Goal: Communication & Community: Answer question/provide support

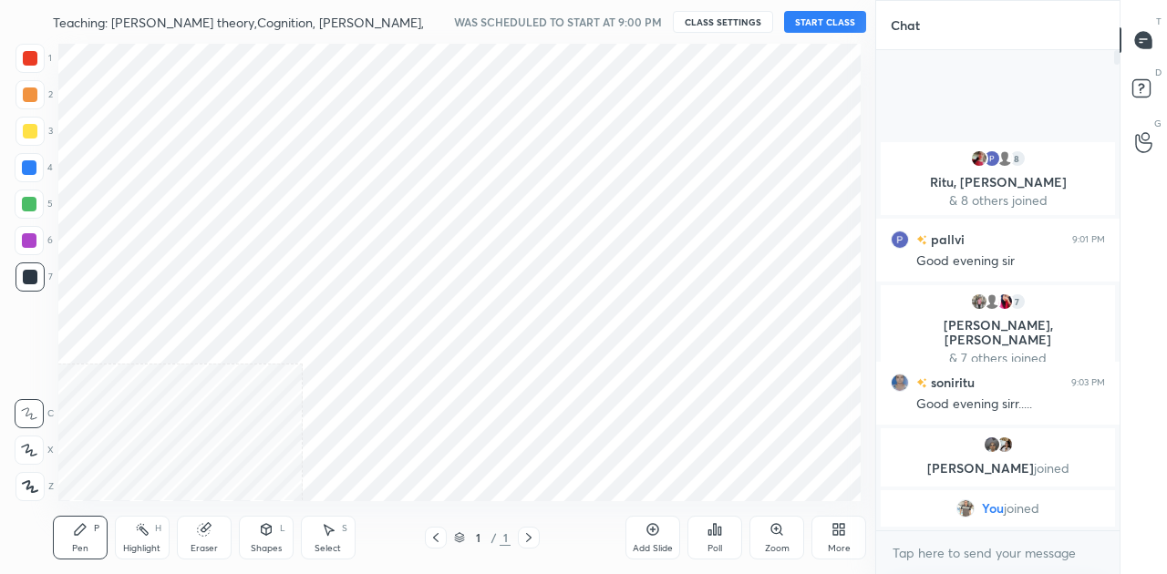
scroll to position [90690, 90345]
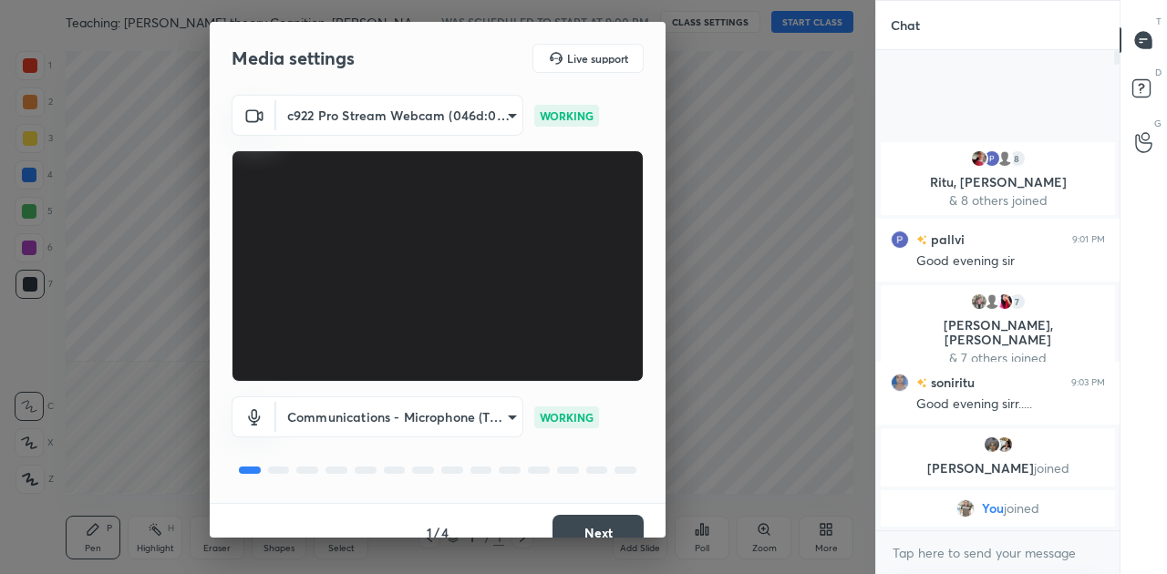
click at [575, 520] on button "Next" at bounding box center [597, 533] width 91 height 36
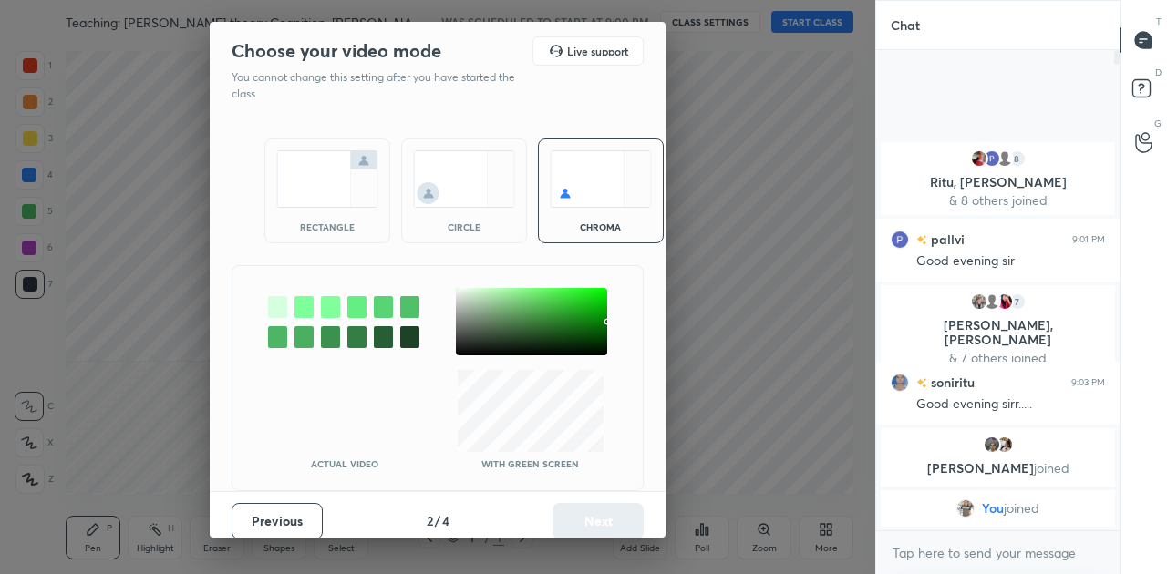
click at [320, 195] on img at bounding box center [327, 178] width 102 height 57
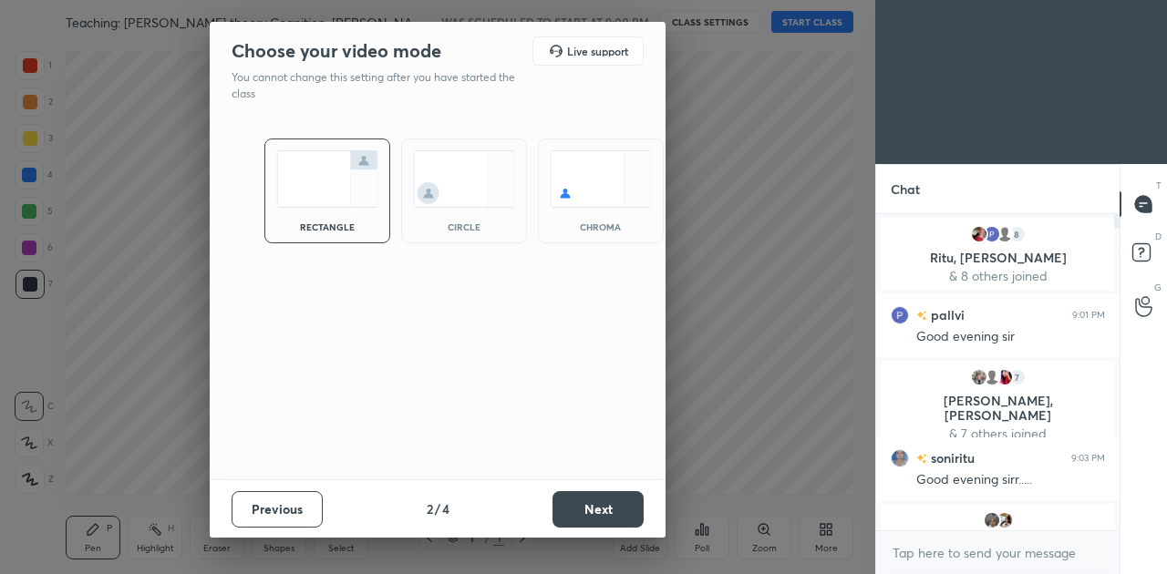
scroll to position [355, 238]
click at [606, 503] on button "Next" at bounding box center [597, 509] width 91 height 36
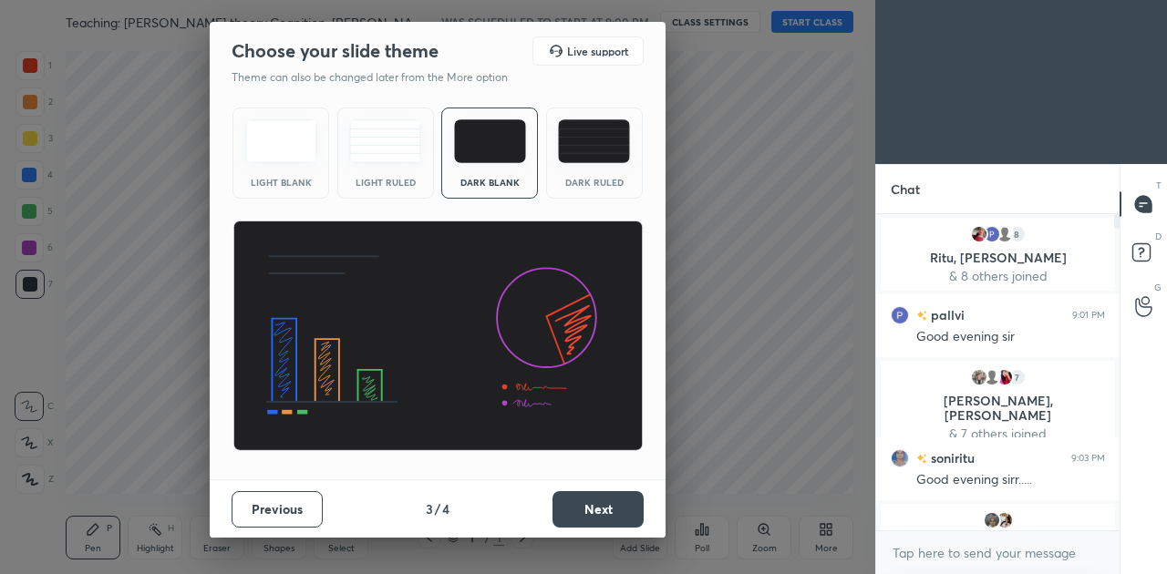
click at [620, 517] on button "Next" at bounding box center [597, 509] width 91 height 36
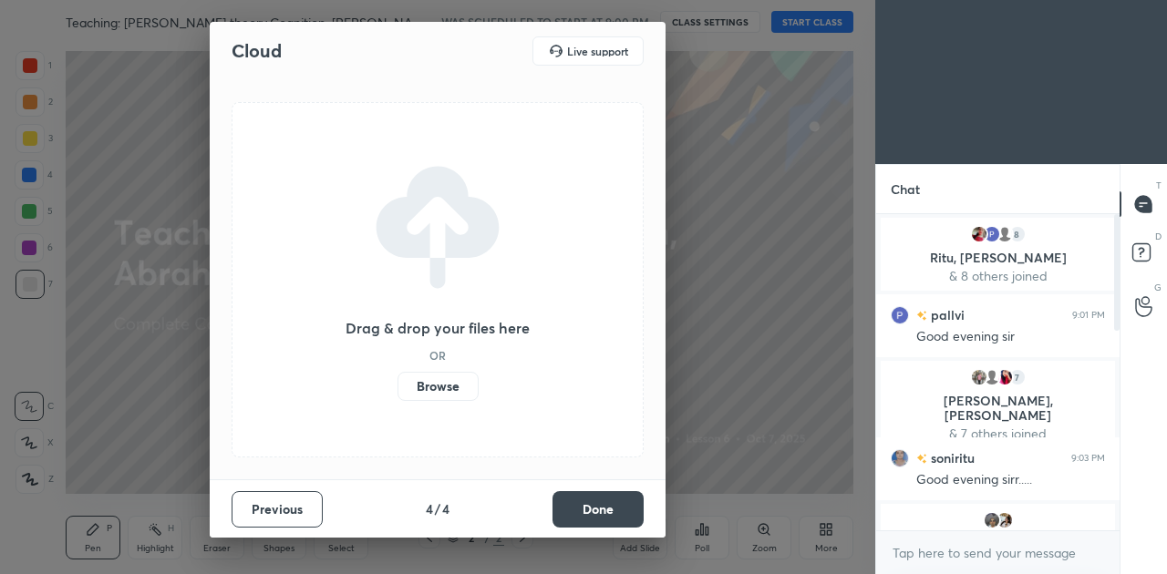
click at [427, 379] on label "Browse" at bounding box center [437, 386] width 81 height 29
click at [397, 379] on input "Browse" at bounding box center [397, 386] width 0 height 29
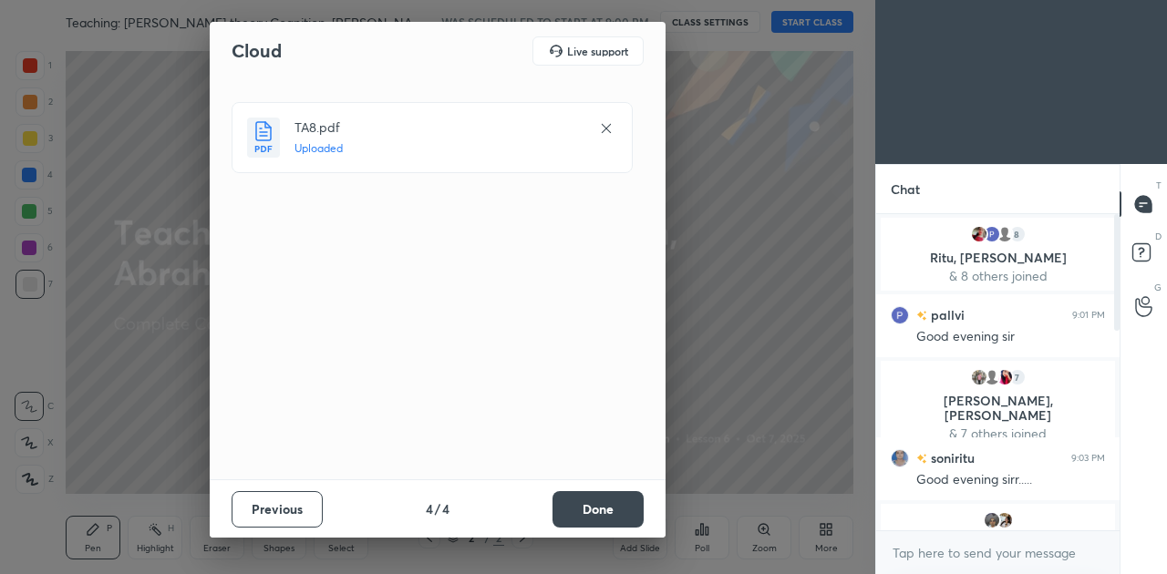
click at [593, 516] on button "Done" at bounding box center [597, 509] width 91 height 36
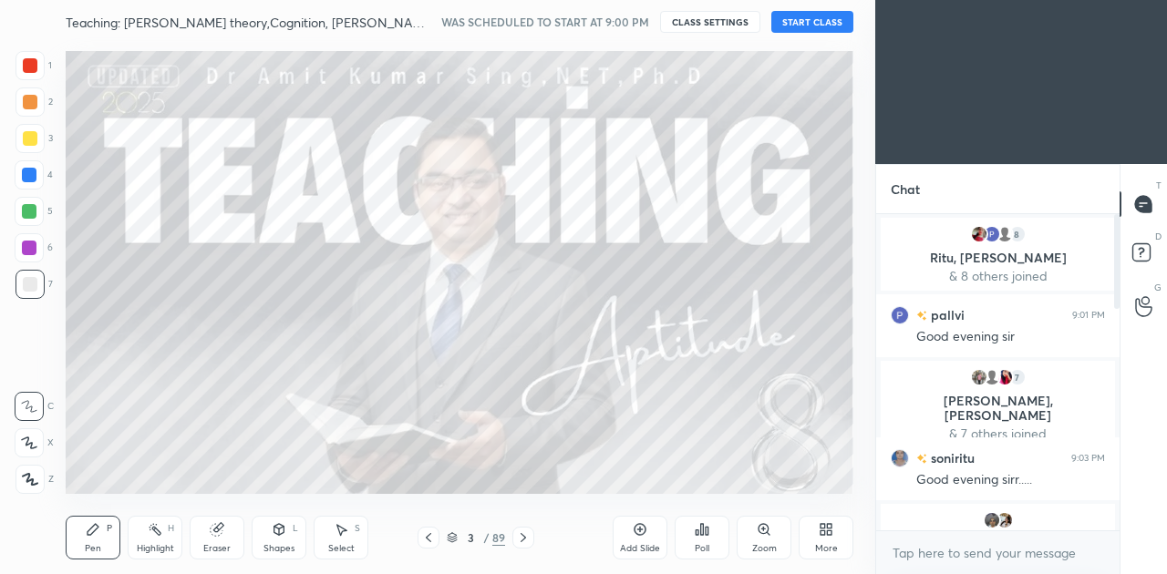
click at [806, 27] on button "START CLASS" at bounding box center [812, 22] width 82 height 22
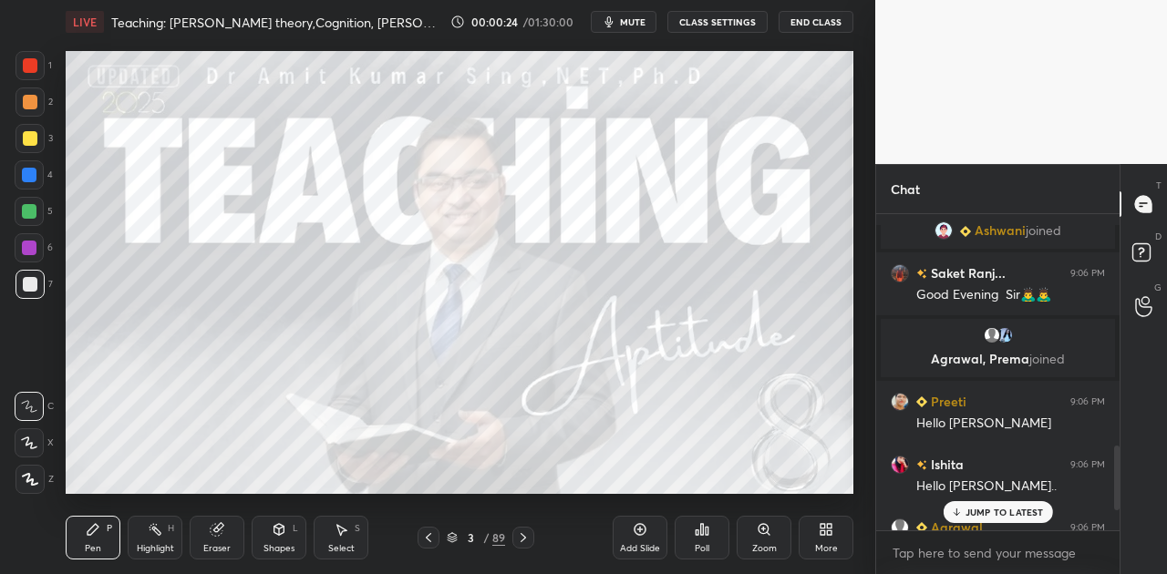
scroll to position [1148, 0]
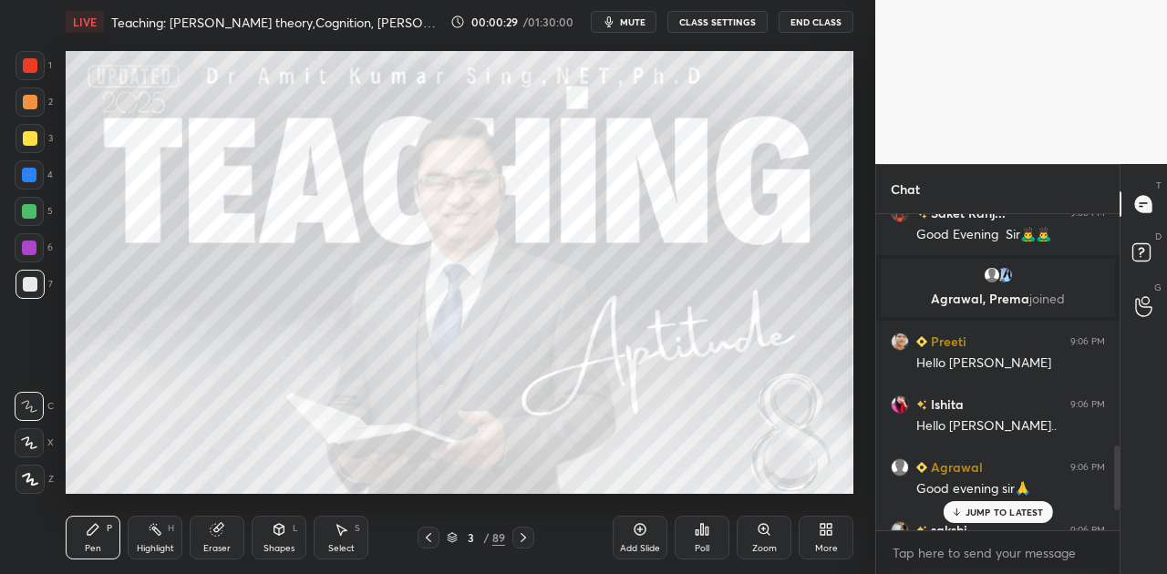
click at [996, 513] on p "JUMP TO LATEST" at bounding box center [1004, 512] width 78 height 11
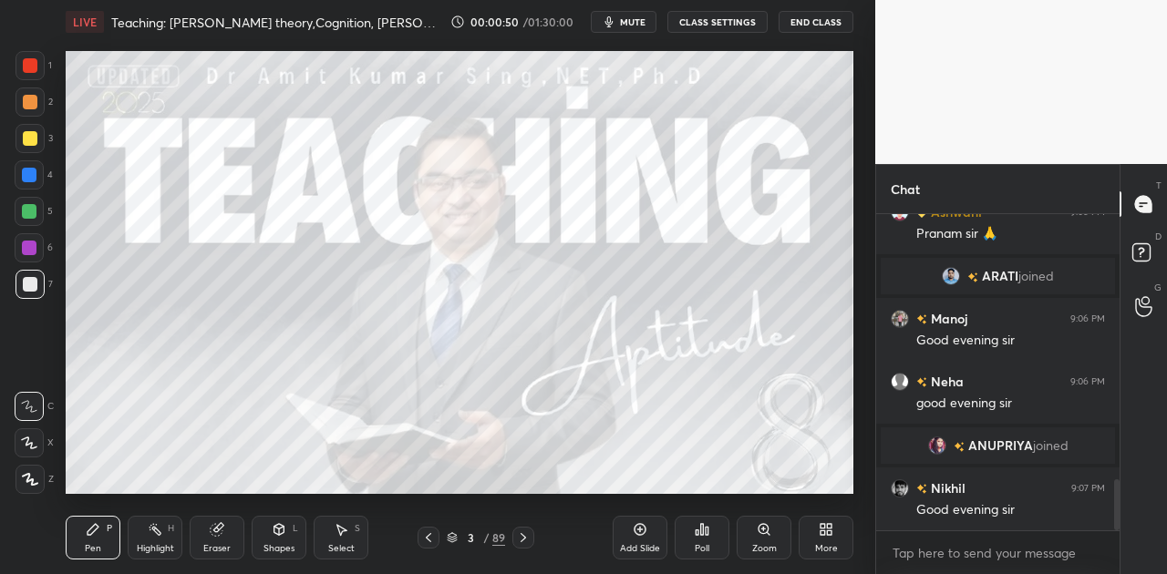
scroll to position [1717, 0]
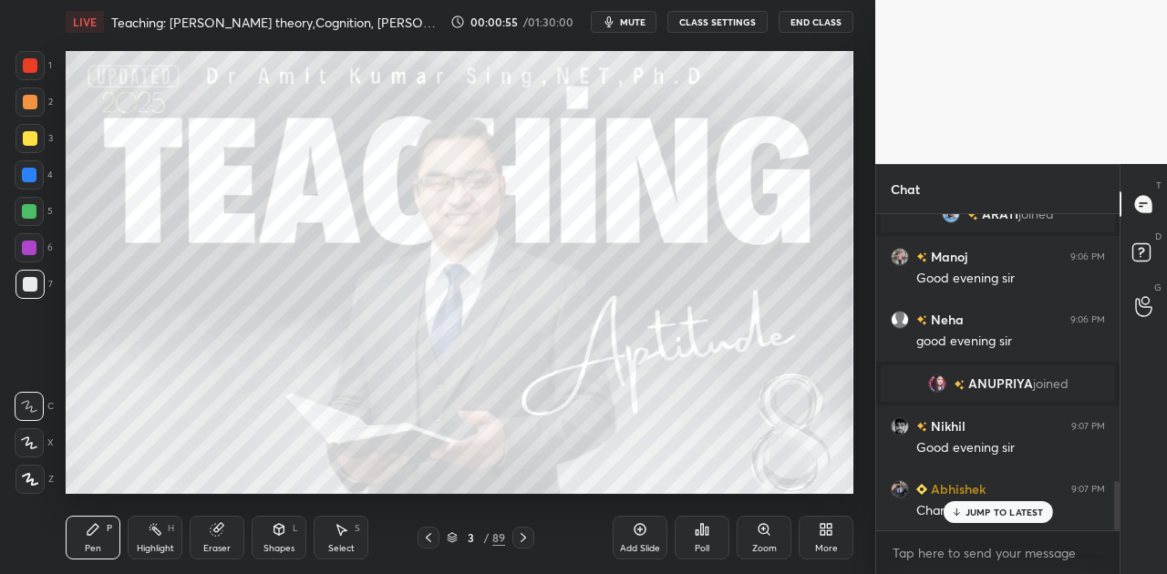
click at [952, 514] on icon at bounding box center [956, 512] width 12 height 11
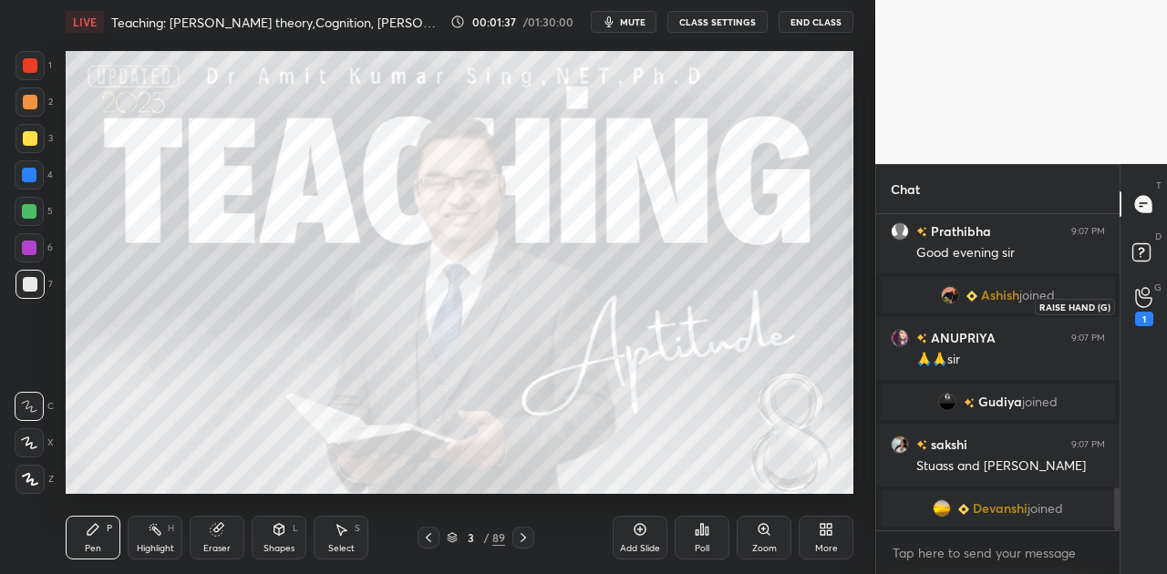
scroll to position [2056, 0]
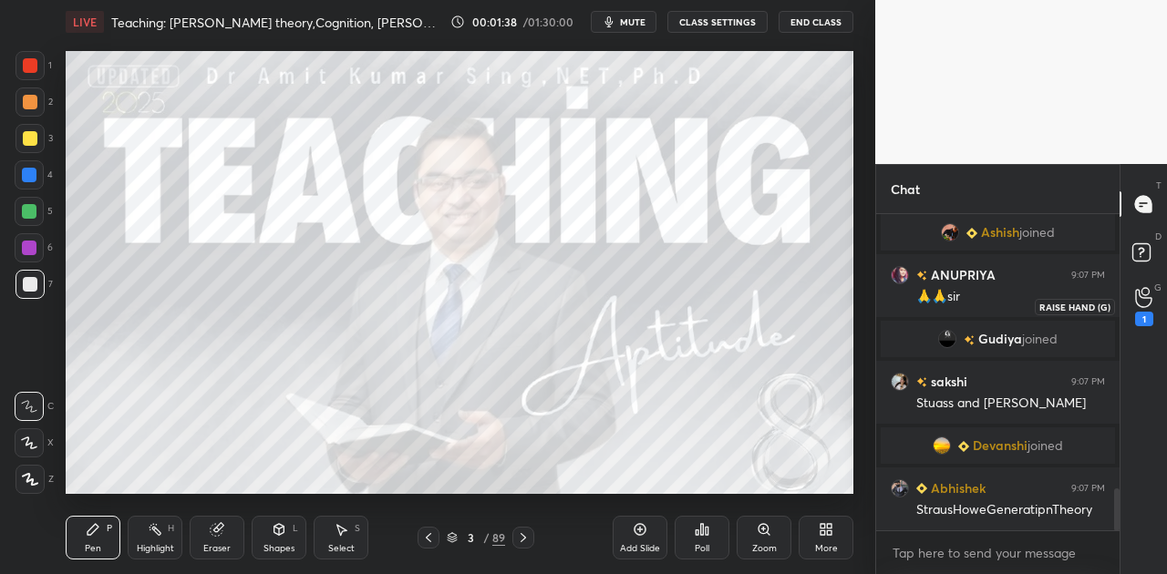
click at [1140, 303] on icon at bounding box center [1143, 297] width 17 height 21
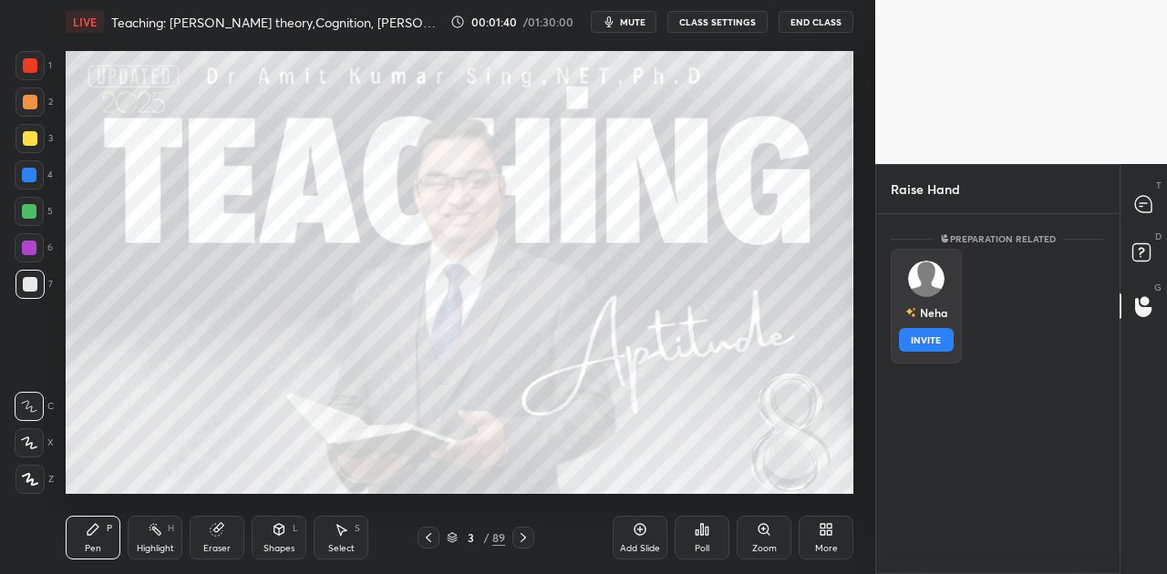
click at [912, 288] on img "grid" at bounding box center [926, 279] width 36 height 36
click at [931, 343] on button "INVITE" at bounding box center [926, 340] width 55 height 24
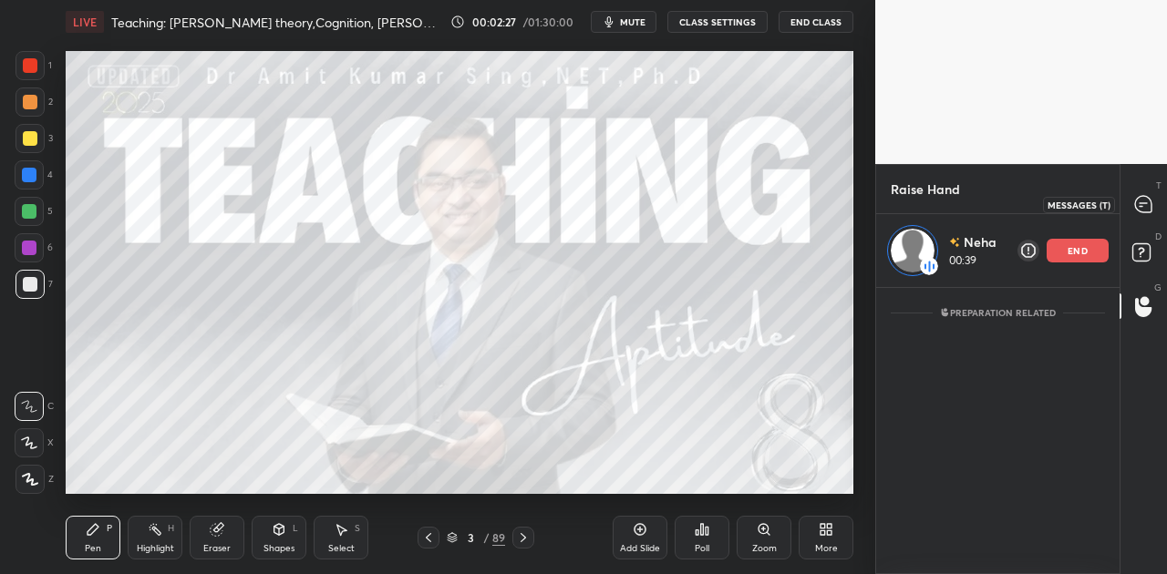
click at [1147, 200] on icon at bounding box center [1143, 204] width 16 height 16
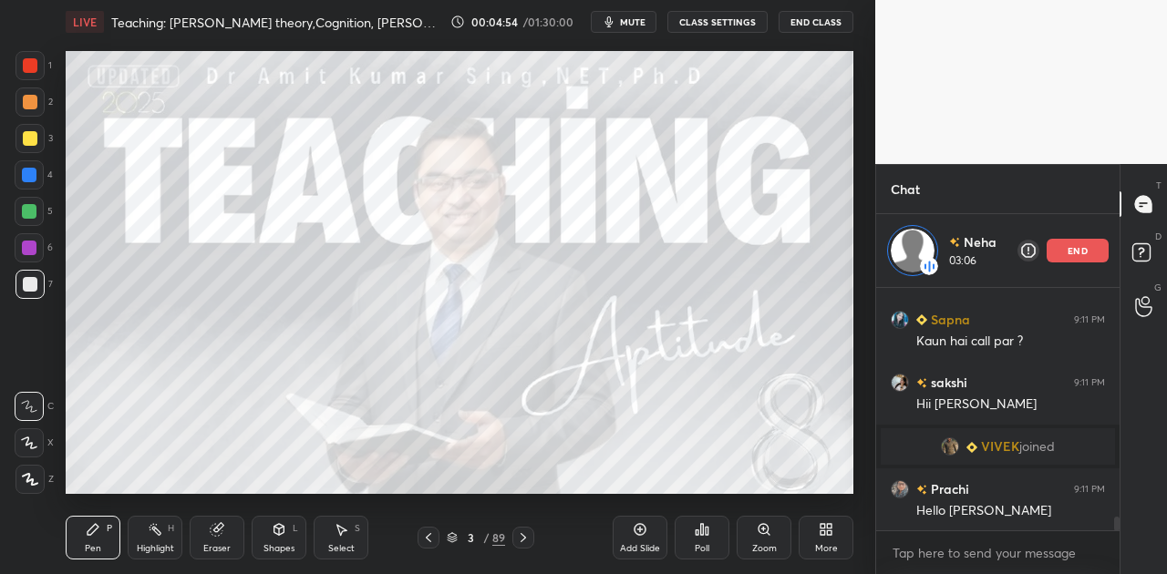
scroll to position [4160, 0]
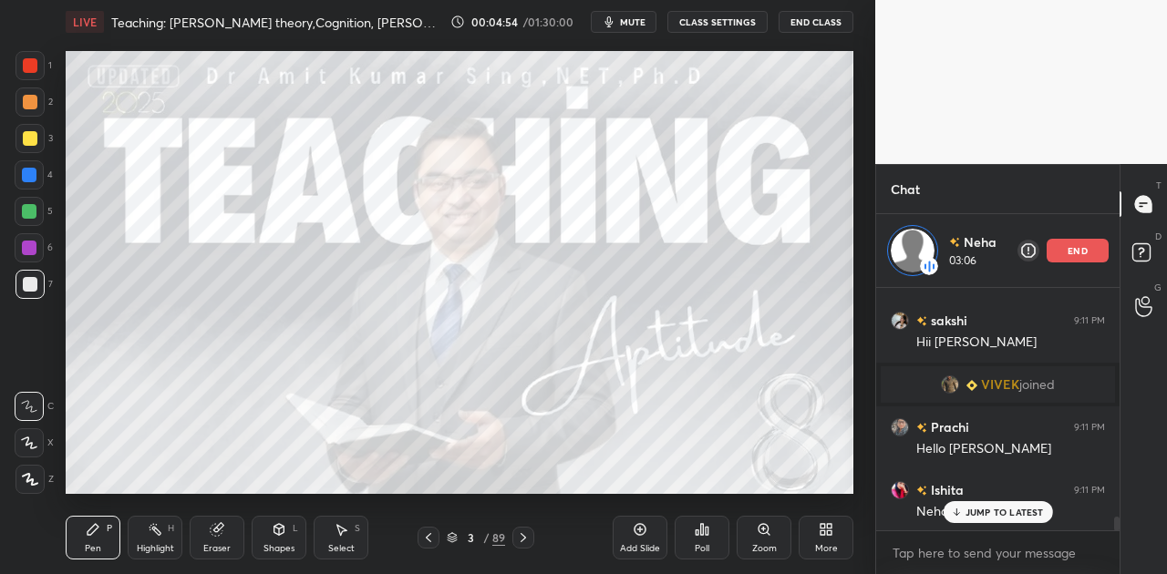
click at [1075, 250] on p "end" at bounding box center [1077, 250] width 20 height 9
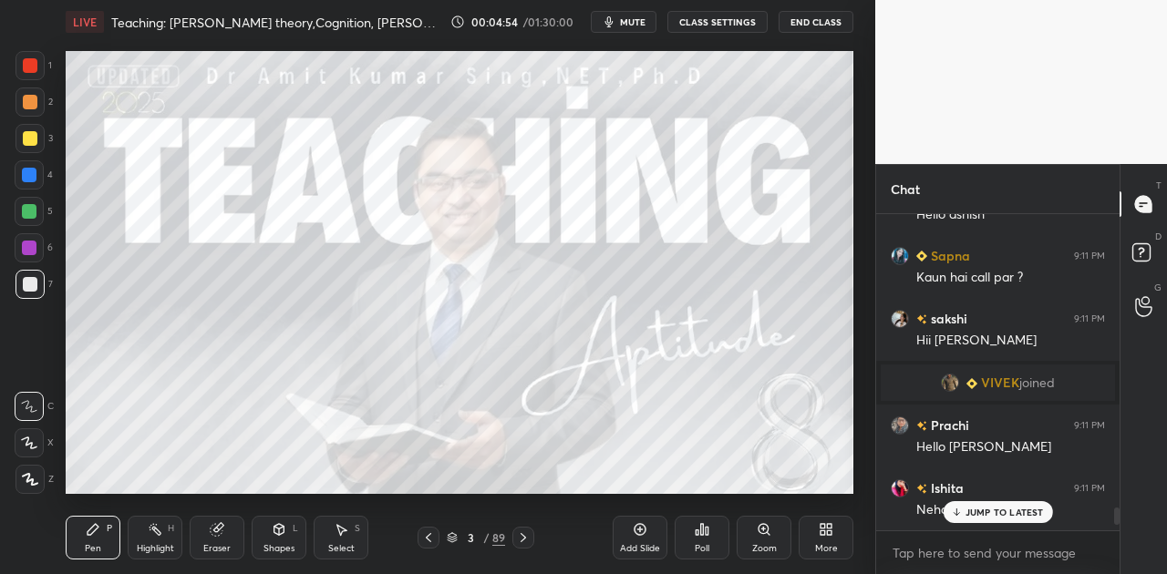
scroll to position [4087, 0]
click at [997, 518] on div "JUMP TO LATEST" at bounding box center [996, 512] width 109 height 22
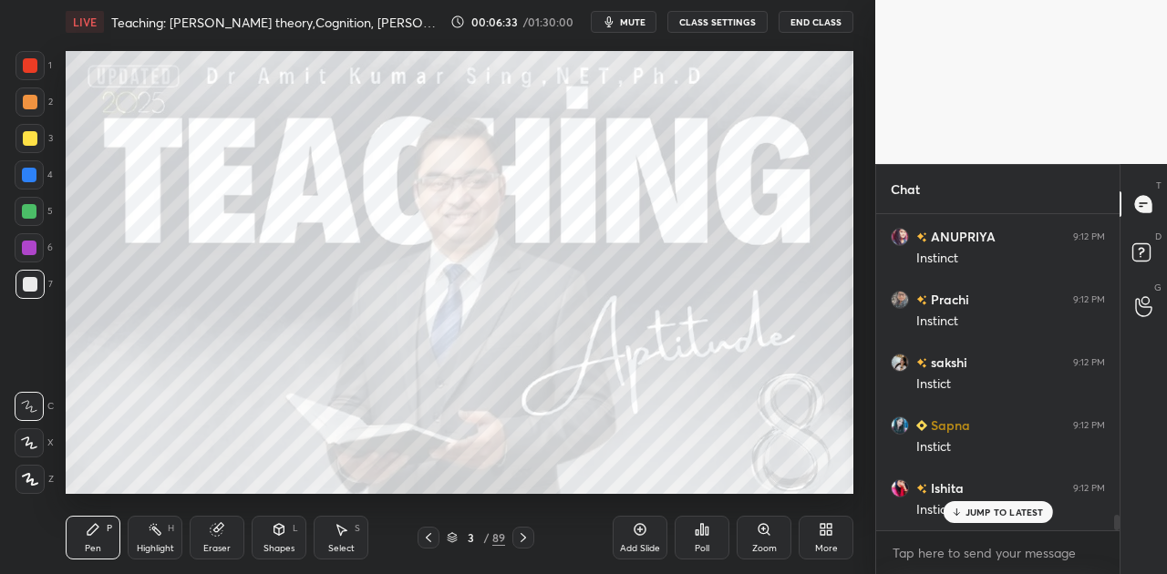
scroll to position [6098, 0]
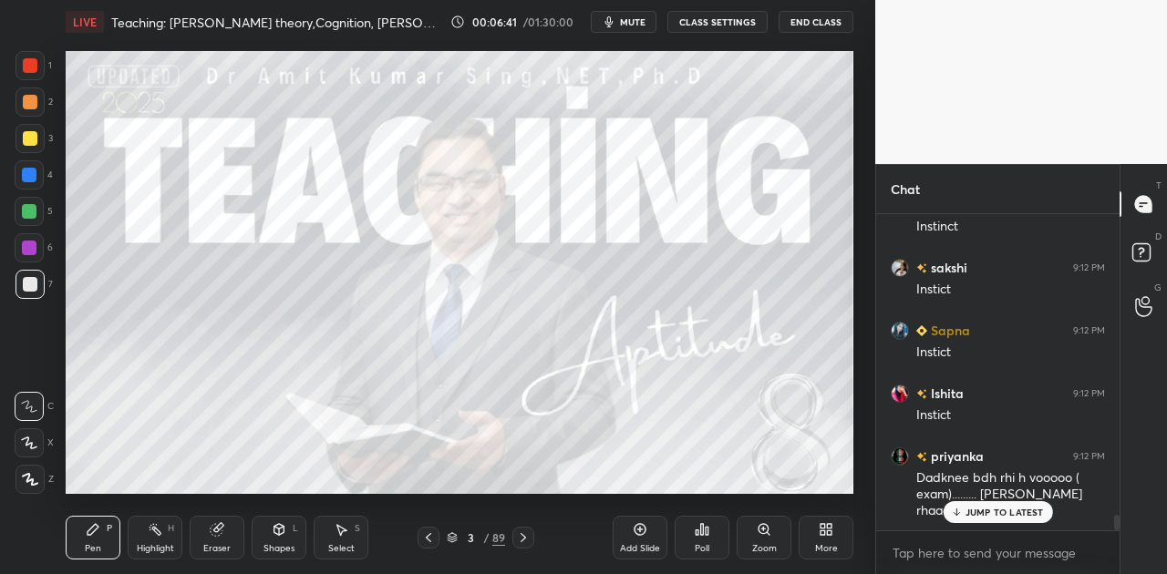
click at [970, 512] on p "JUMP TO LATEST" at bounding box center [1004, 512] width 78 height 11
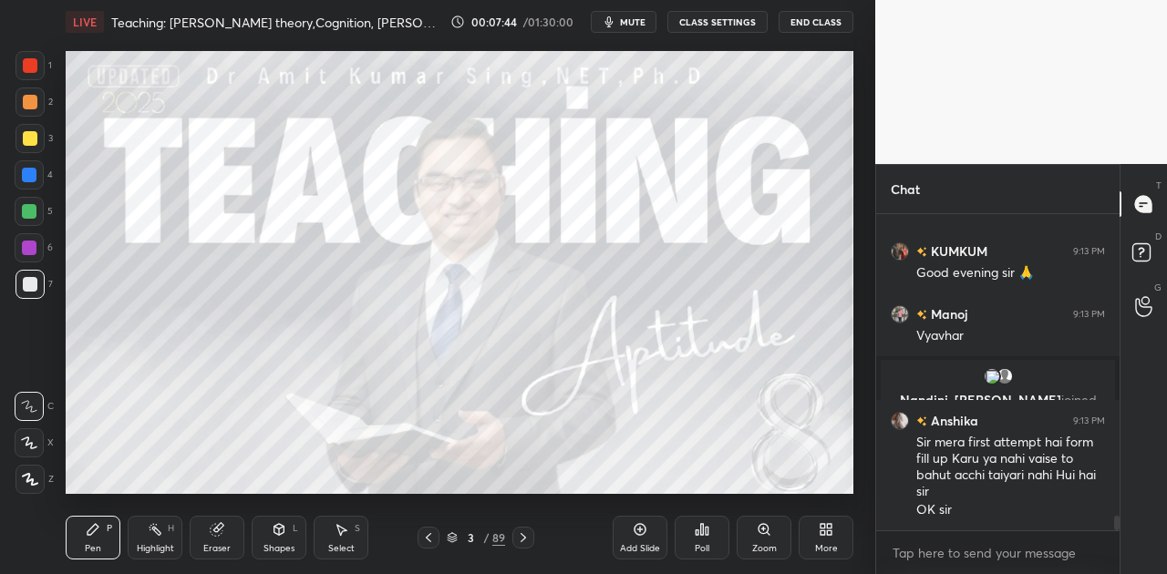
scroll to position [6461, 0]
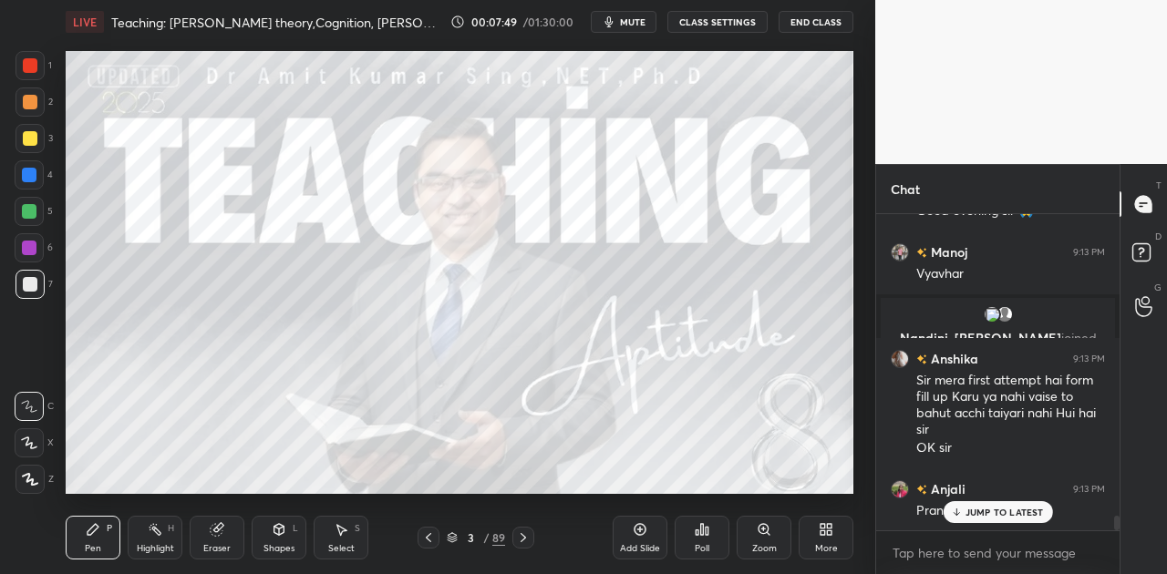
click at [631, 22] on span "mute" at bounding box center [633, 21] width 26 height 13
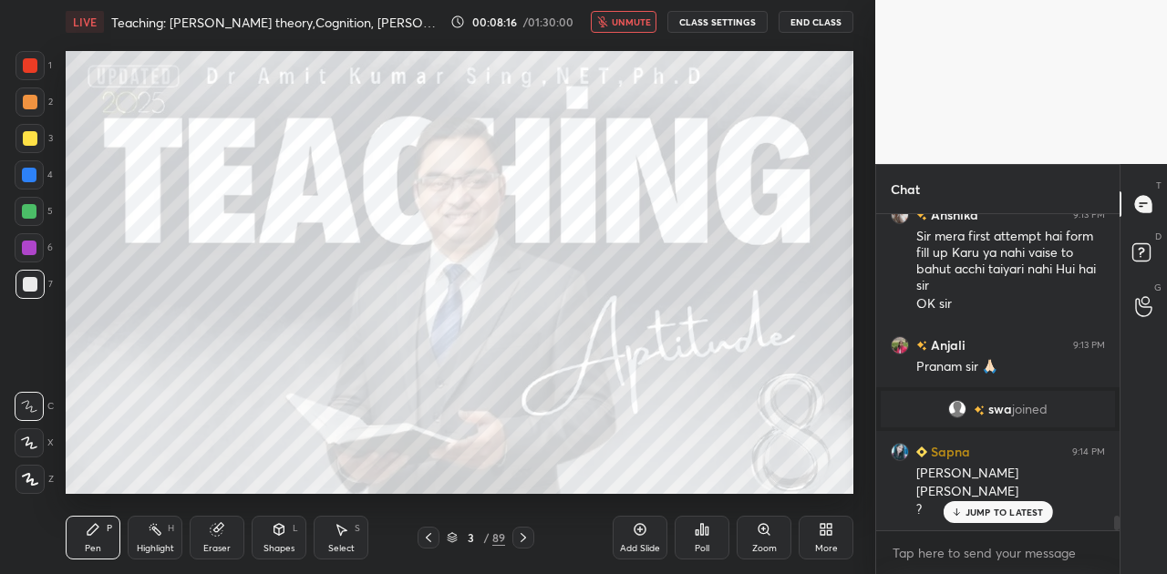
scroll to position [6667, 0]
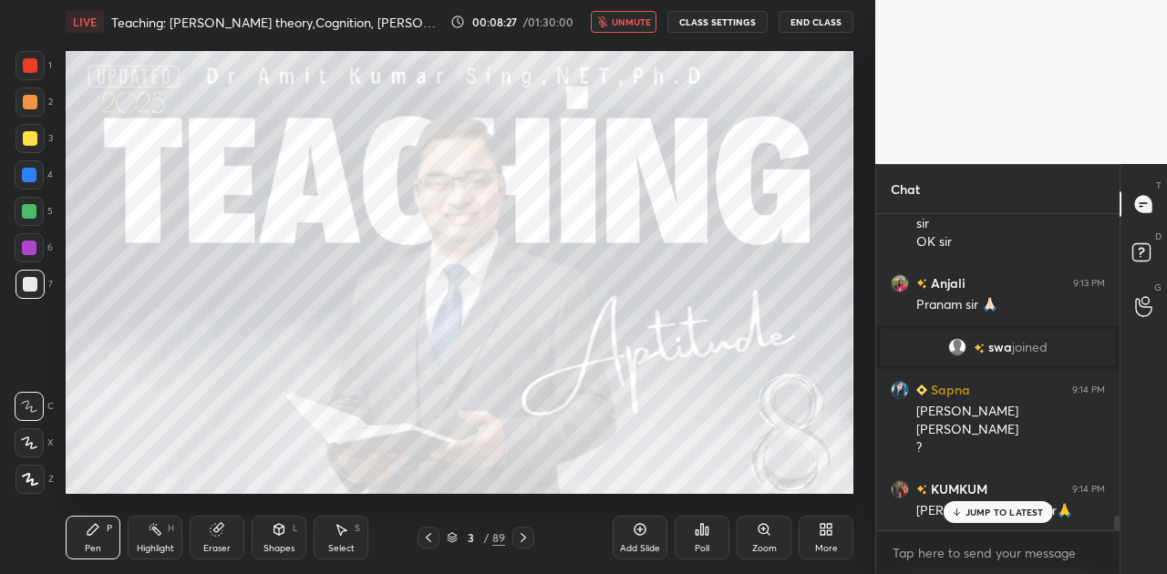
click at [637, 27] on button "unmute" at bounding box center [624, 22] width 66 height 22
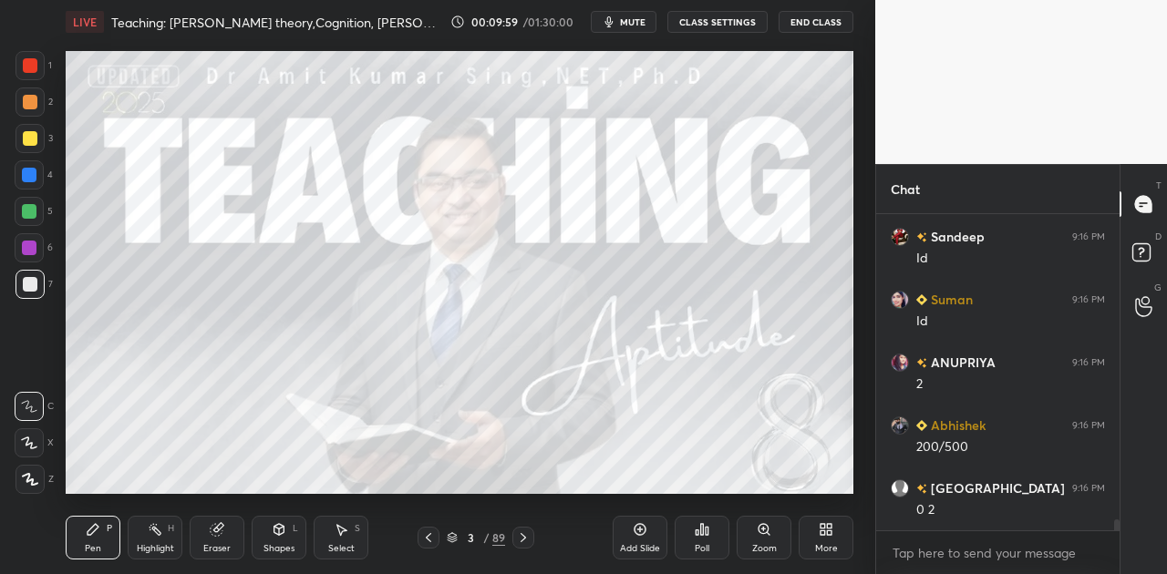
scroll to position [0, 0]
click at [633, 16] on span "mute" at bounding box center [633, 21] width 26 height 13
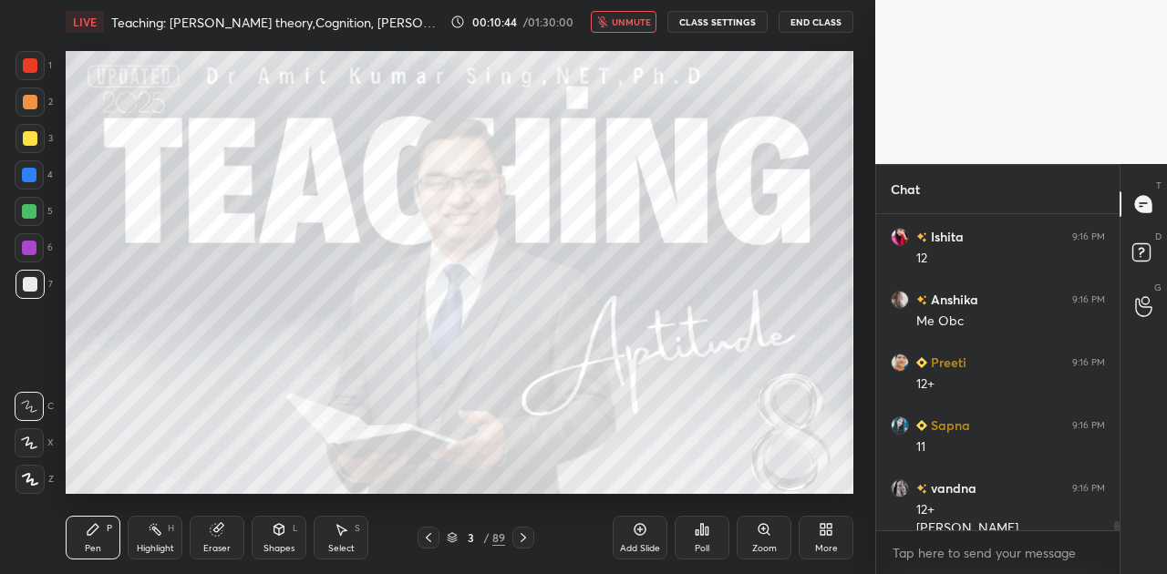
scroll to position [10925, 0]
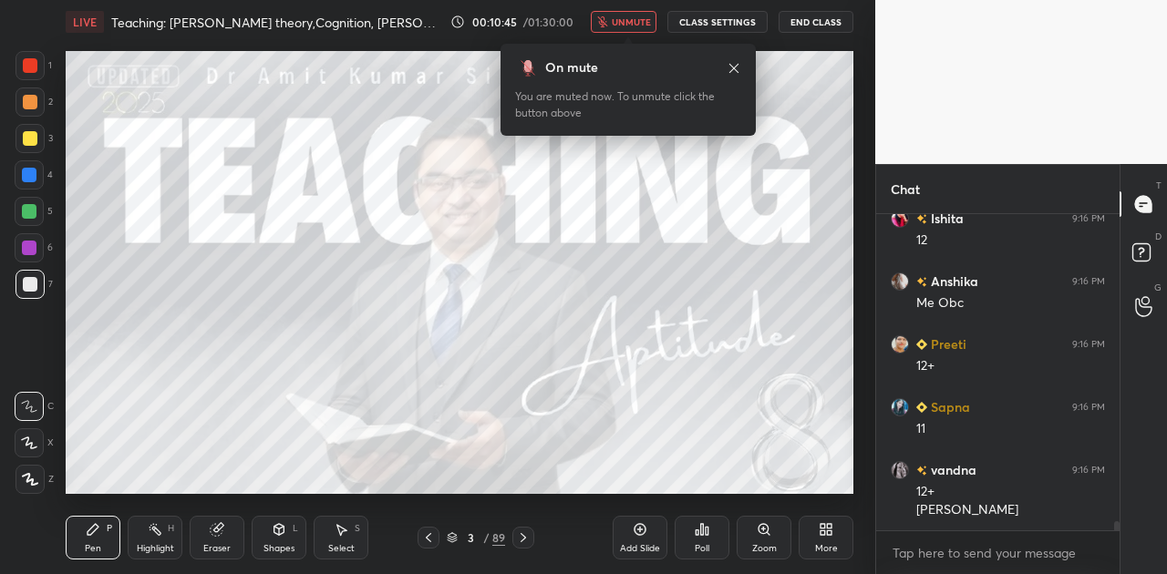
click at [633, 16] on span "unmute" at bounding box center [631, 21] width 39 height 13
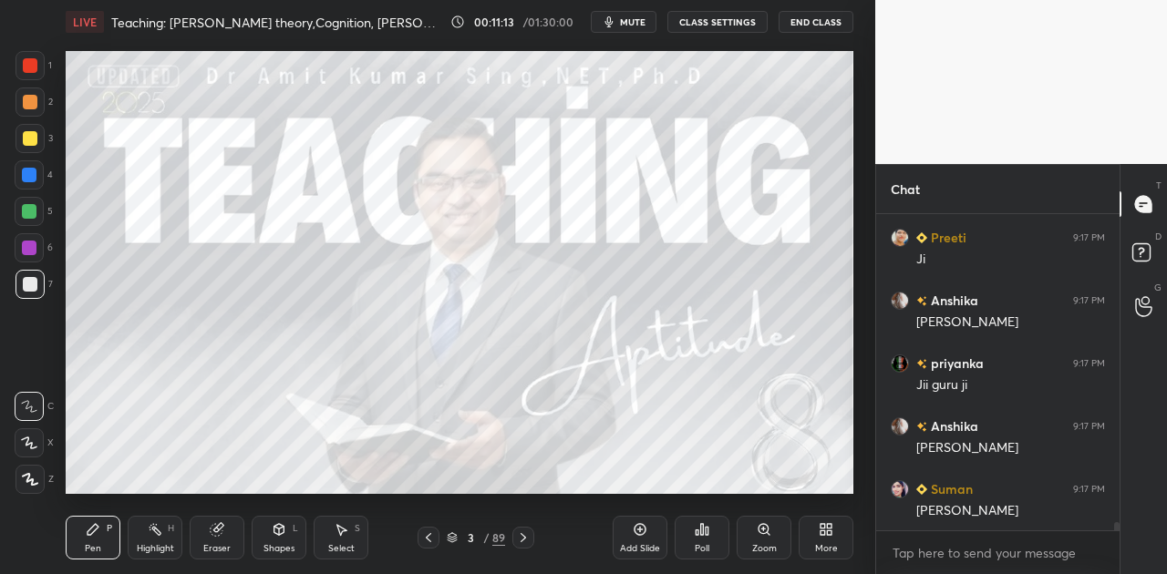
scroll to position [11302, 0]
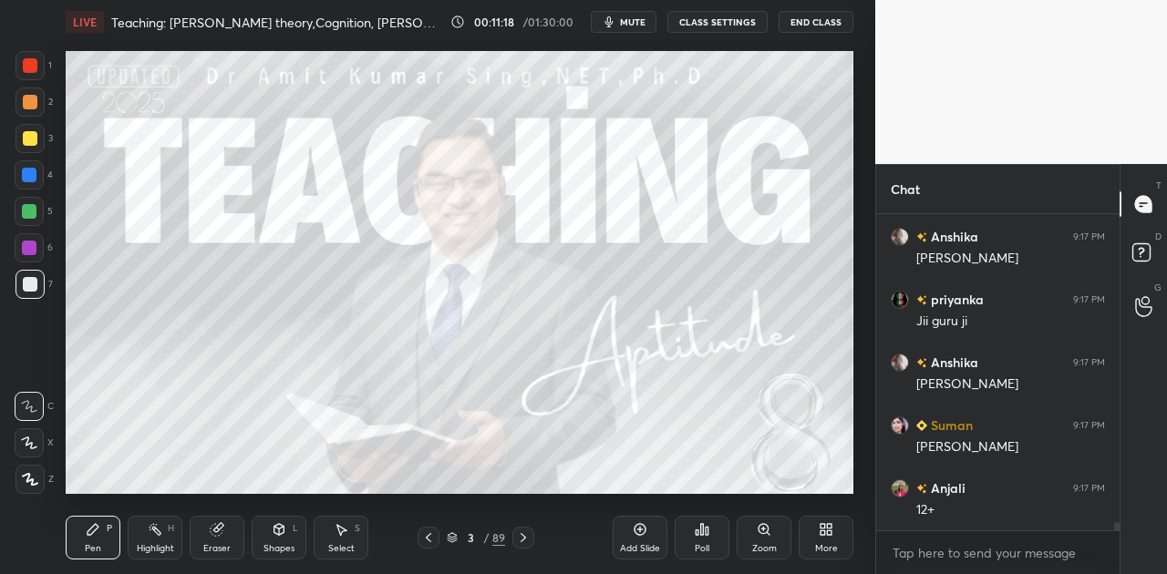
click at [30, 135] on div at bounding box center [30, 138] width 15 height 15
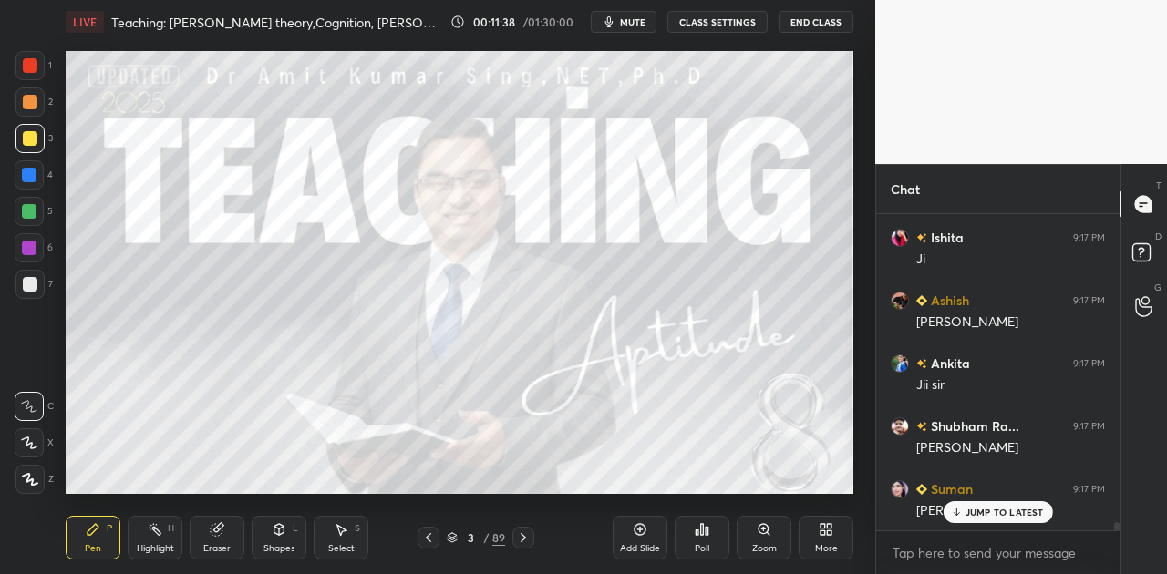
scroll to position [11785, 0]
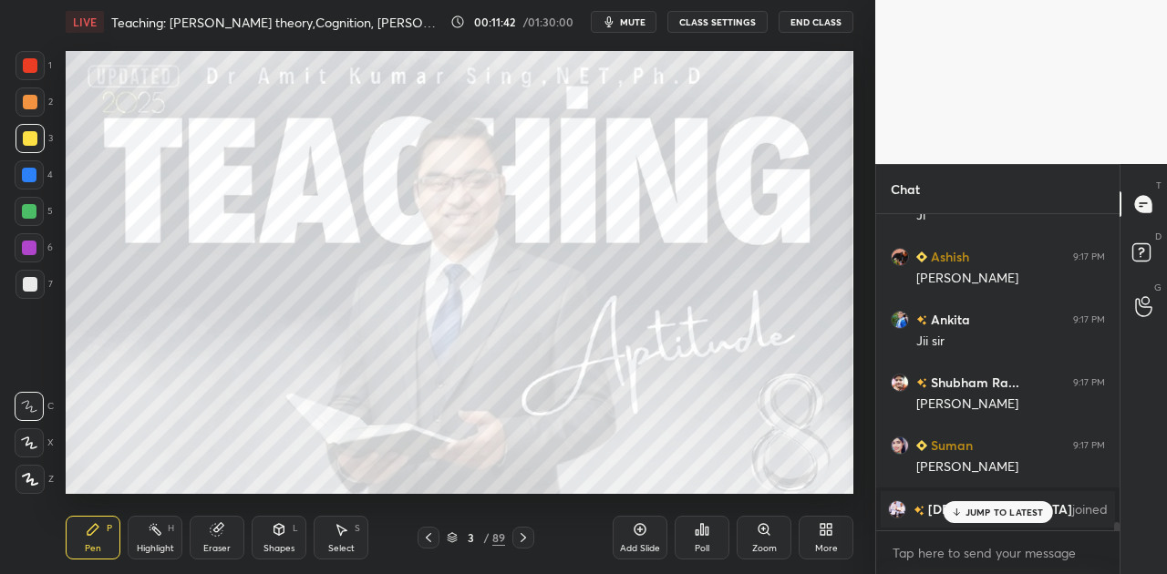
click at [1001, 519] on div "JUMP TO LATEST" at bounding box center [996, 512] width 109 height 22
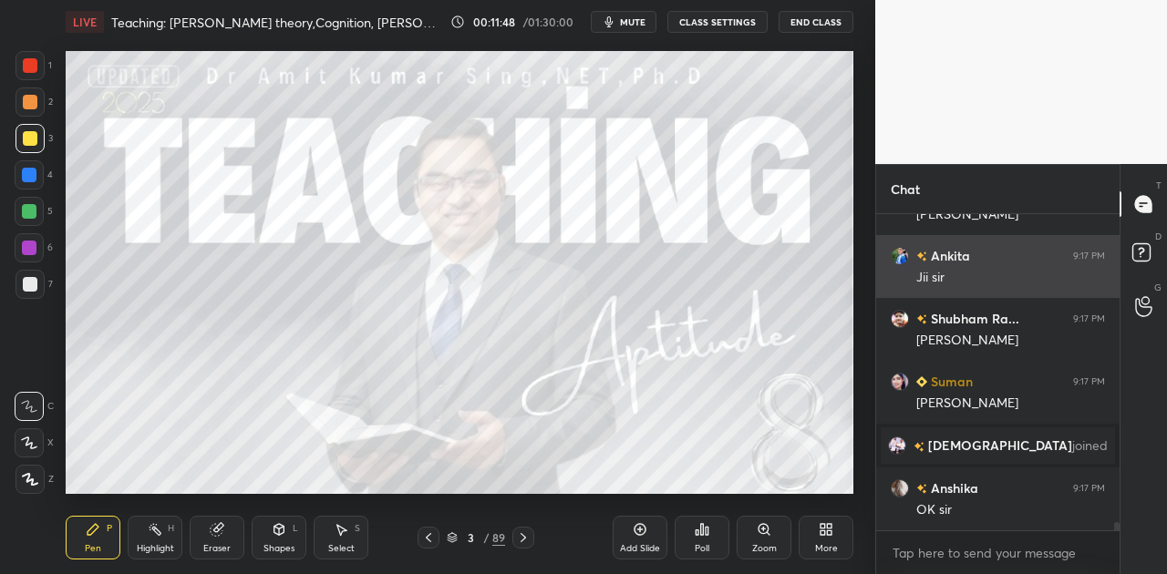
scroll to position [11911, 0]
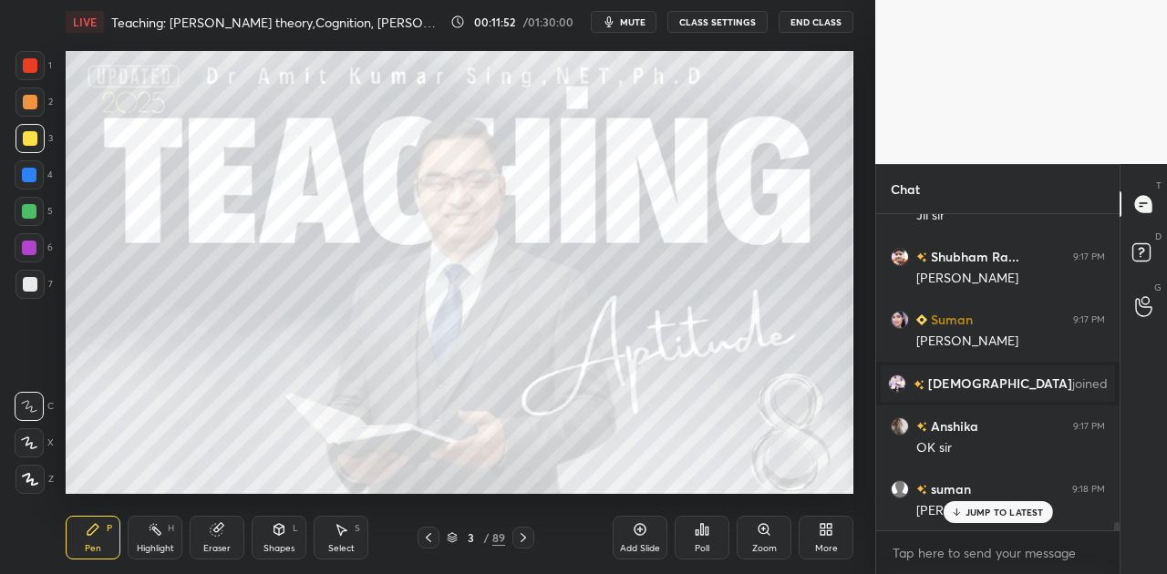
click at [527, 536] on icon at bounding box center [523, 537] width 15 height 15
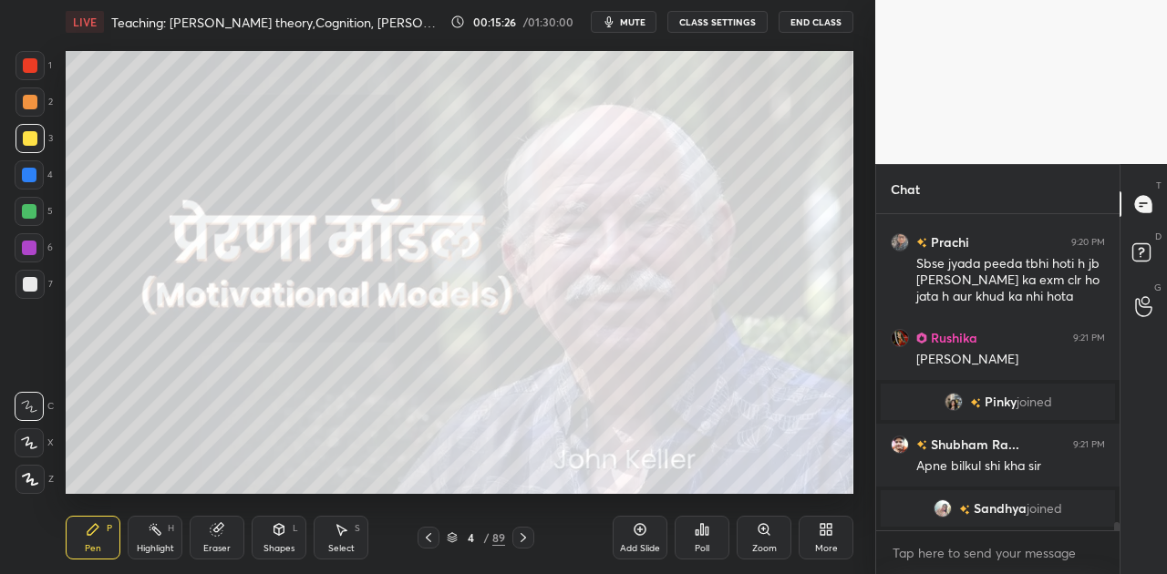
scroll to position [12449, 0]
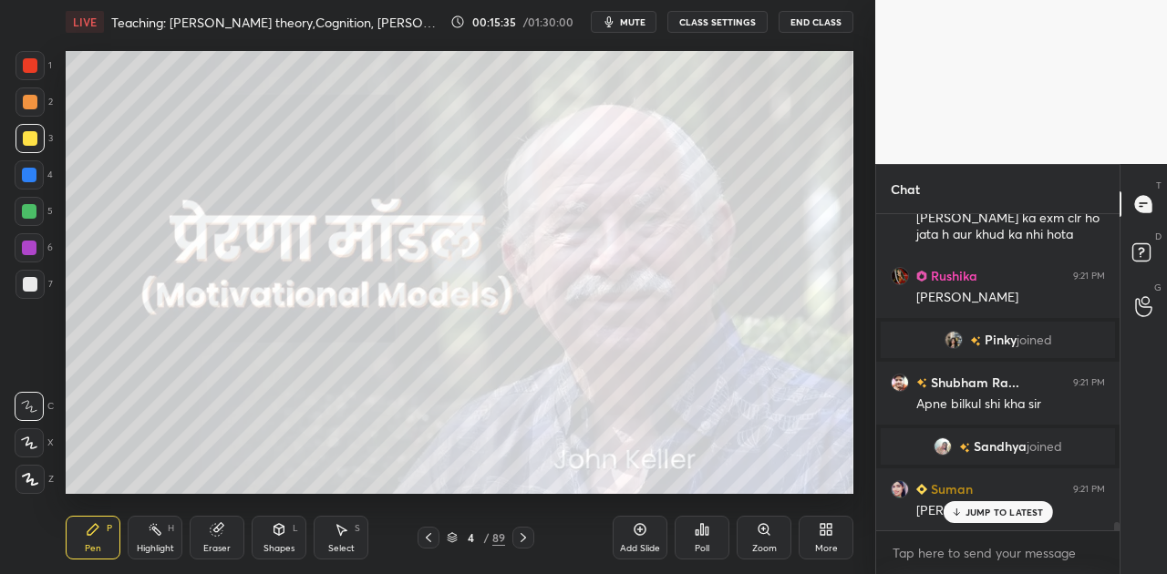
click at [29, 443] on icon at bounding box center [29, 443] width 16 height 13
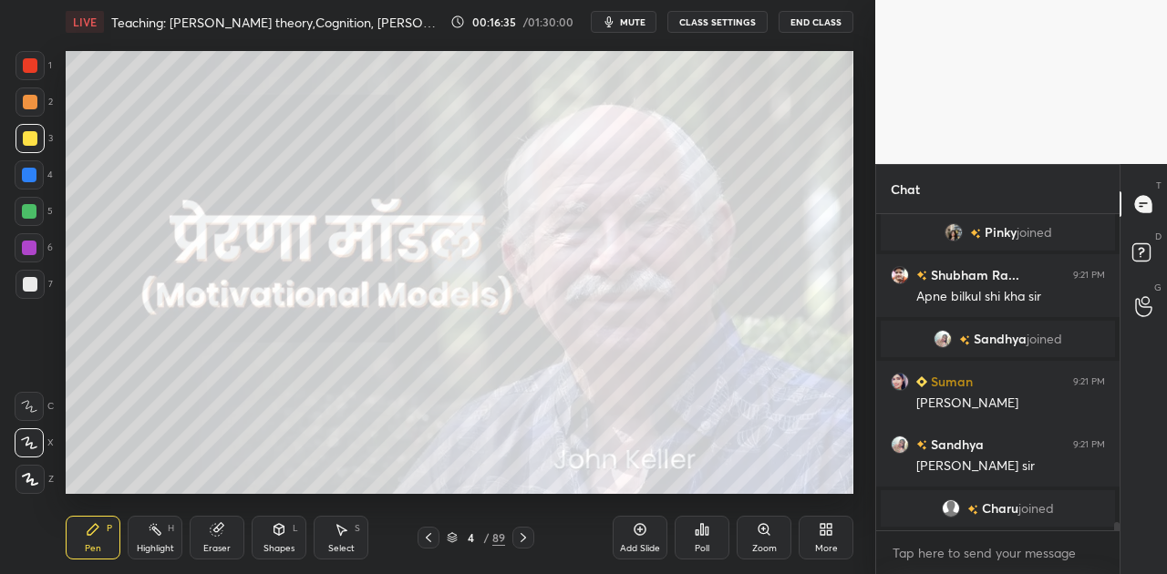
scroll to position [12618, 0]
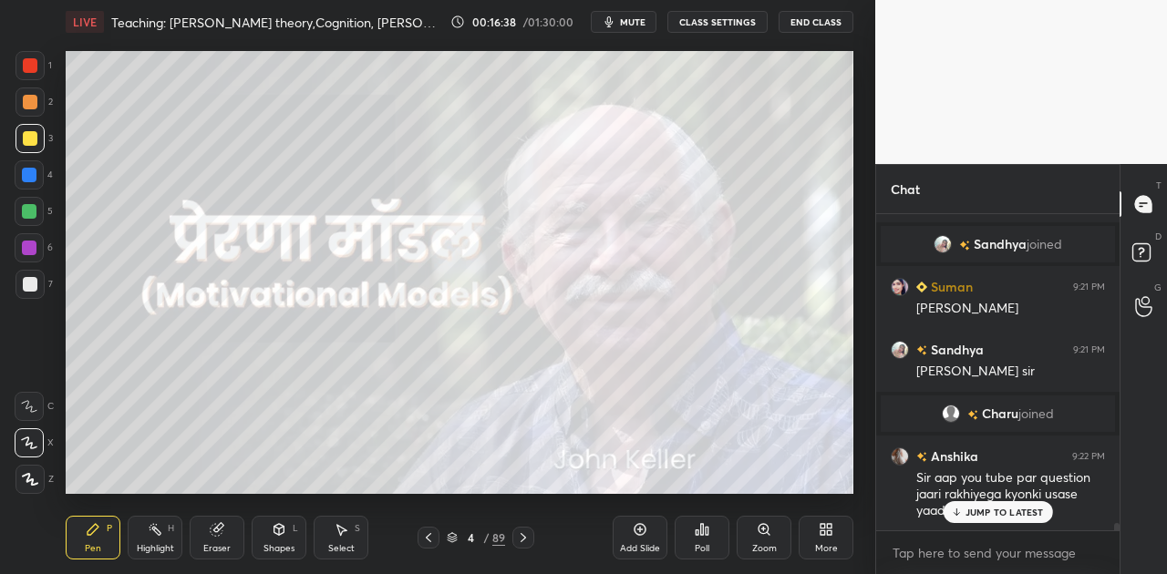
click at [977, 514] on p "JUMP TO LATEST" at bounding box center [1004, 512] width 78 height 11
click at [528, 539] on icon at bounding box center [523, 537] width 15 height 15
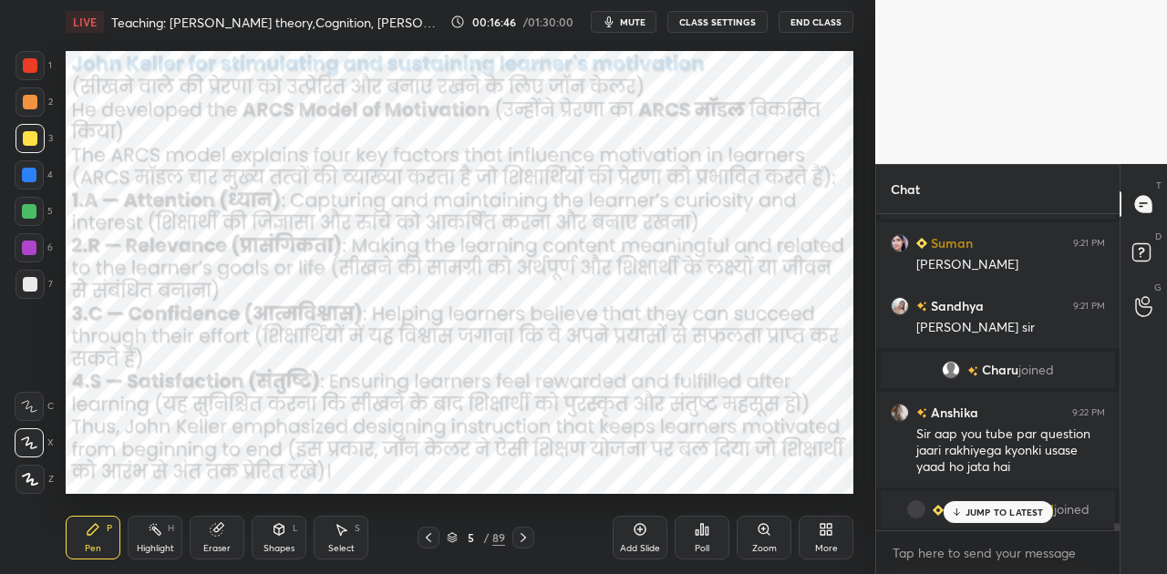
scroll to position [12640, 0]
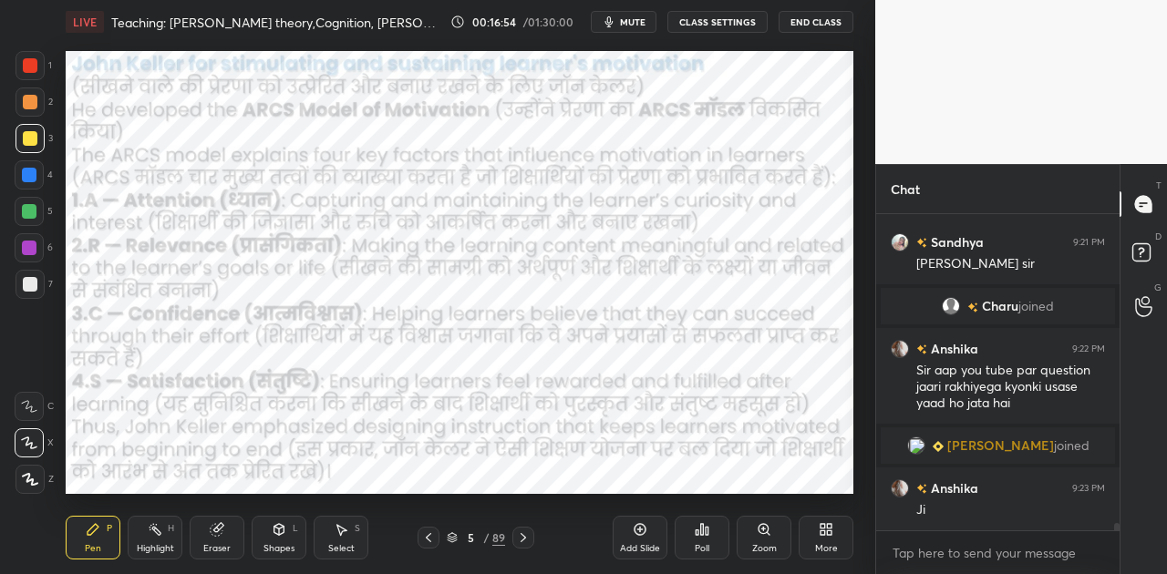
click at [520, 538] on icon at bounding box center [523, 537] width 15 height 15
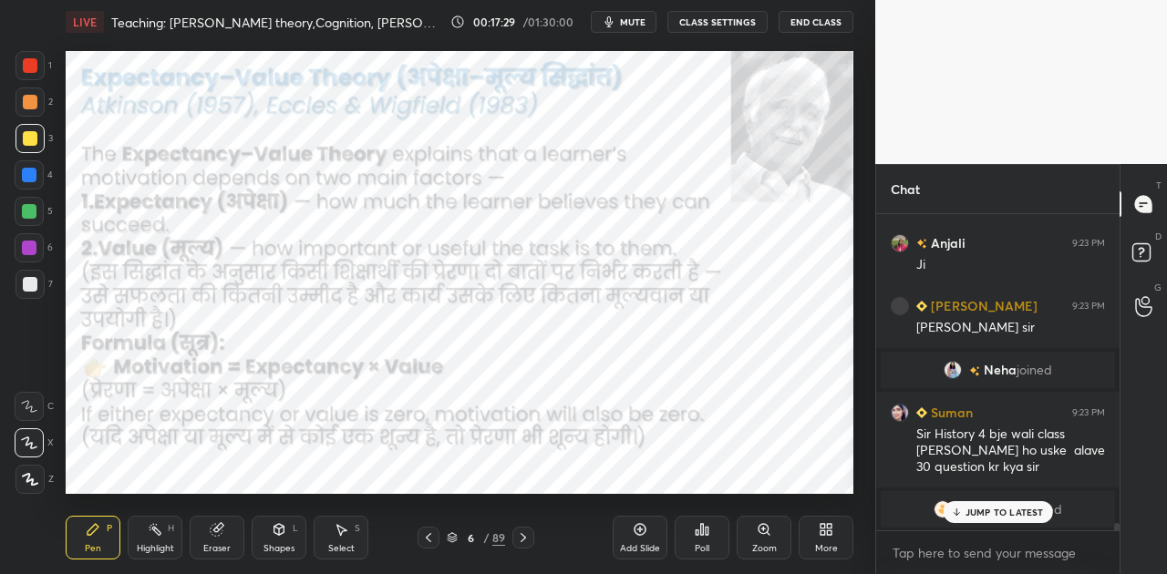
scroll to position [12961, 0]
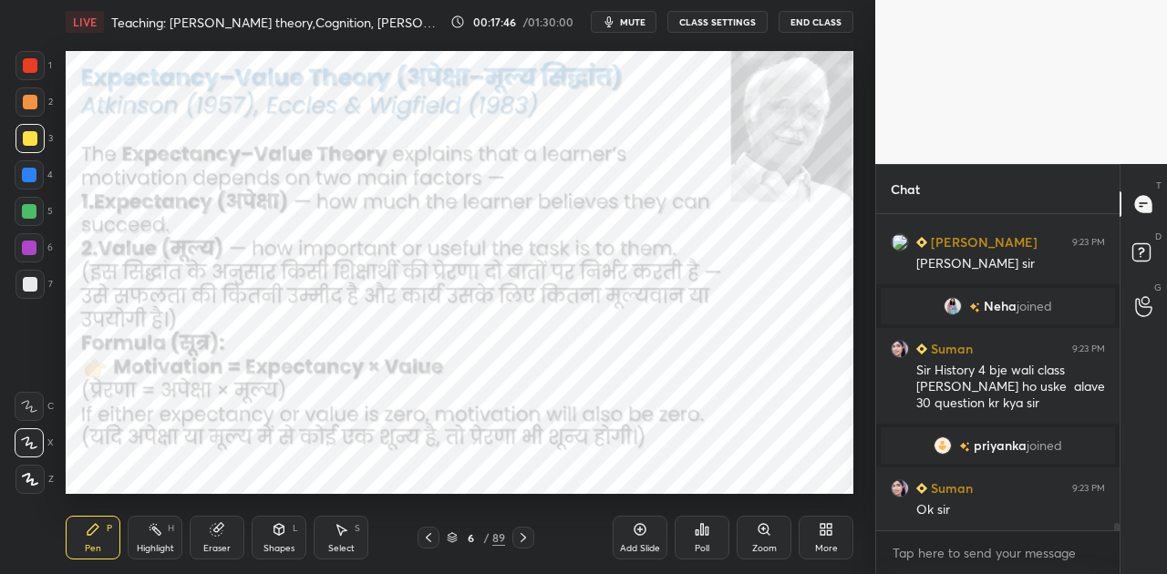
click at [33, 171] on div at bounding box center [29, 175] width 15 height 15
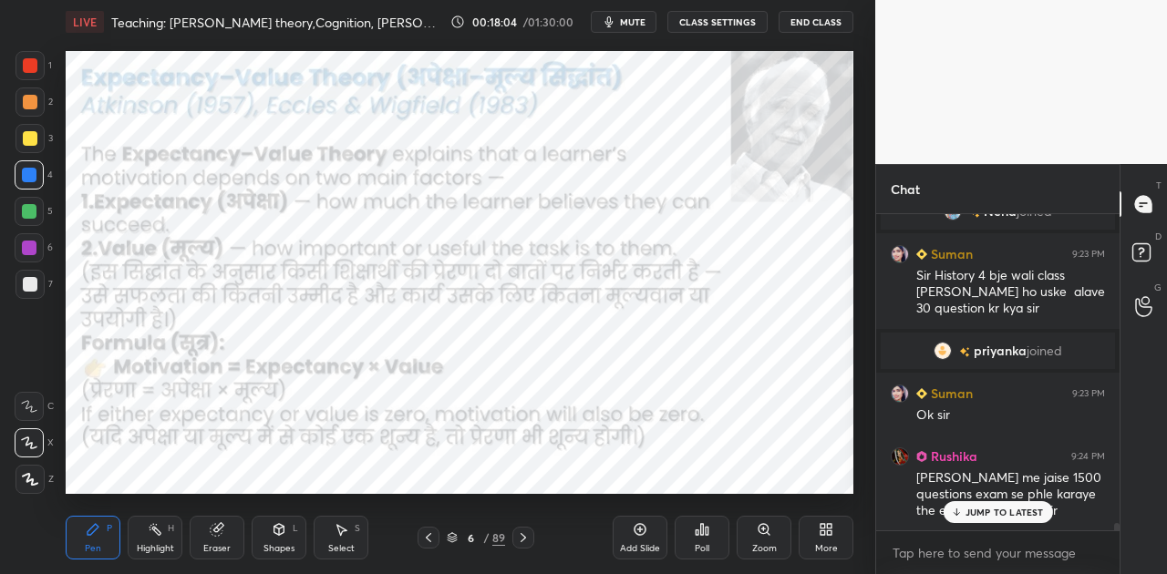
click at [966, 514] on p "JUMP TO LATEST" at bounding box center [1004, 512] width 78 height 11
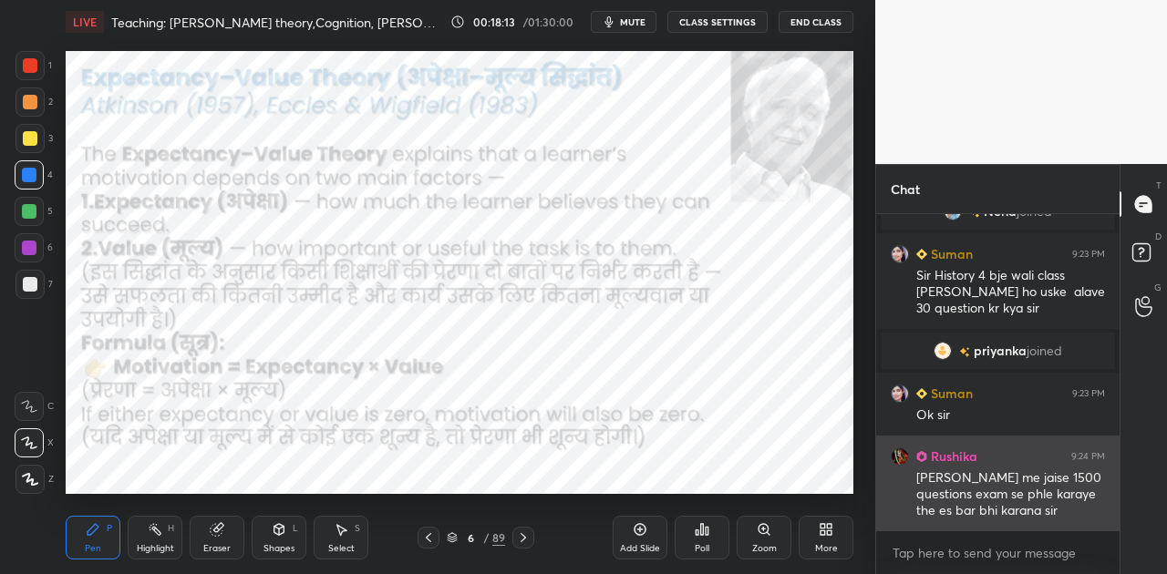
scroll to position [13074, 0]
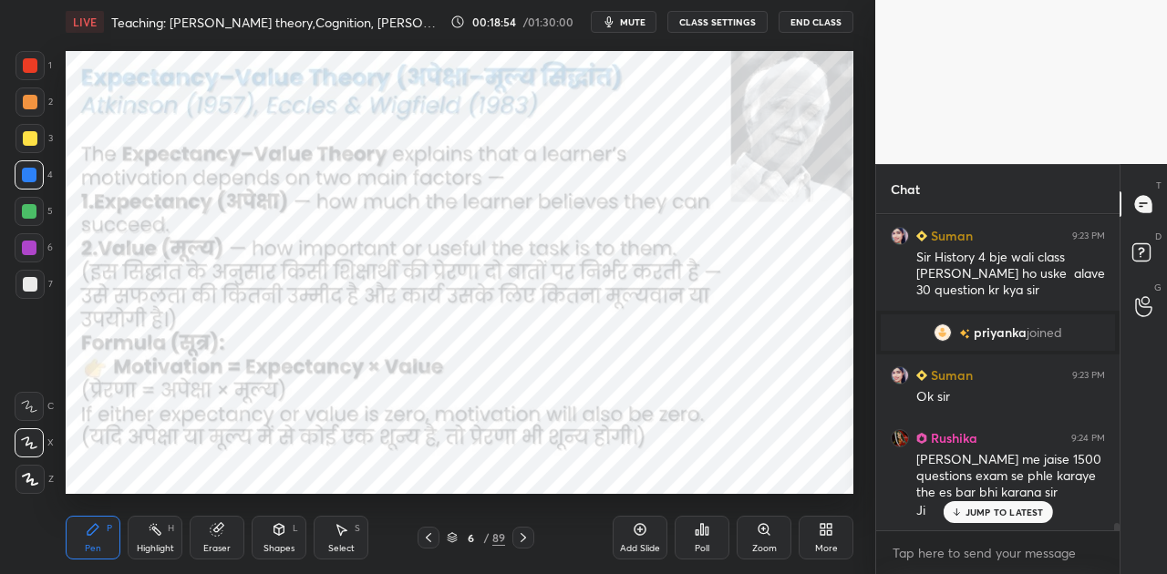
click at [525, 539] on icon at bounding box center [523, 537] width 15 height 15
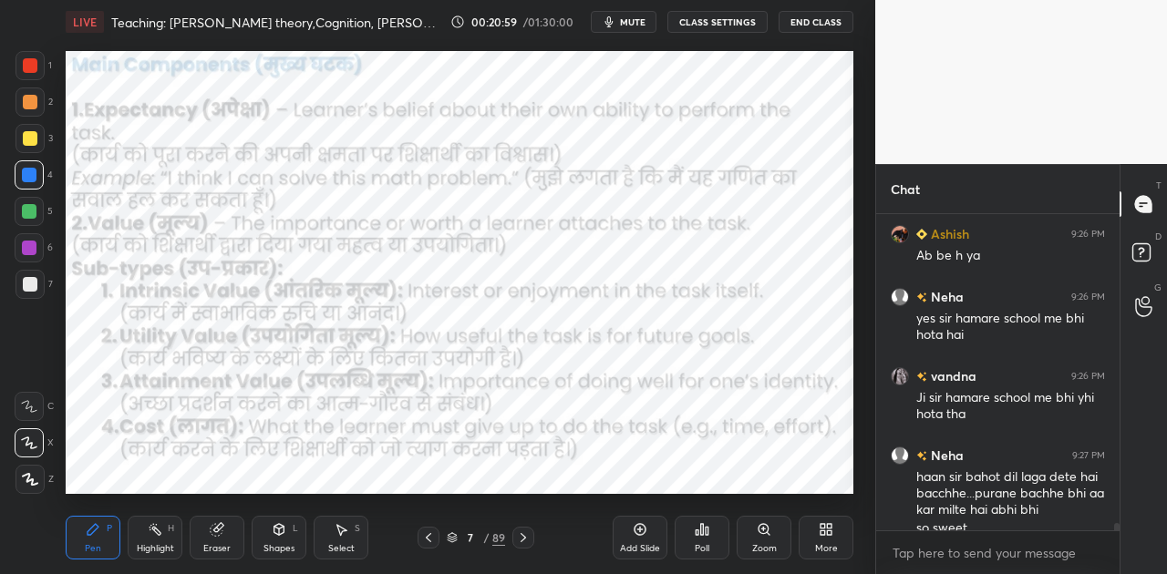
scroll to position [14119, 0]
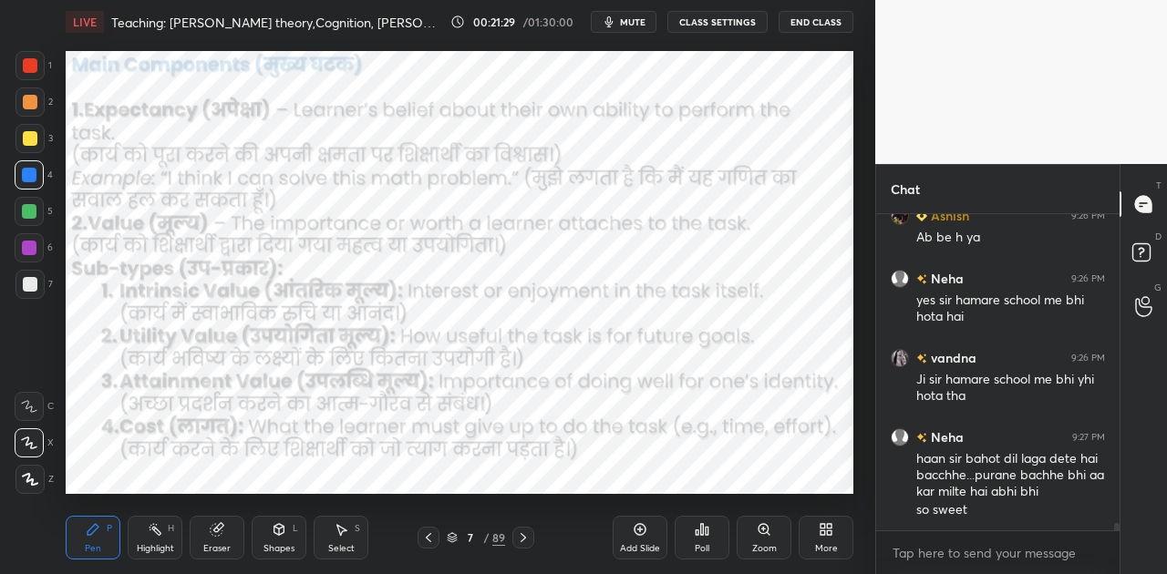
click at [520, 536] on icon at bounding box center [523, 537] width 15 height 15
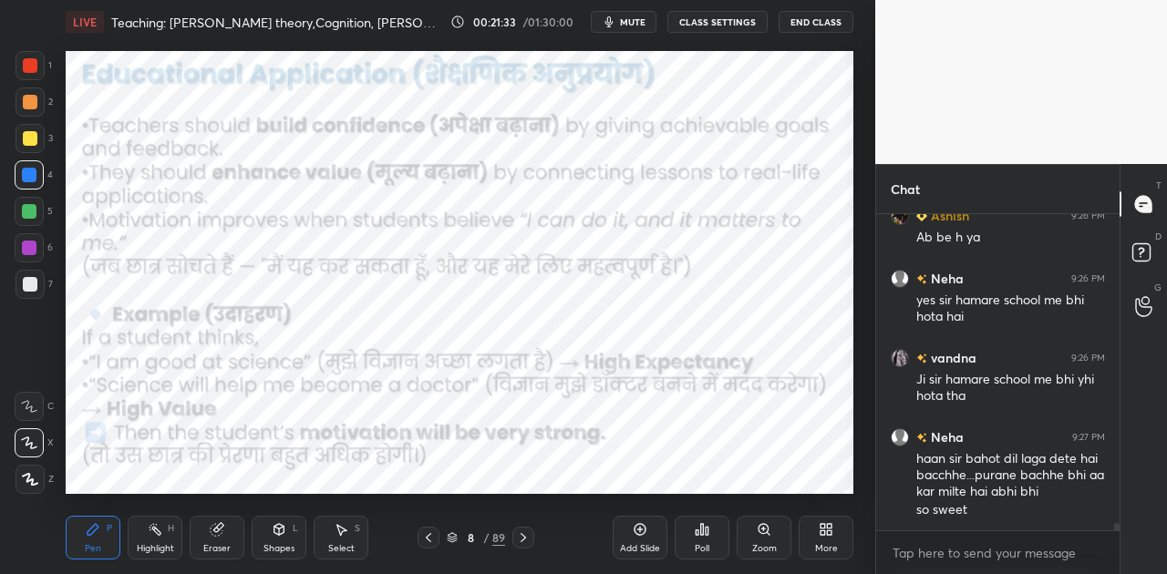
scroll to position [14181, 0]
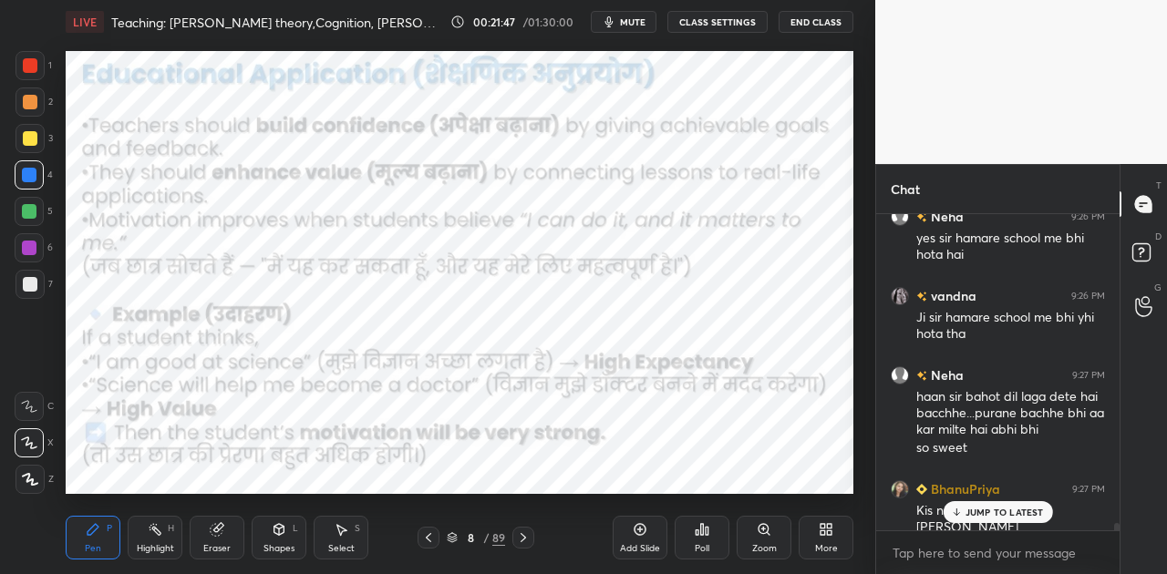
click at [977, 514] on p "JUMP TO LATEST" at bounding box center [1004, 512] width 78 height 11
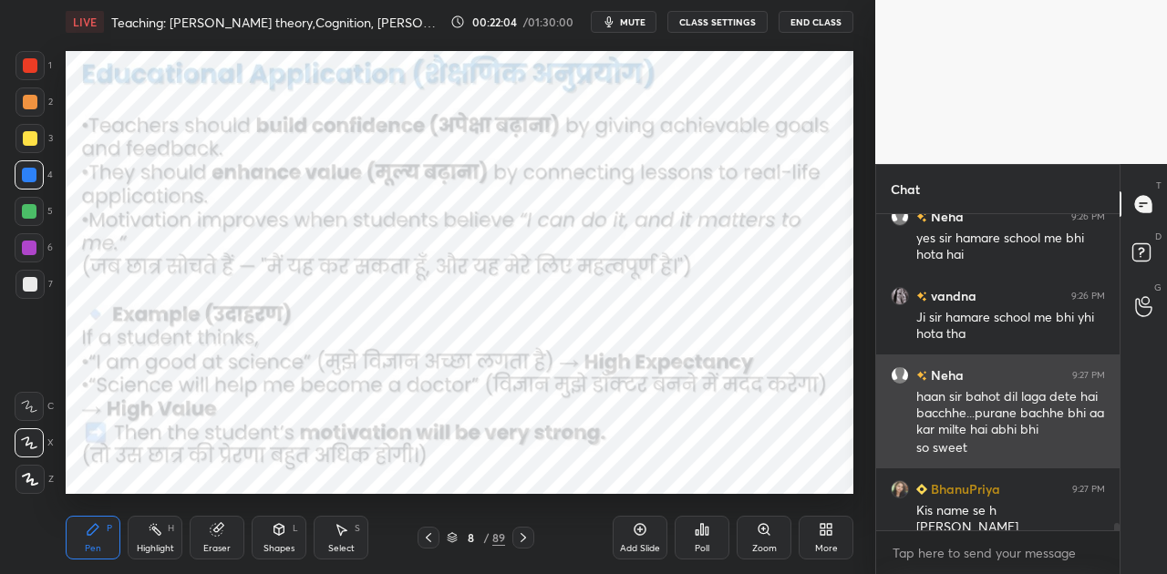
scroll to position [14245, 0]
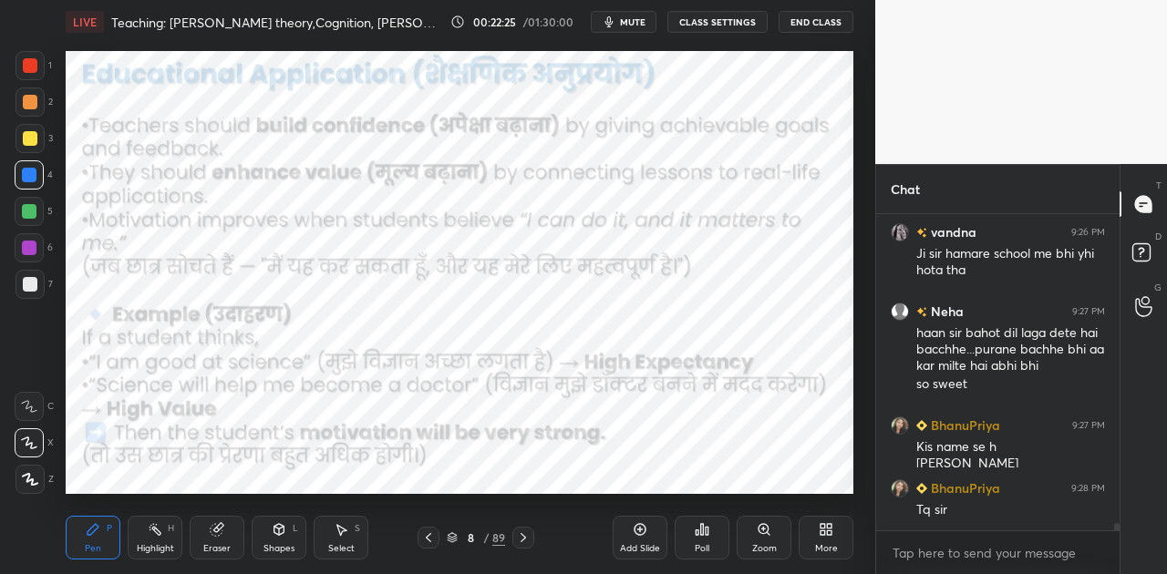
click at [433, 534] on icon at bounding box center [428, 537] width 15 height 15
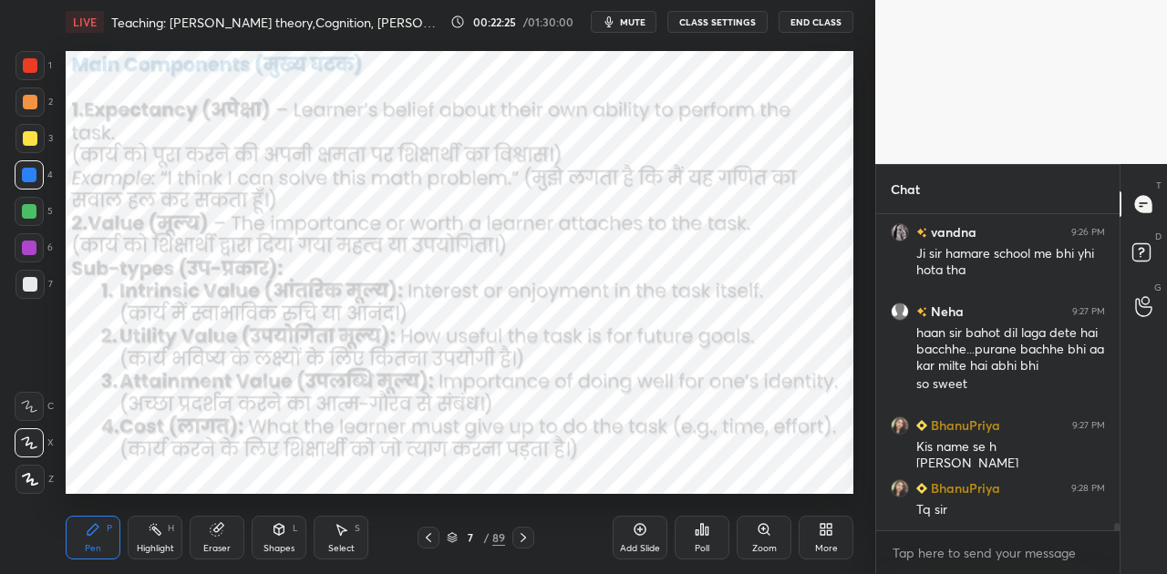
click at [433, 534] on icon at bounding box center [428, 537] width 15 height 15
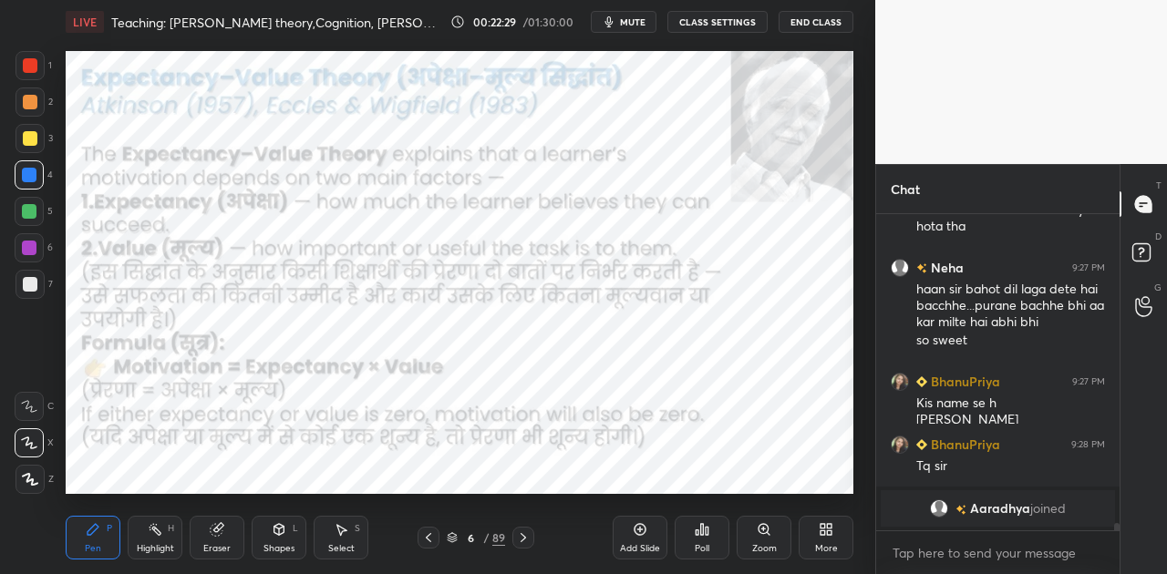
scroll to position [13885, 0]
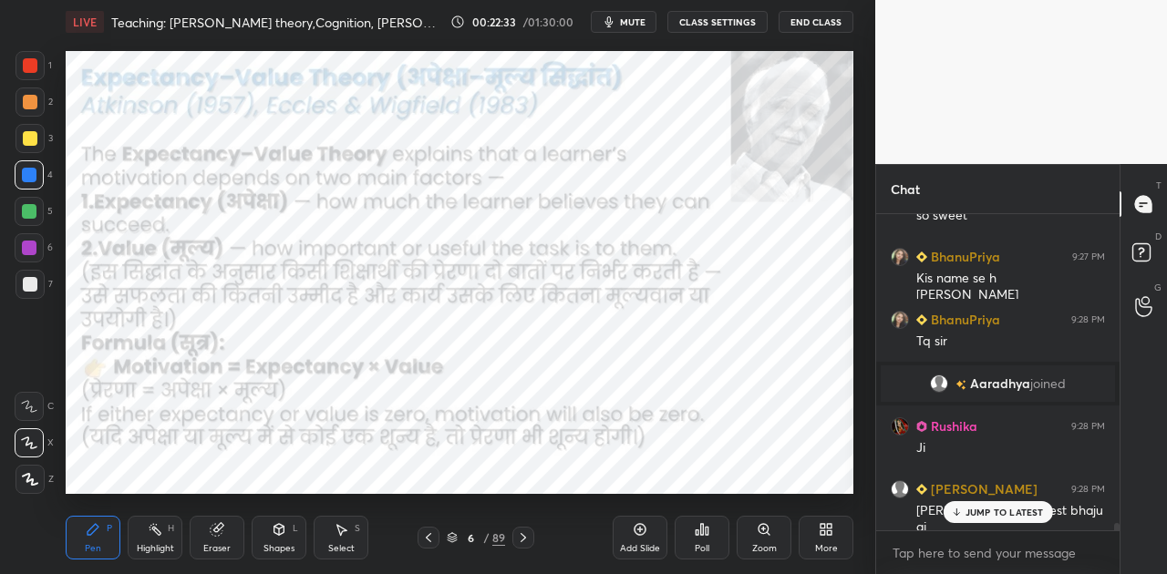
click at [521, 538] on icon at bounding box center [523, 537] width 15 height 15
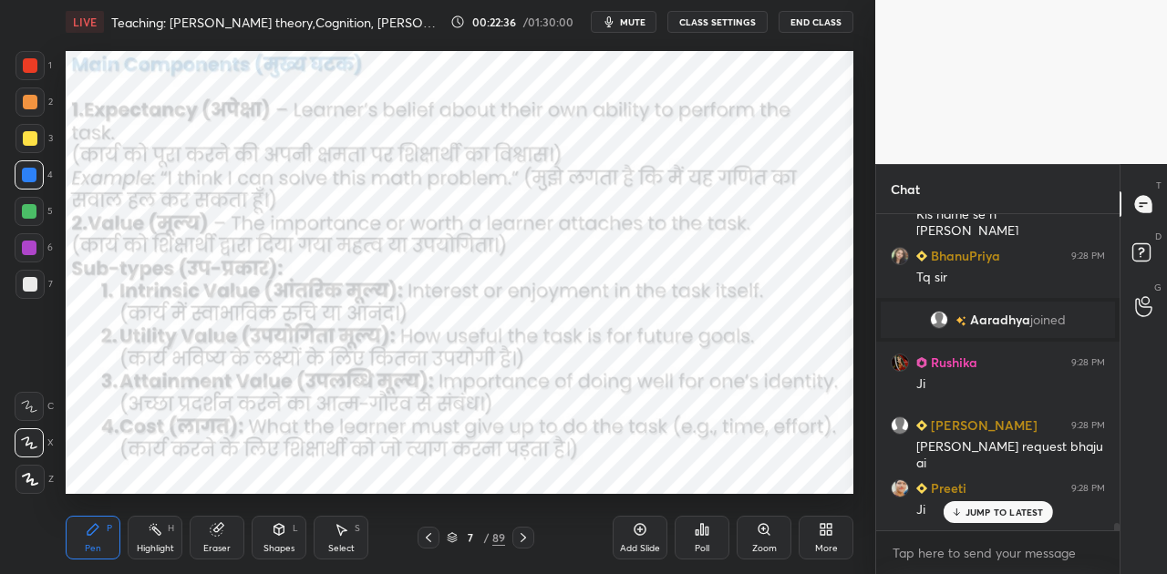
scroll to position [14073, 0]
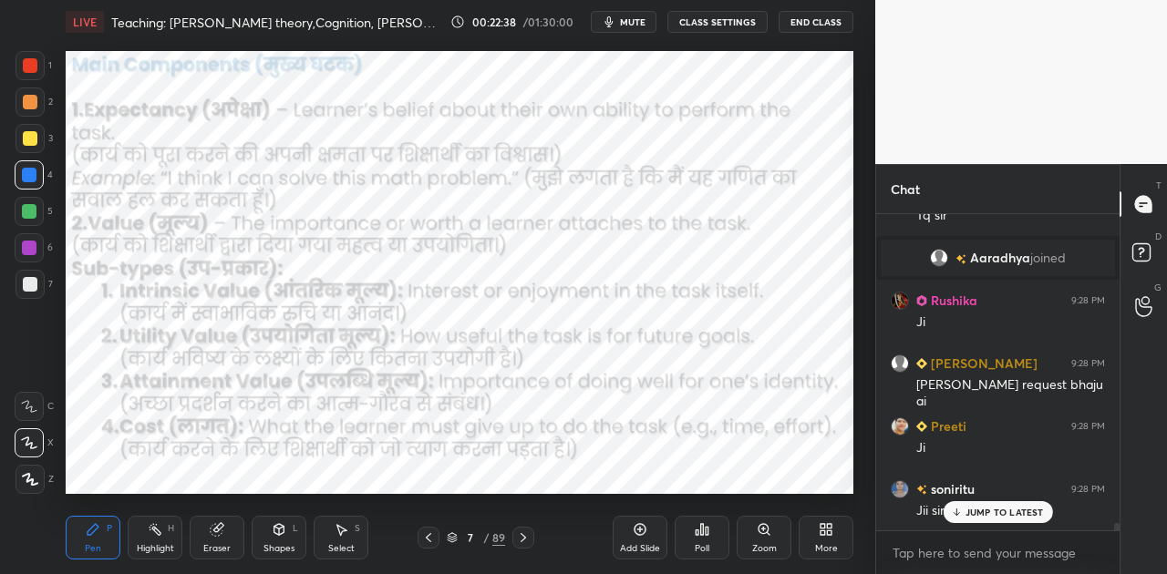
click at [521, 535] on icon at bounding box center [522, 537] width 5 height 9
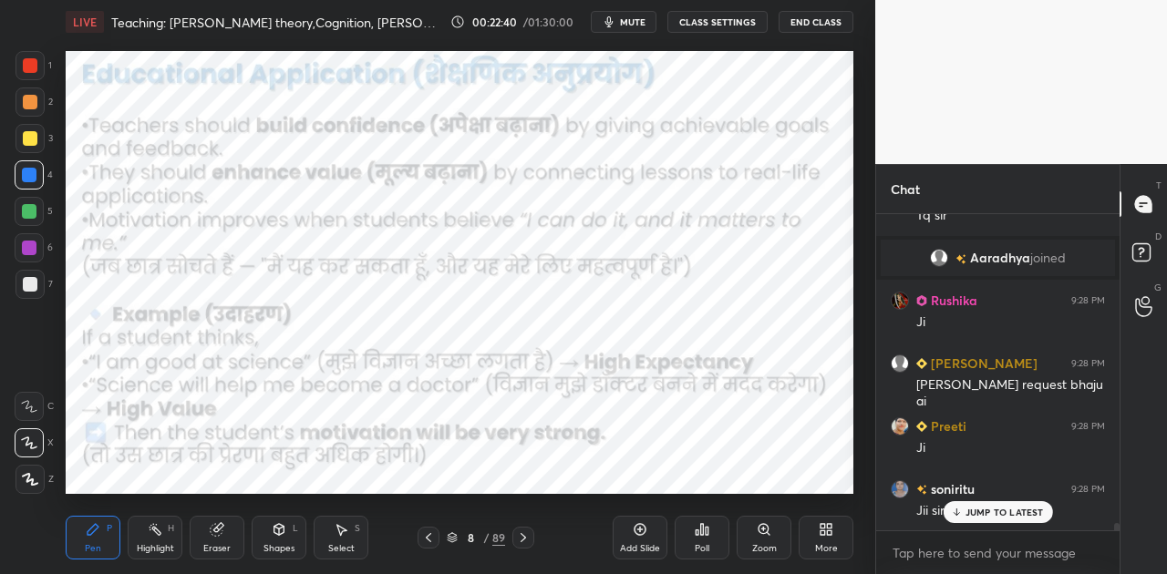
click at [521, 535] on icon at bounding box center [522, 537] width 5 height 9
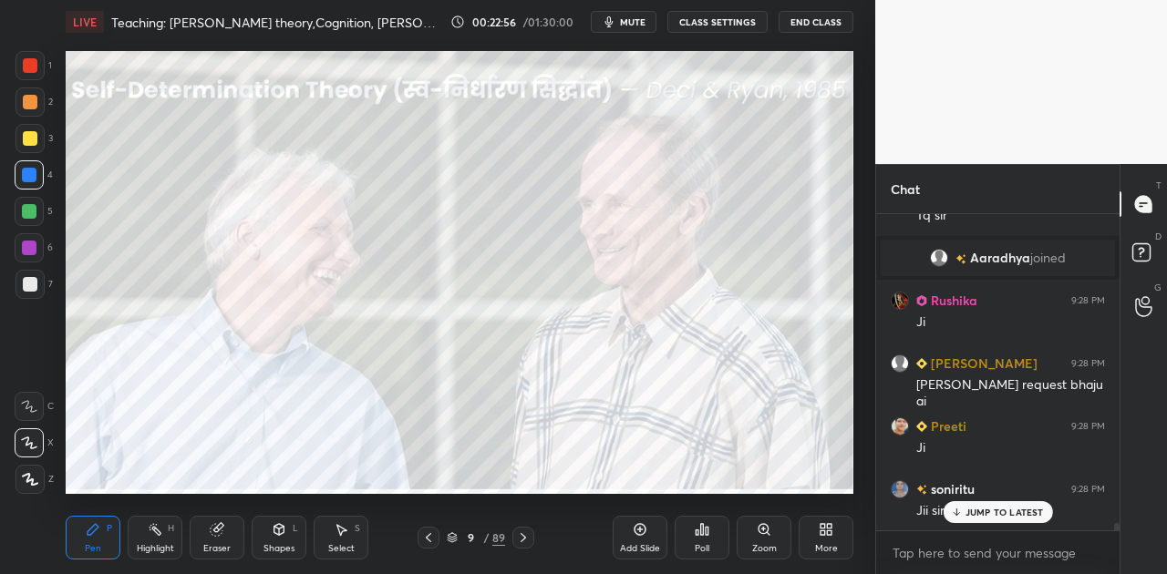
click at [35, 279] on div at bounding box center [30, 284] width 15 height 15
click at [981, 514] on p "JUMP TO LATEST" at bounding box center [1004, 512] width 78 height 11
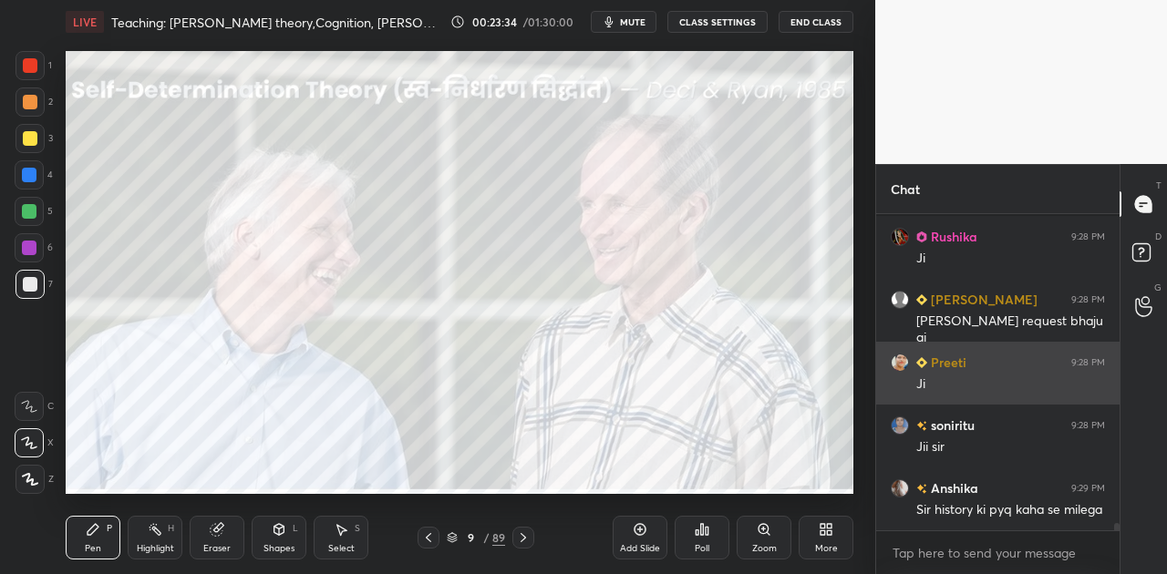
scroll to position [14215, 0]
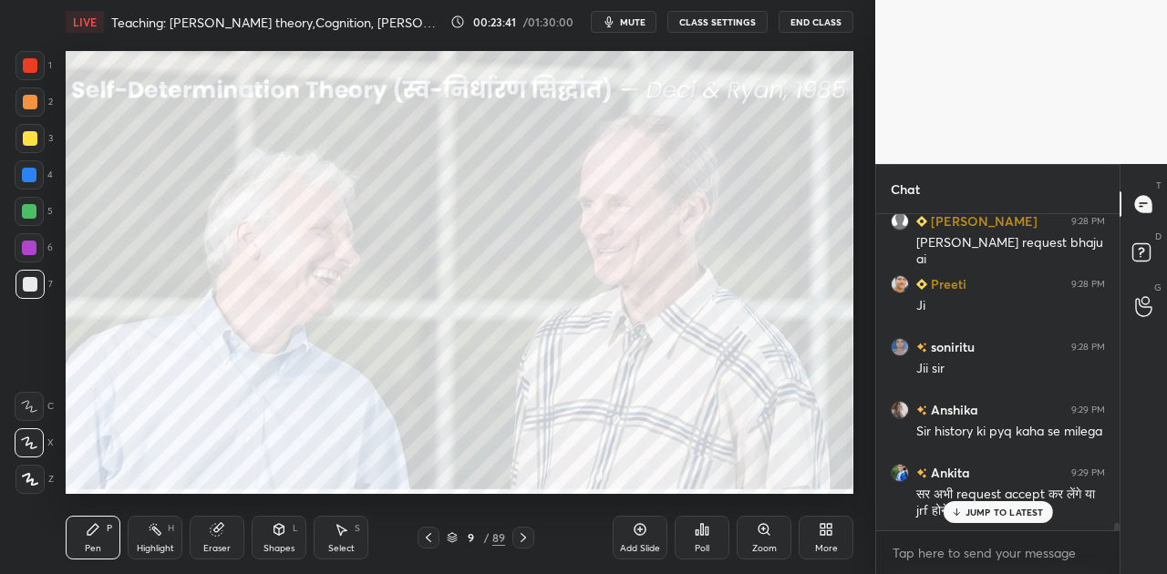
click at [993, 522] on div "JUMP TO LATEST" at bounding box center [996, 512] width 109 height 22
click at [529, 537] on icon at bounding box center [523, 537] width 15 height 15
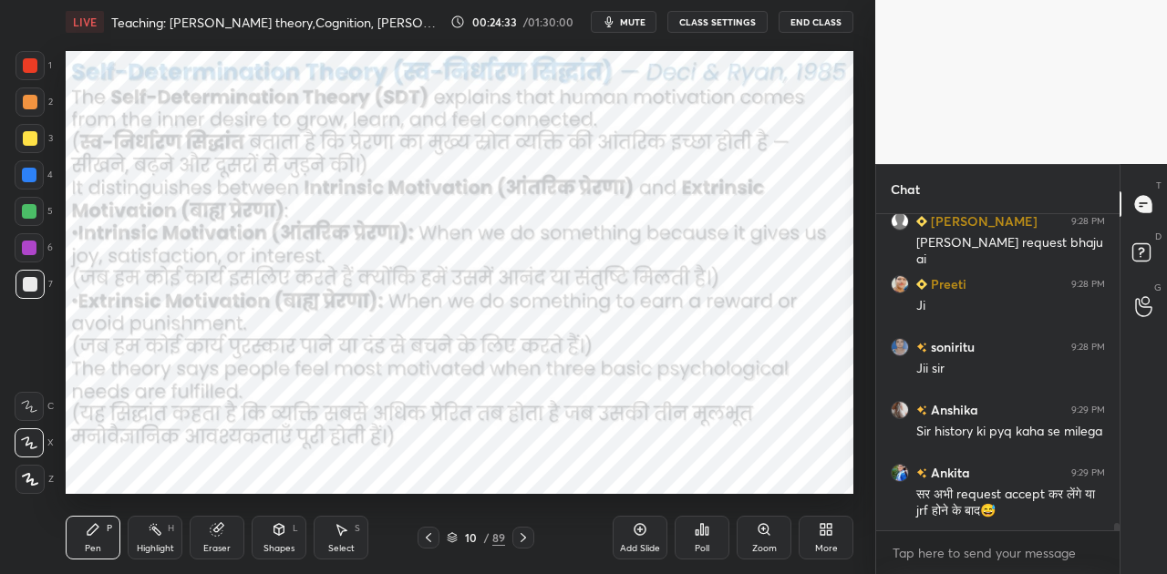
click at [529, 536] on icon at bounding box center [523, 537] width 15 height 15
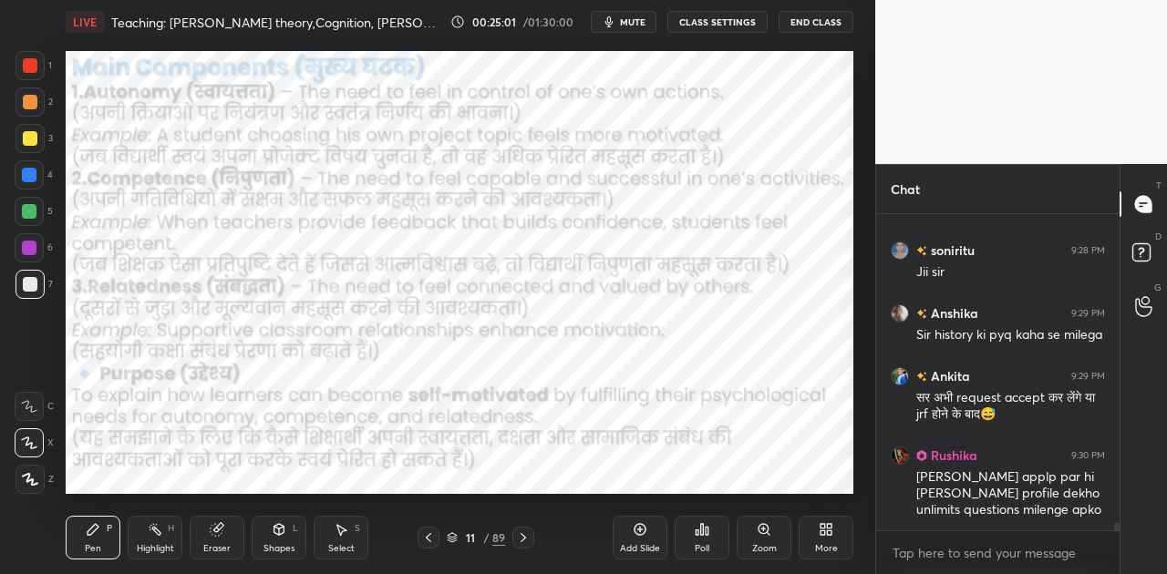
scroll to position [14374, 0]
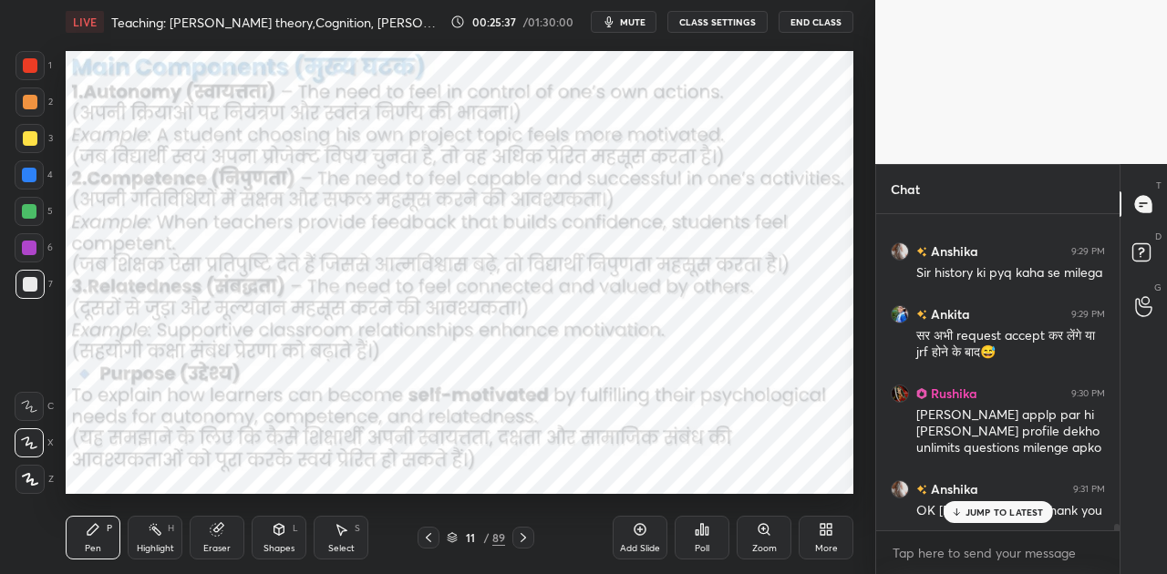
click at [32, 169] on div at bounding box center [29, 175] width 15 height 15
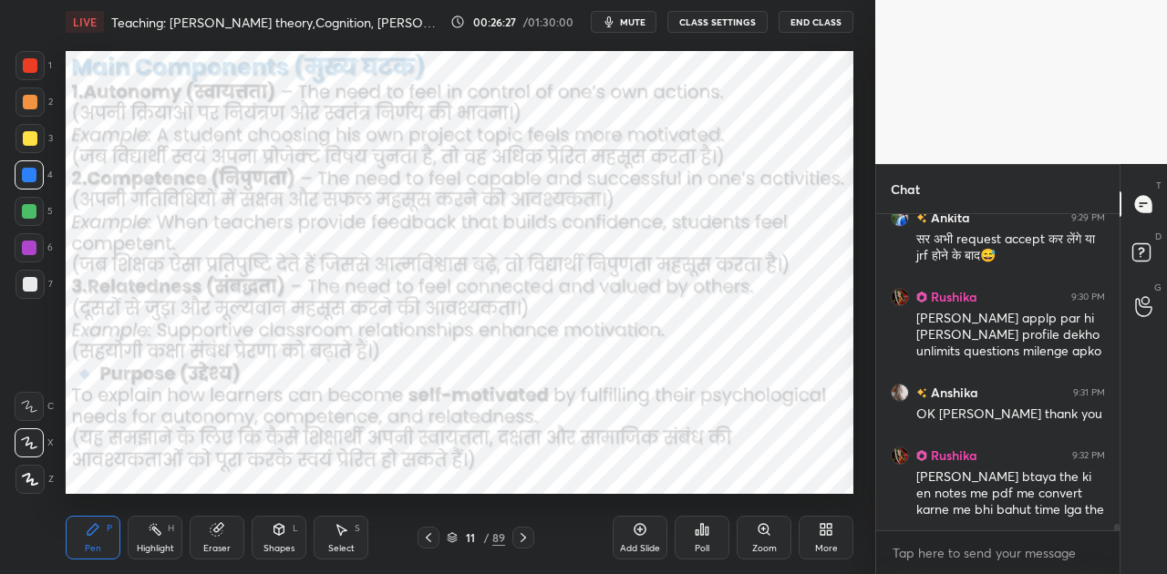
scroll to position [14514, 0]
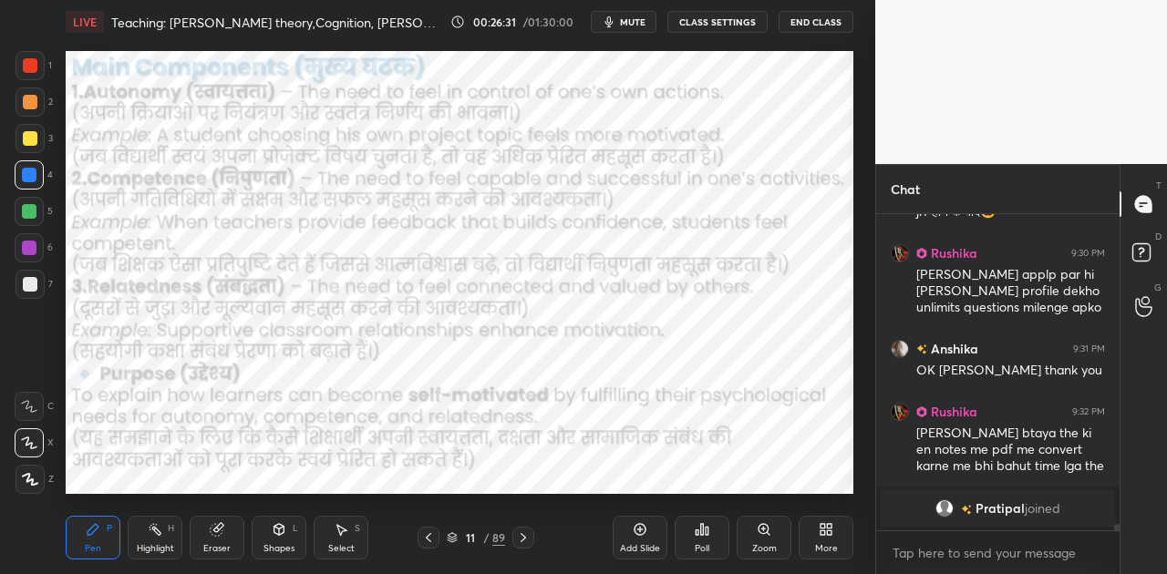
click at [520, 542] on icon at bounding box center [523, 537] width 15 height 15
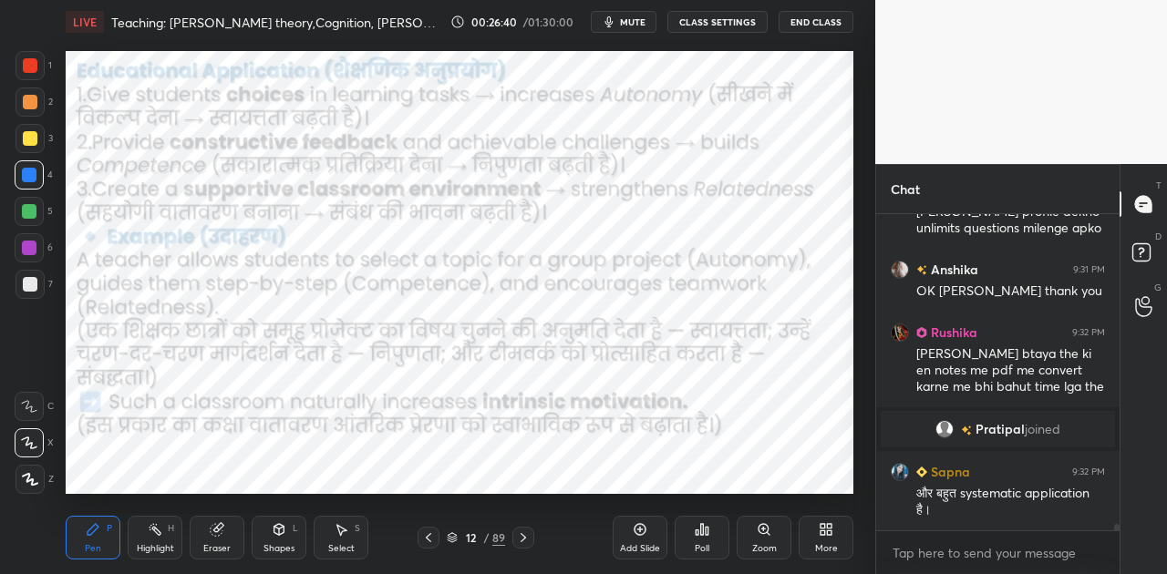
scroll to position [14403, 0]
click at [637, 16] on span "mute" at bounding box center [633, 21] width 26 height 13
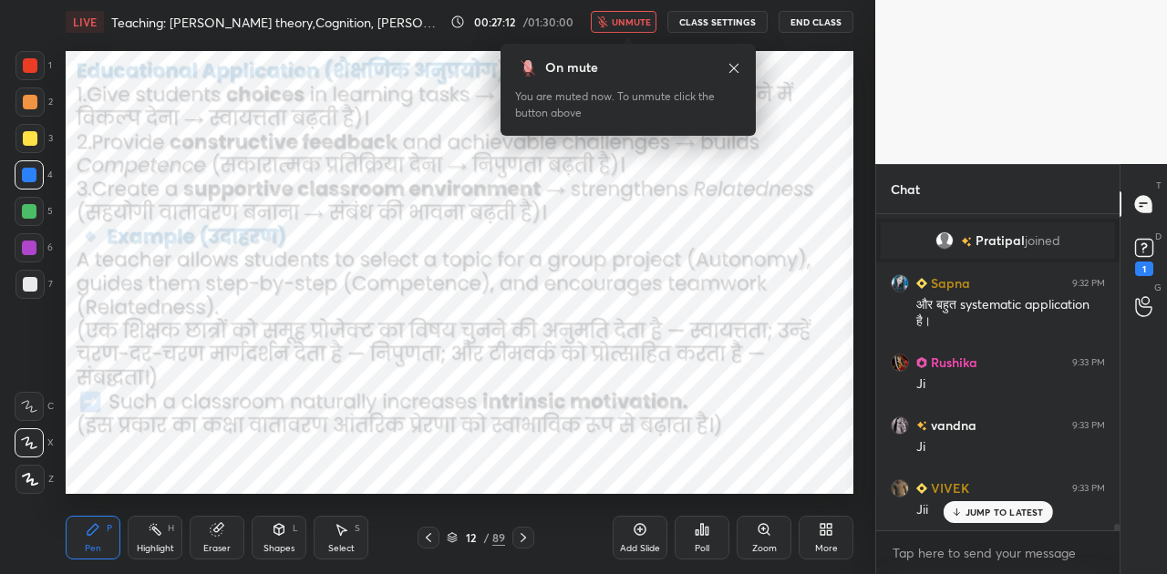
scroll to position [14655, 0]
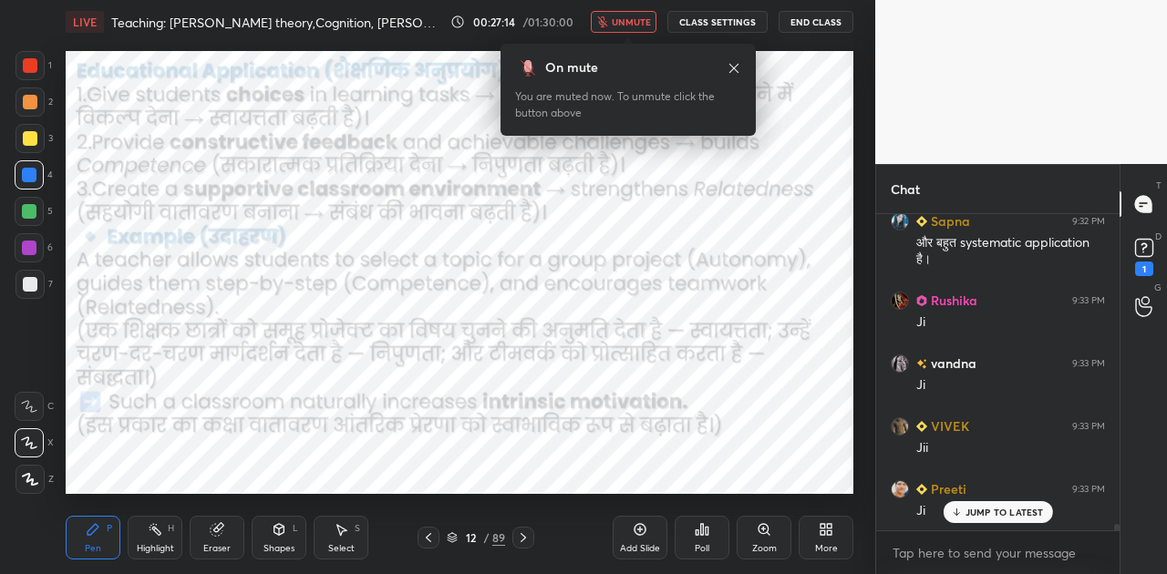
click at [736, 88] on div "On mute You are muted now. To unmute click the button above" at bounding box center [627, 90] width 255 height 92
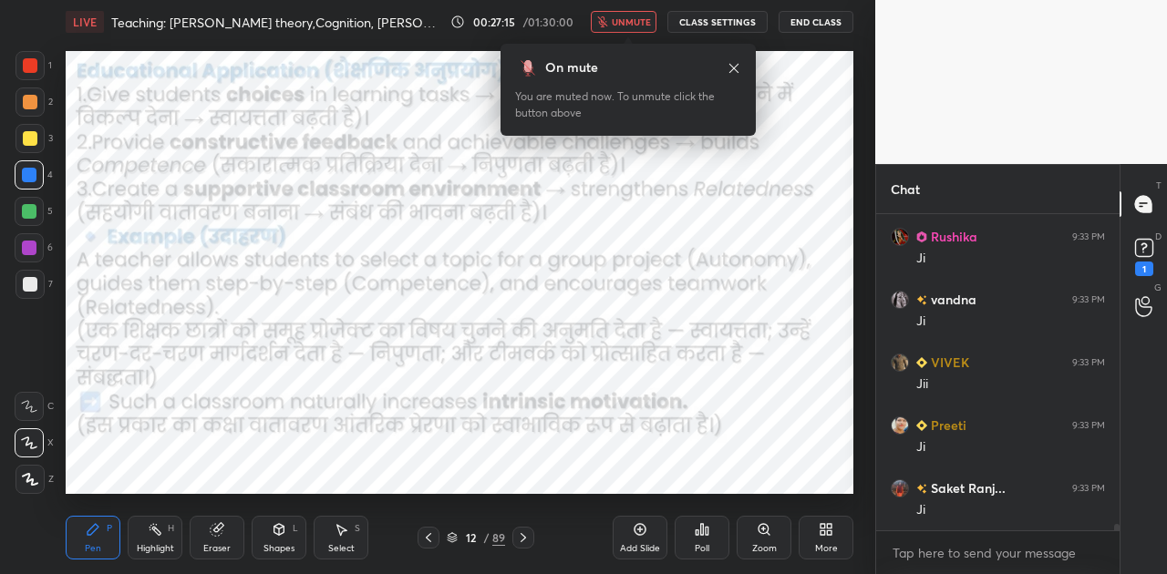
click at [625, 28] on button "unmute" at bounding box center [624, 22] width 66 height 22
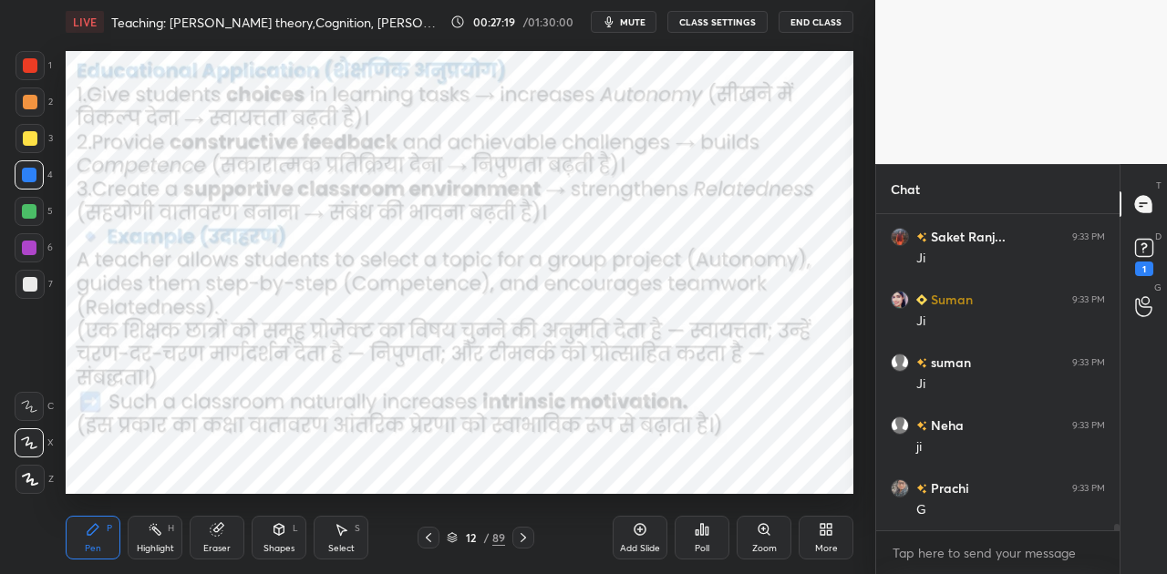
scroll to position [15032, 0]
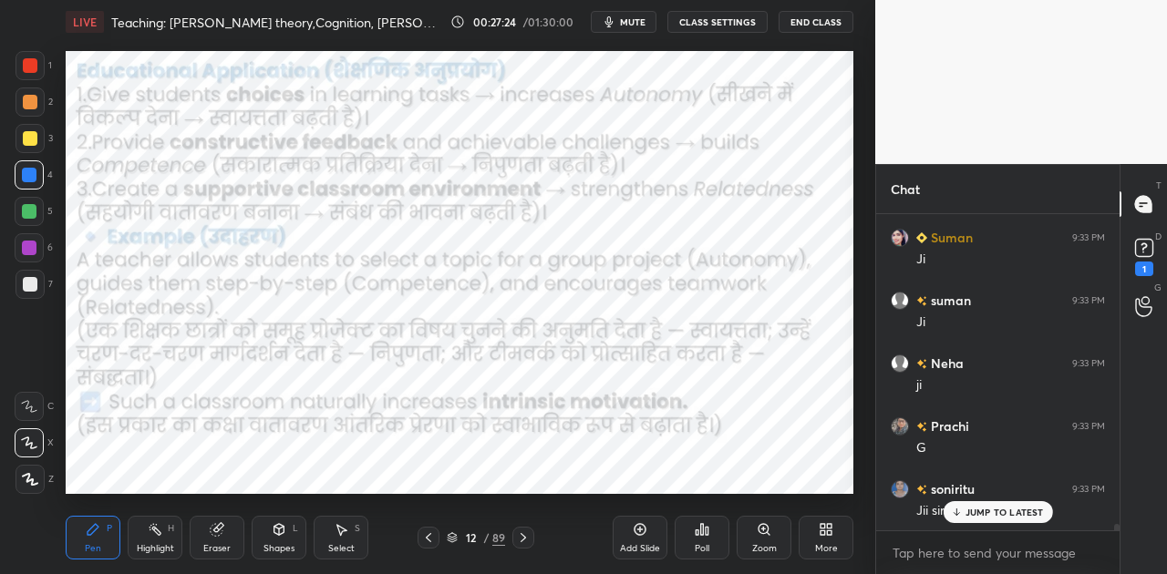
click at [981, 510] on p "JUMP TO LATEST" at bounding box center [1004, 512] width 78 height 11
click at [526, 536] on icon at bounding box center [523, 537] width 15 height 15
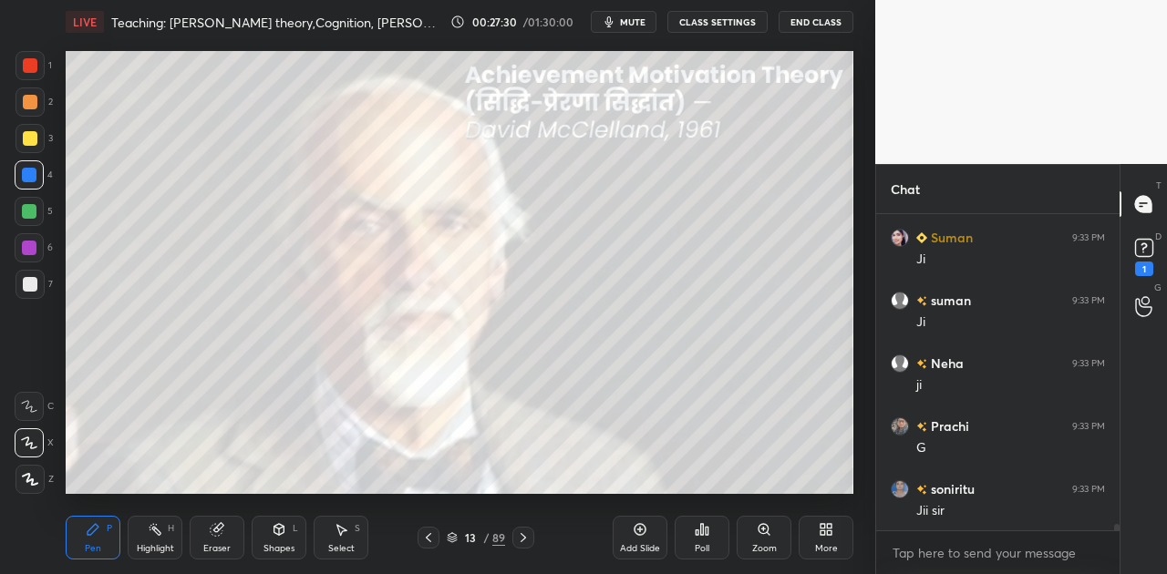
scroll to position [15096, 0]
click at [517, 536] on icon at bounding box center [523, 537] width 15 height 15
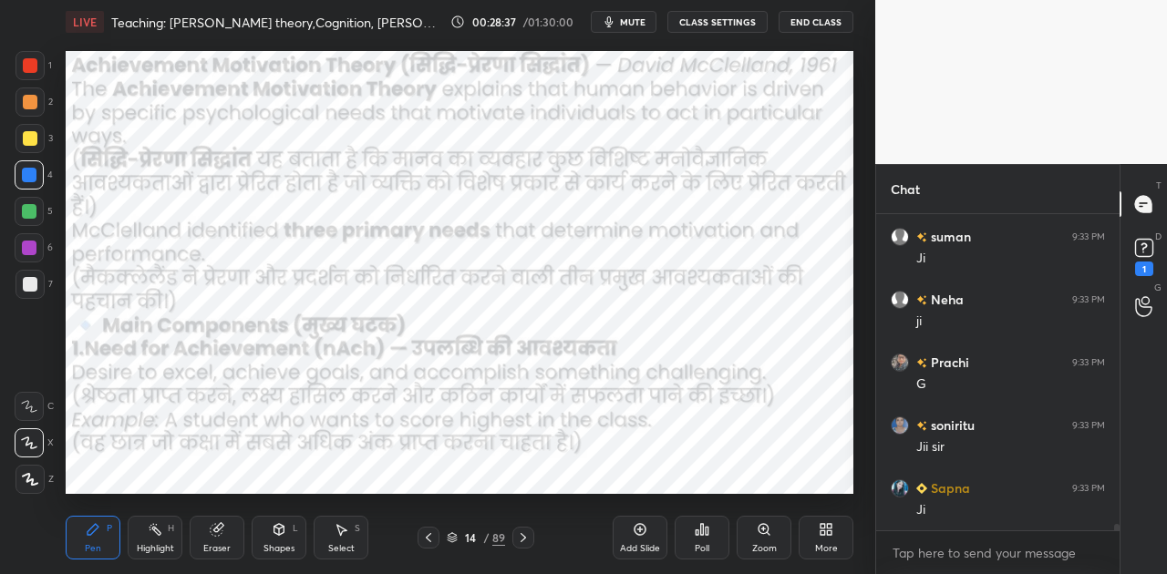
click at [517, 536] on icon at bounding box center [523, 537] width 15 height 15
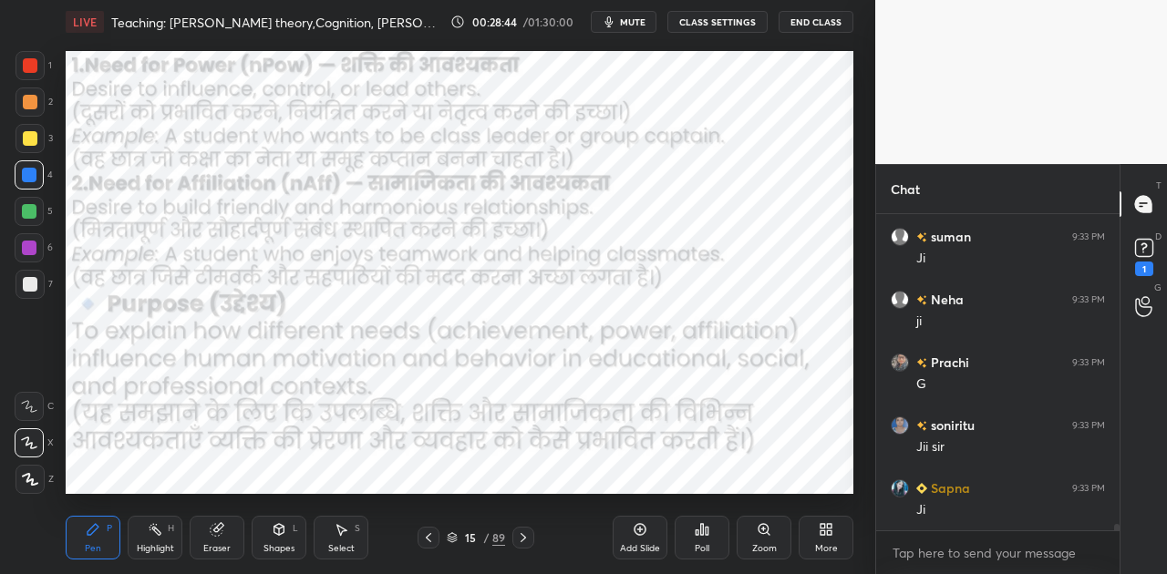
scroll to position [15140, 0]
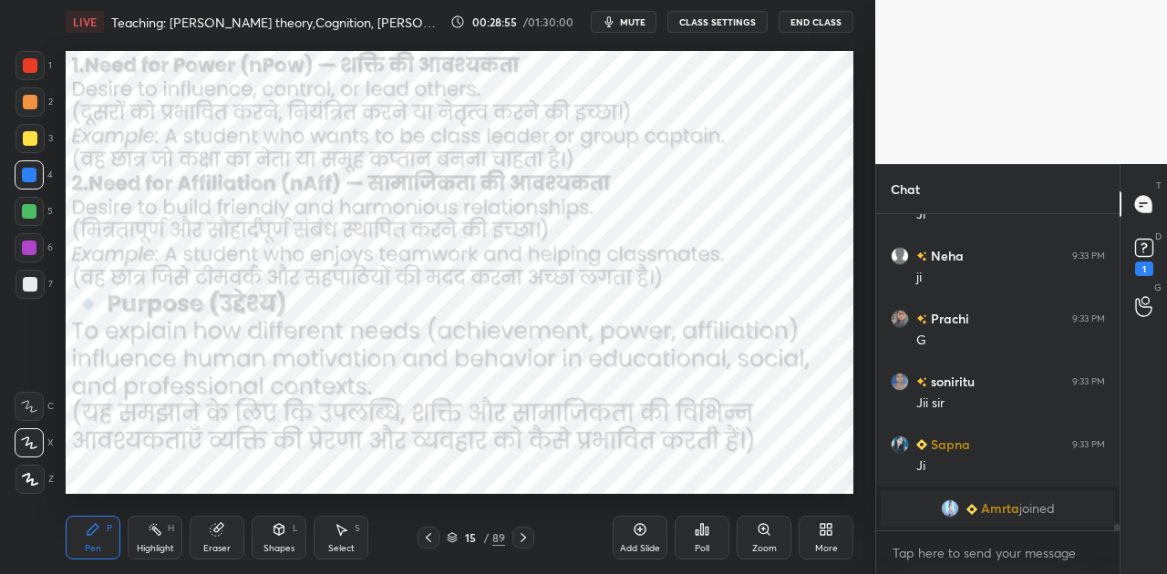
click at [517, 529] on div at bounding box center [523, 538] width 22 height 22
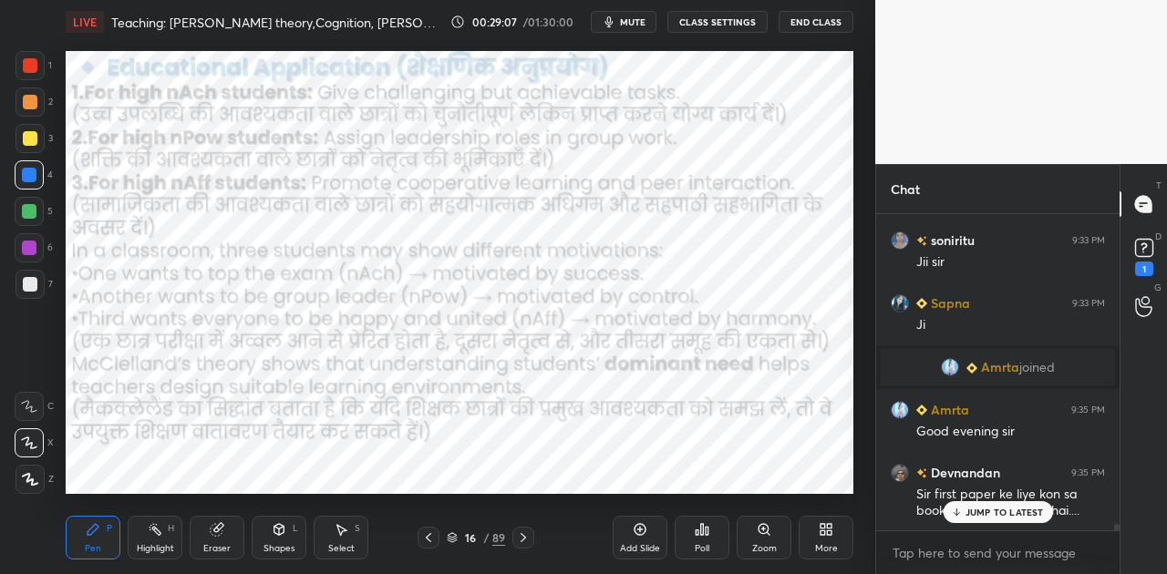
scroll to position [15130, 0]
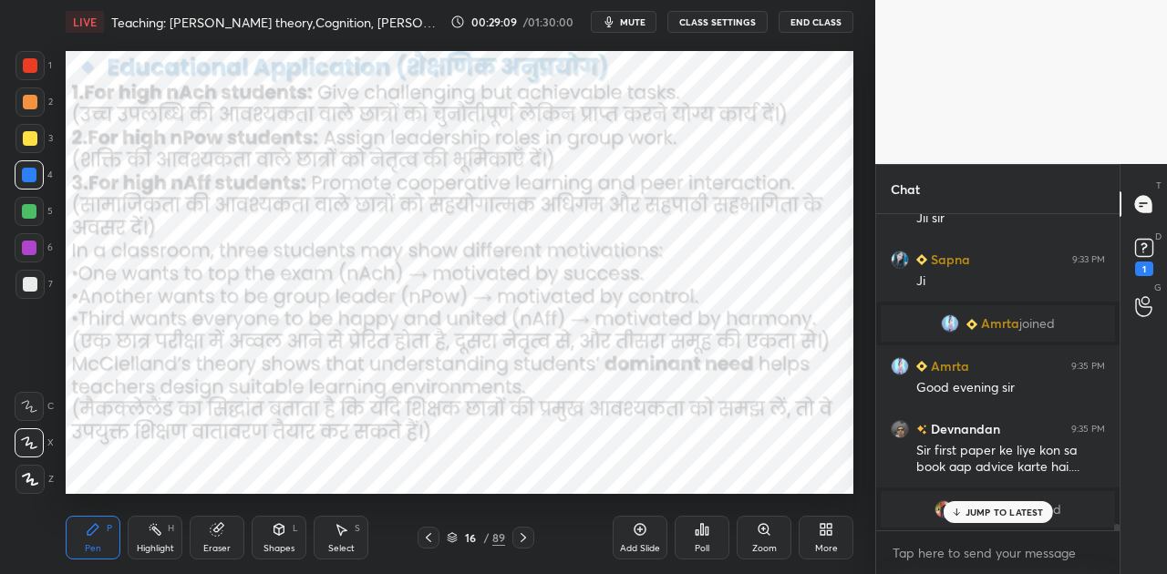
click at [1001, 503] on div "JUMP TO LATEST" at bounding box center [996, 512] width 109 height 22
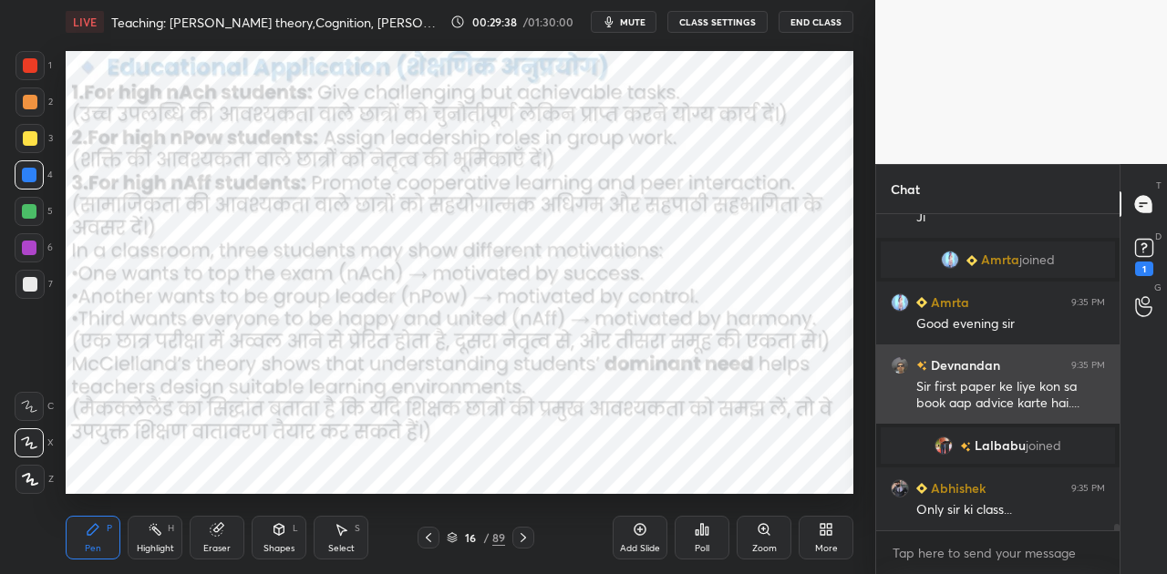
scroll to position [15256, 0]
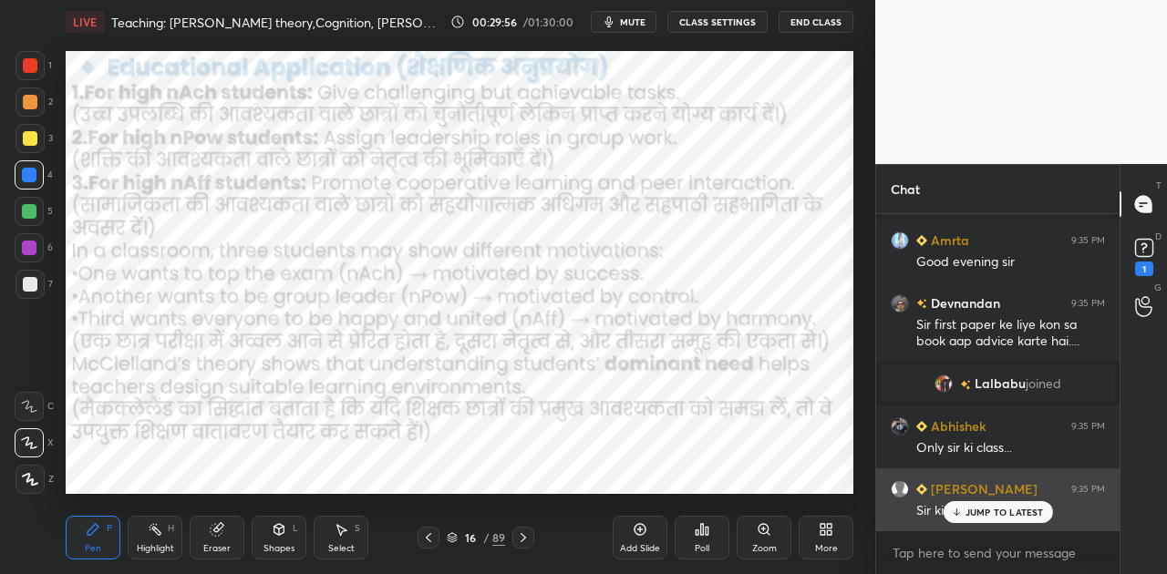
drag, startPoint x: 1003, startPoint y: 509, endPoint x: 985, endPoint y: 501, distance: 18.8
click at [998, 508] on p "JUMP TO LATEST" at bounding box center [1004, 512] width 78 height 11
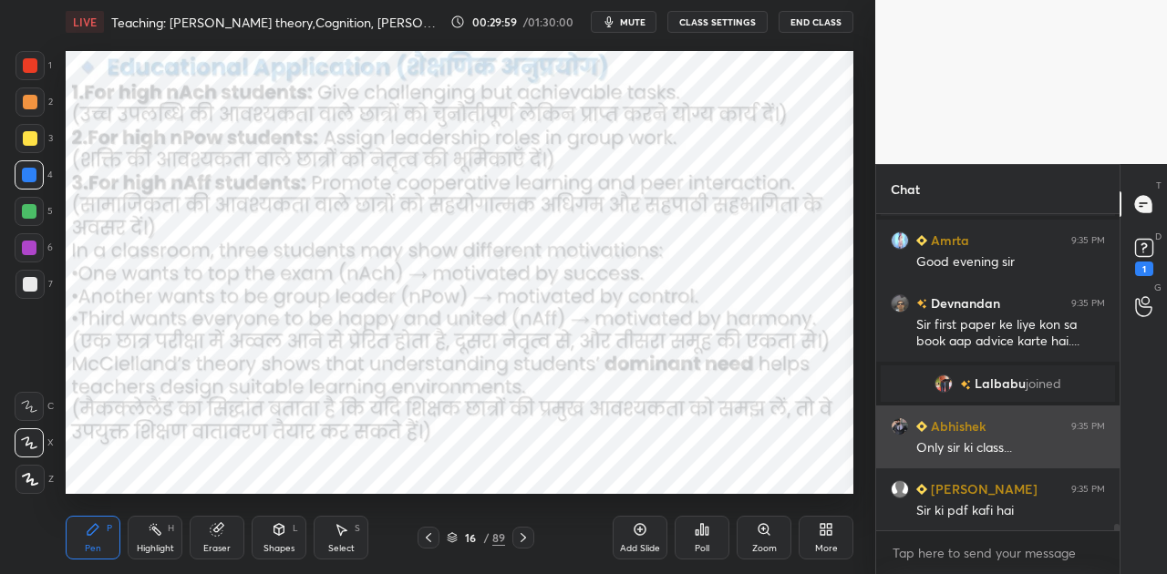
scroll to position [15320, 0]
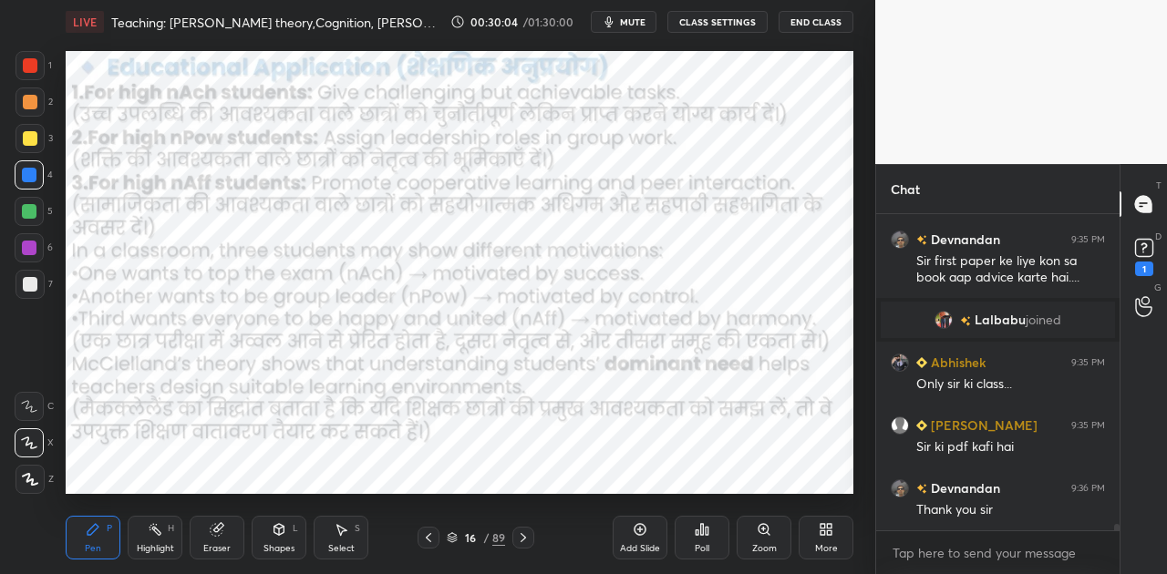
click at [523, 538] on icon at bounding box center [523, 537] width 15 height 15
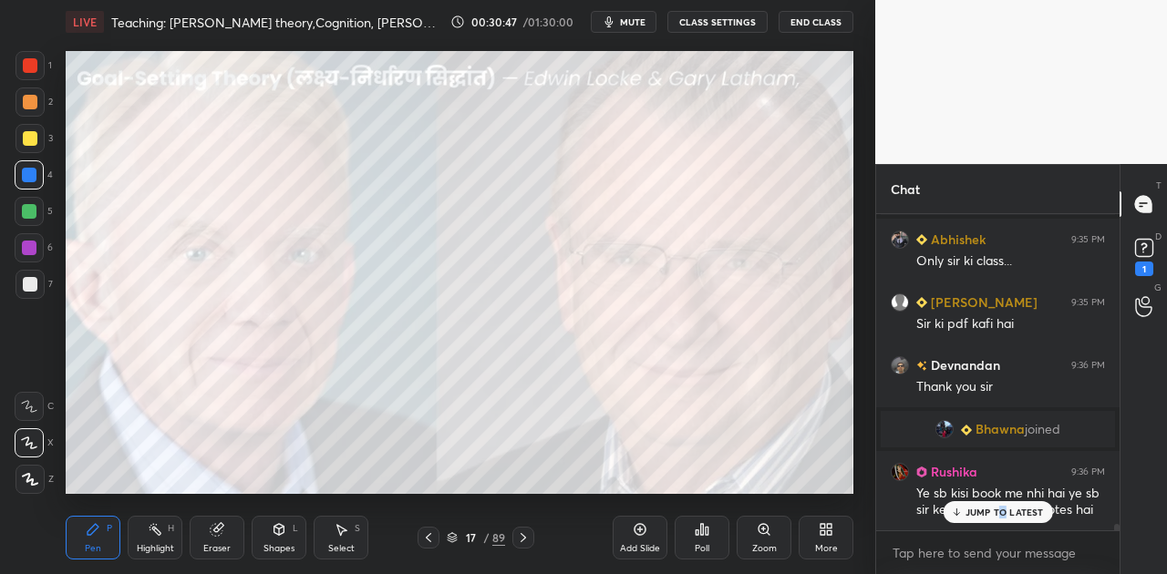
scroll to position [15254, 0]
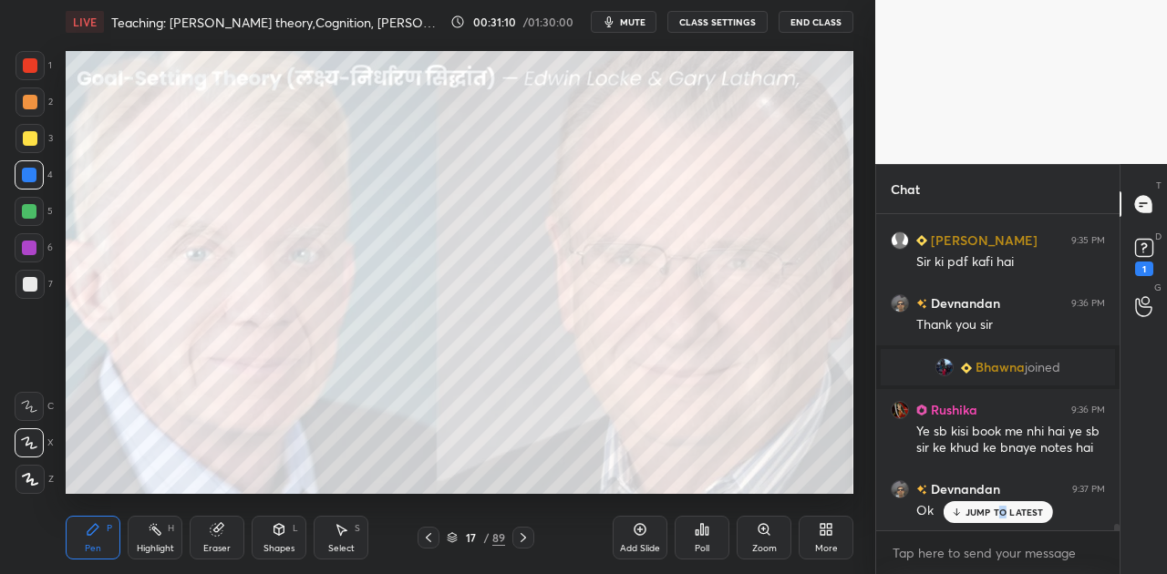
click at [519, 536] on icon at bounding box center [523, 537] width 15 height 15
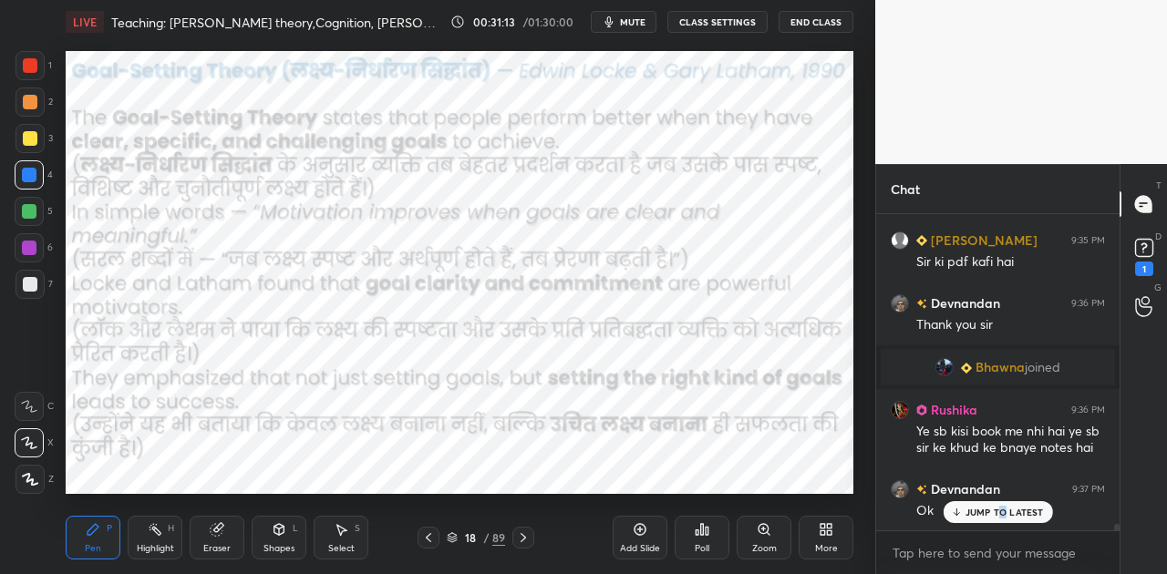
click at [519, 536] on icon at bounding box center [523, 537] width 15 height 15
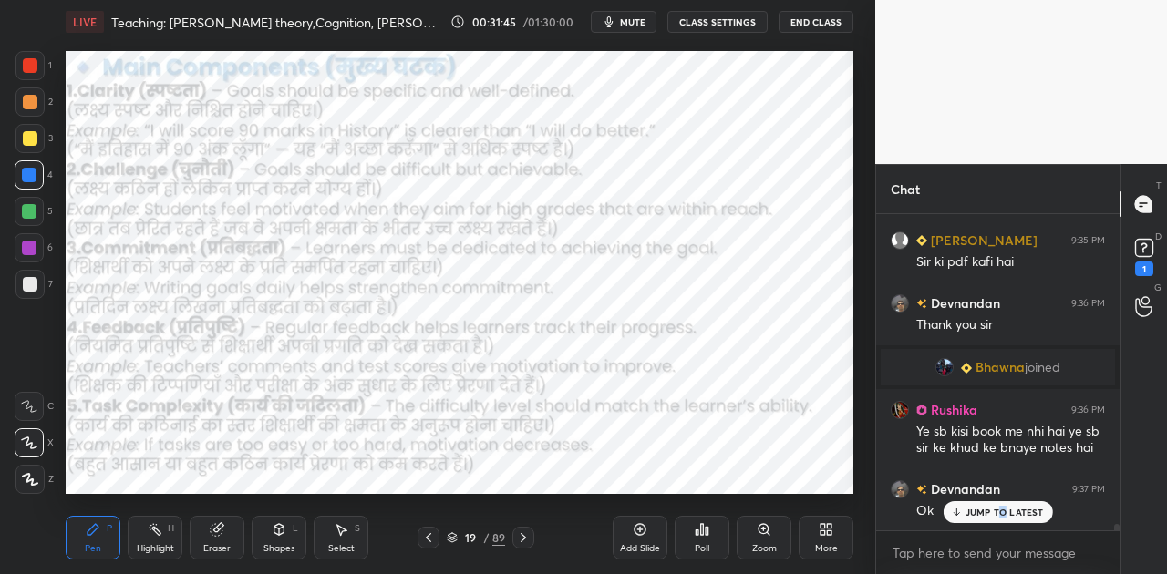
click at [630, 27] on button "mute" at bounding box center [624, 22] width 66 height 22
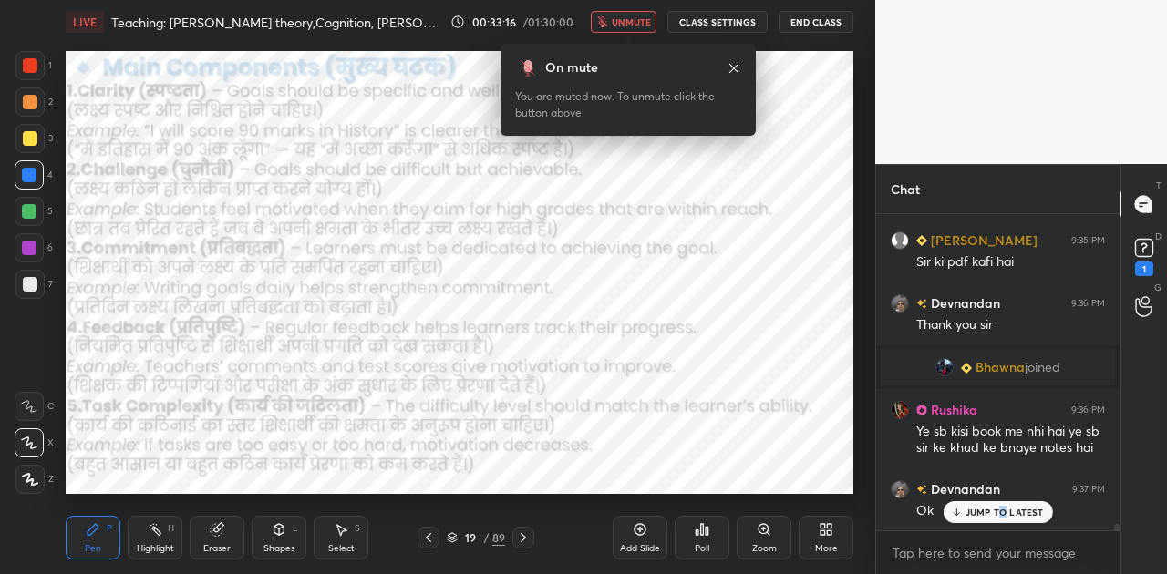
click at [640, 18] on span "unmute" at bounding box center [631, 21] width 39 height 13
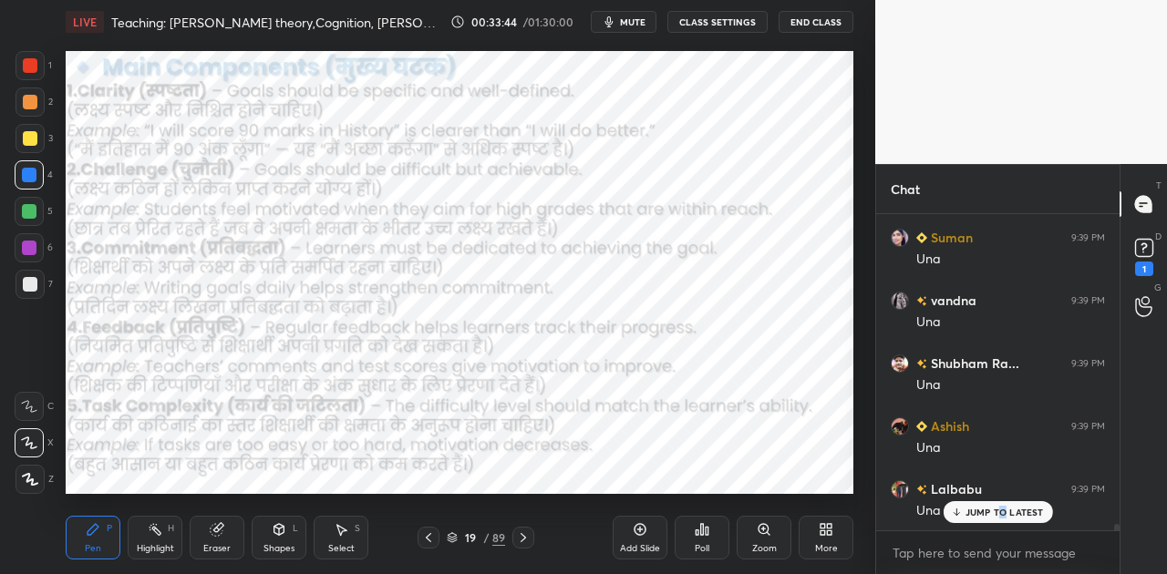
scroll to position [15821, 0]
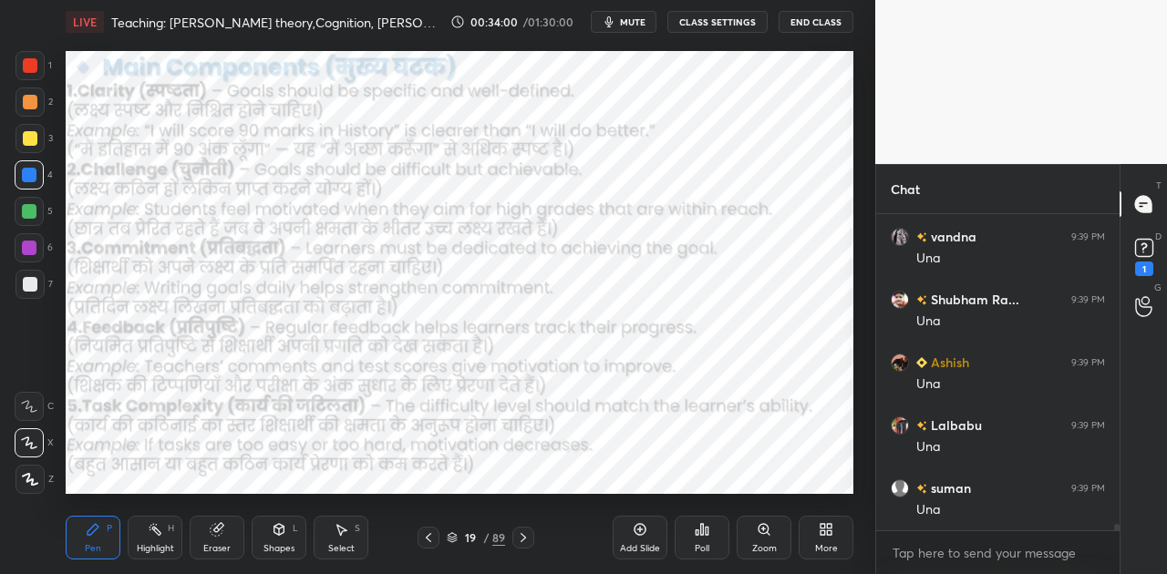
click at [520, 536] on icon at bounding box center [523, 537] width 15 height 15
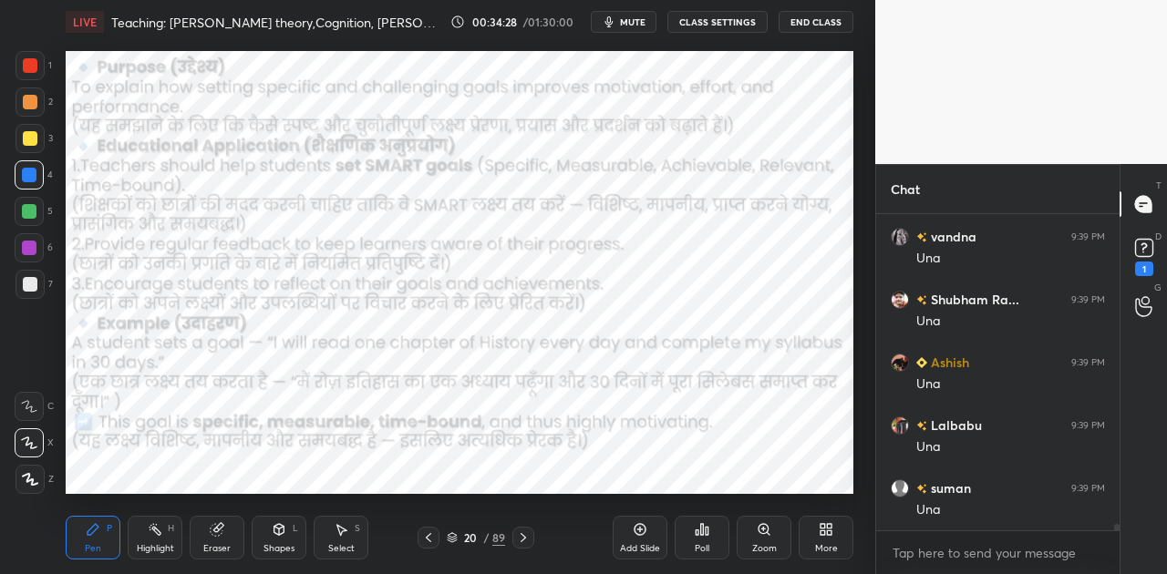
click at [626, 17] on span "mute" at bounding box center [633, 21] width 26 height 13
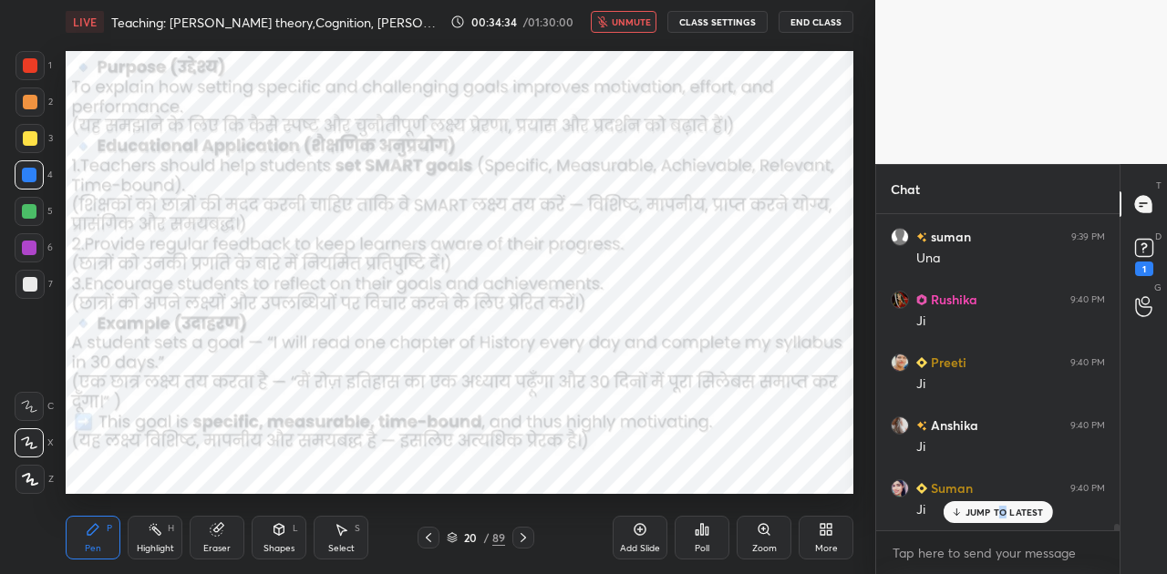
scroll to position [16135, 0]
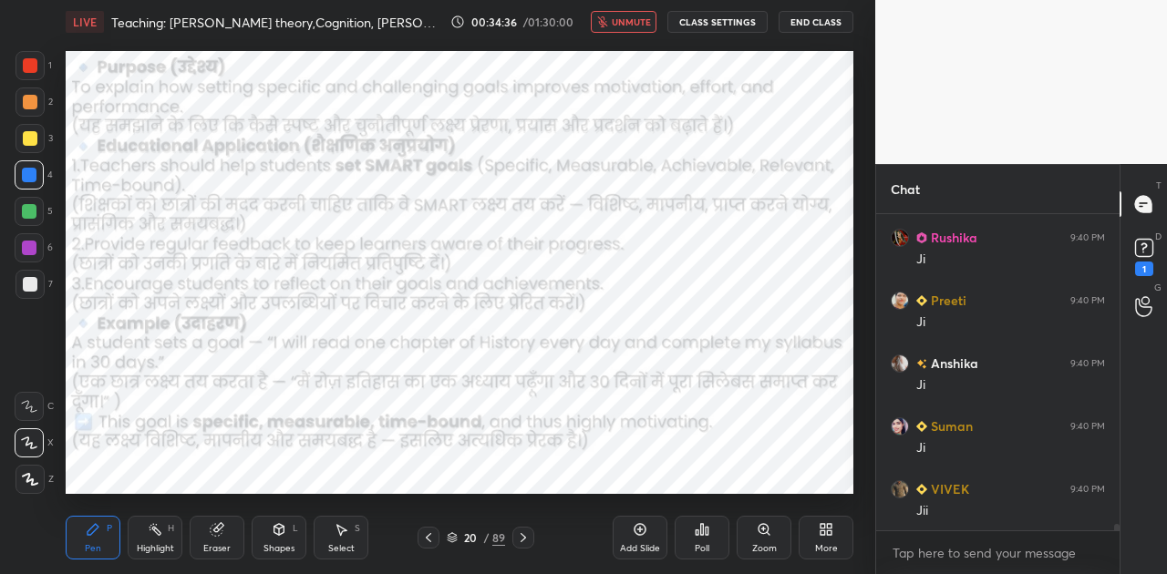
click at [625, 17] on span "unmute" at bounding box center [631, 21] width 39 height 13
click at [525, 536] on icon at bounding box center [523, 537] width 15 height 15
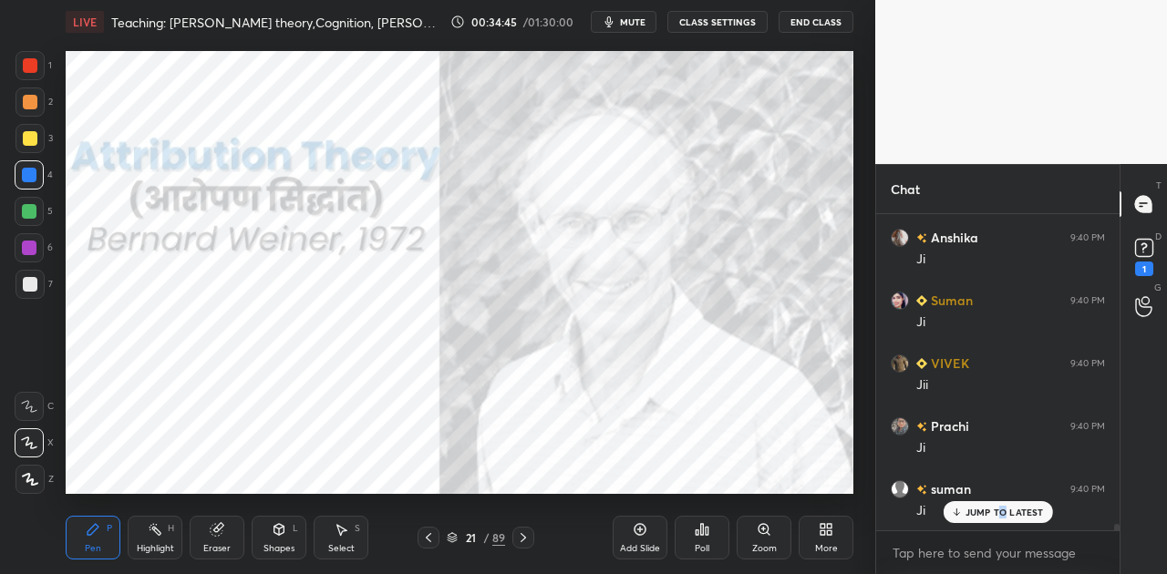
scroll to position [16325, 0]
click at [525, 536] on icon at bounding box center [523, 537] width 15 height 15
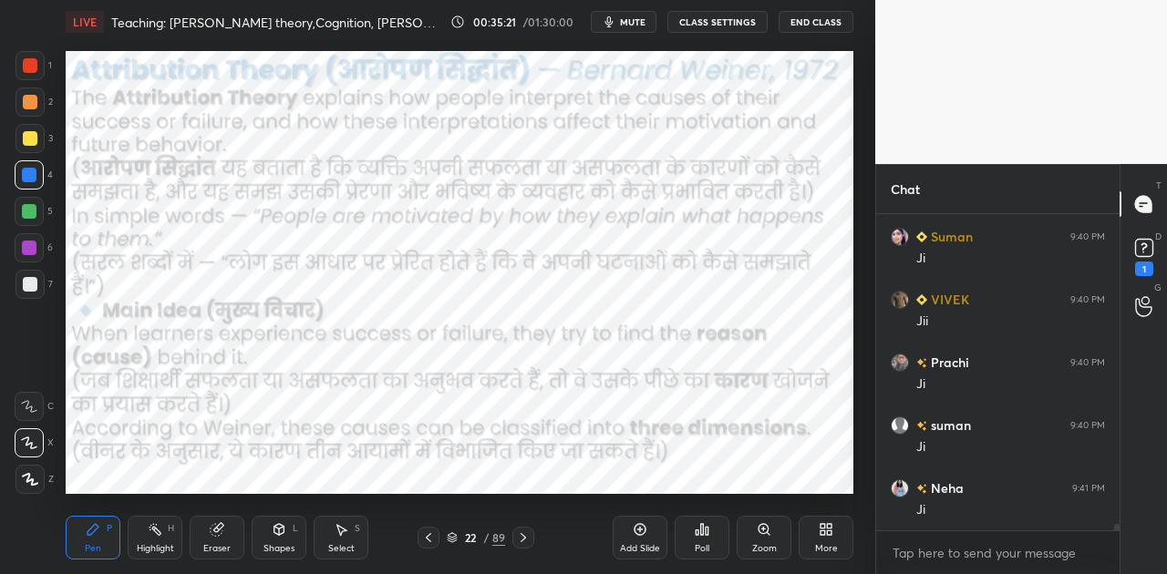
click at [525, 536] on icon at bounding box center [523, 537] width 15 height 15
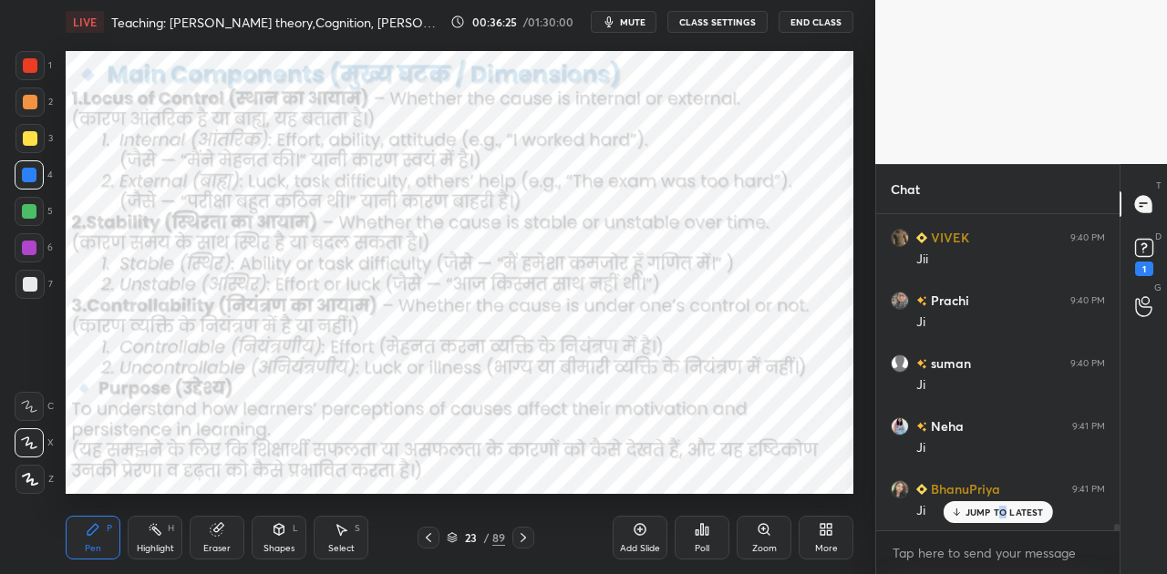
scroll to position [16450, 0]
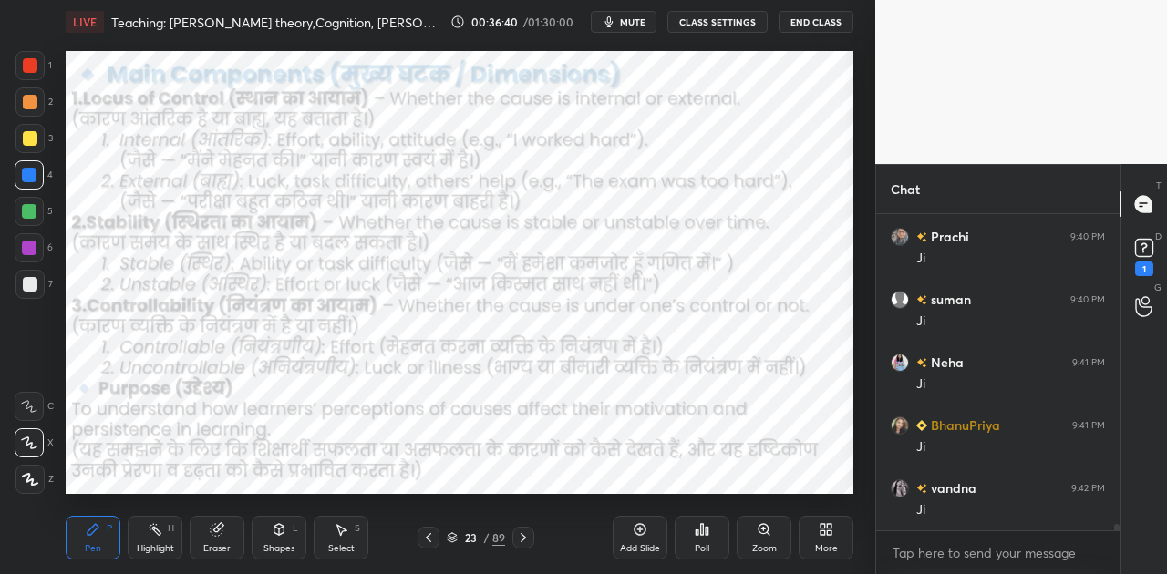
click at [33, 171] on div at bounding box center [29, 175] width 15 height 15
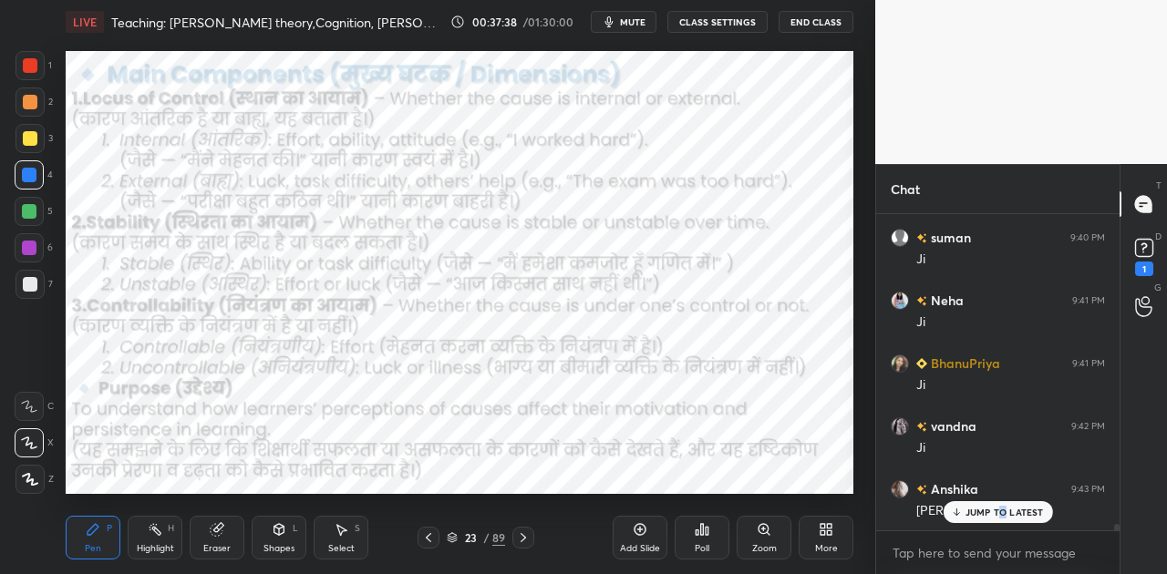
click at [525, 534] on icon at bounding box center [523, 537] width 15 height 15
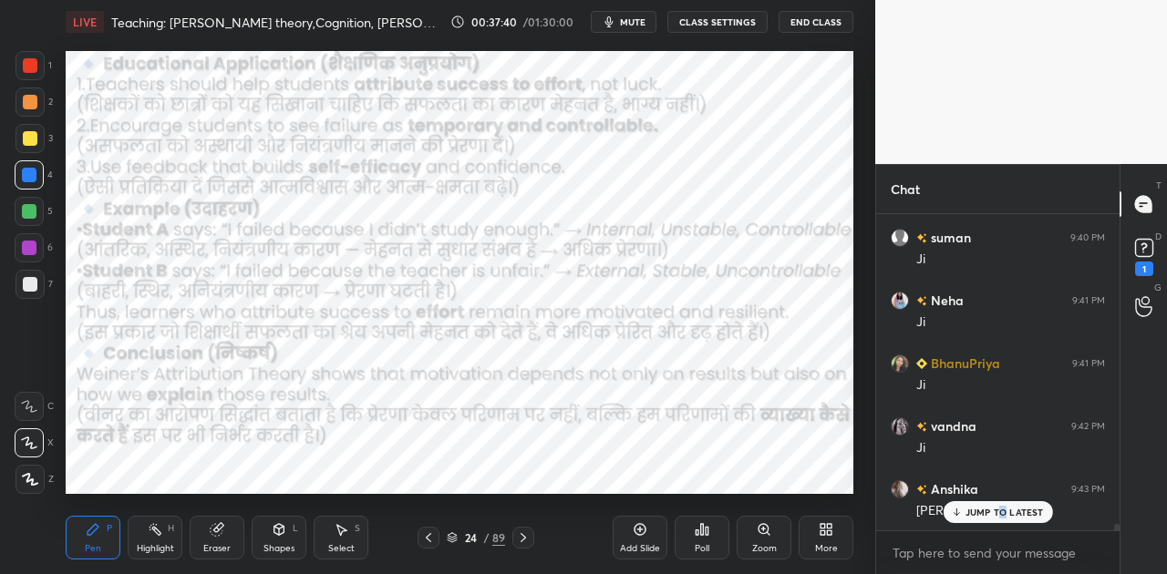
click at [525, 534] on icon at bounding box center [523, 537] width 15 height 15
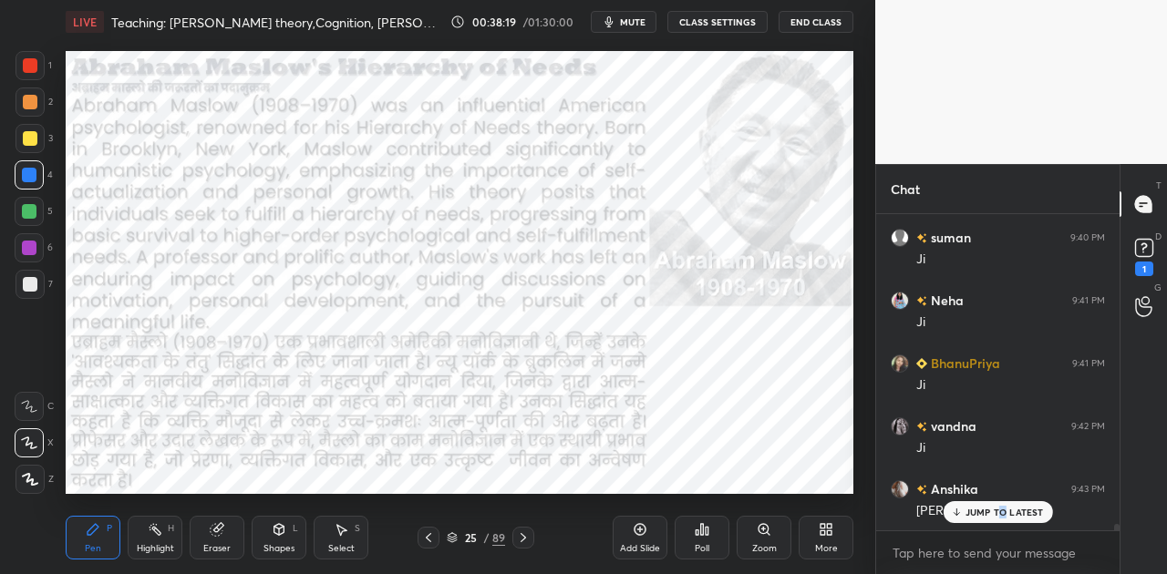
click at [527, 536] on icon at bounding box center [523, 537] width 15 height 15
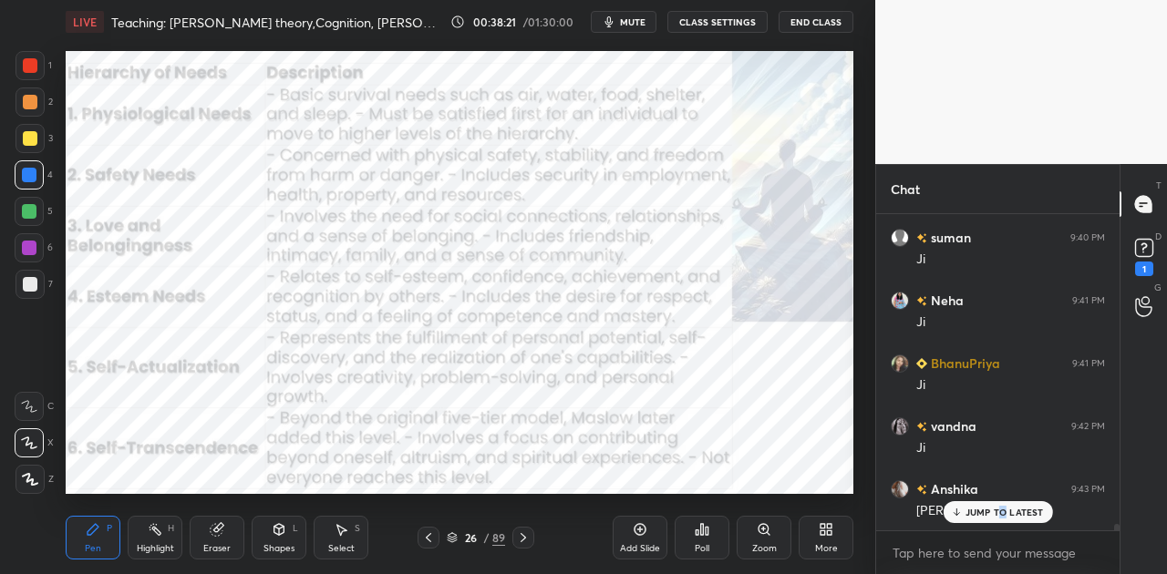
click at [527, 536] on icon at bounding box center [523, 537] width 15 height 15
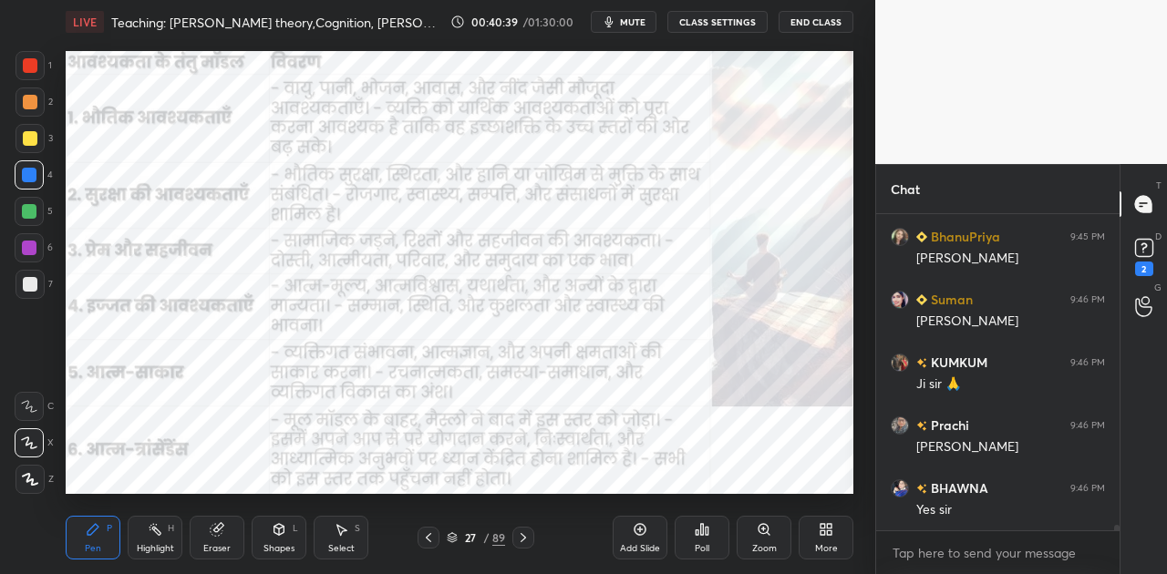
scroll to position [16890, 0]
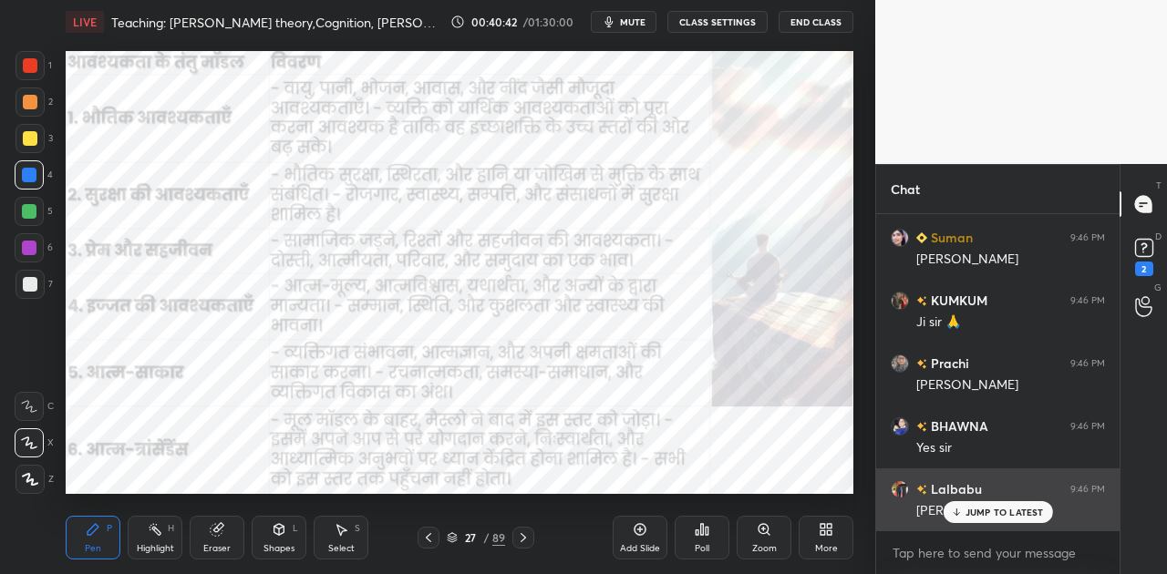
drag, startPoint x: 1014, startPoint y: 516, endPoint x: 1003, endPoint y: 510, distance: 13.1
click at [1010, 513] on p "JUMP TO LATEST" at bounding box center [1004, 512] width 78 height 11
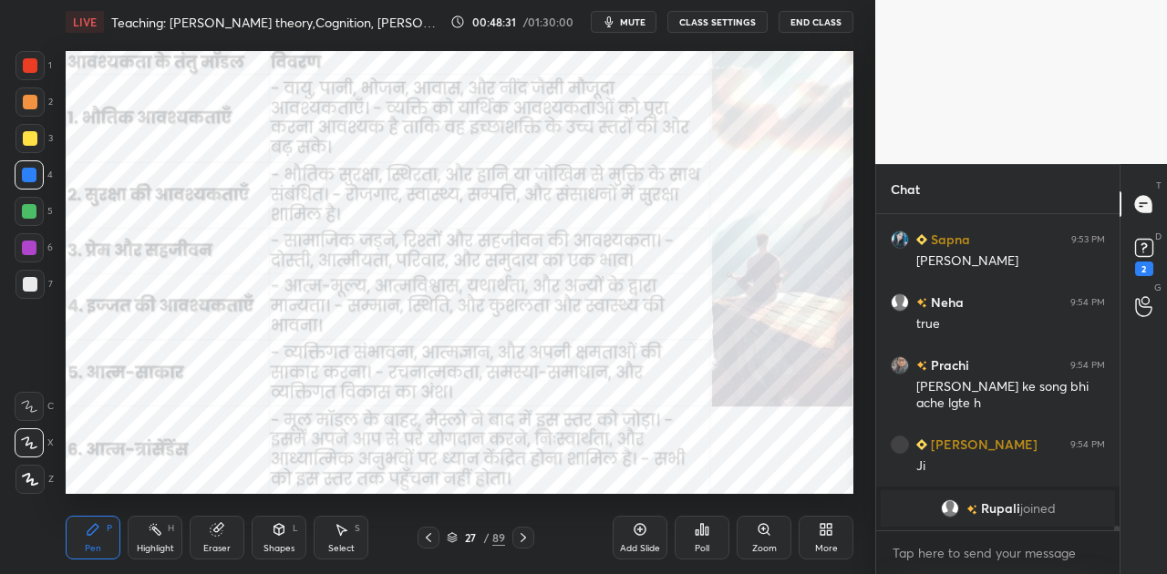
scroll to position [19063, 0]
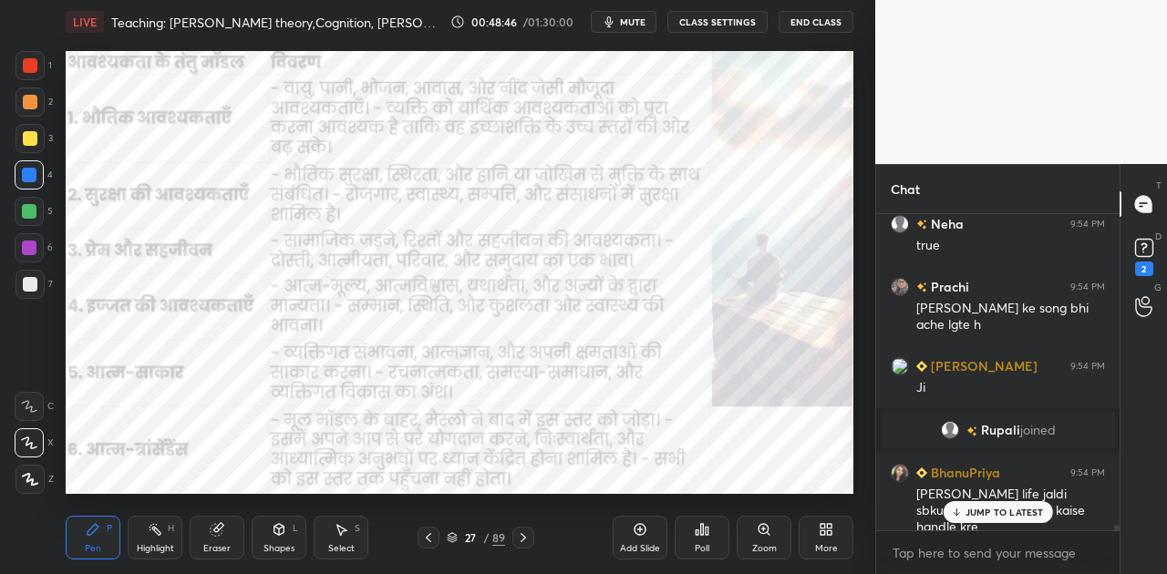
click at [1001, 512] on p "JUMP TO LATEST" at bounding box center [1004, 512] width 78 height 11
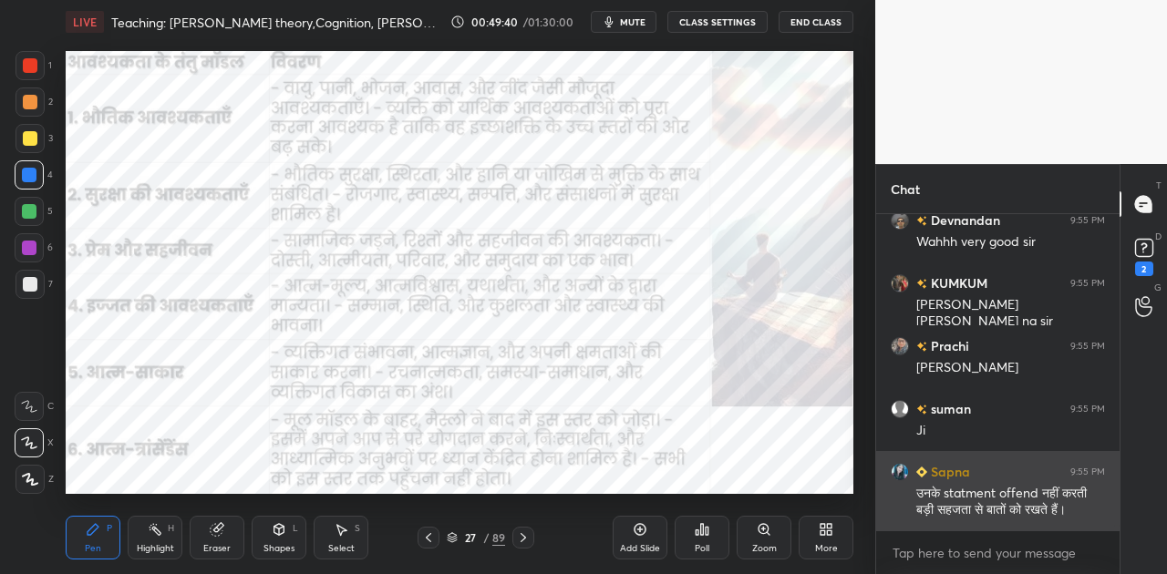
scroll to position [19473, 0]
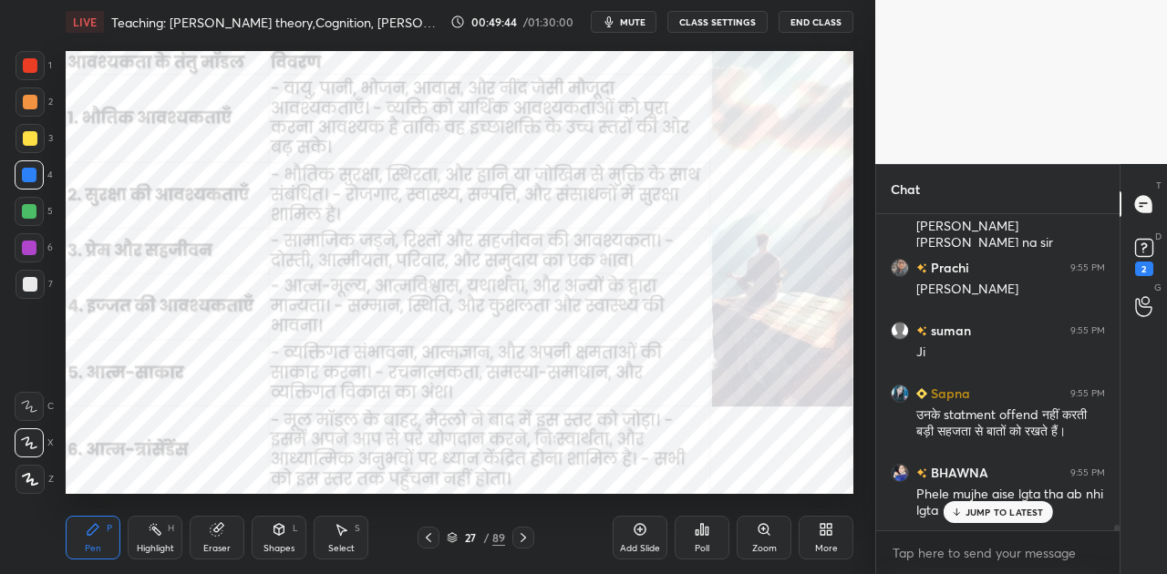
click at [1011, 510] on p "JUMP TO LATEST" at bounding box center [1004, 512] width 78 height 11
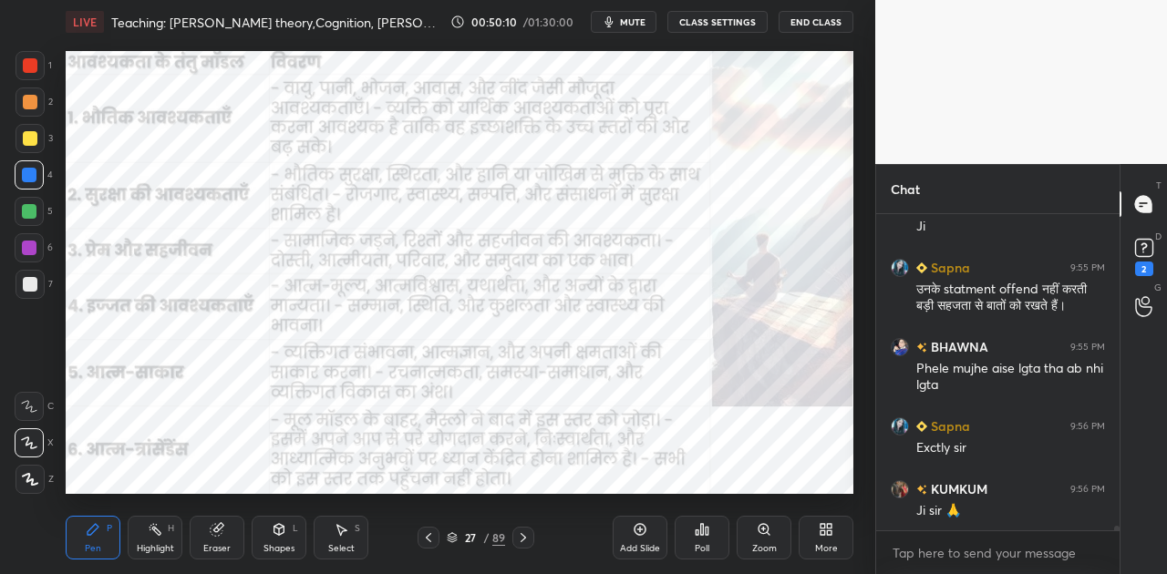
scroll to position [19662, 0]
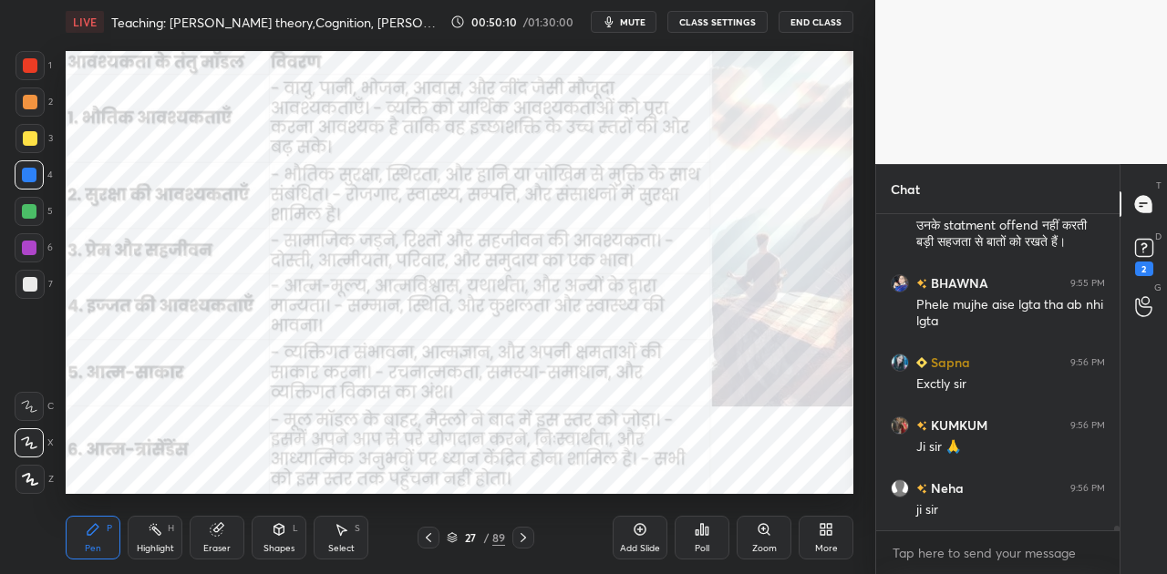
click at [998, 511] on div "ji sir" at bounding box center [1010, 510] width 189 height 18
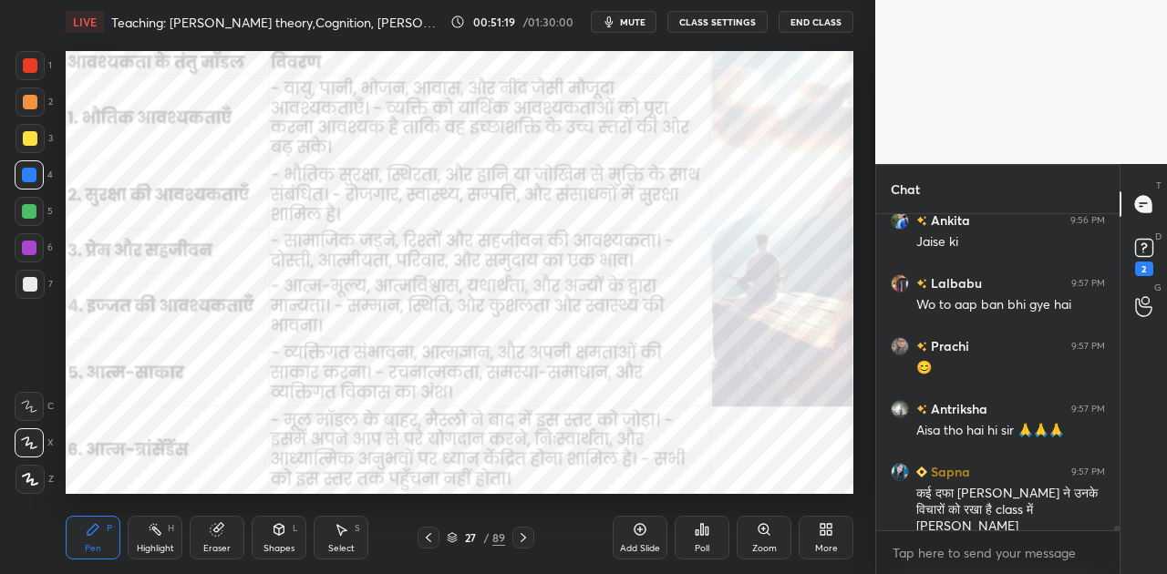
scroll to position [20134, 0]
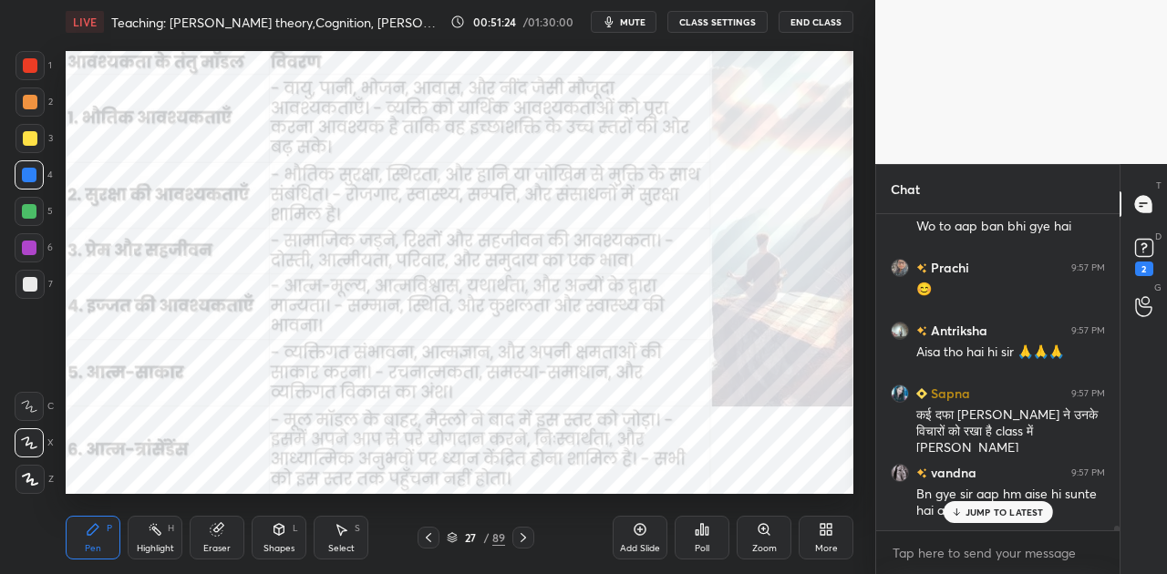
click at [1007, 514] on p "JUMP TO LATEST" at bounding box center [1004, 512] width 78 height 11
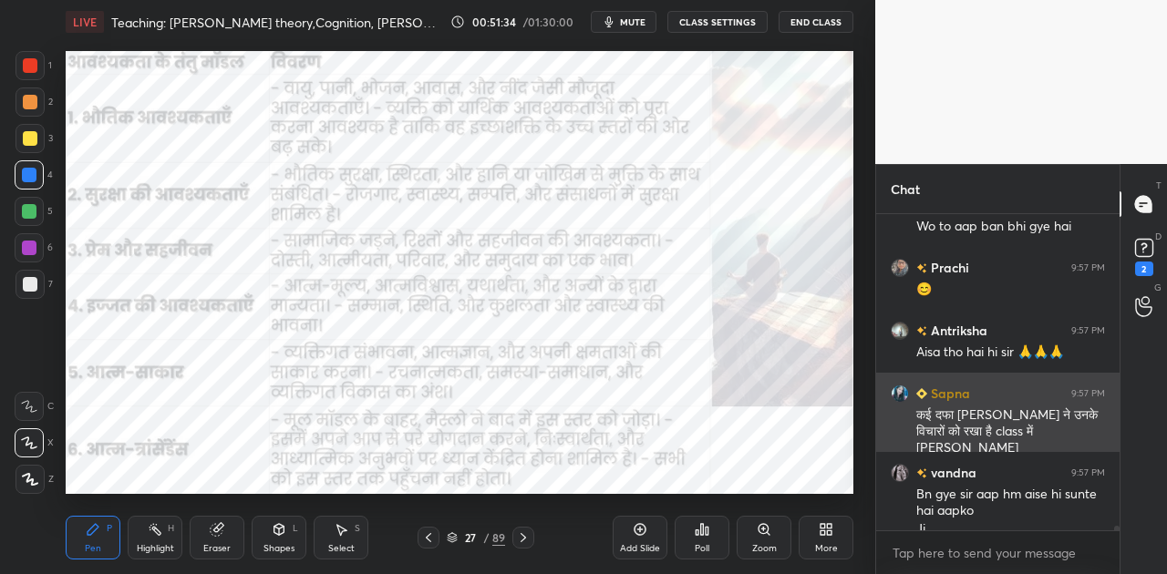
scroll to position [20153, 0]
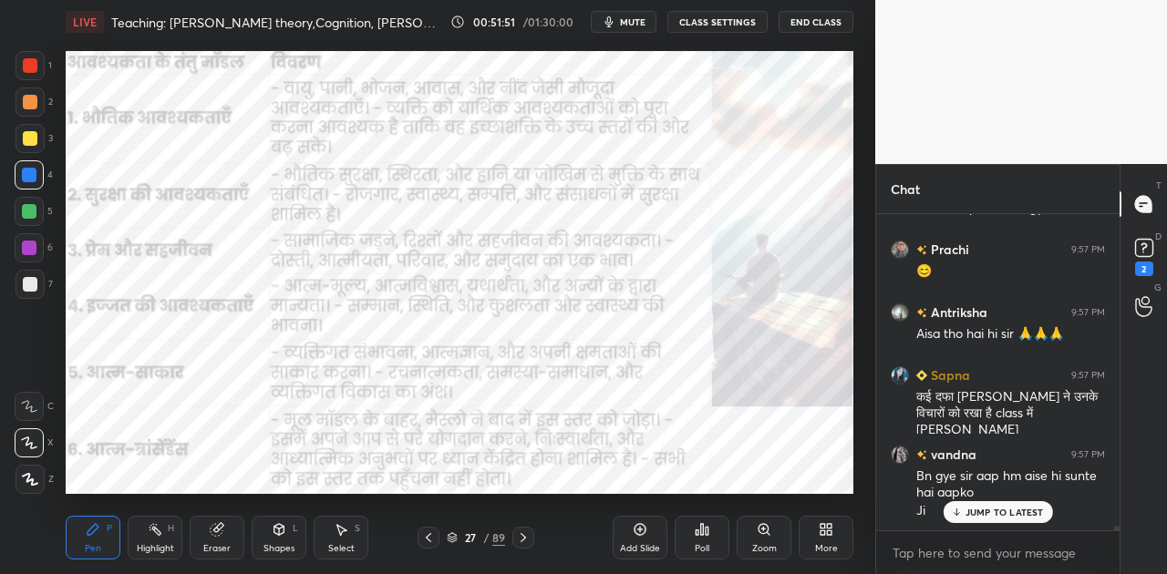
click at [981, 517] on p "JUMP TO LATEST" at bounding box center [1004, 512] width 78 height 11
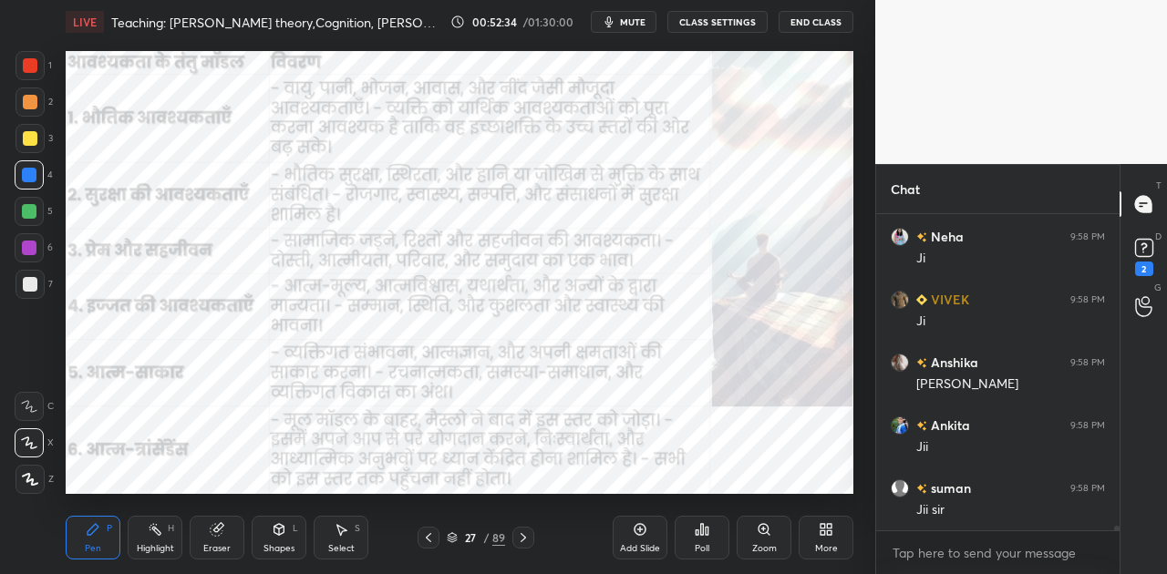
scroll to position [20705, 0]
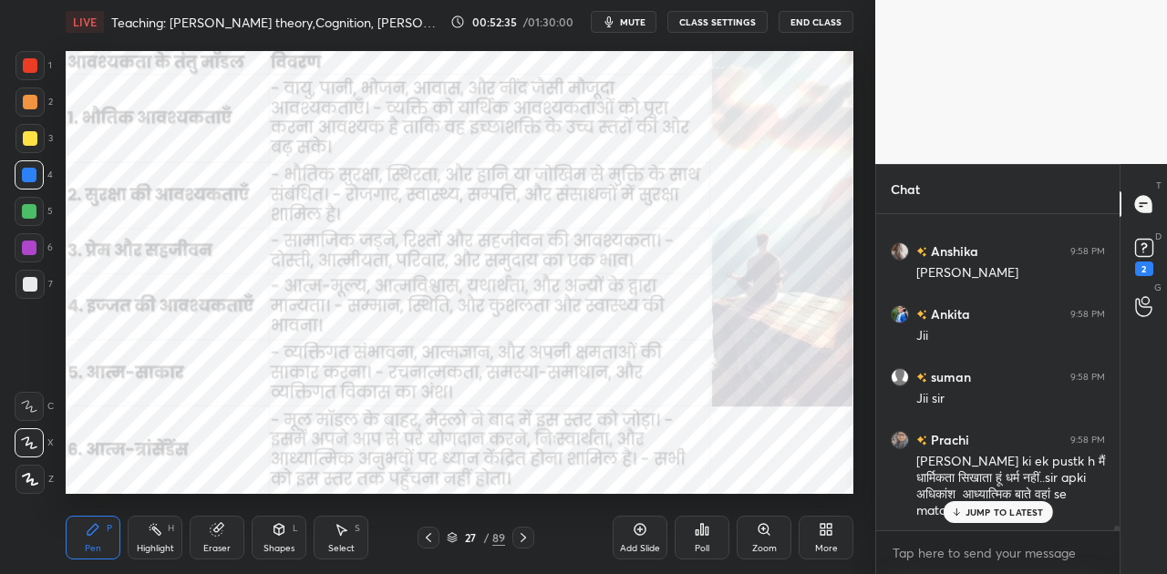
click at [999, 512] on p "JUMP TO LATEST" at bounding box center [1004, 512] width 78 height 11
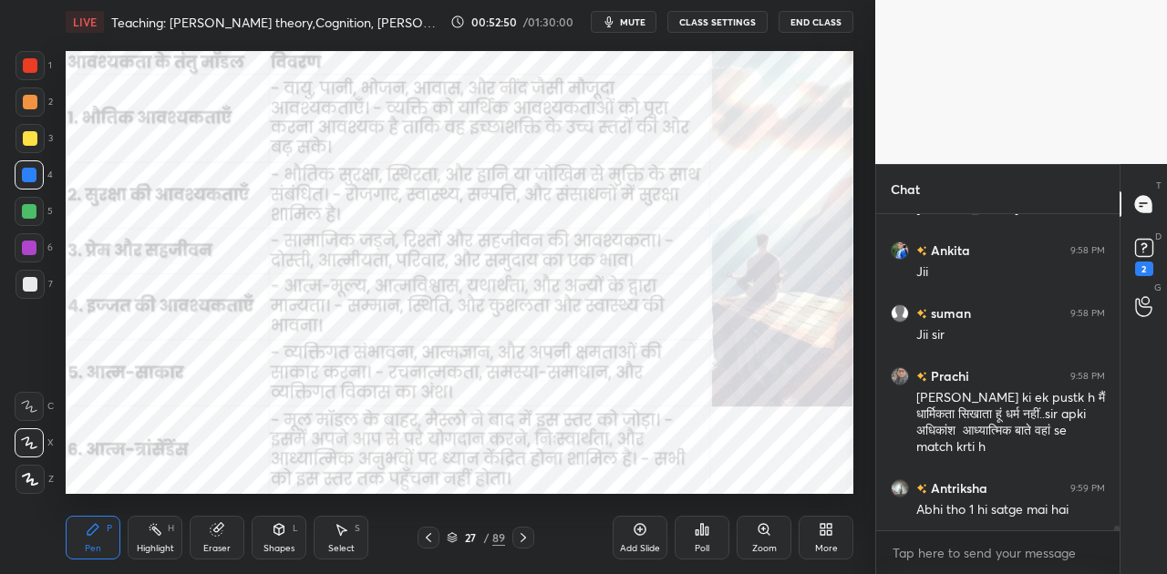
scroll to position [20831, 0]
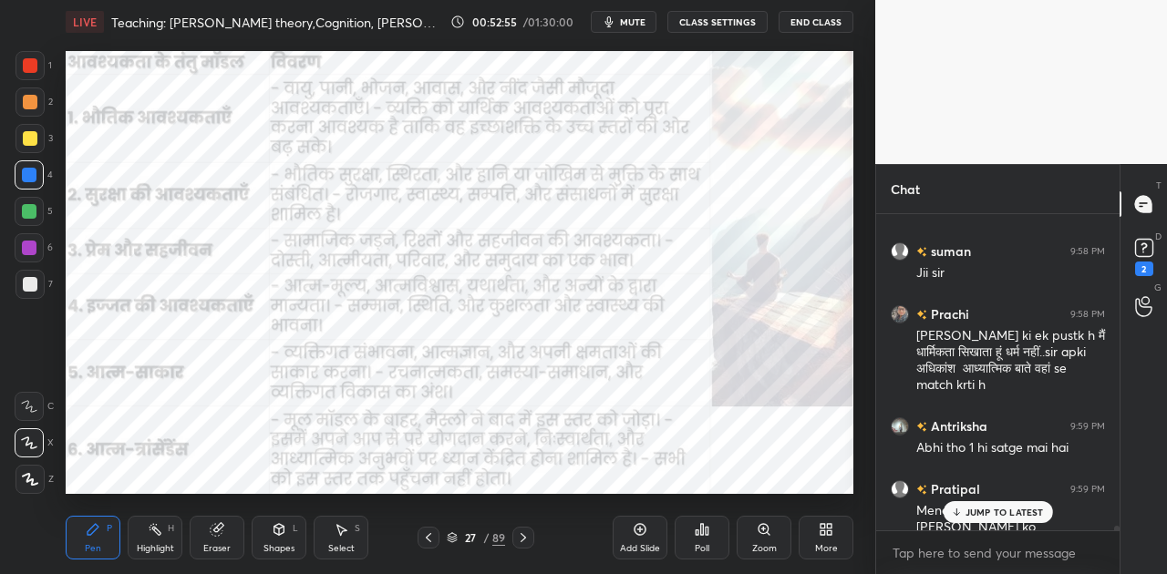
click at [983, 507] on p "JUMP TO LATEST" at bounding box center [1004, 512] width 78 height 11
click at [521, 534] on icon at bounding box center [522, 537] width 5 height 9
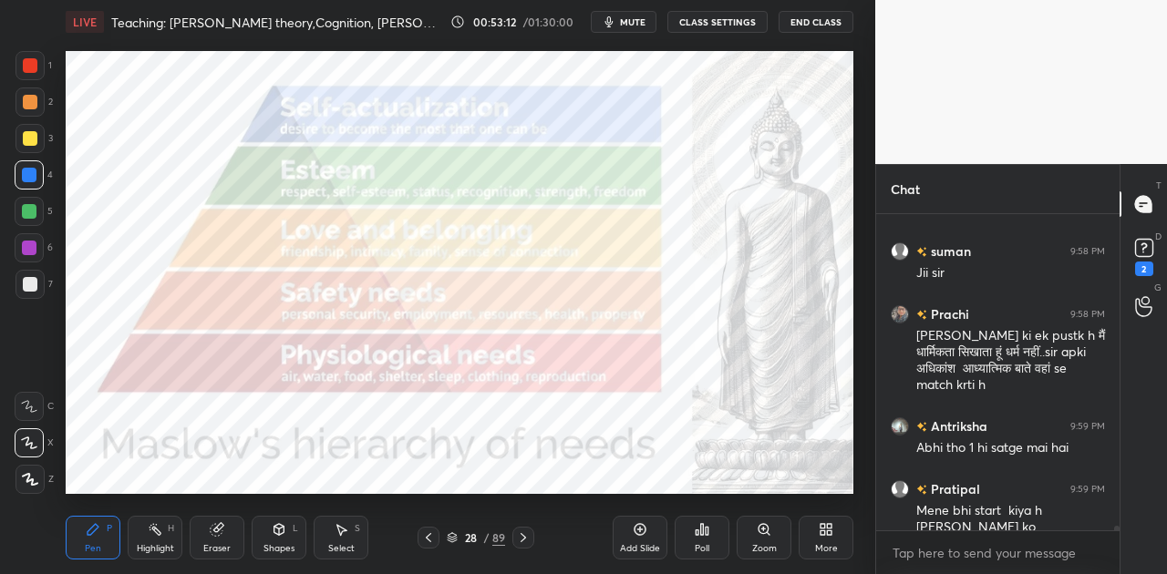
scroll to position [20895, 0]
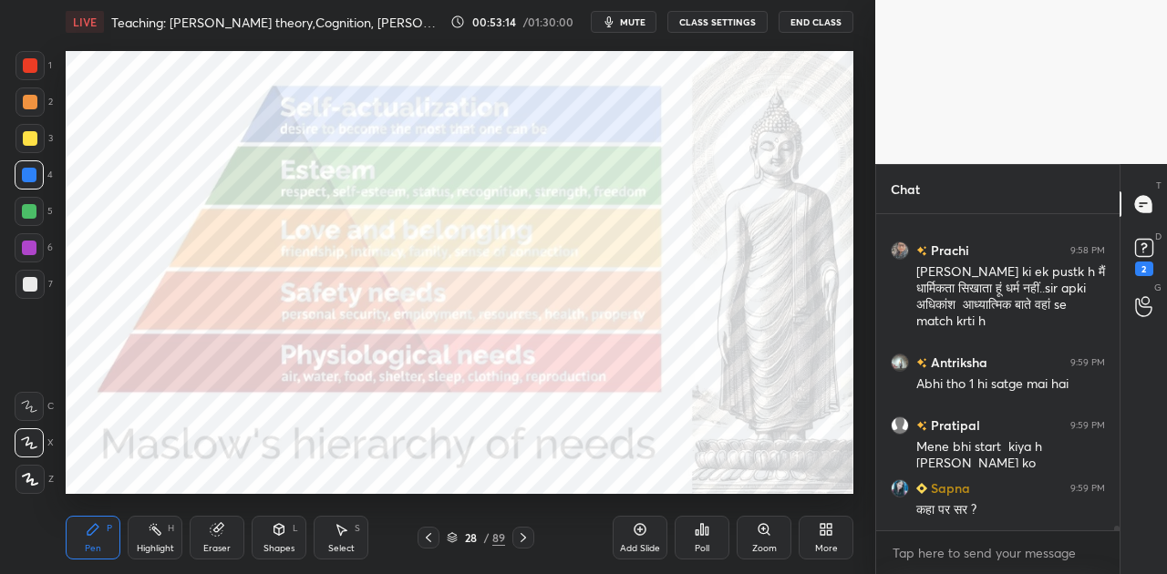
click at [36, 211] on div at bounding box center [29, 211] width 15 height 15
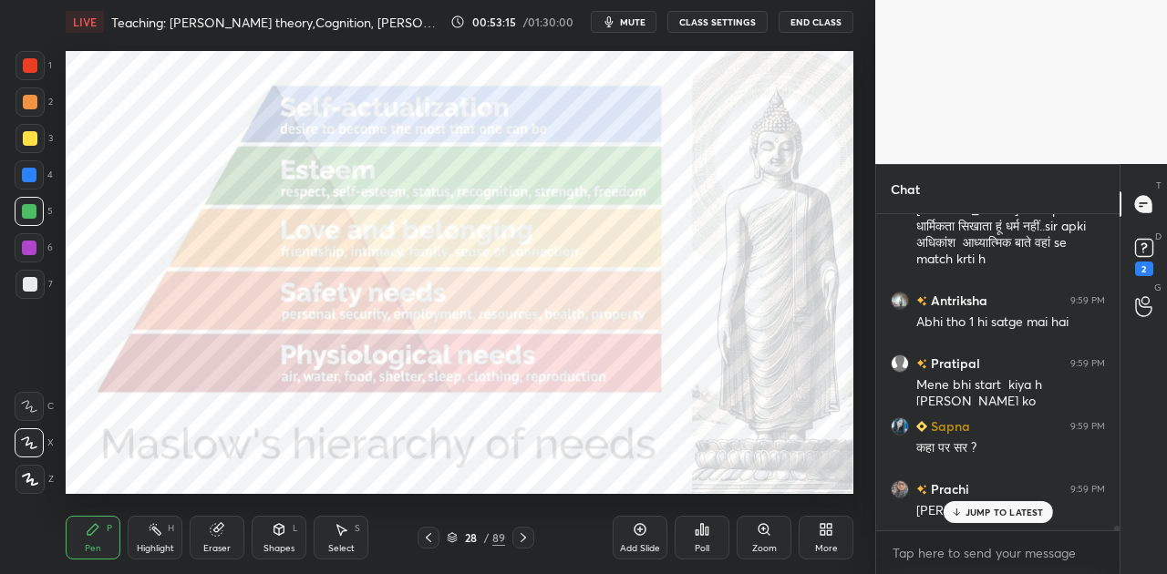
click at [36, 177] on div at bounding box center [29, 174] width 29 height 29
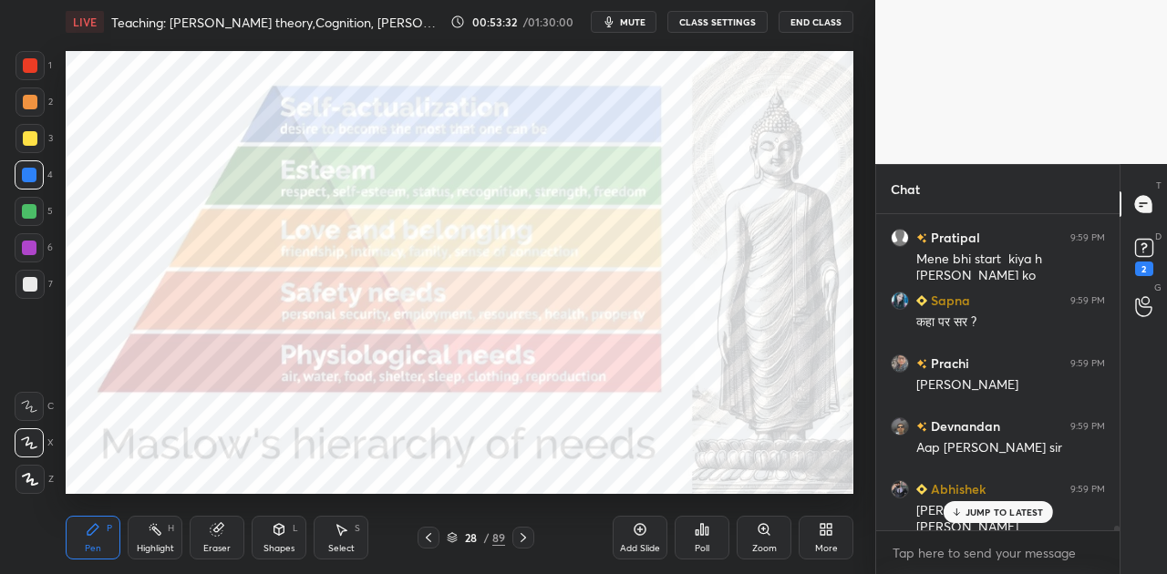
scroll to position [21146, 0]
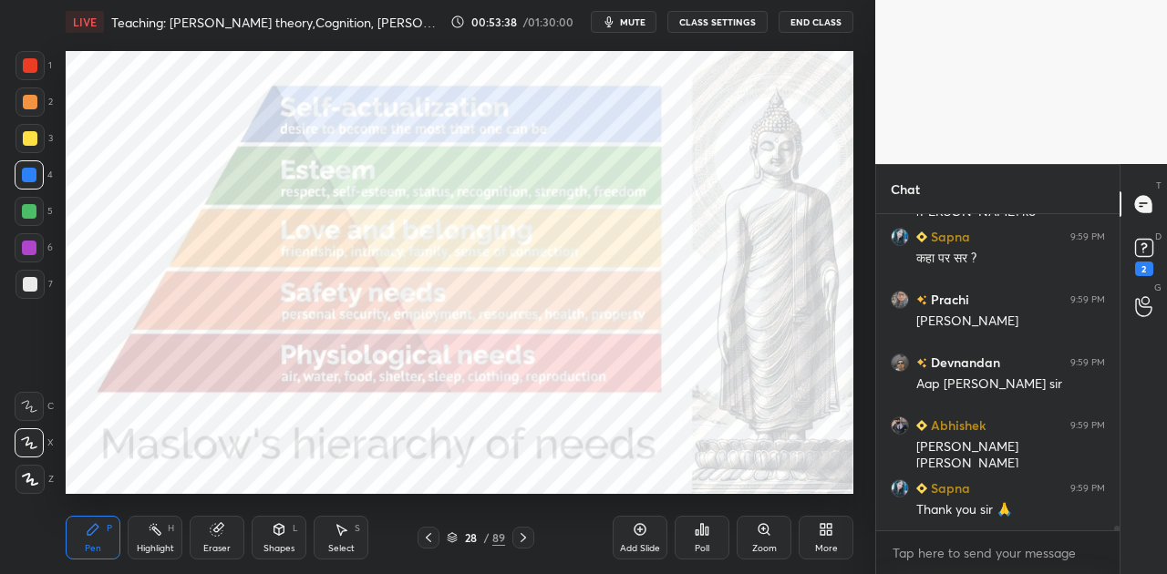
click at [225, 540] on div "Eraser" at bounding box center [217, 538] width 55 height 44
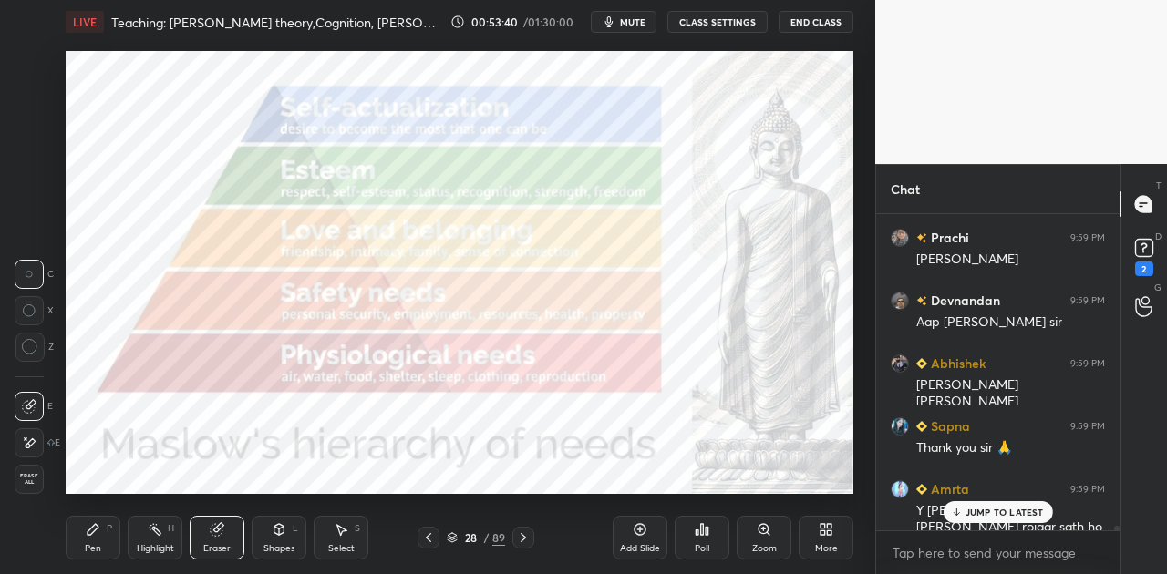
click at [24, 473] on span "Erase all" at bounding box center [28, 479] width 27 height 13
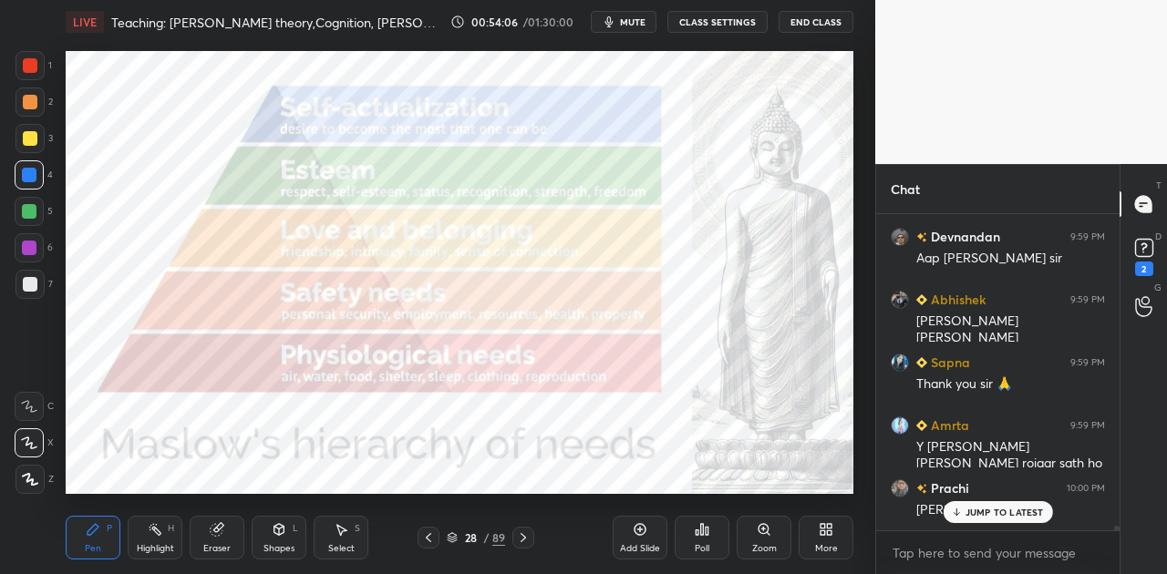
scroll to position [21334, 0]
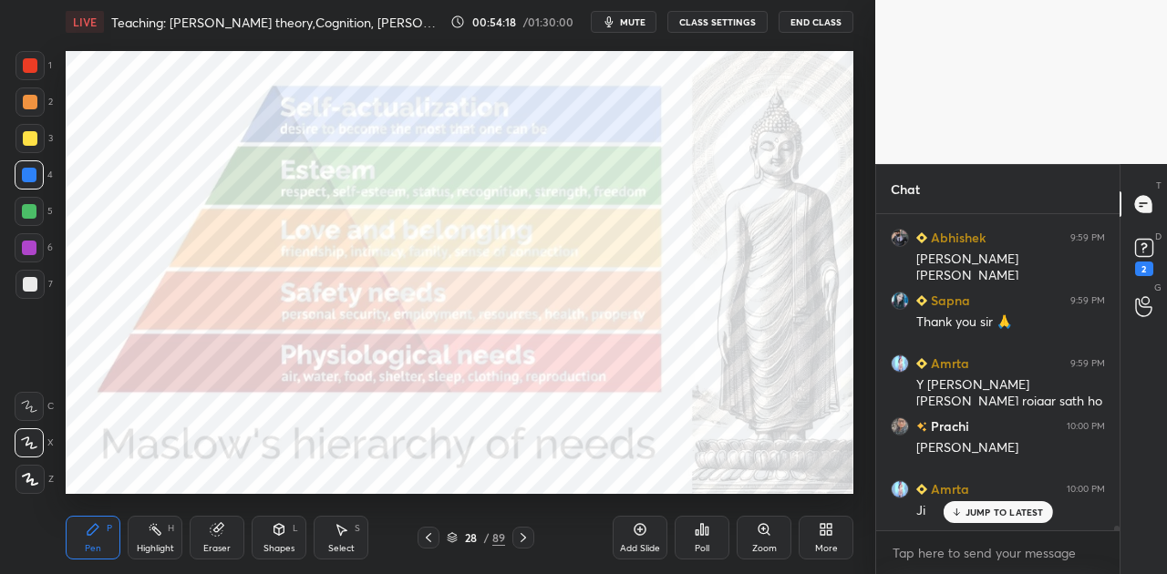
click at [642, 21] on span "mute" at bounding box center [633, 21] width 26 height 13
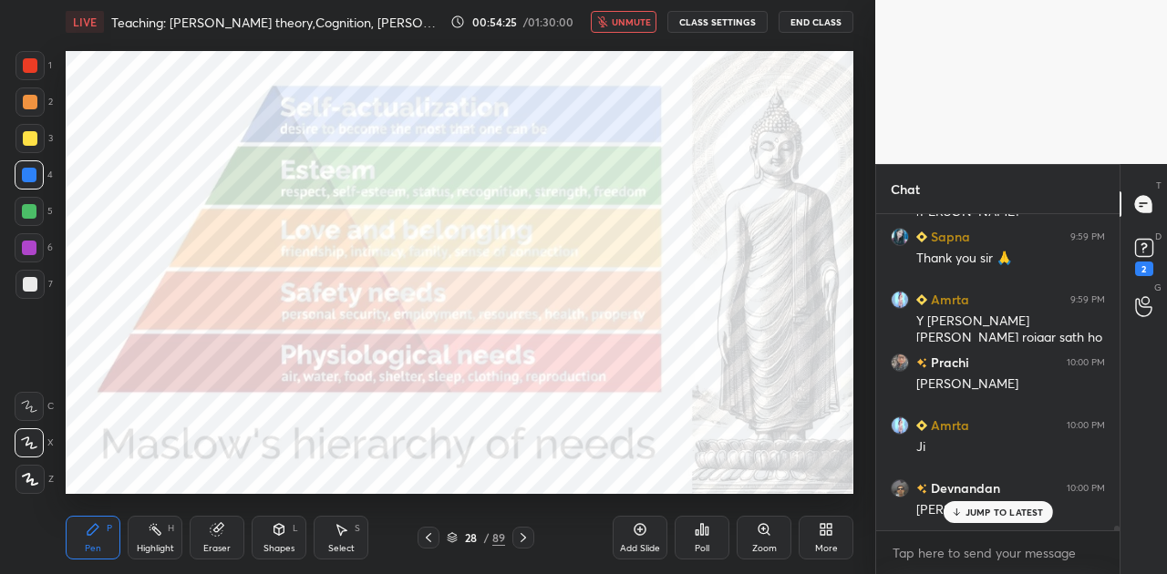
scroll to position [21460, 0]
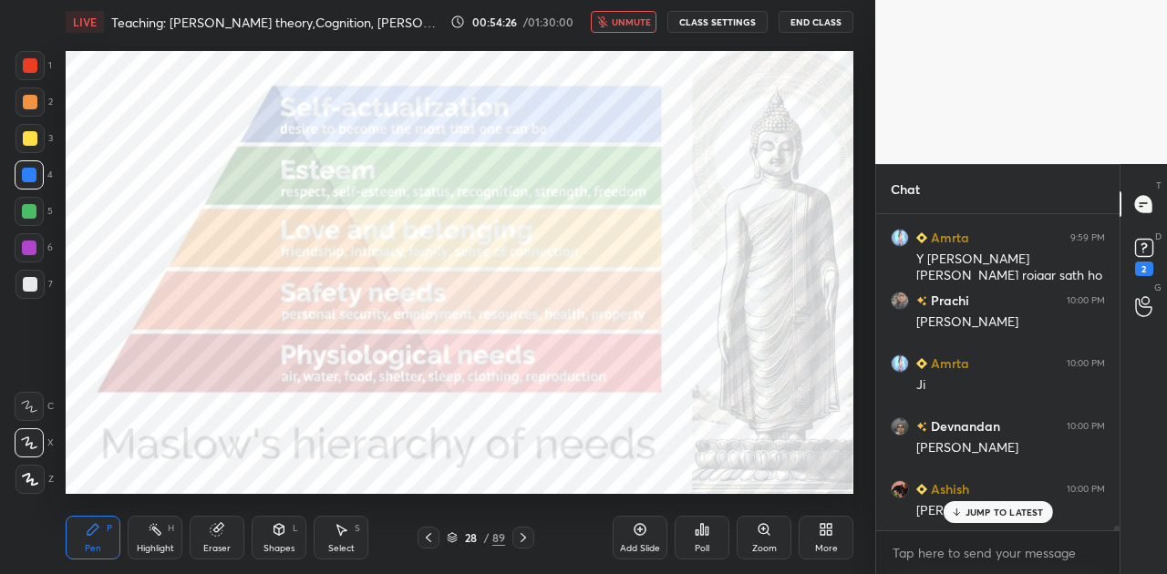
click at [642, 21] on span "unmute" at bounding box center [631, 21] width 39 height 13
click at [999, 513] on p "JUMP TO LATEST" at bounding box center [1004, 512] width 78 height 11
click at [525, 543] on icon at bounding box center [523, 537] width 15 height 15
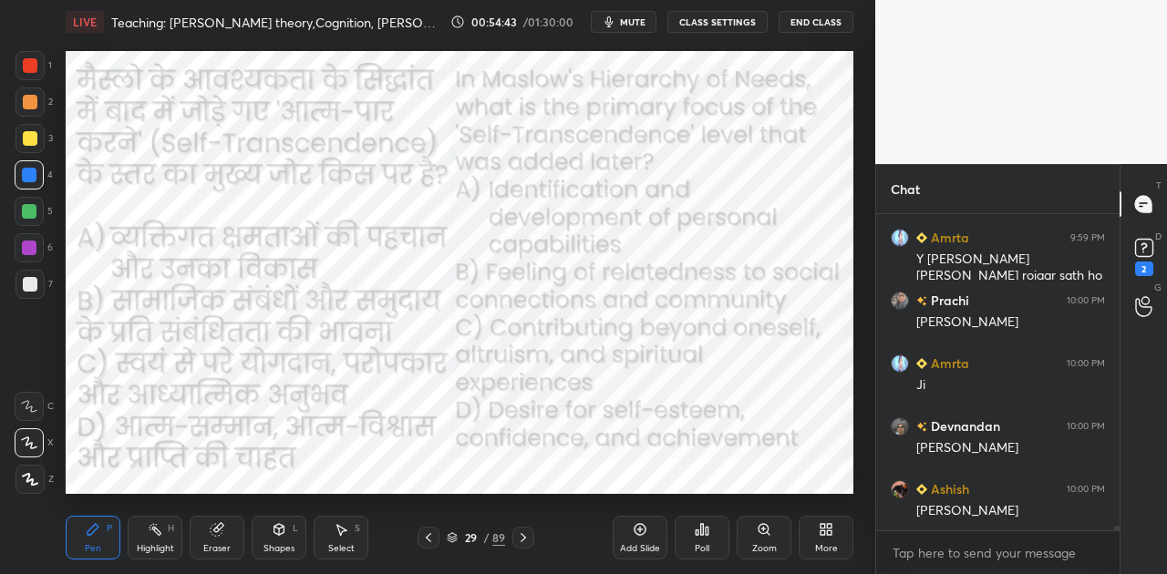
scroll to position [21478, 0]
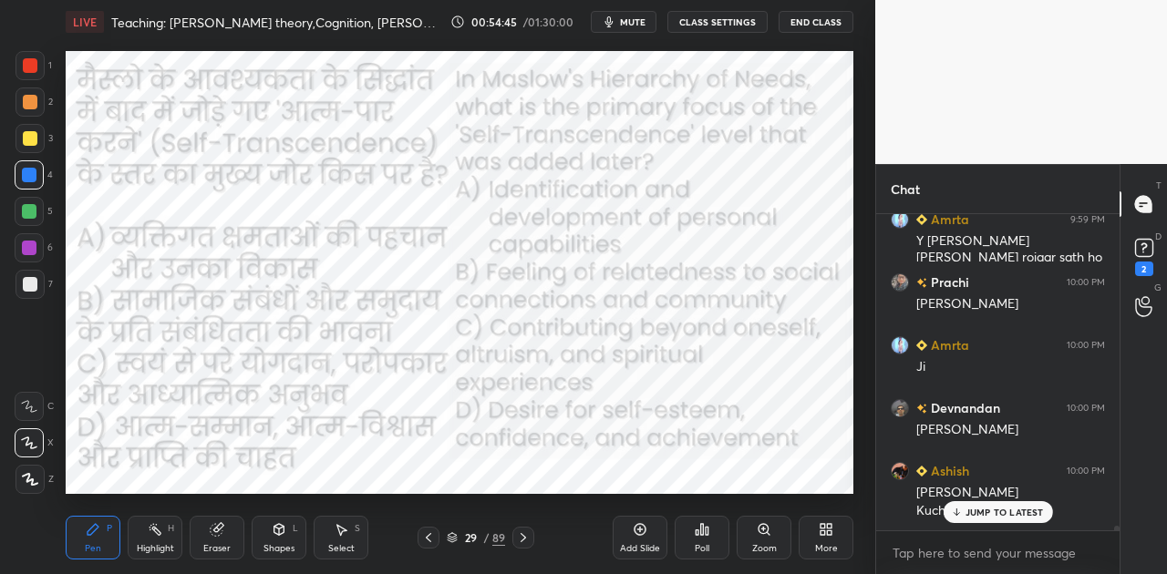
click at [992, 512] on p "JUMP TO LATEST" at bounding box center [1004, 512] width 78 height 11
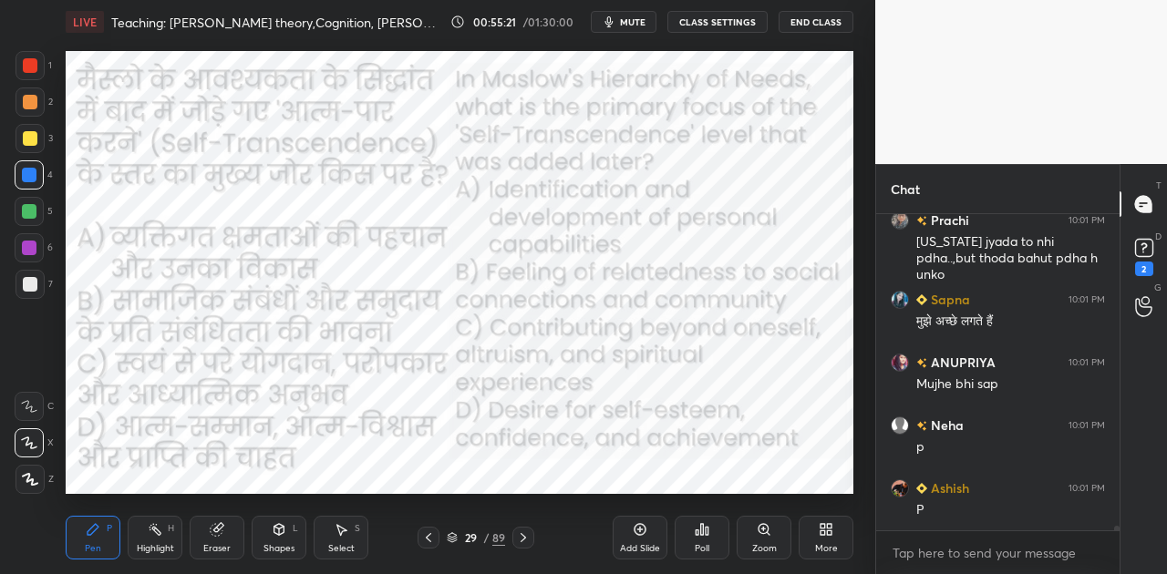
scroll to position [21854, 0]
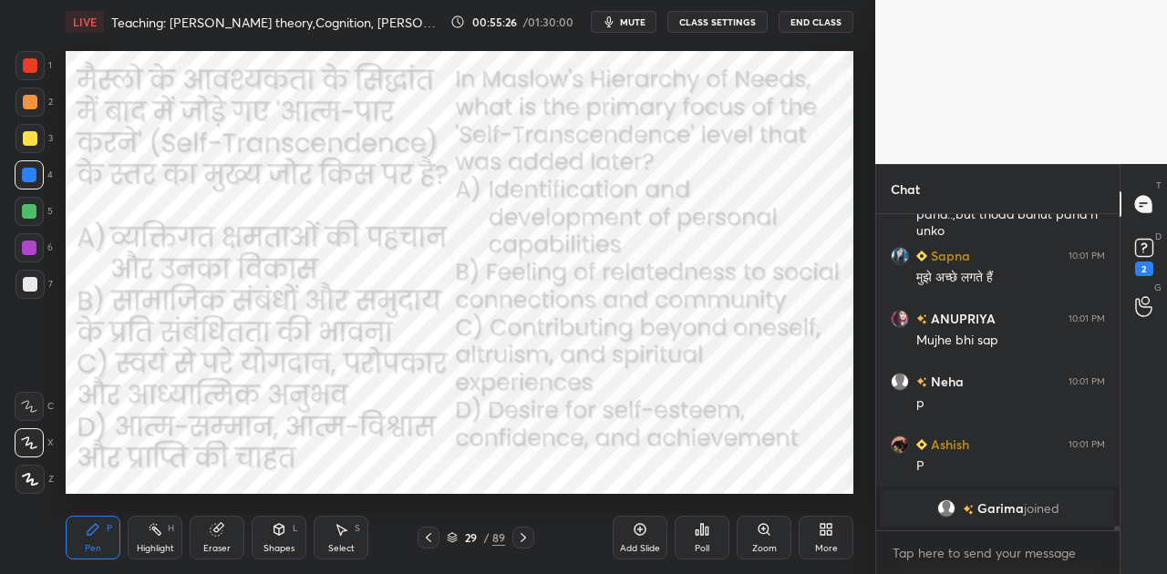
click at [636, 20] on span "mute" at bounding box center [633, 21] width 26 height 13
click at [697, 547] on div "Poll" at bounding box center [702, 548] width 15 height 9
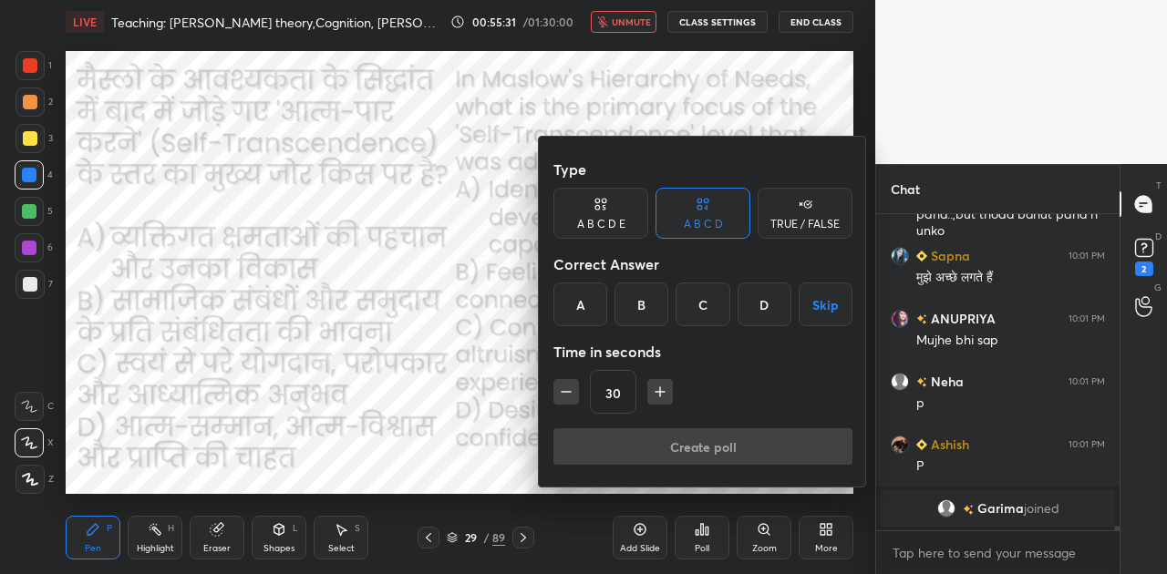
click at [704, 304] on div "C" at bounding box center [702, 305] width 54 height 44
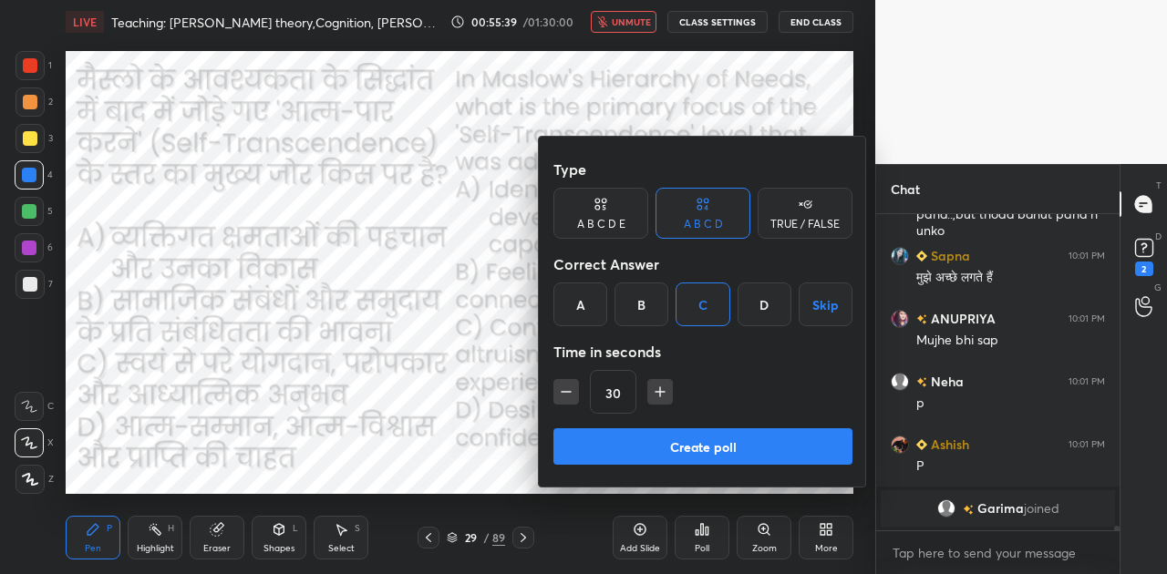
click at [705, 454] on button "Create poll" at bounding box center [702, 446] width 299 height 36
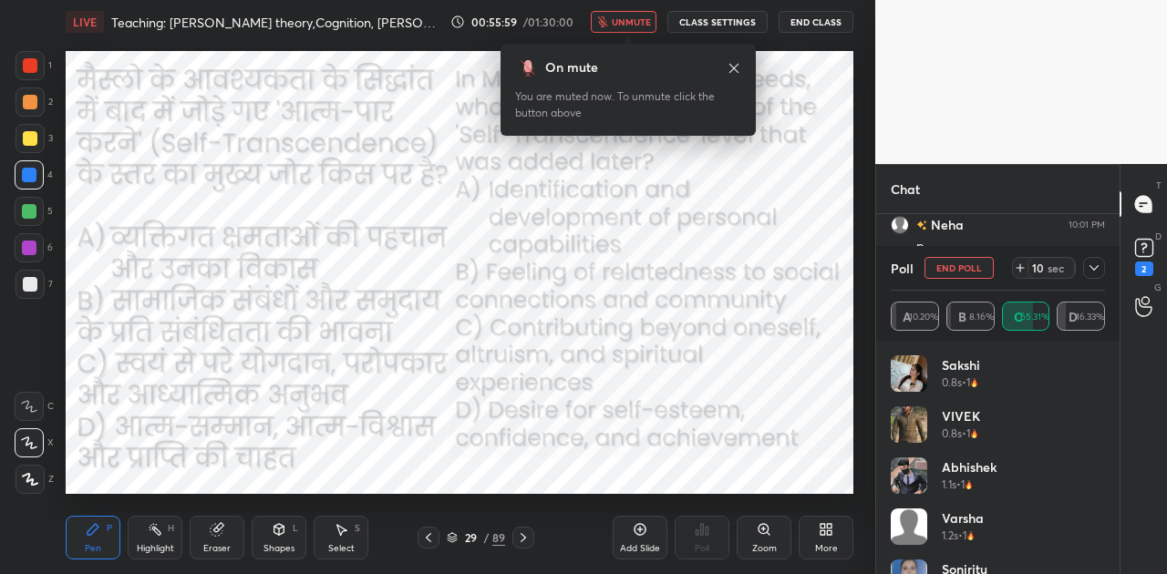
scroll to position [21115, 0]
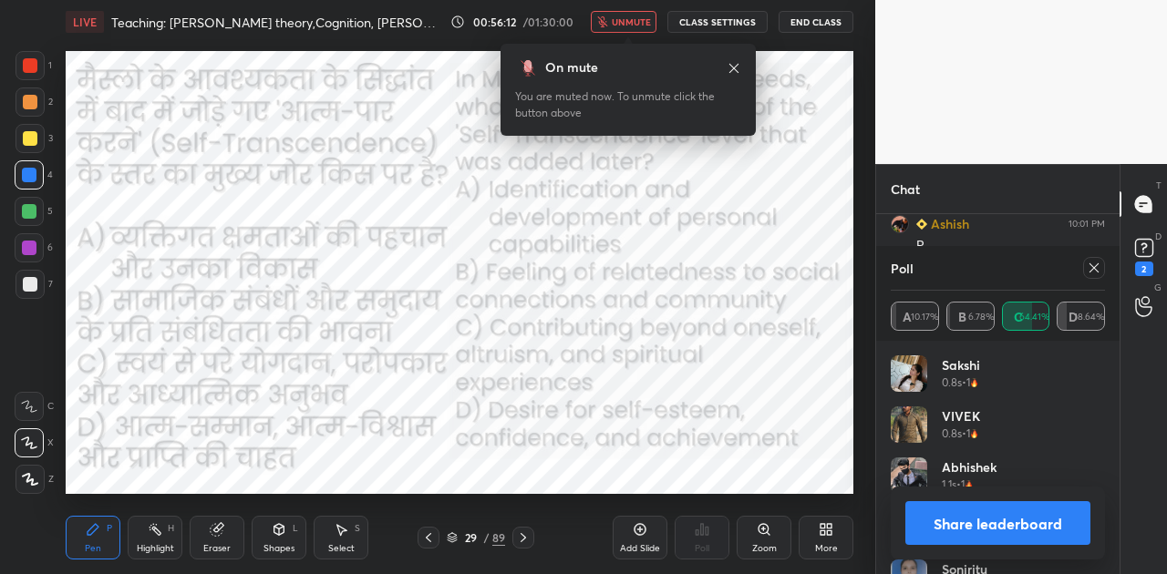
click at [985, 518] on button "Share leaderboard" at bounding box center [997, 523] width 185 height 44
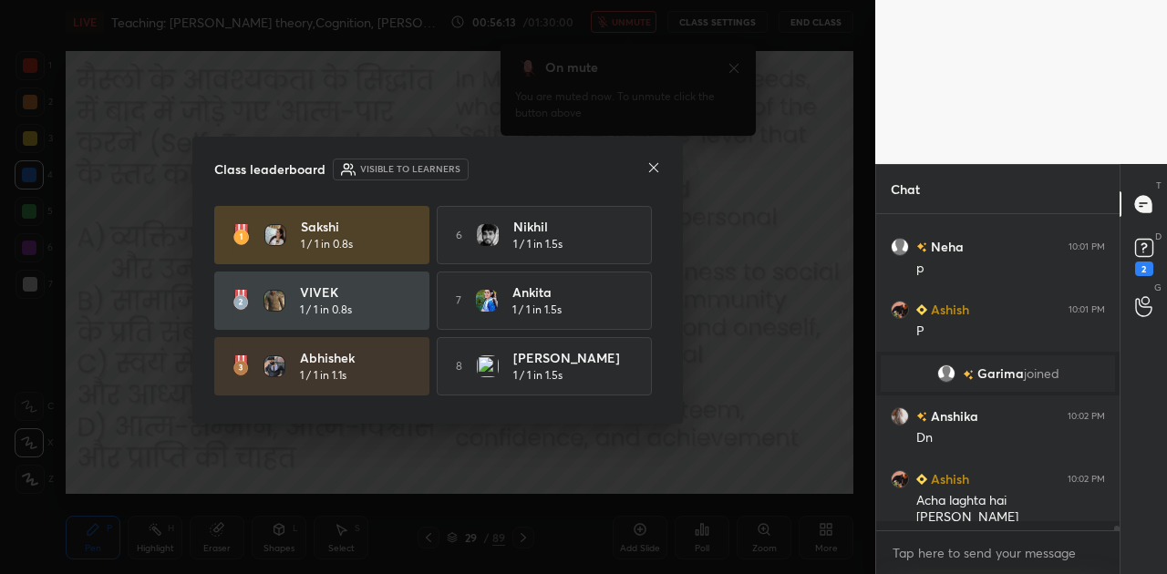
scroll to position [21020, 0]
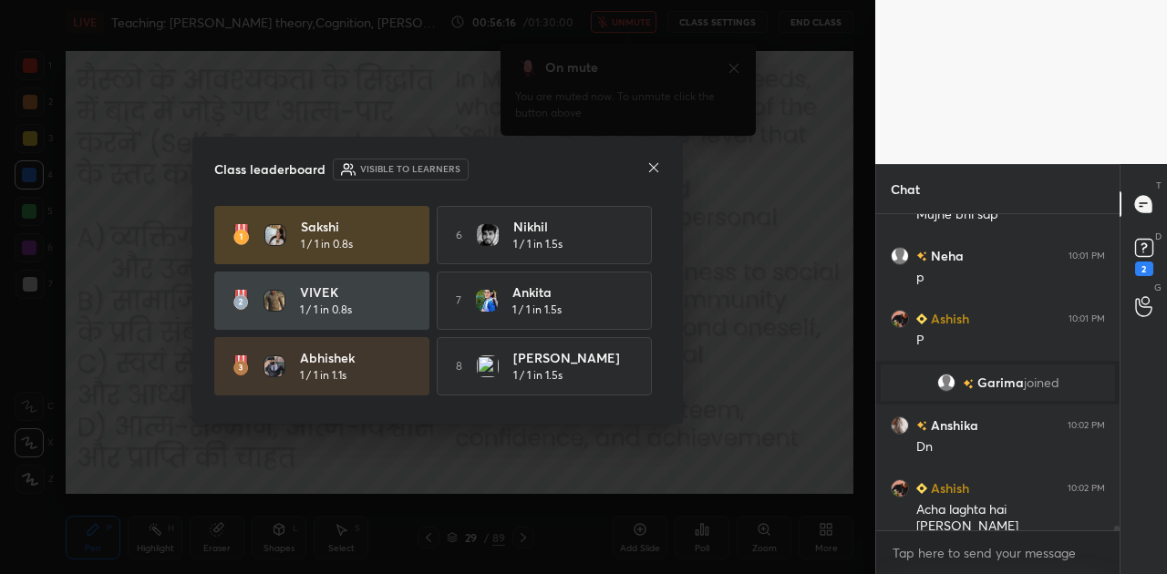
click at [651, 166] on icon at bounding box center [653, 167] width 15 height 15
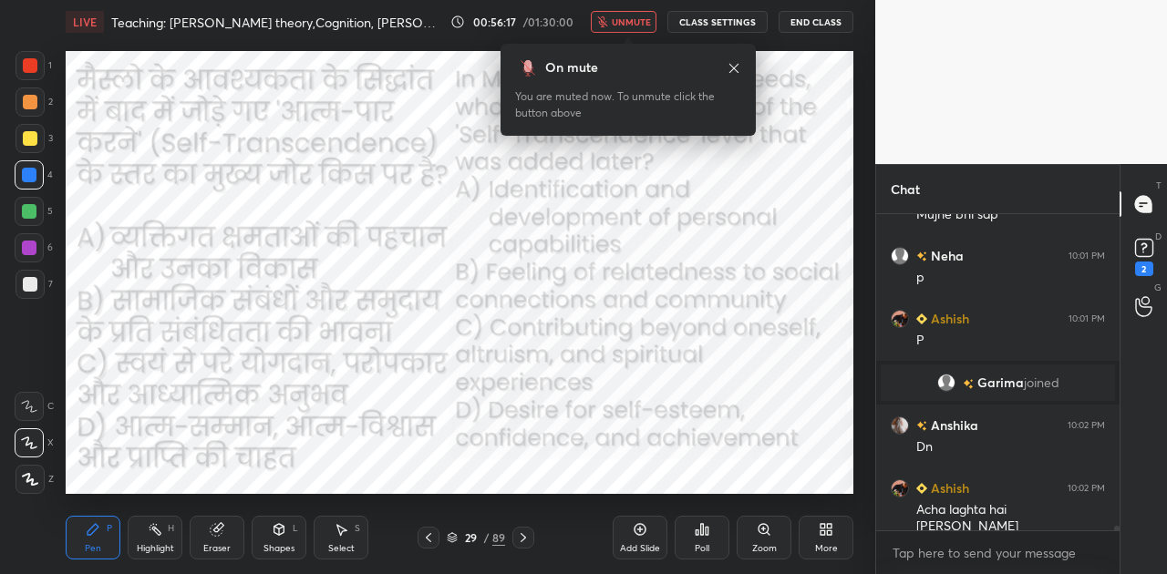
click at [638, 17] on span "unmute" at bounding box center [631, 21] width 39 height 13
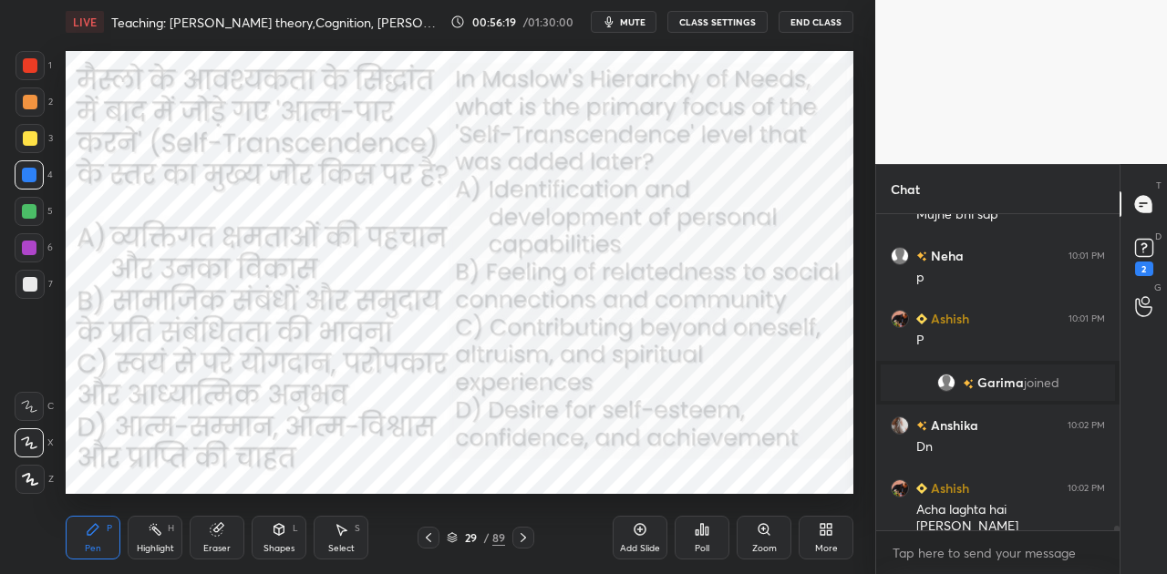
click at [524, 538] on icon at bounding box center [523, 537] width 15 height 15
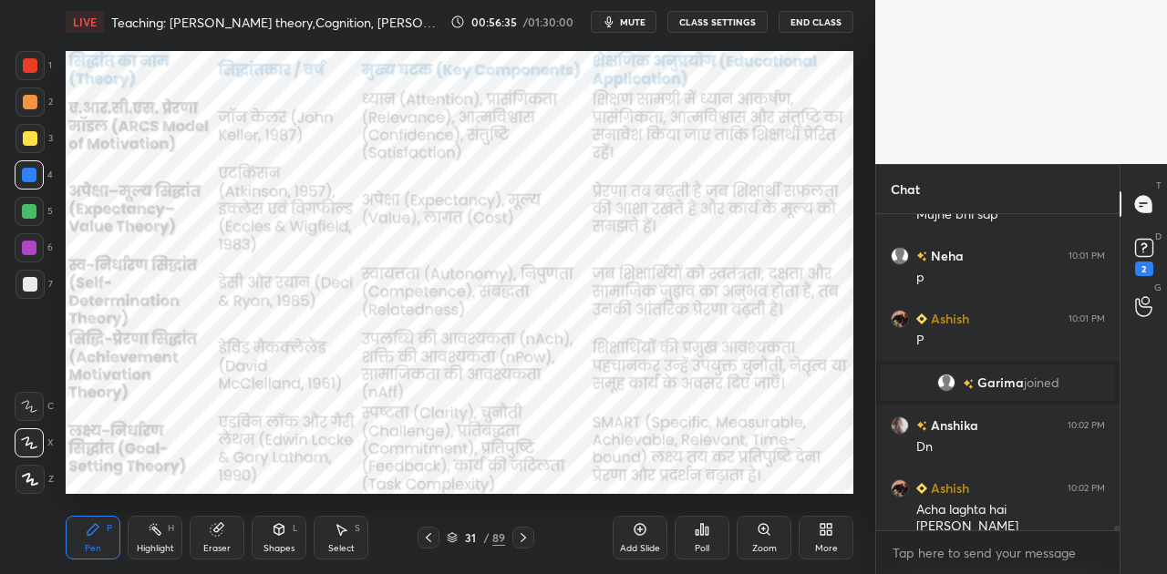
scroll to position [21082, 0]
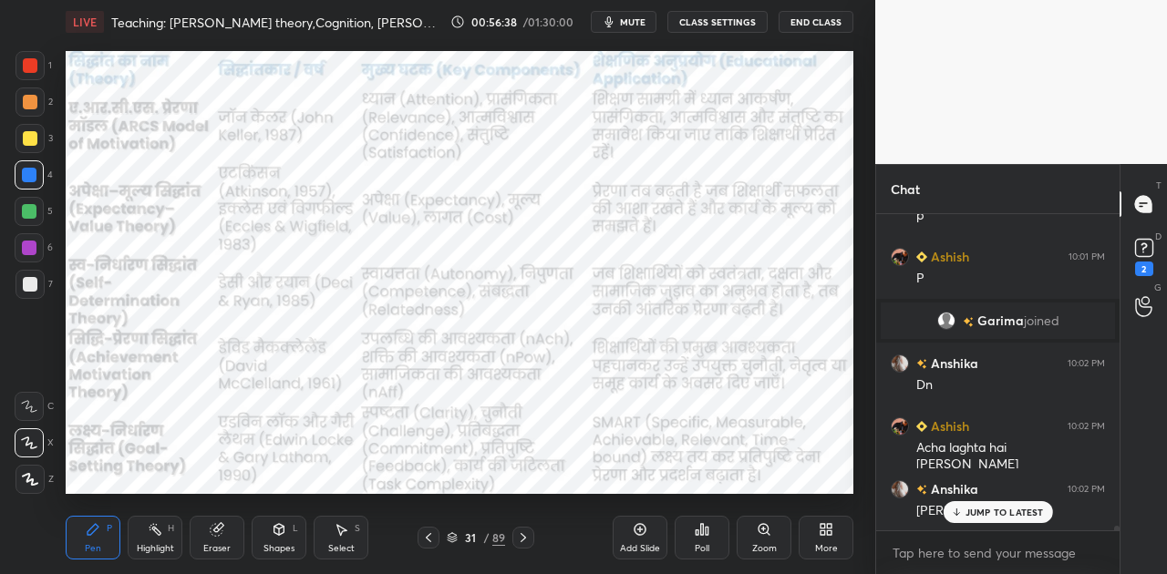
click at [527, 532] on icon at bounding box center [523, 537] width 15 height 15
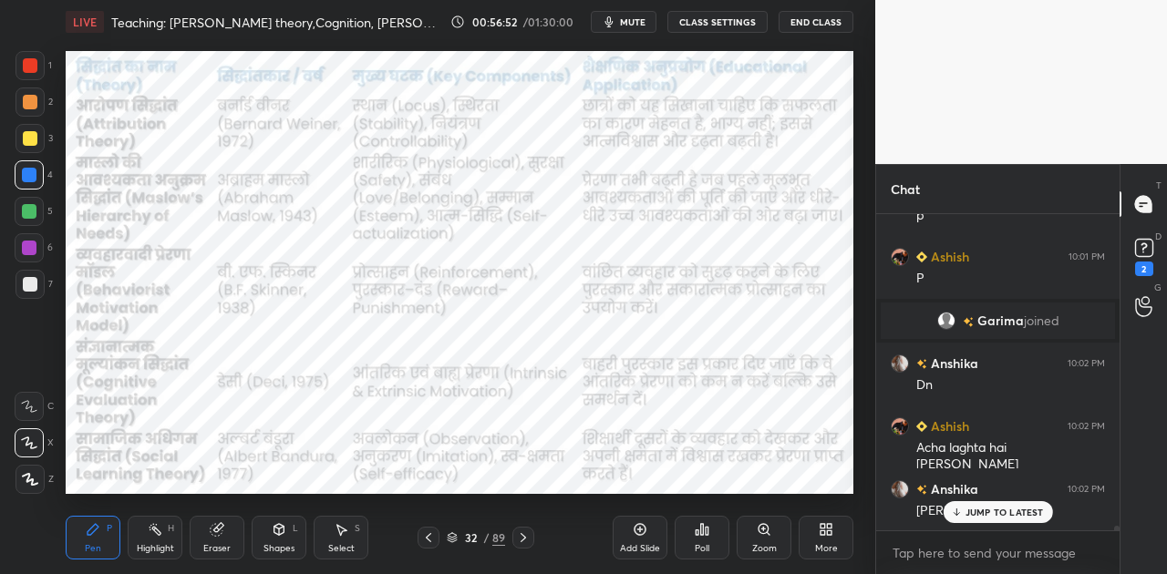
click at [524, 535] on icon at bounding box center [523, 537] width 15 height 15
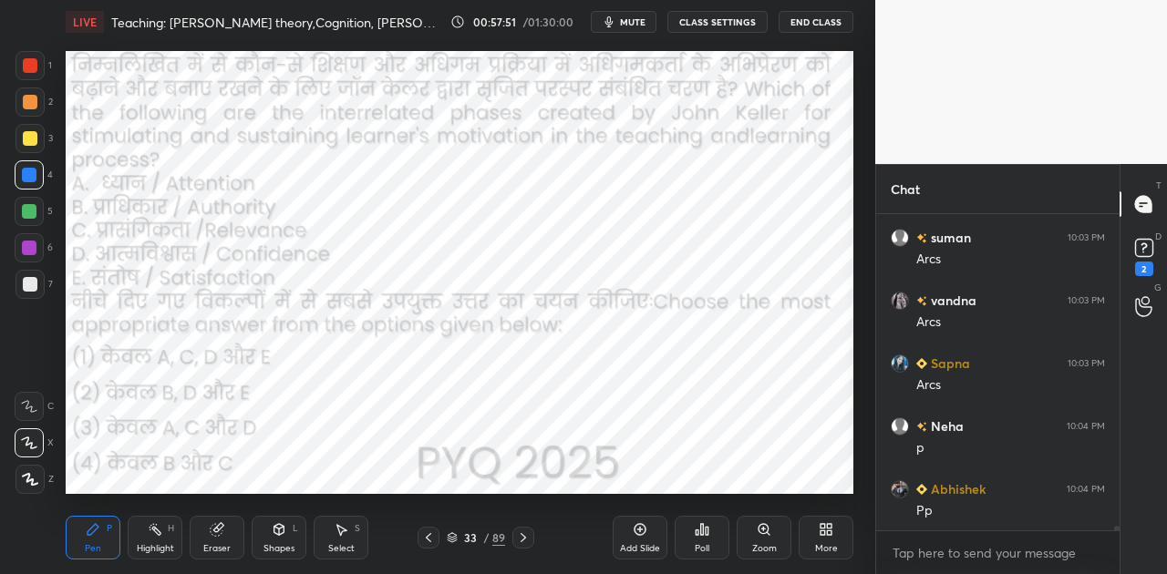
scroll to position [21524, 0]
click at [622, 17] on button "mute" at bounding box center [624, 22] width 66 height 22
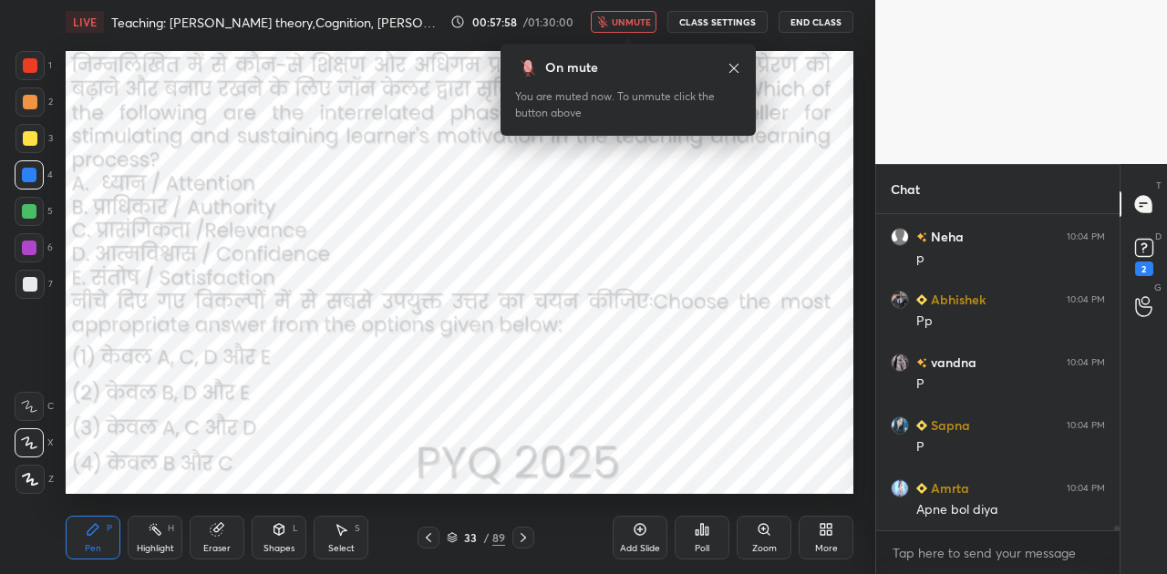
click at [711, 535] on div "Poll" at bounding box center [701, 538] width 55 height 44
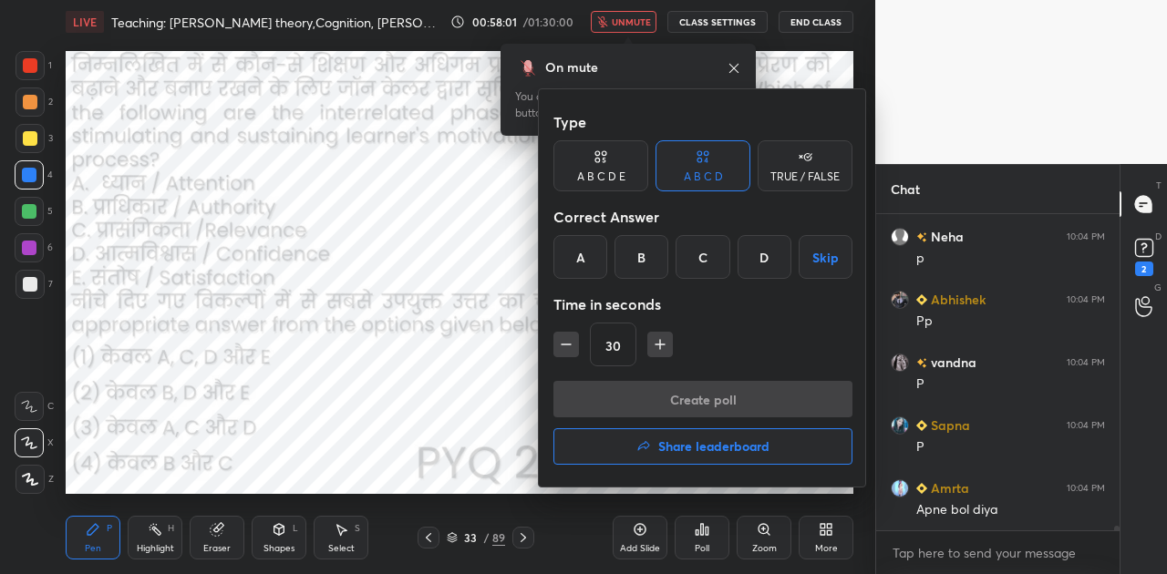
click at [580, 251] on div "A" at bounding box center [580, 257] width 54 height 44
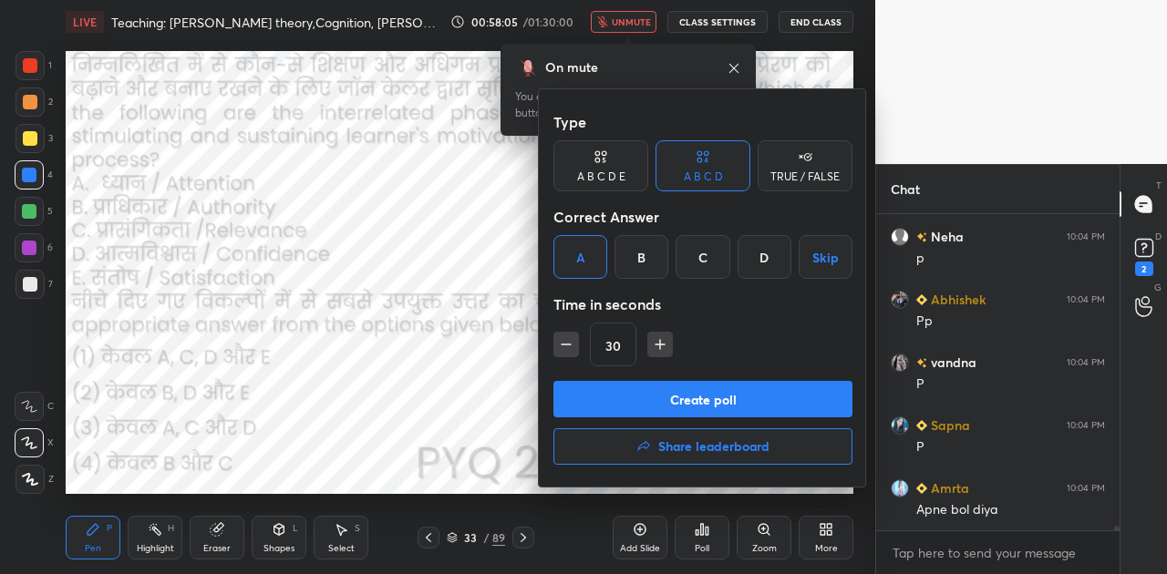
click at [742, 398] on button "Create poll" at bounding box center [702, 399] width 299 height 36
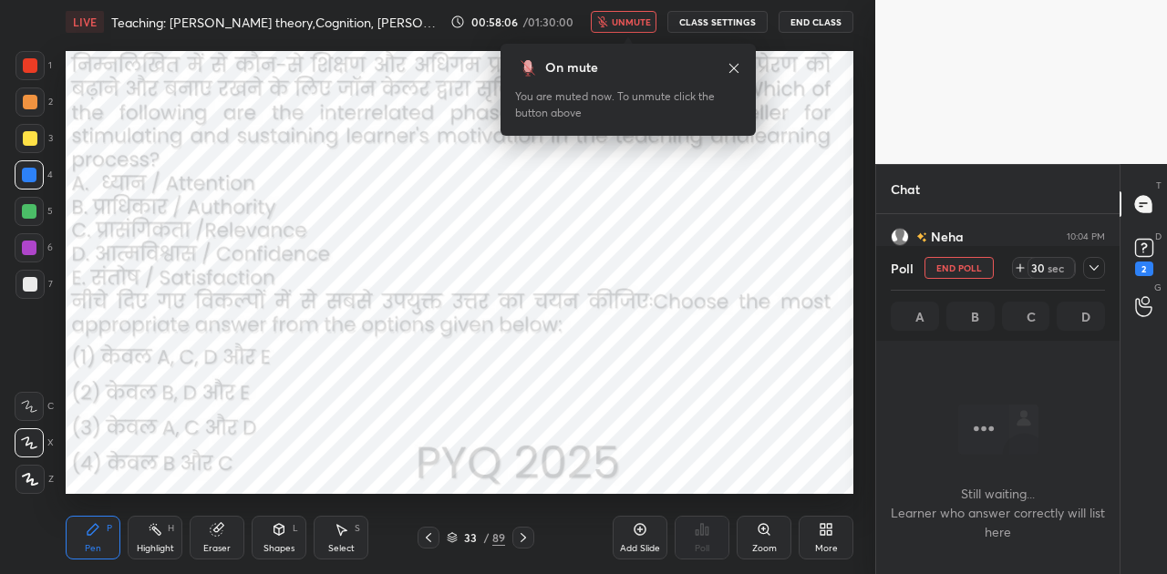
scroll to position [260, 238]
click at [629, 20] on span "unmute" at bounding box center [631, 21] width 39 height 13
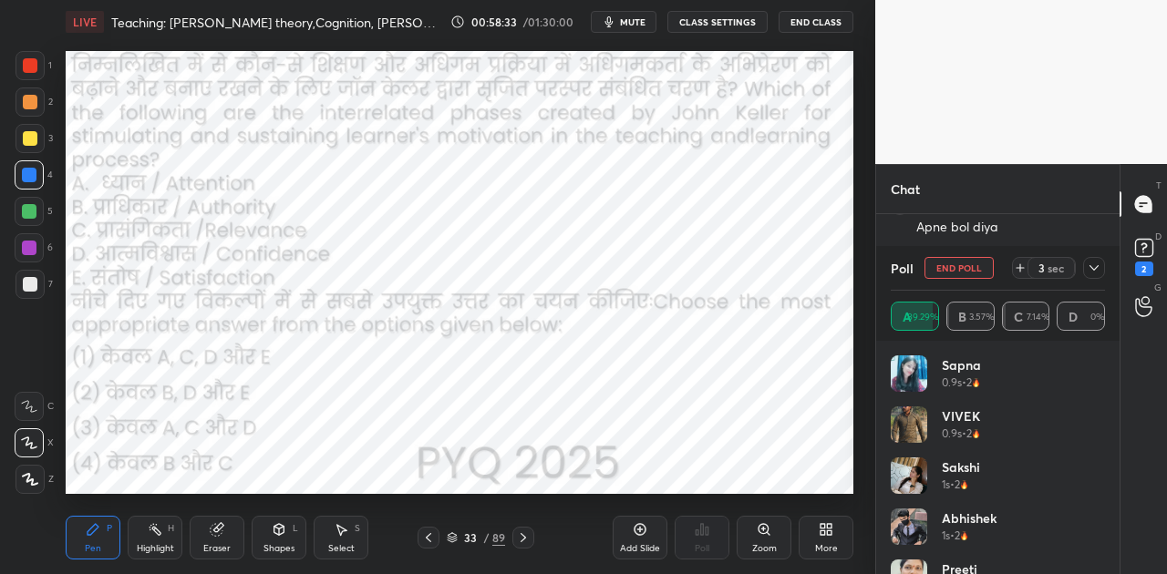
scroll to position [21996, 0]
click at [452, 534] on icon at bounding box center [452, 537] width 11 height 11
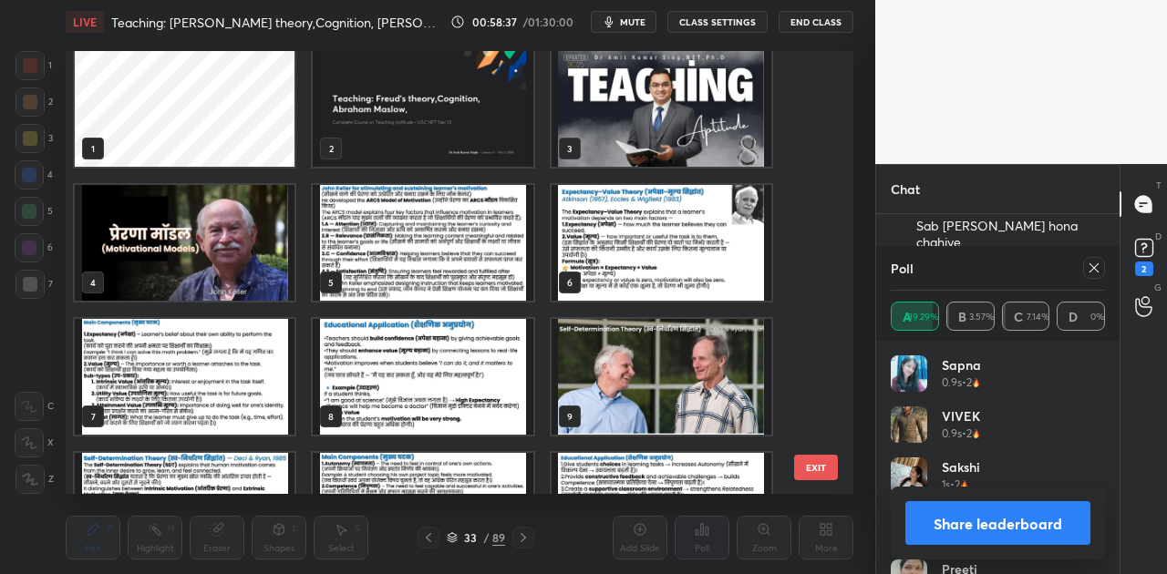
scroll to position [0, 0]
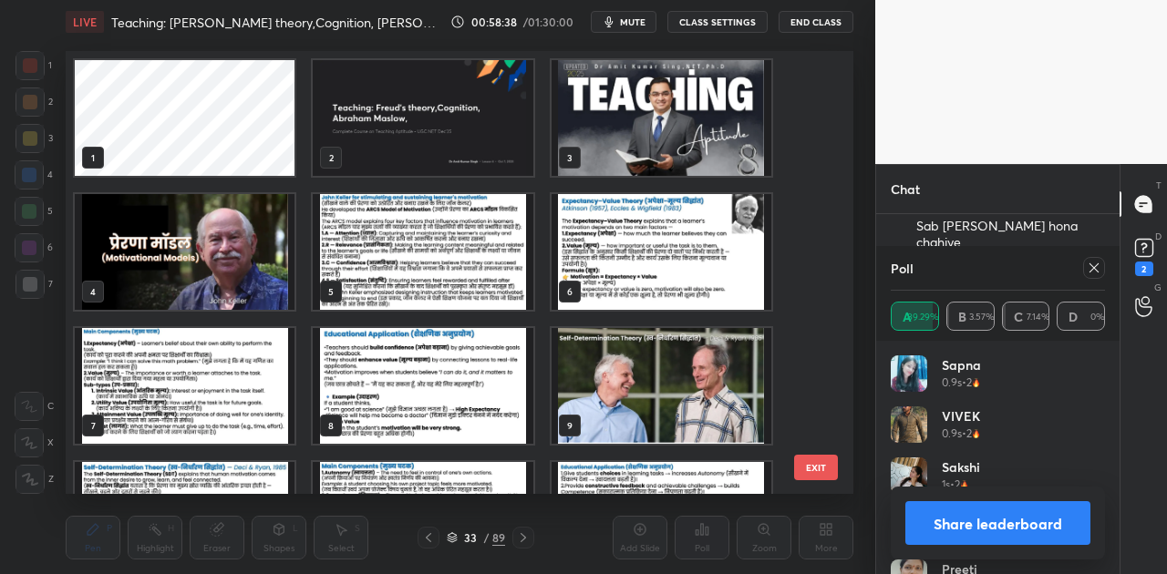
click at [120, 260] on img "grid" at bounding box center [185, 252] width 220 height 116
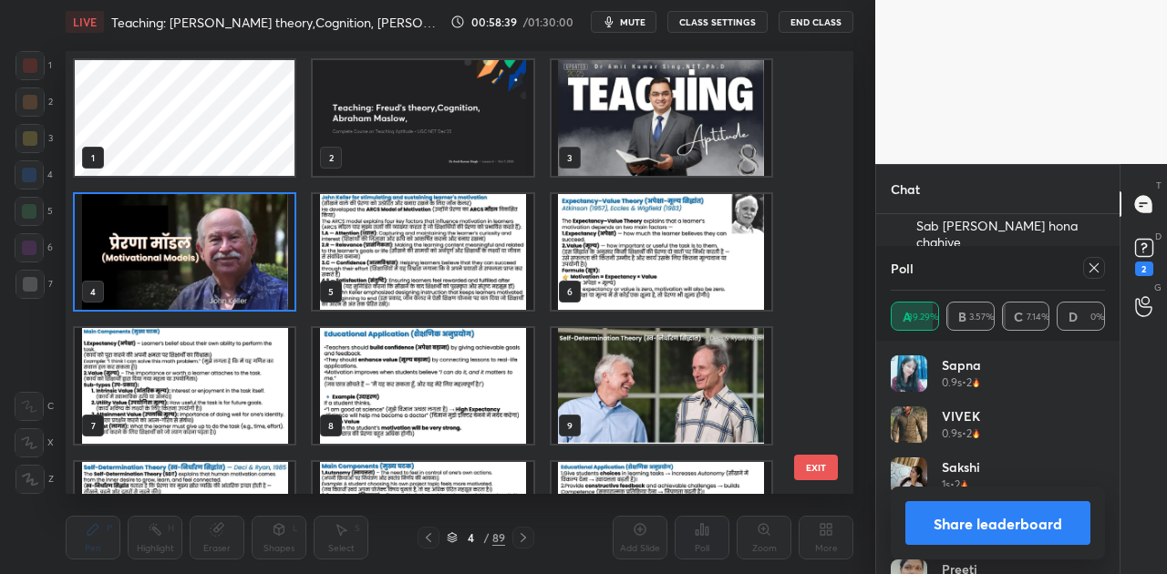
click at [120, 260] on img "grid" at bounding box center [185, 252] width 220 height 116
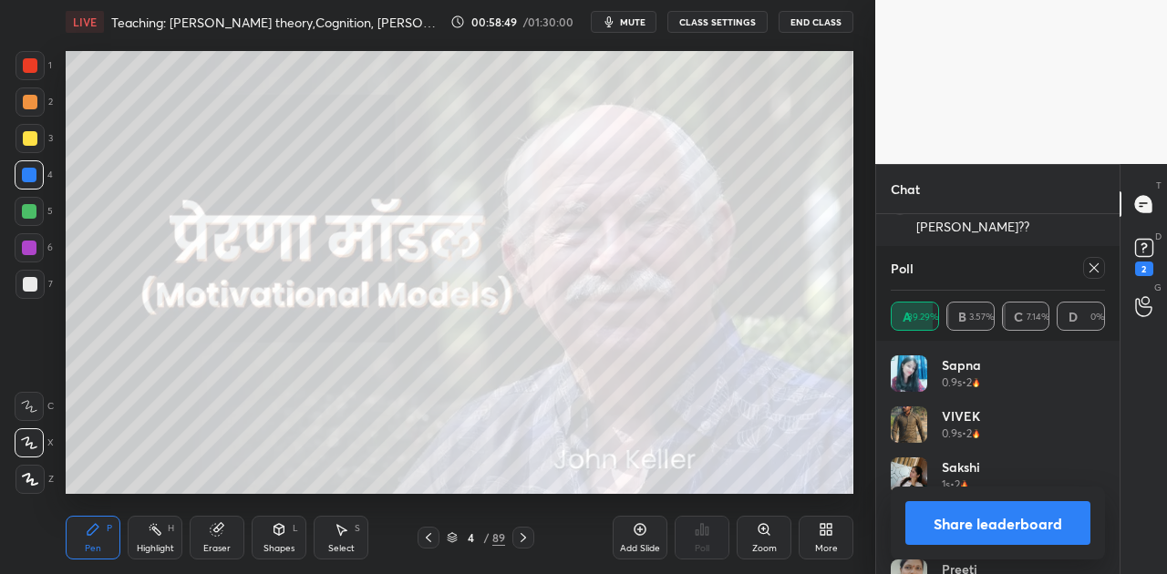
scroll to position [22121, 0]
click at [953, 512] on button "Share leaderboard" at bounding box center [997, 523] width 185 height 44
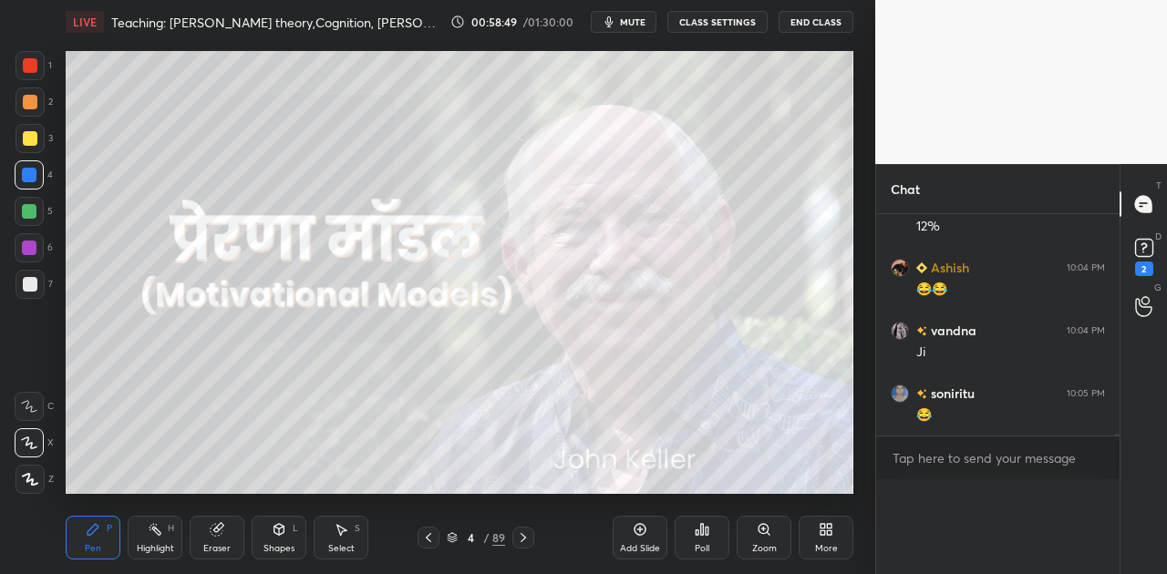
scroll to position [0, 0]
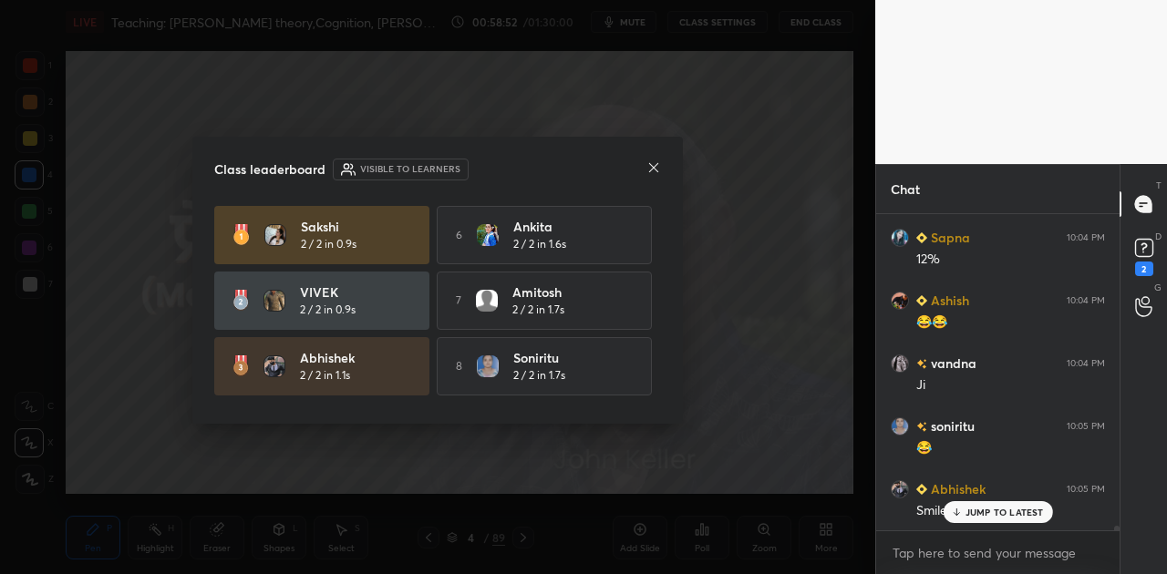
click at [653, 163] on icon at bounding box center [653, 167] width 15 height 15
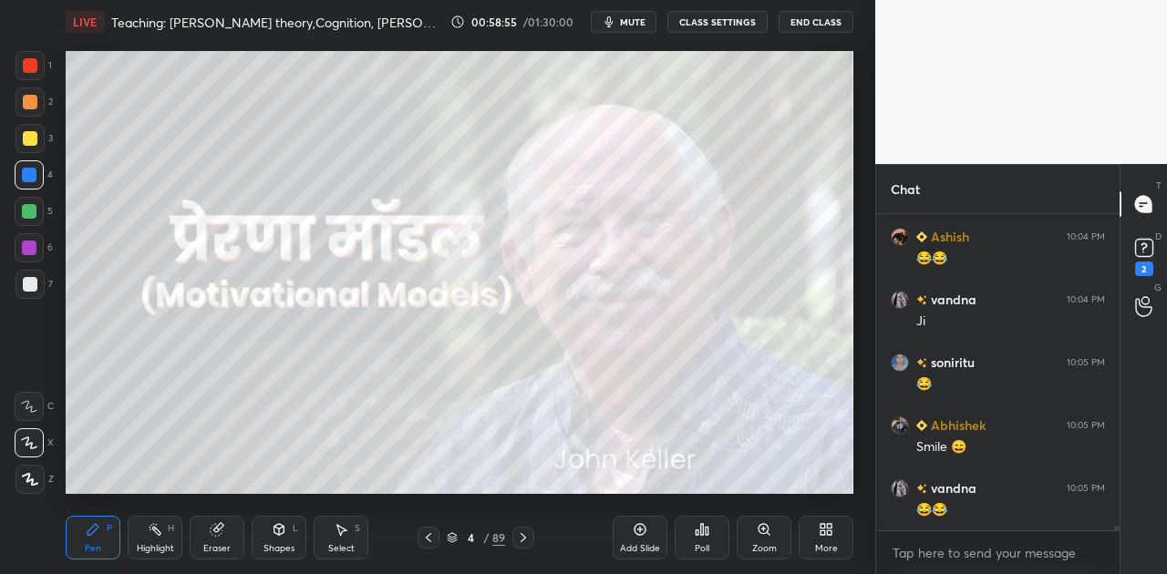
click at [30, 284] on div at bounding box center [30, 284] width 15 height 15
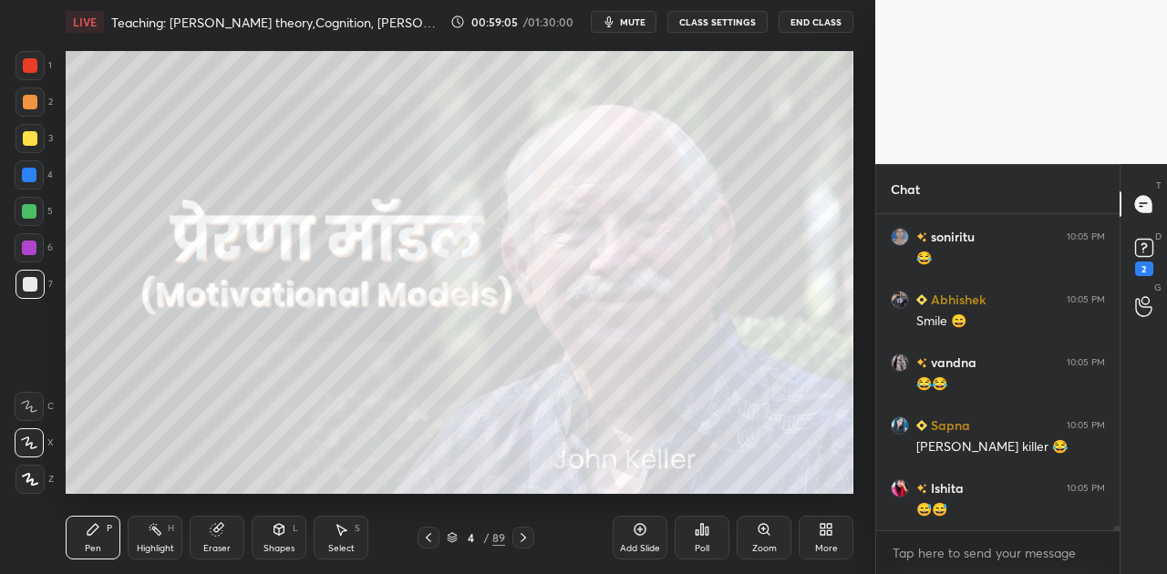
click at [622, 25] on button "mute" at bounding box center [624, 22] width 66 height 22
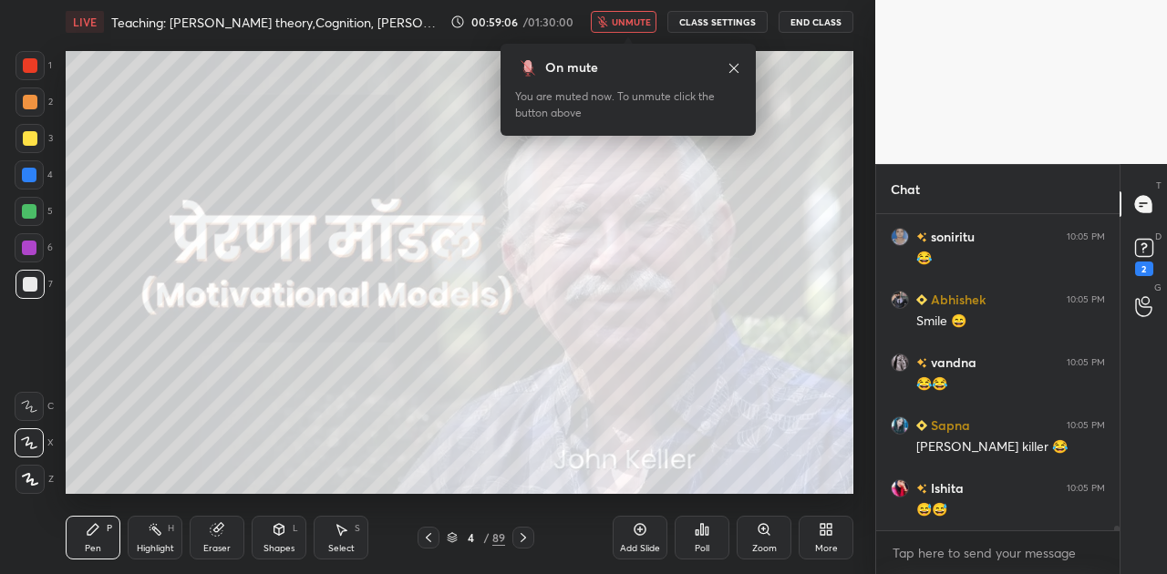
click at [622, 25] on span "unmute" at bounding box center [631, 21] width 39 height 13
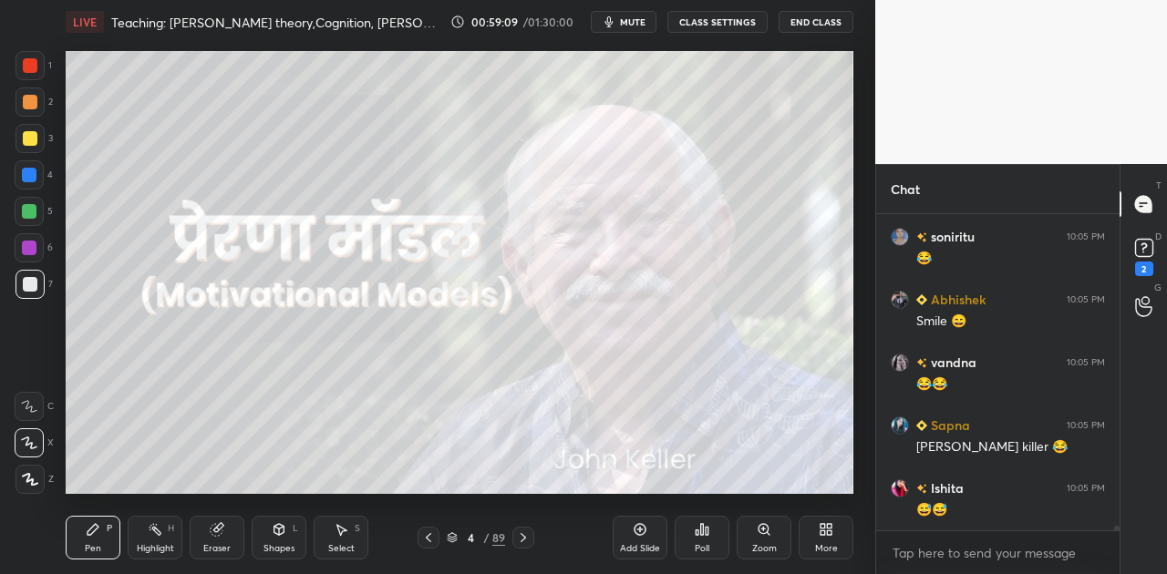
scroll to position [22357, 0]
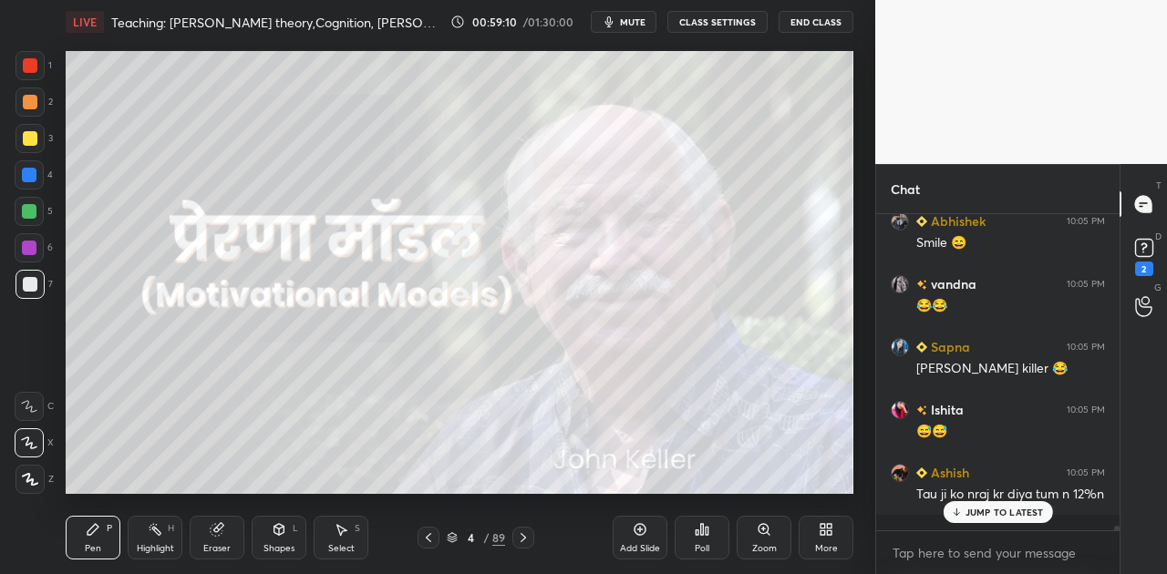
click at [454, 536] on icon at bounding box center [452, 537] width 11 height 11
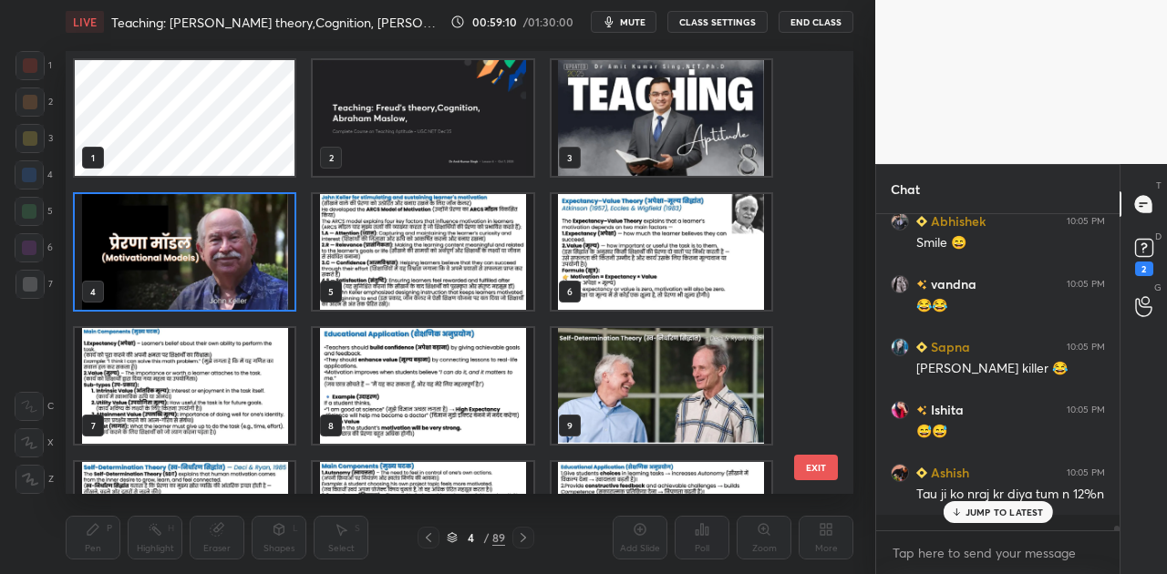
scroll to position [438, 778]
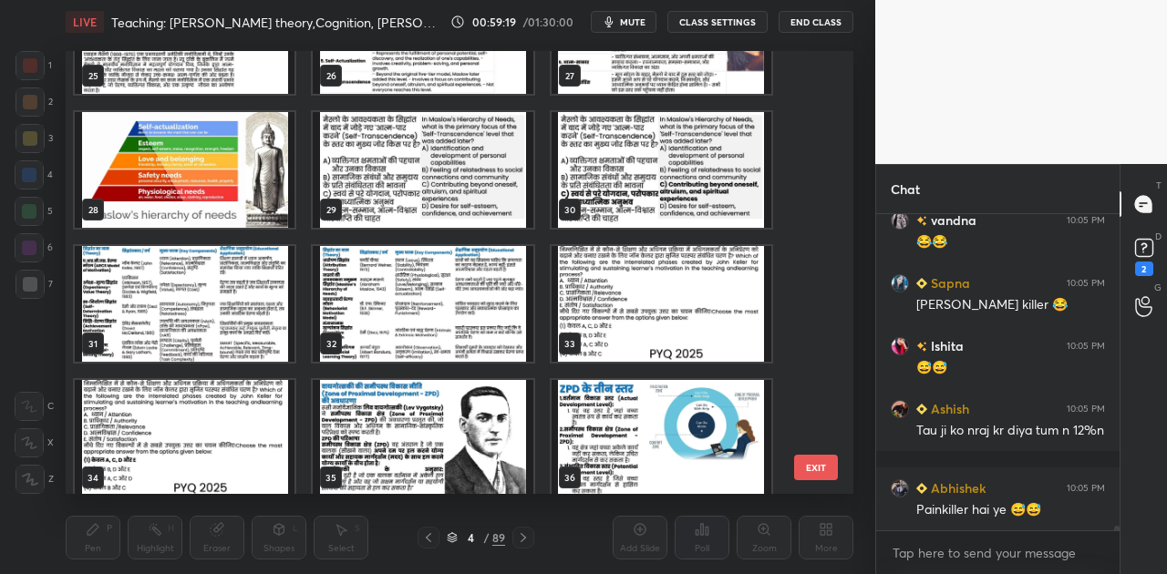
click at [674, 314] on img "grid" at bounding box center [661, 304] width 220 height 116
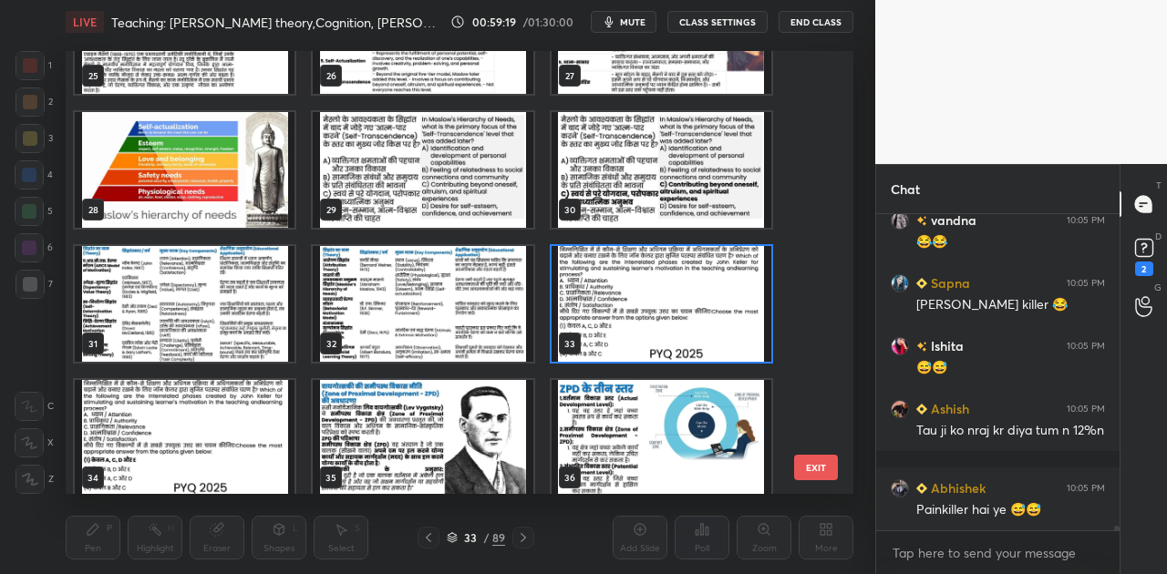
click at [674, 314] on img "grid" at bounding box center [661, 304] width 220 height 116
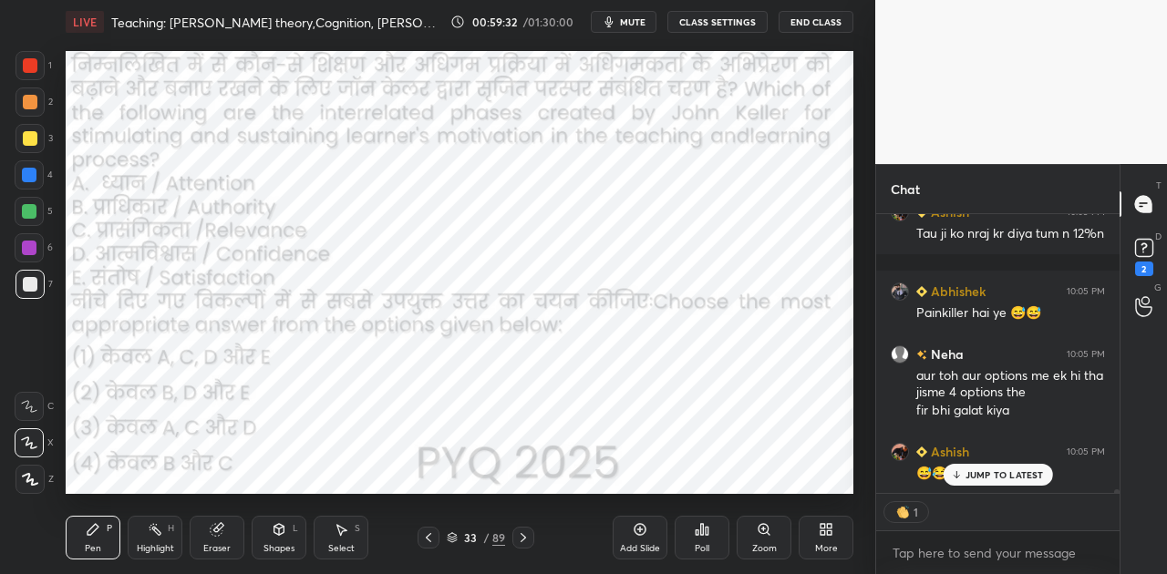
click at [530, 541] on div at bounding box center [523, 538] width 22 height 22
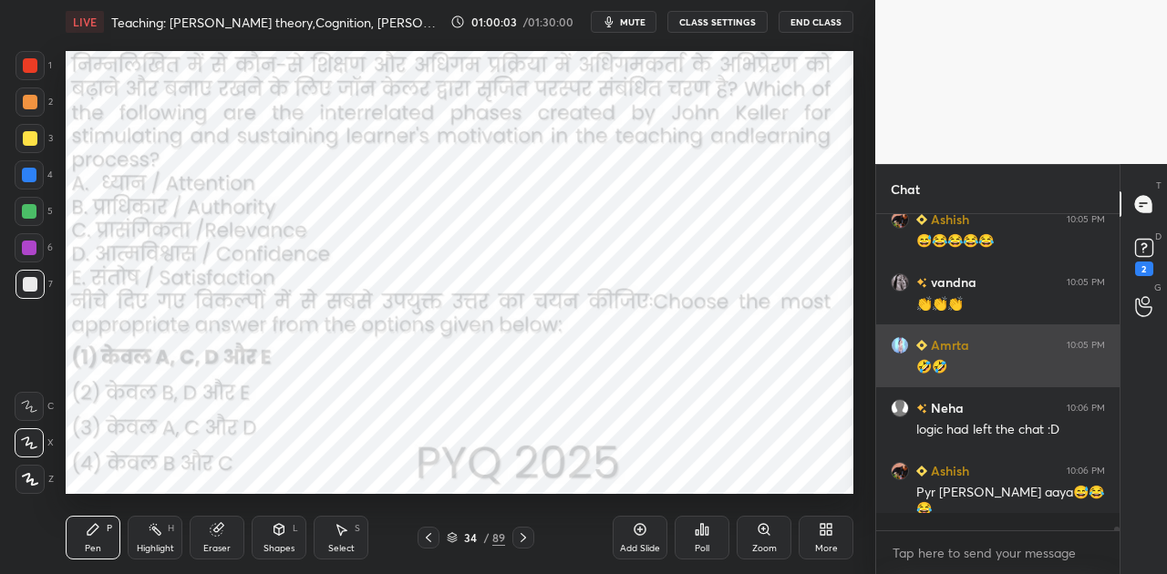
scroll to position [22832, 0]
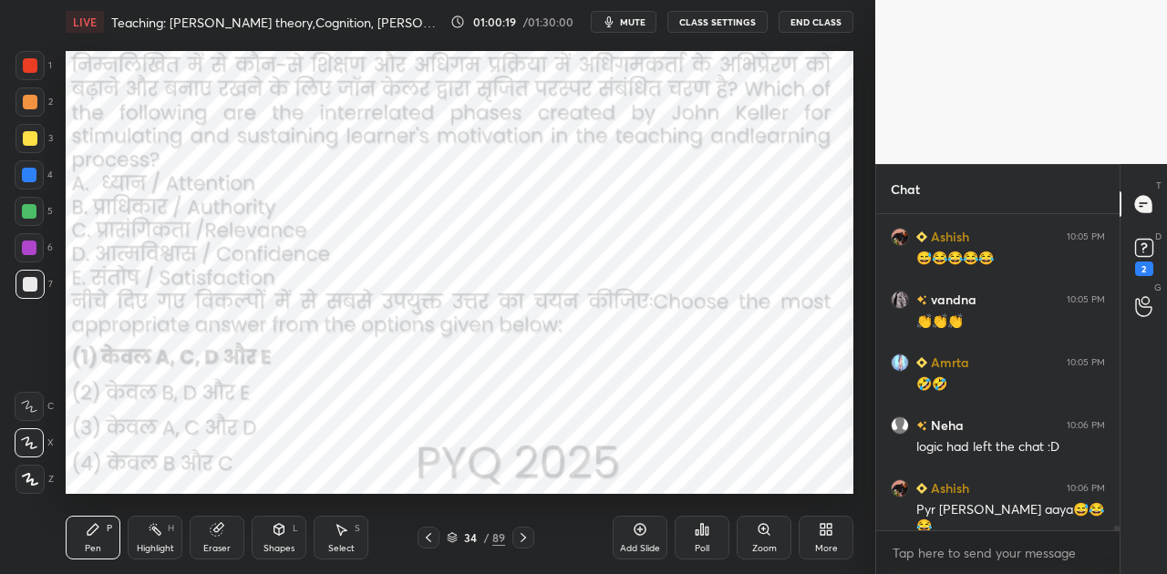
click at [524, 534] on icon at bounding box center [523, 537] width 15 height 15
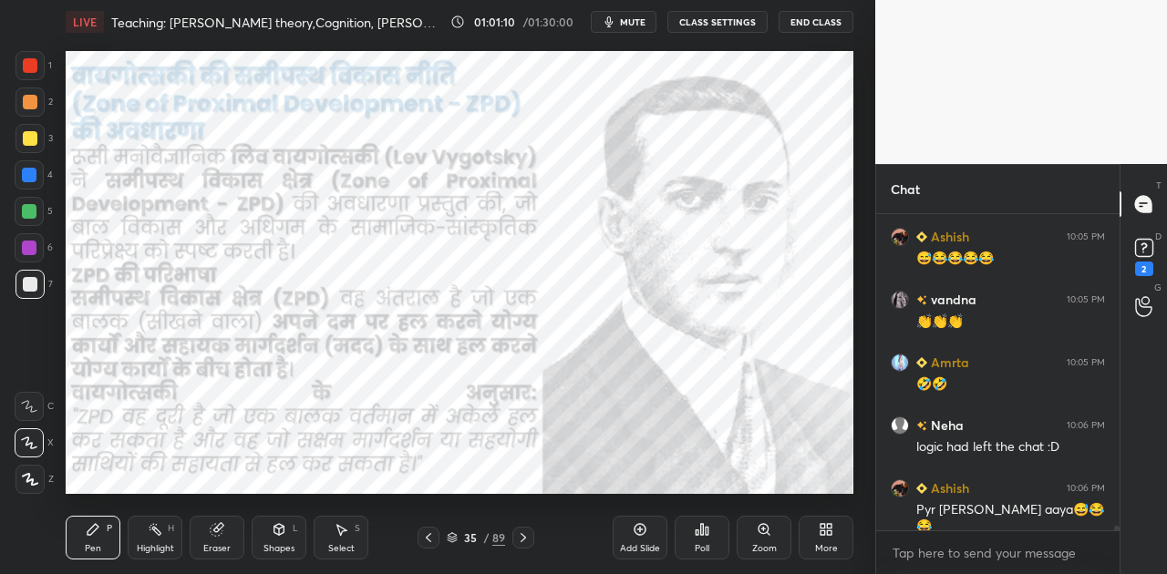
click at [281, 538] on div "Shapes L" at bounding box center [279, 538] width 55 height 44
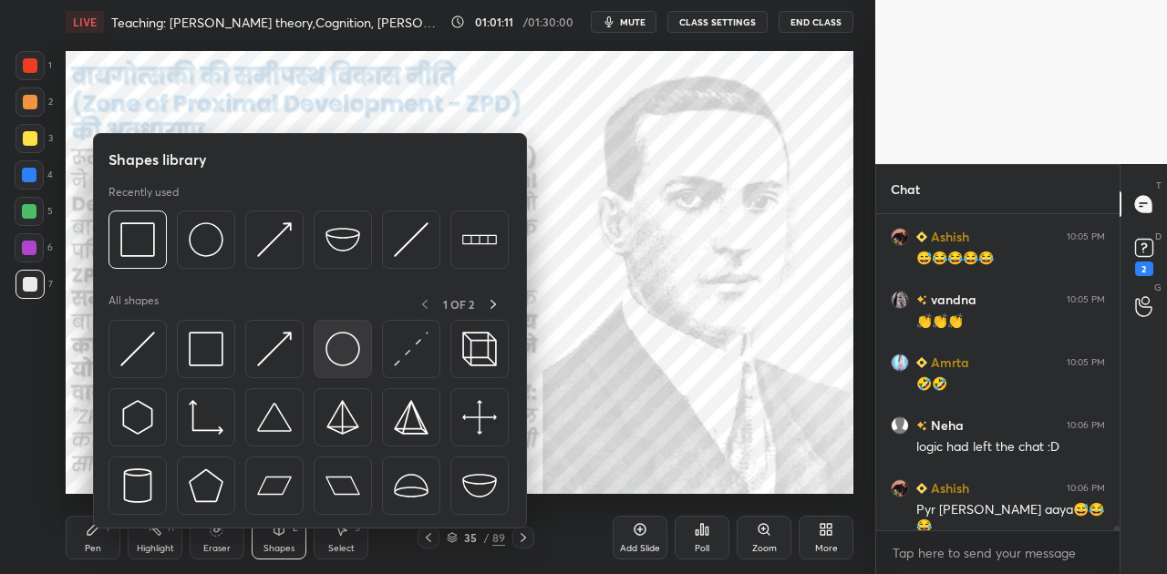
click at [341, 354] on img at bounding box center [342, 349] width 35 height 35
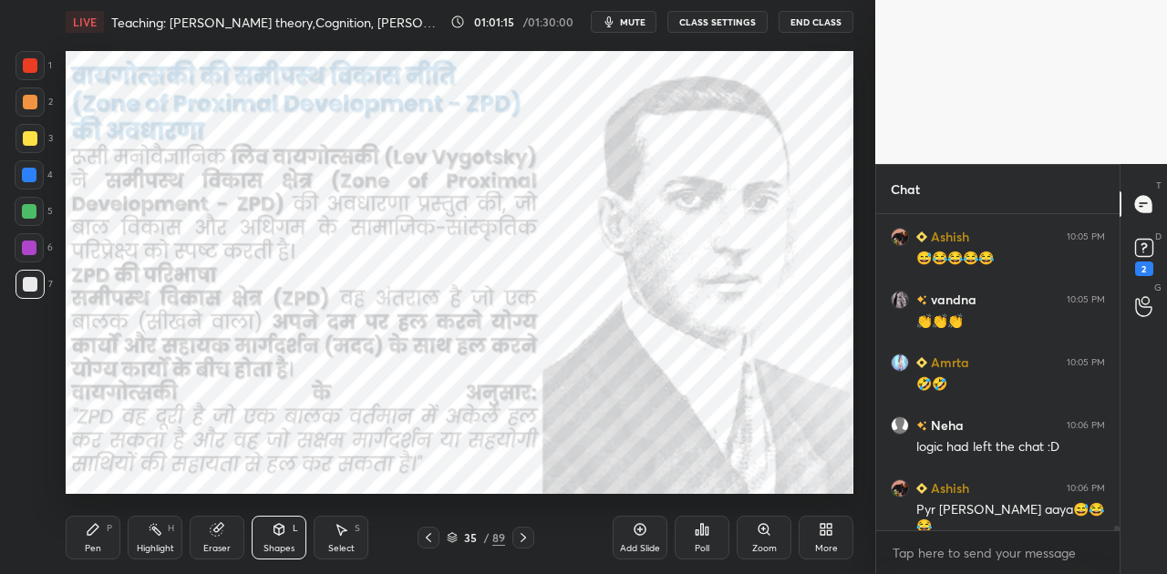
click at [33, 170] on div at bounding box center [29, 175] width 15 height 15
click at [283, 527] on icon at bounding box center [279, 528] width 10 height 3
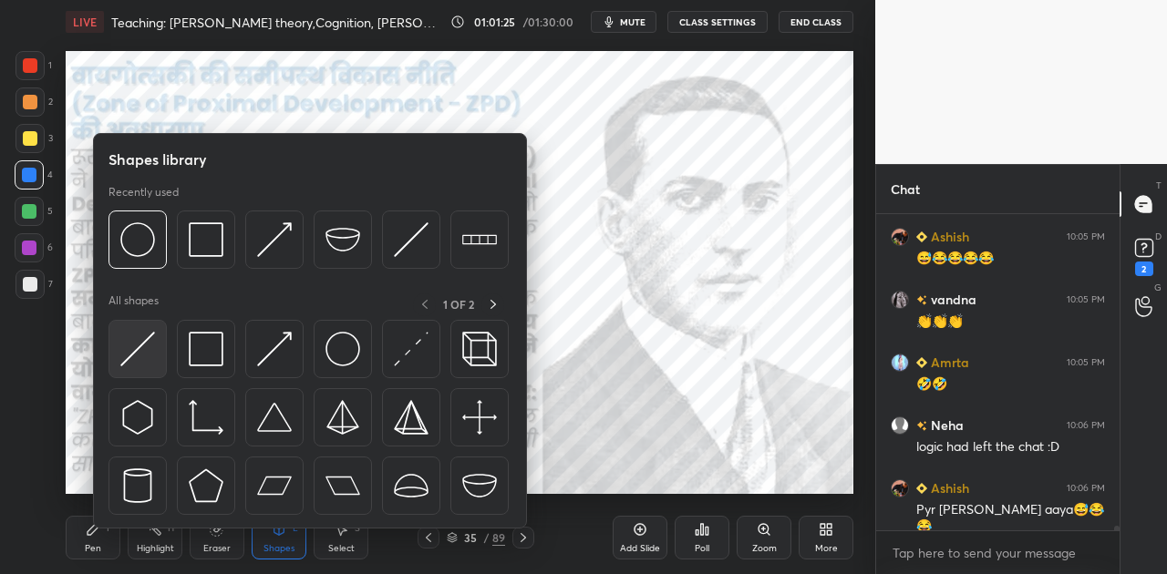
click at [139, 340] on img at bounding box center [137, 349] width 35 height 35
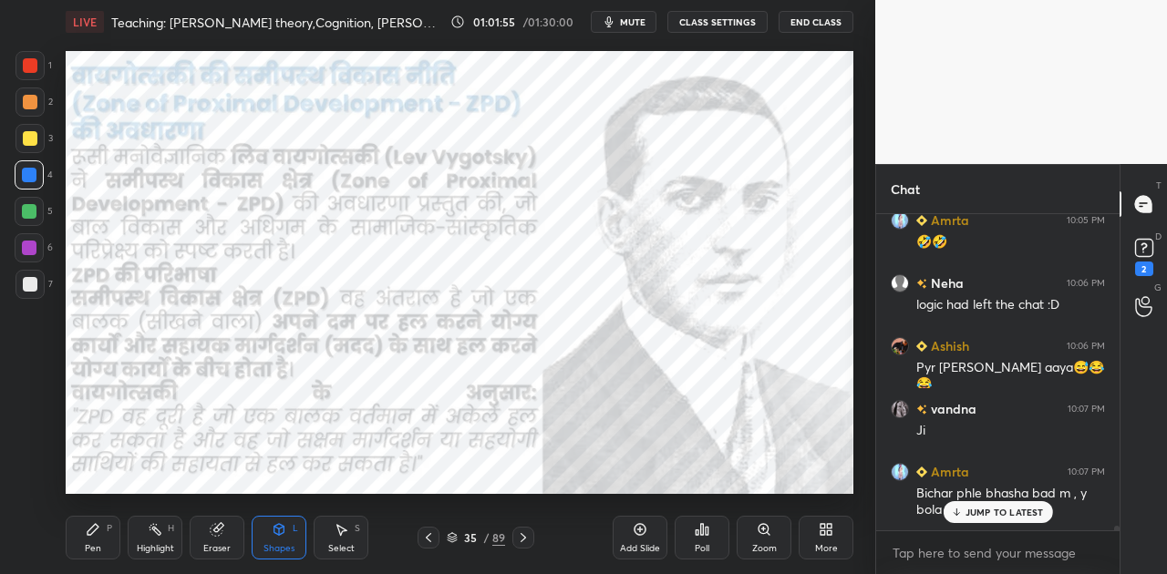
scroll to position [23037, 0]
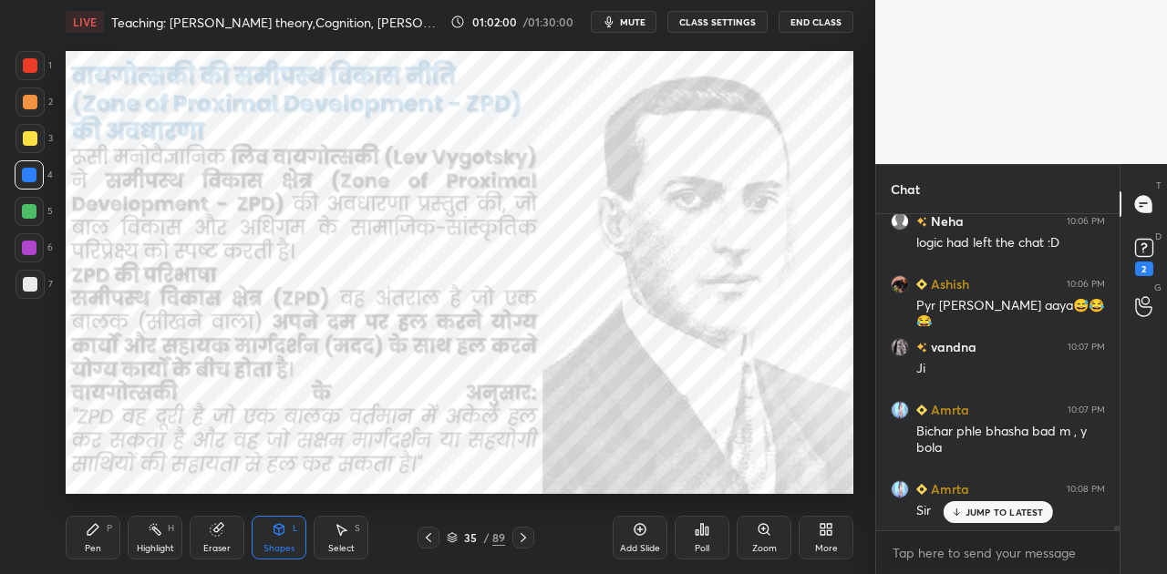
click at [994, 518] on div "JUMP TO LATEST" at bounding box center [996, 512] width 109 height 22
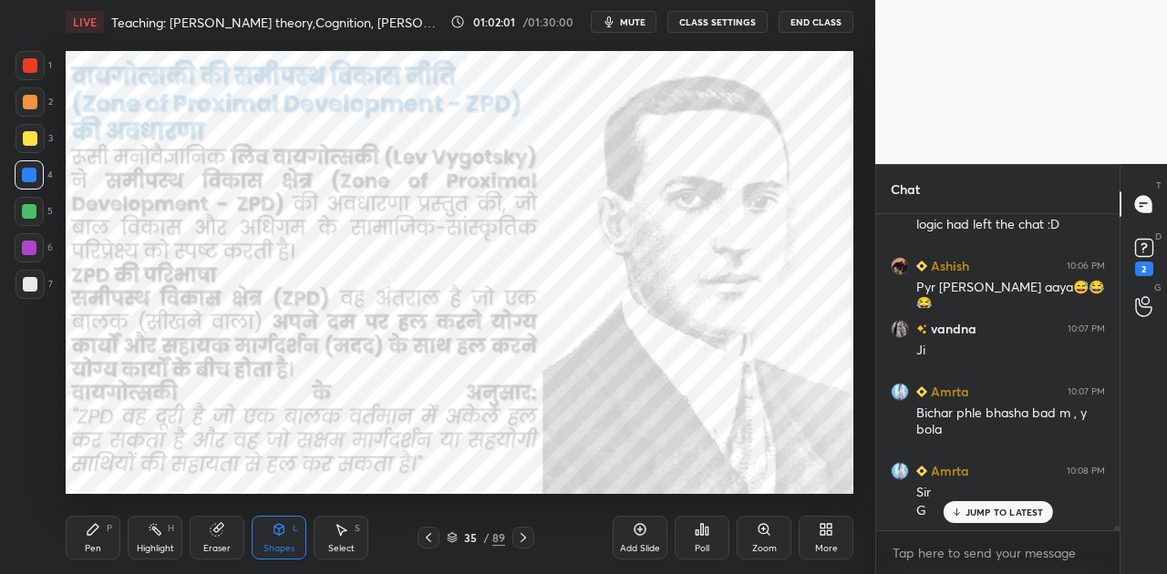
click at [527, 538] on icon at bounding box center [523, 537] width 15 height 15
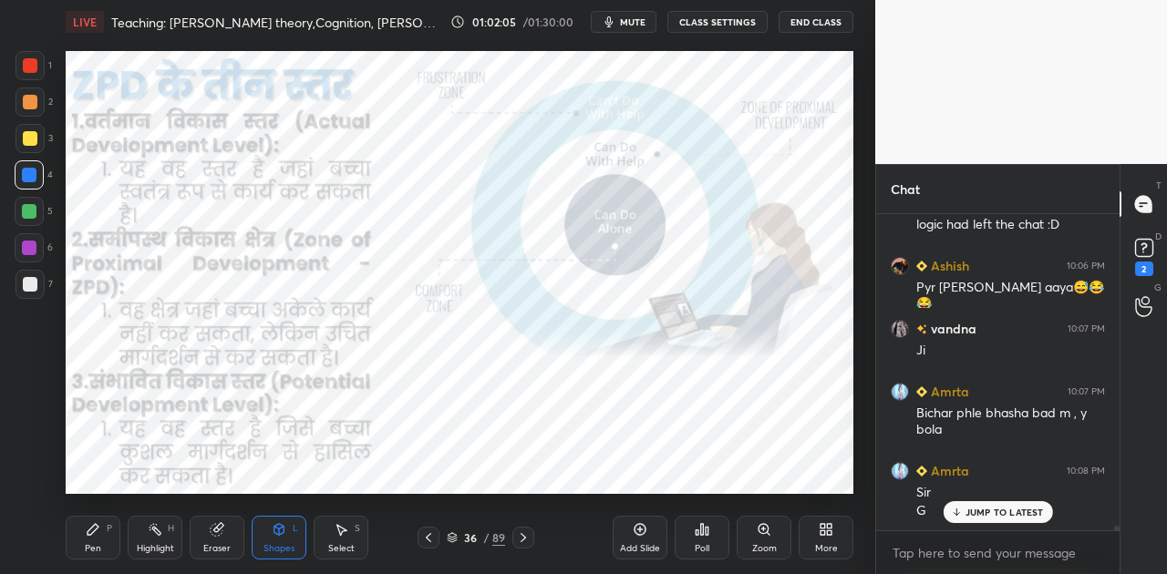
click at [91, 535] on icon at bounding box center [93, 529] width 15 height 15
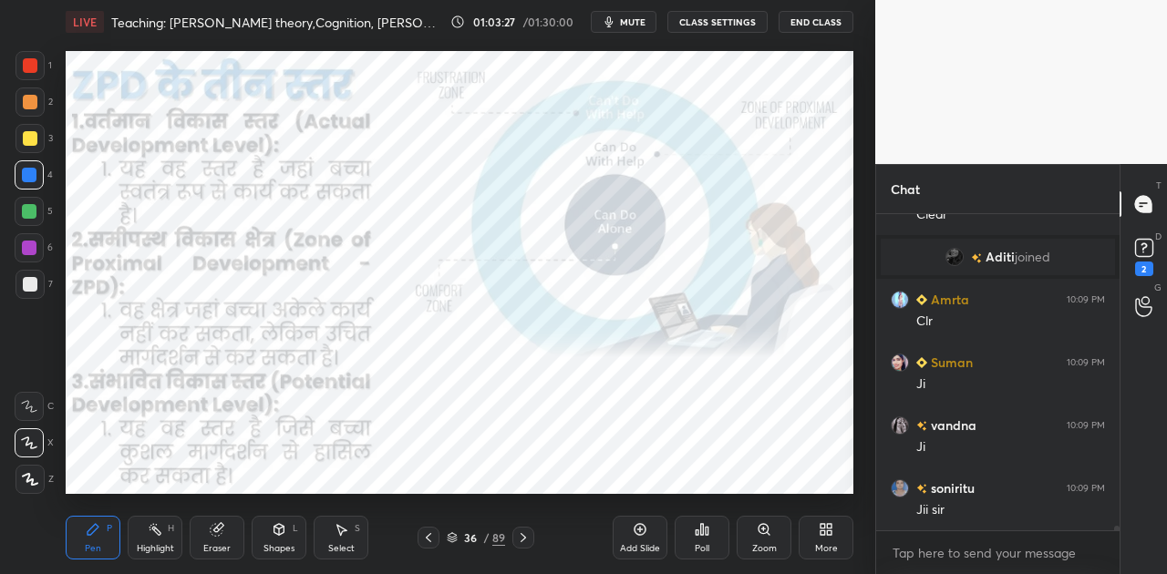
scroll to position [23203, 0]
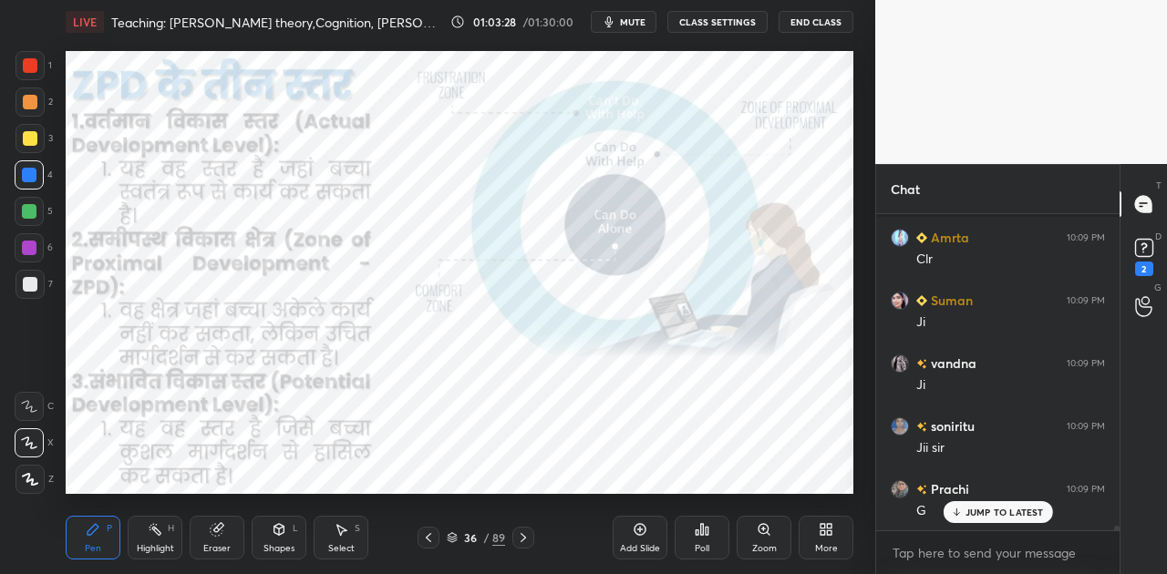
click at [523, 542] on icon at bounding box center [523, 537] width 15 height 15
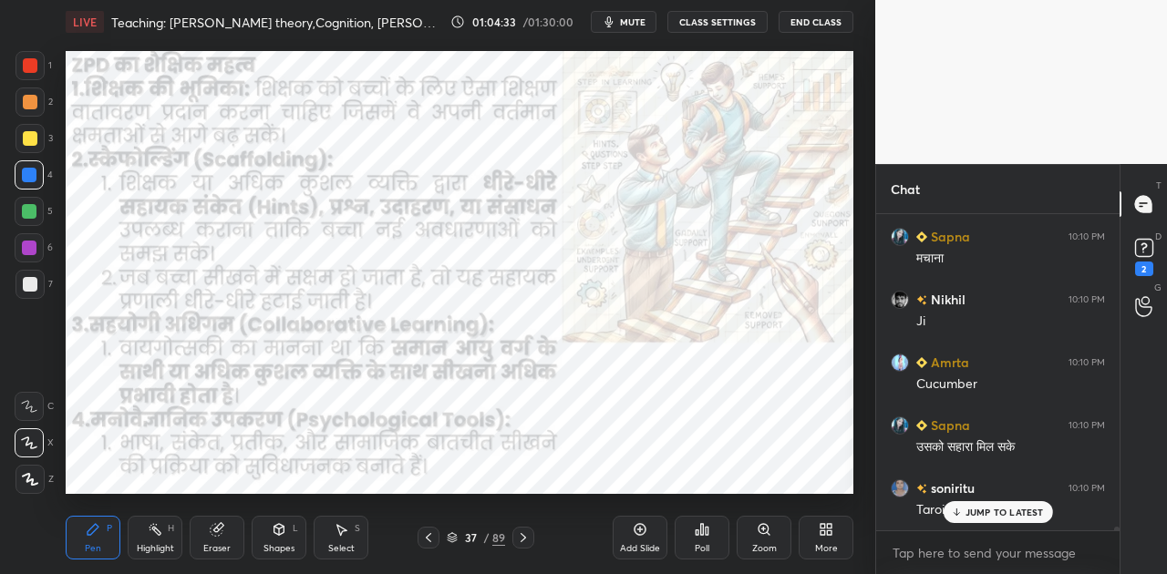
scroll to position [24205, 0]
click at [989, 507] on p "JUMP TO LATEST" at bounding box center [1004, 512] width 78 height 11
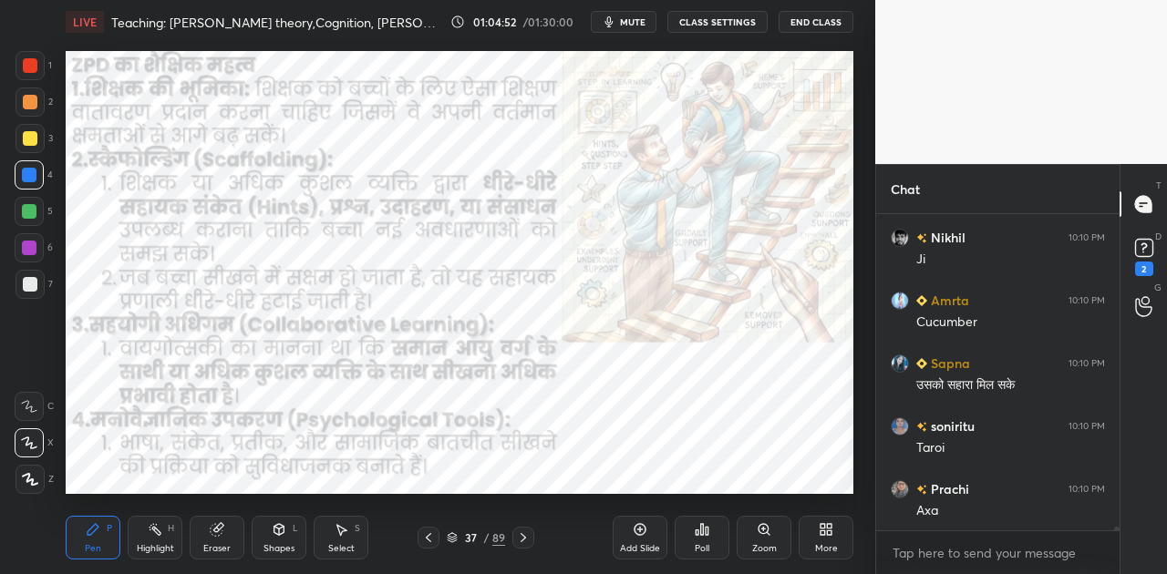
click at [525, 536] on icon at bounding box center [523, 537] width 15 height 15
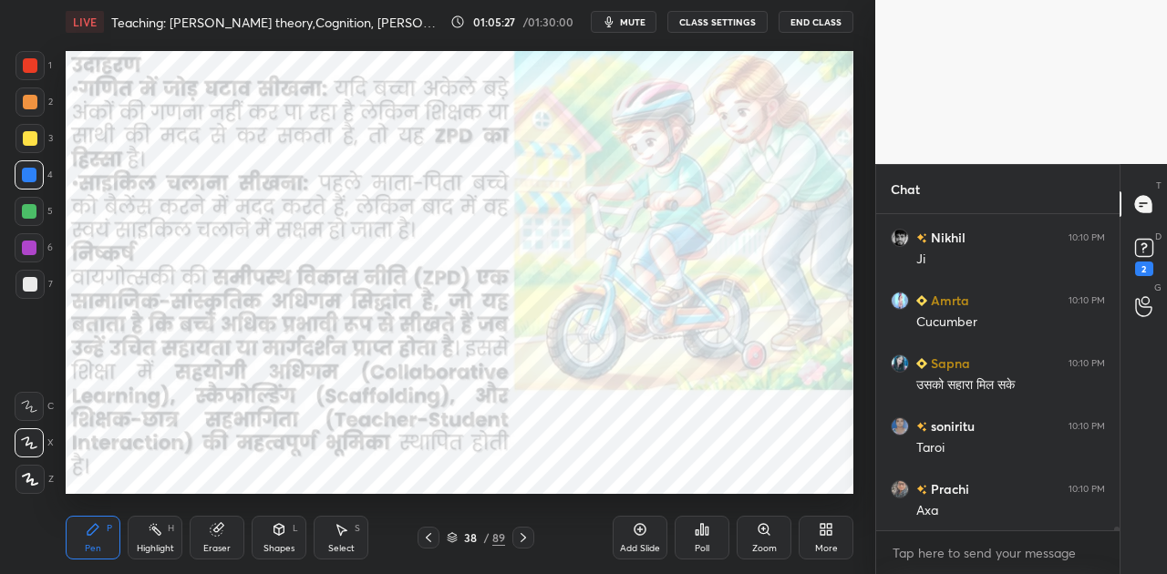
scroll to position [24269, 0]
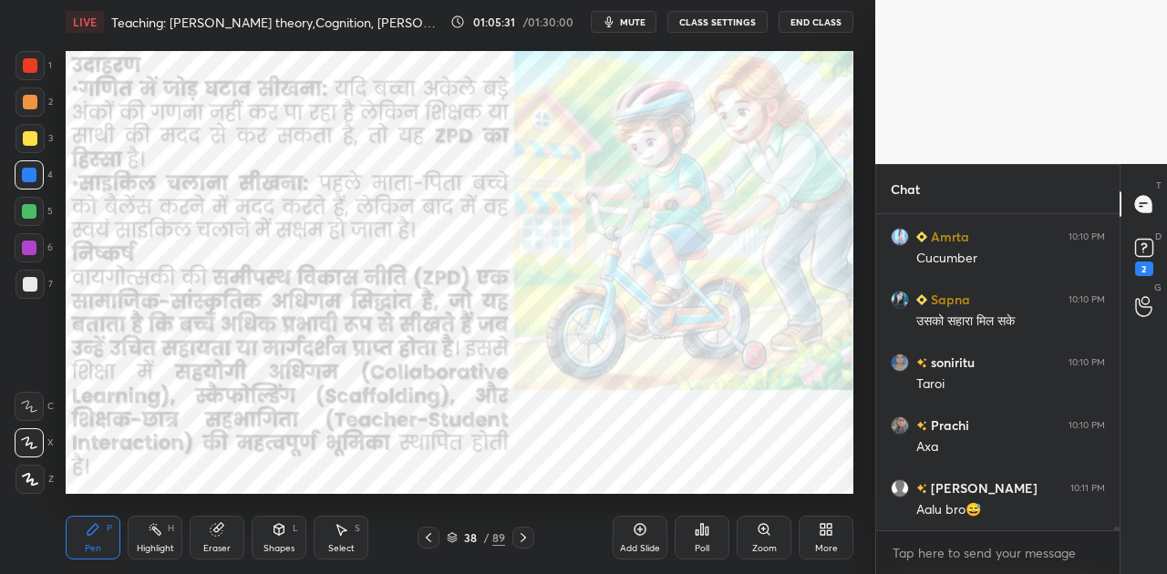
click at [521, 538] on icon at bounding box center [523, 537] width 15 height 15
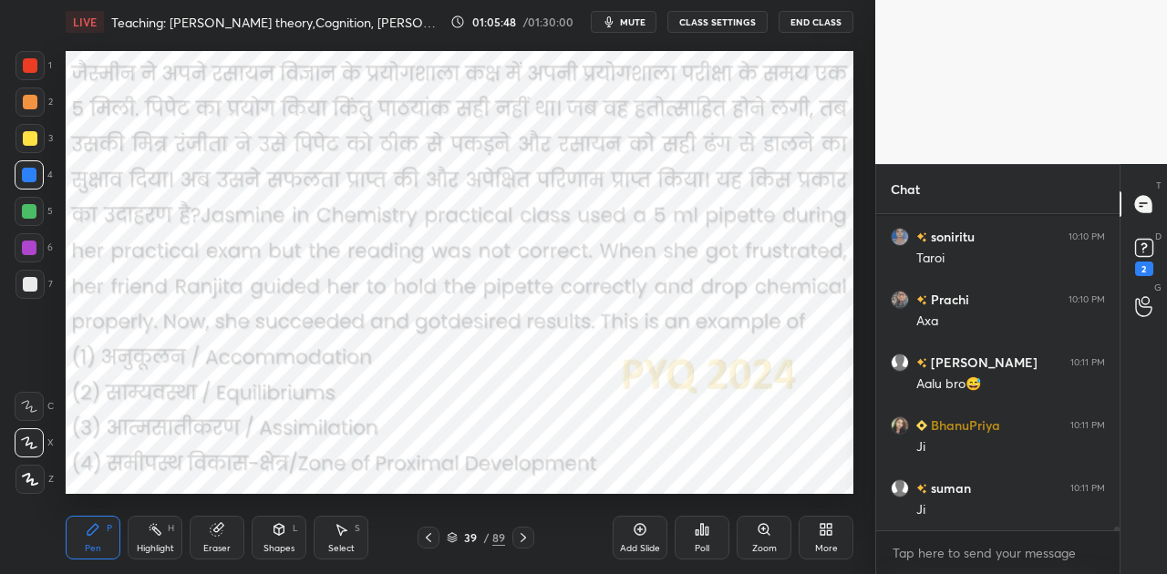
scroll to position [24473, 0]
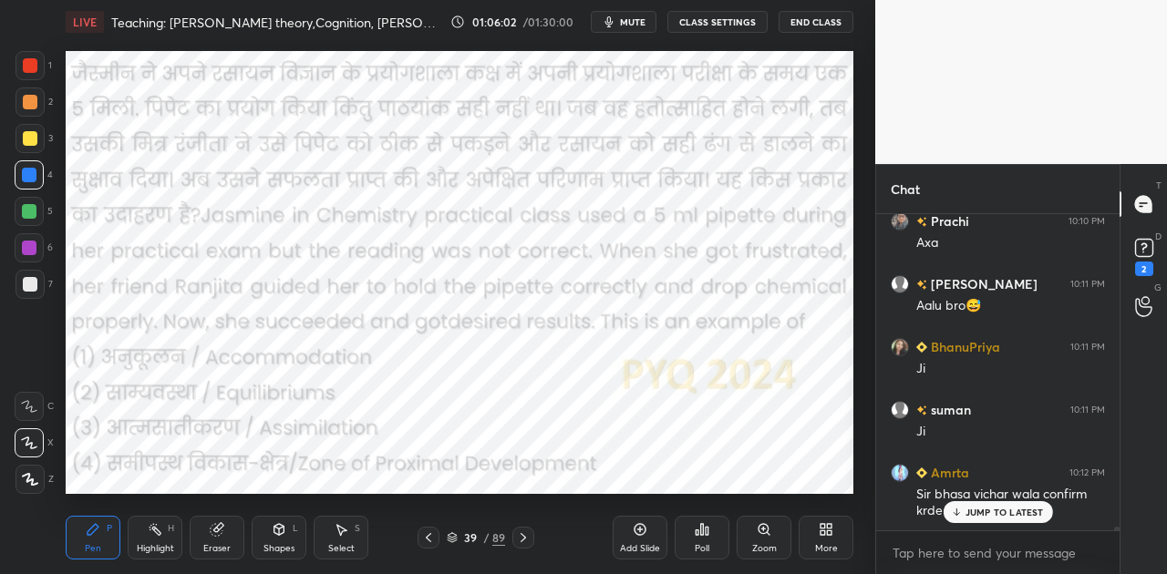
click at [1010, 512] on p "JUMP TO LATEST" at bounding box center [1004, 512] width 78 height 11
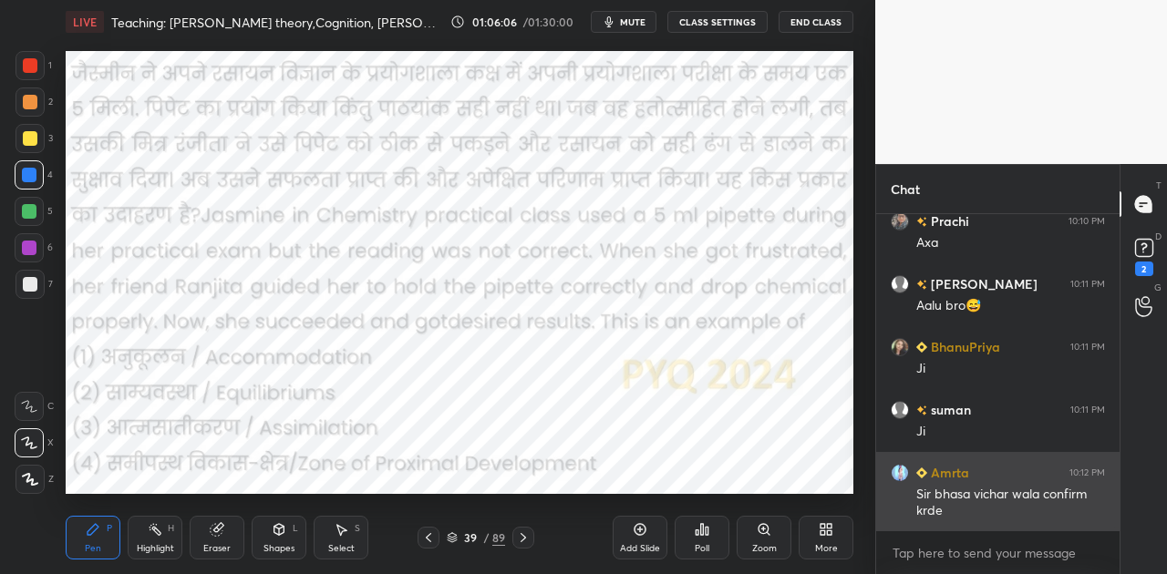
scroll to position [24537, 0]
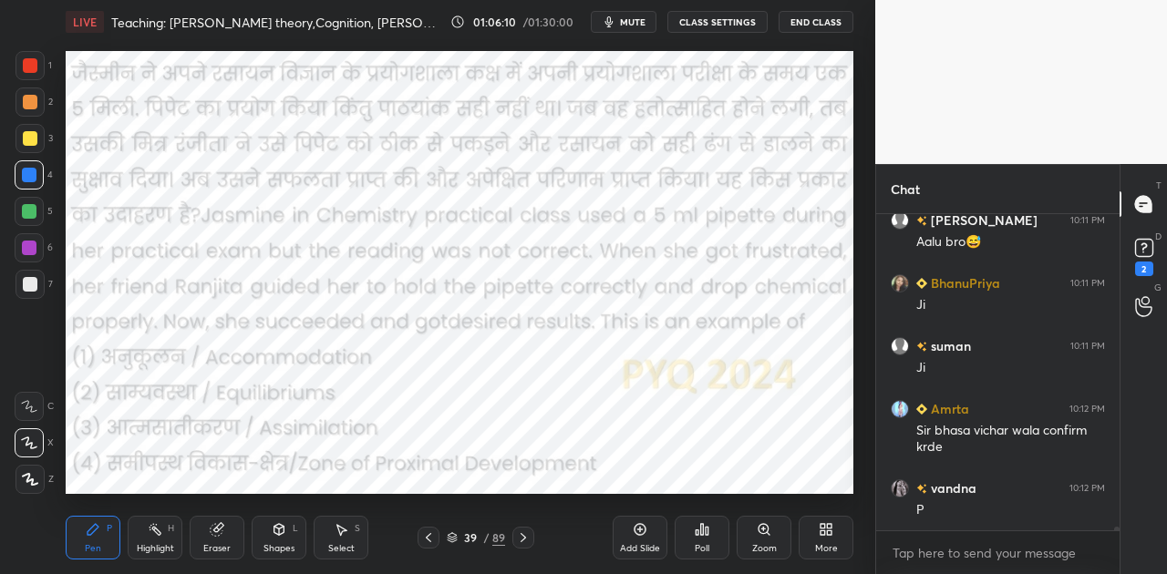
click at [702, 538] on div "Poll" at bounding box center [701, 538] width 55 height 44
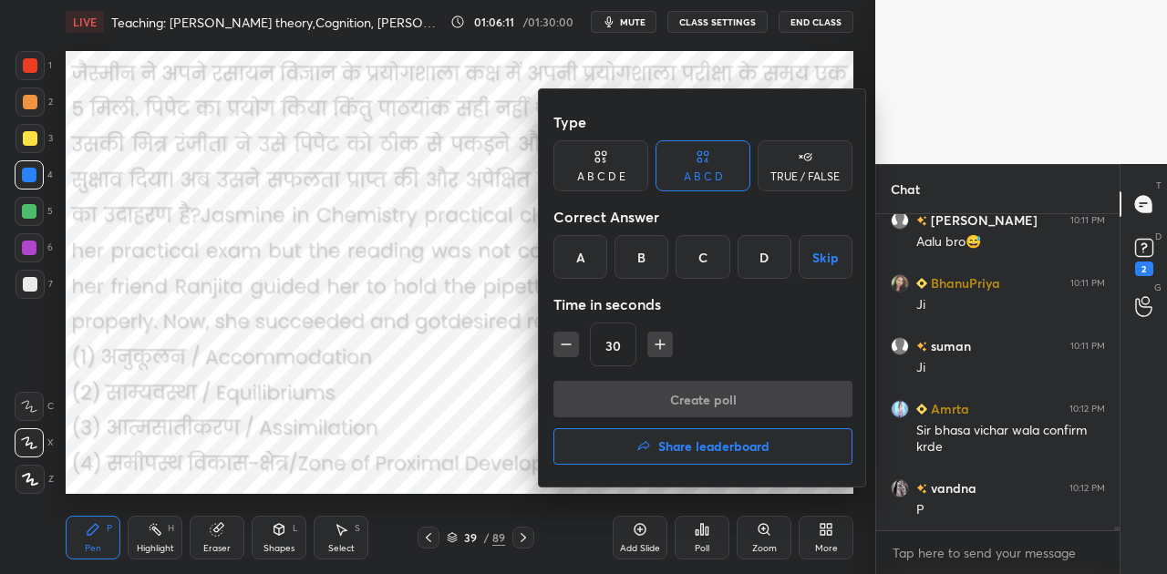
click at [762, 257] on div "D" at bounding box center [764, 257] width 54 height 44
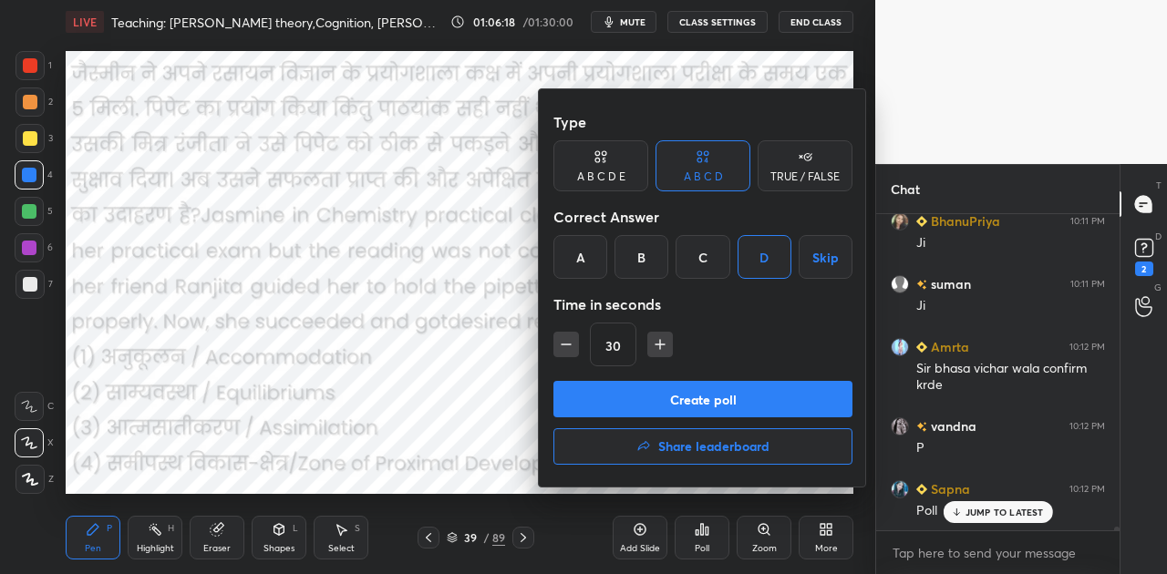
scroll to position [24663, 0]
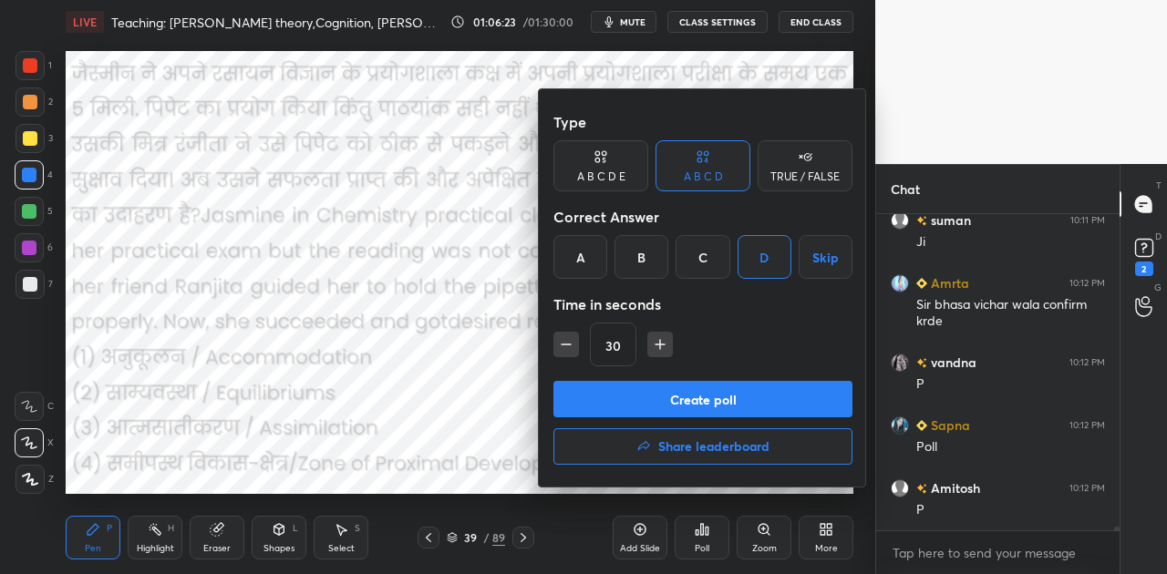
click at [729, 397] on button "Create poll" at bounding box center [702, 399] width 299 height 36
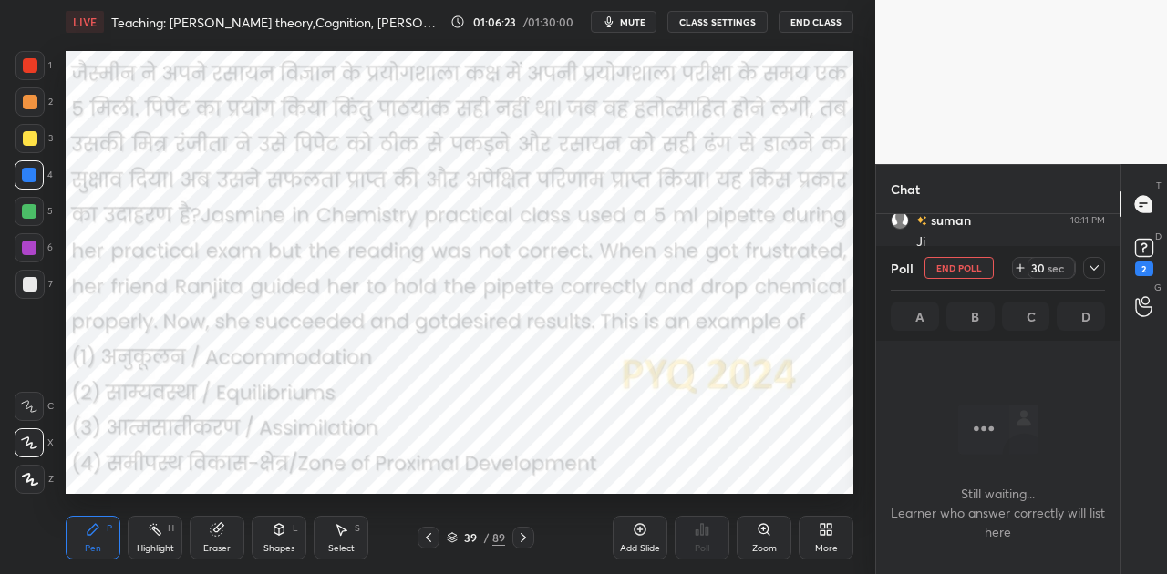
scroll to position [216, 238]
click at [642, 26] on span "mute" at bounding box center [633, 21] width 26 height 13
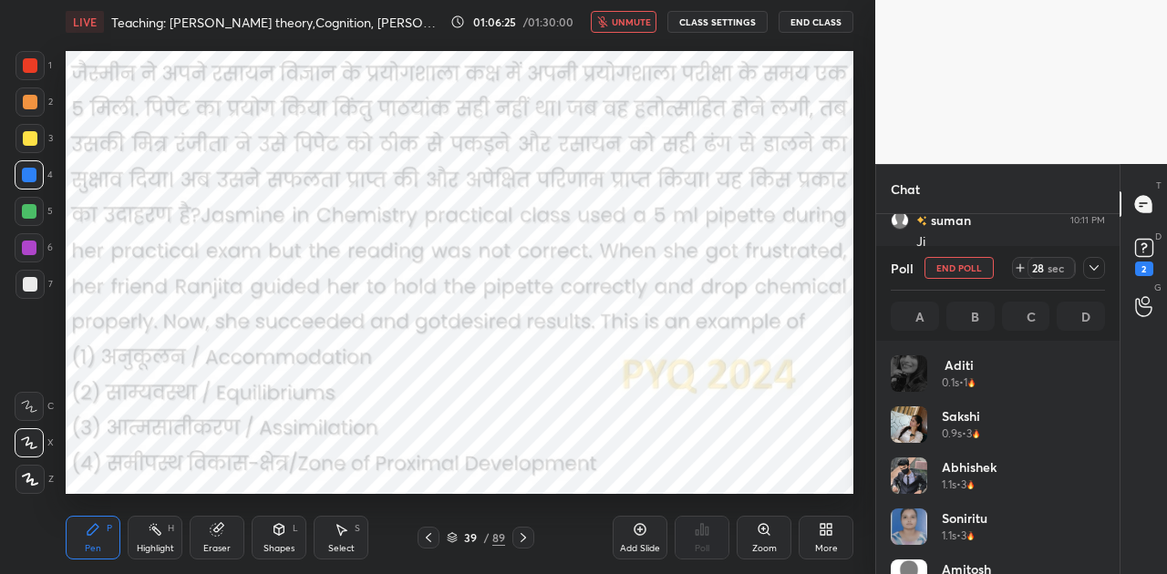
scroll to position [213, 209]
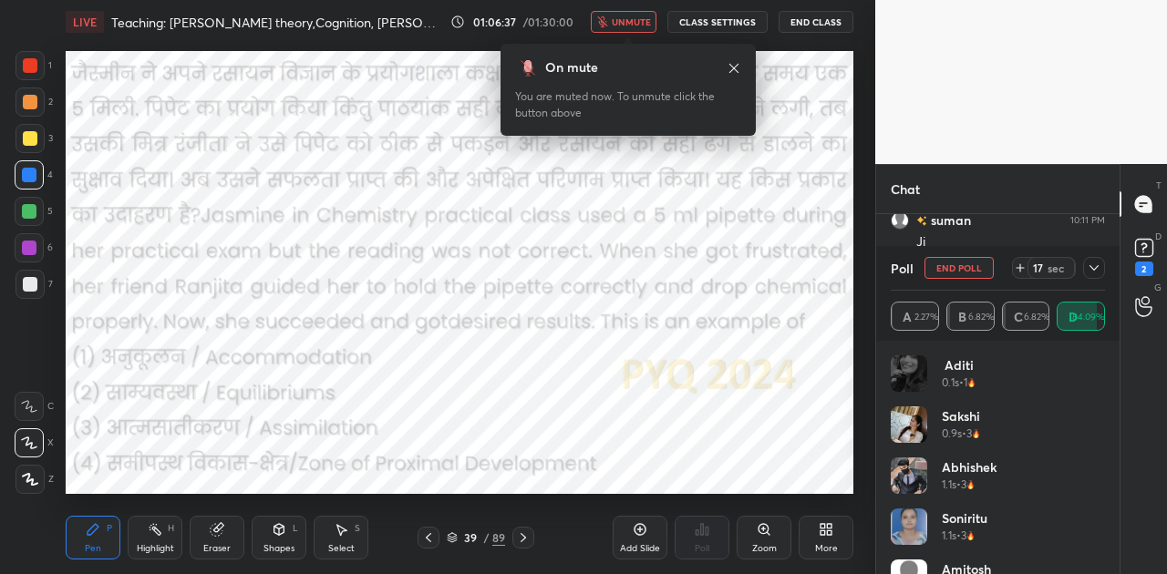
click at [642, 26] on span "unmute" at bounding box center [631, 21] width 39 height 13
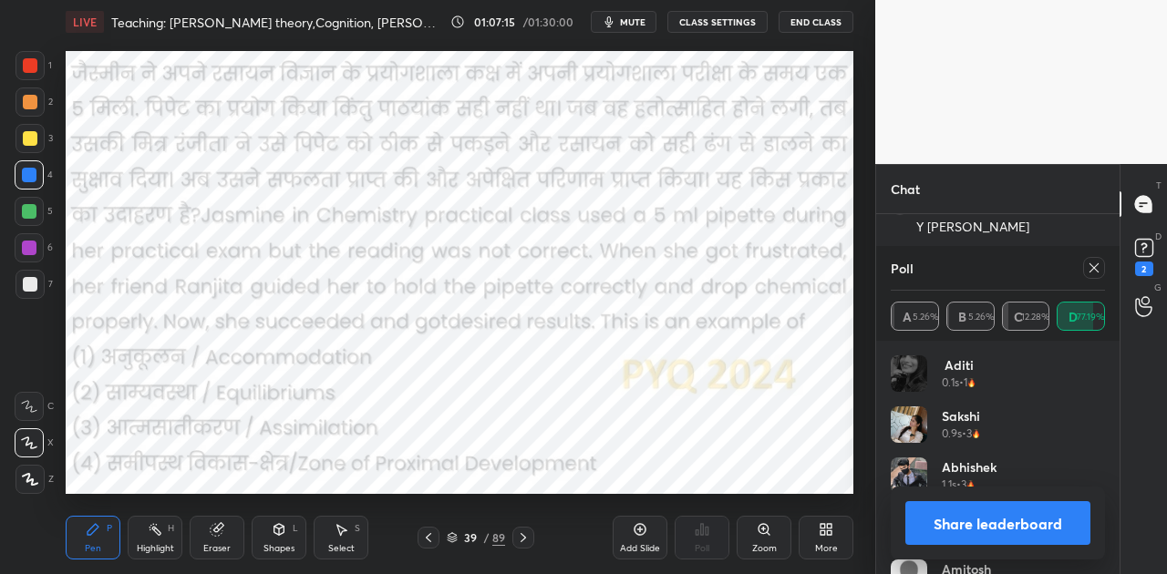
scroll to position [25277, 0]
click at [963, 523] on button "Share leaderboard" at bounding box center [997, 523] width 185 height 44
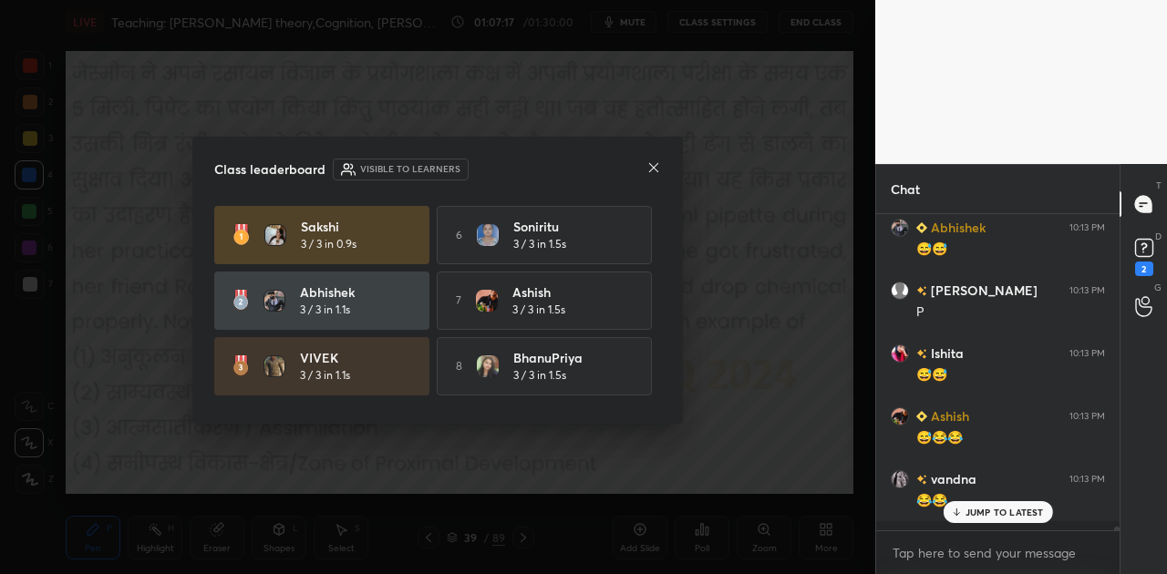
scroll to position [310, 238]
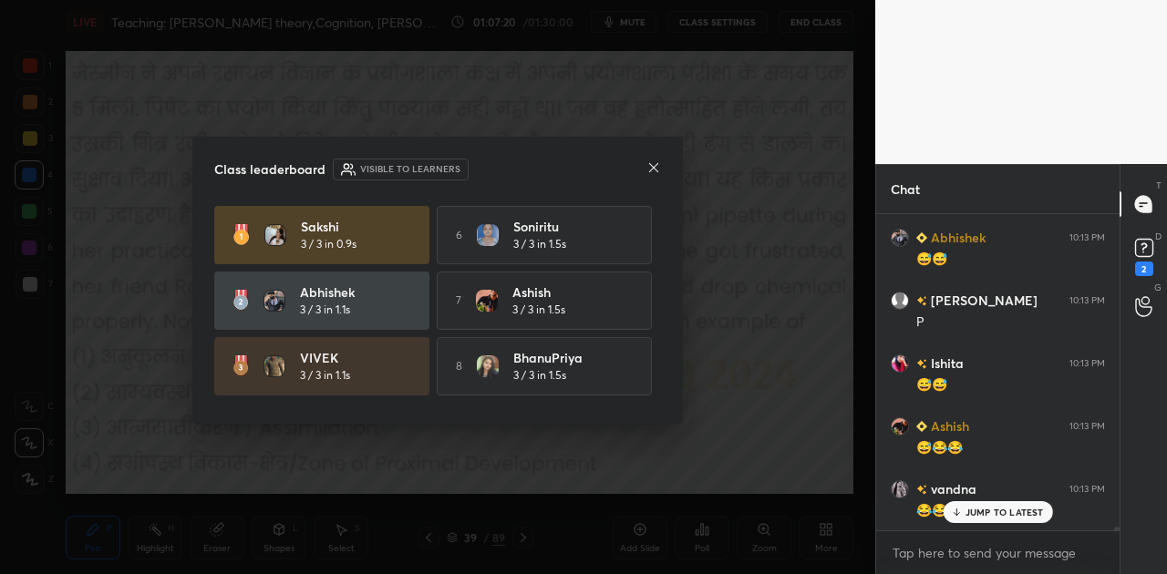
click at [658, 172] on icon at bounding box center [653, 167] width 15 height 15
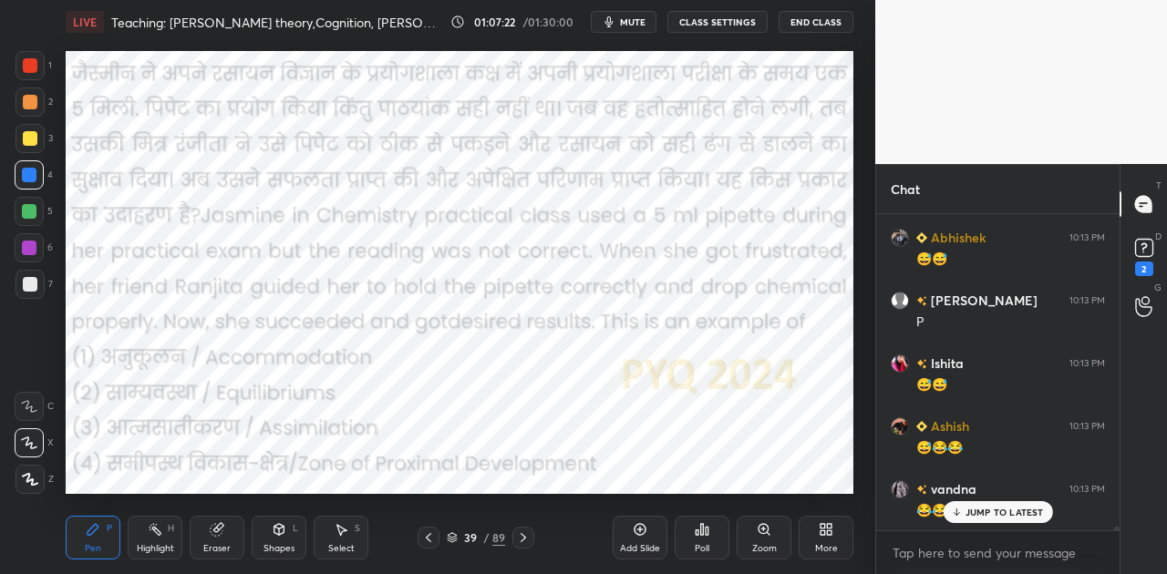
click at [1001, 518] on div "JUMP TO LATEST" at bounding box center [996, 512] width 109 height 22
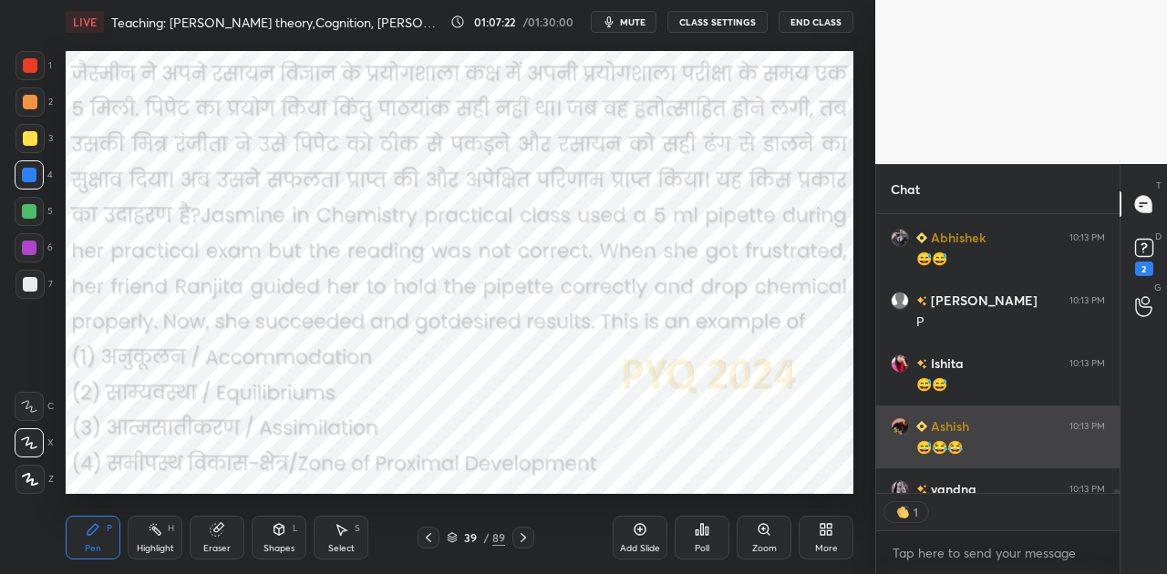
scroll to position [5, 5]
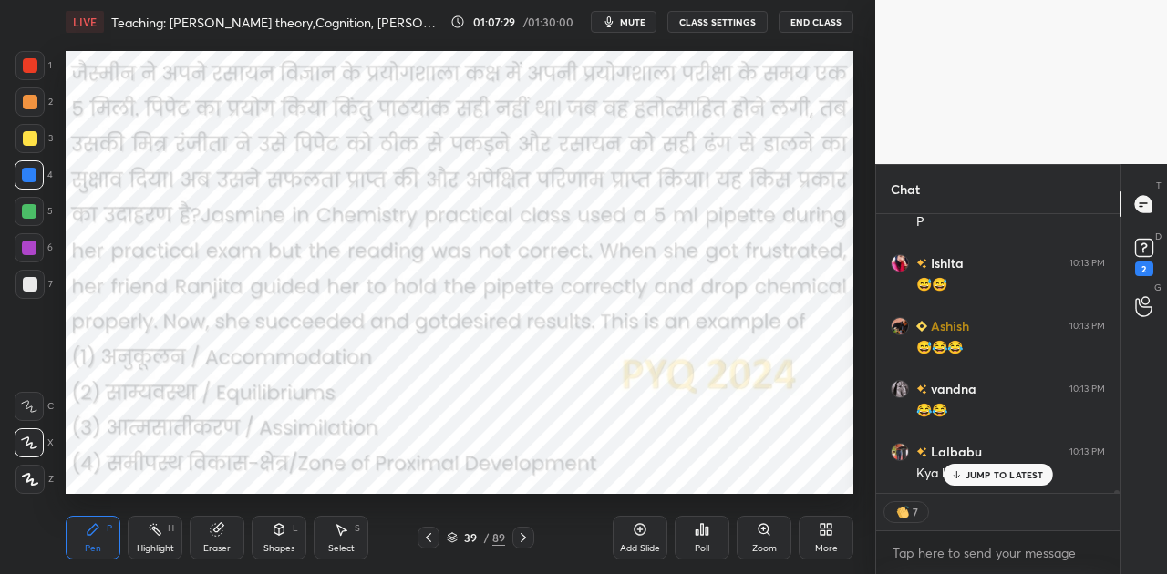
click at [991, 474] on p "JUMP TO LATEST" at bounding box center [1004, 474] width 78 height 11
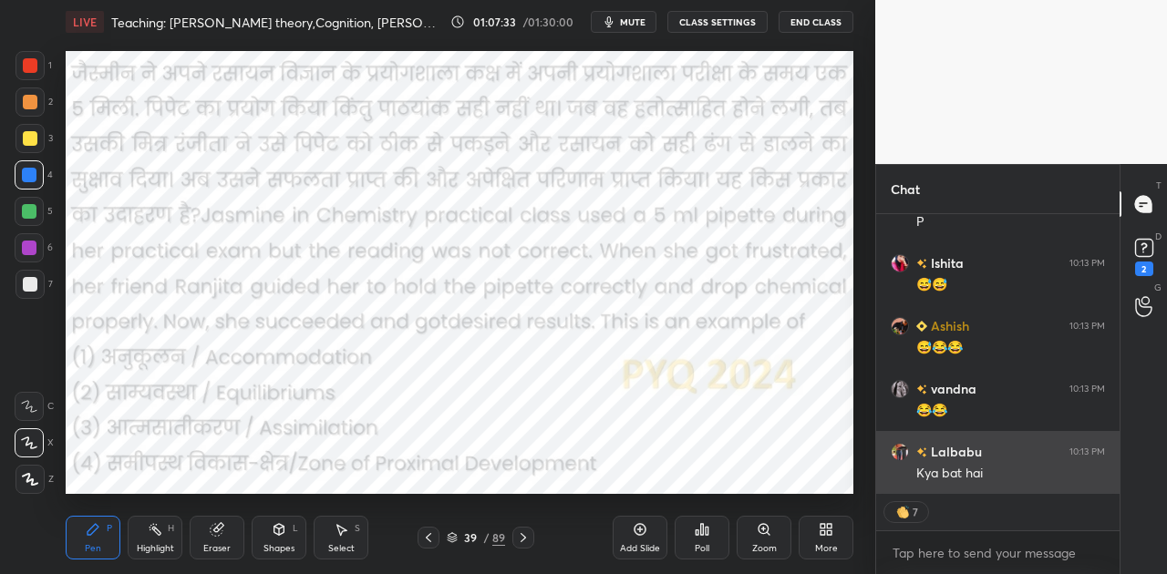
scroll to position [25408, 0]
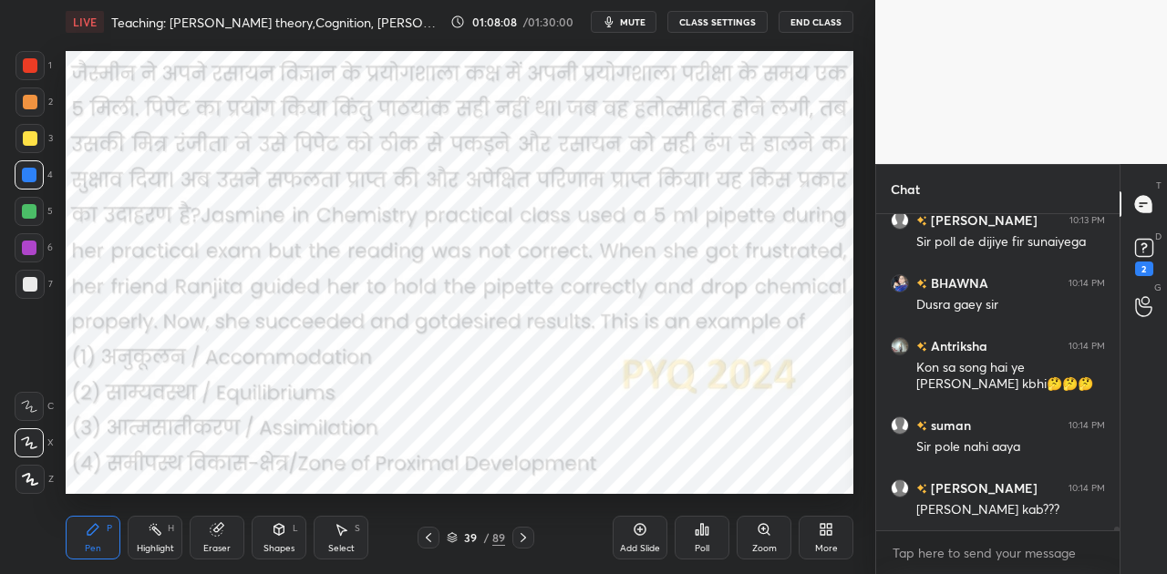
click at [696, 541] on div "Poll" at bounding box center [701, 538] width 55 height 44
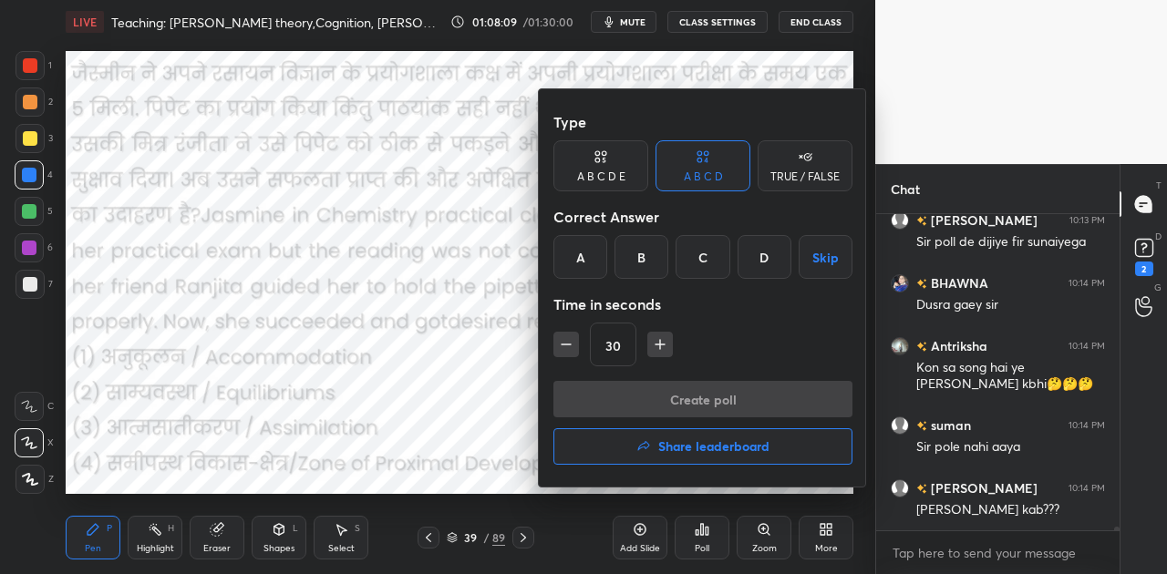
click at [758, 258] on div "D" at bounding box center [764, 257] width 54 height 44
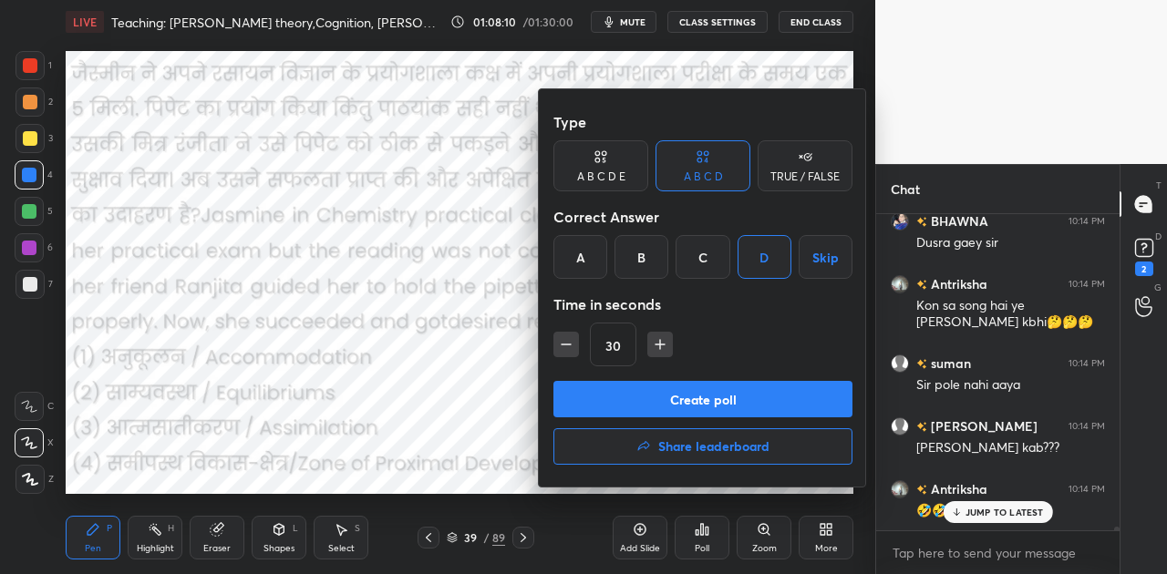
click at [712, 397] on button "Create poll" at bounding box center [702, 399] width 299 height 36
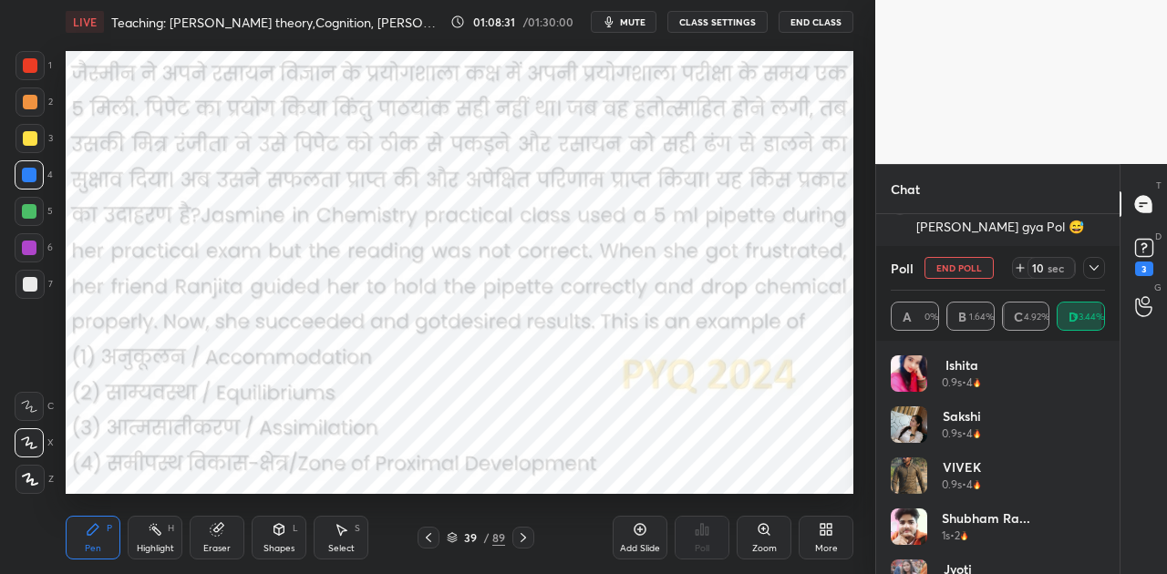
click at [1017, 267] on icon at bounding box center [1020, 268] width 15 height 15
click at [624, 21] on span "mute" at bounding box center [633, 21] width 26 height 13
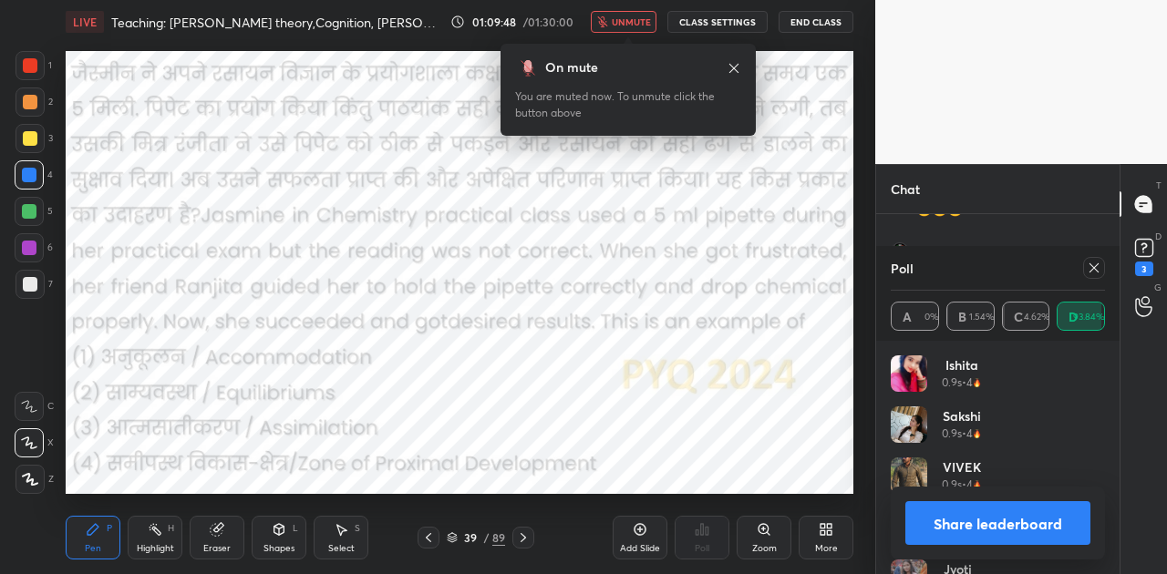
click at [1035, 523] on button "Share leaderboard" at bounding box center [997, 523] width 185 height 44
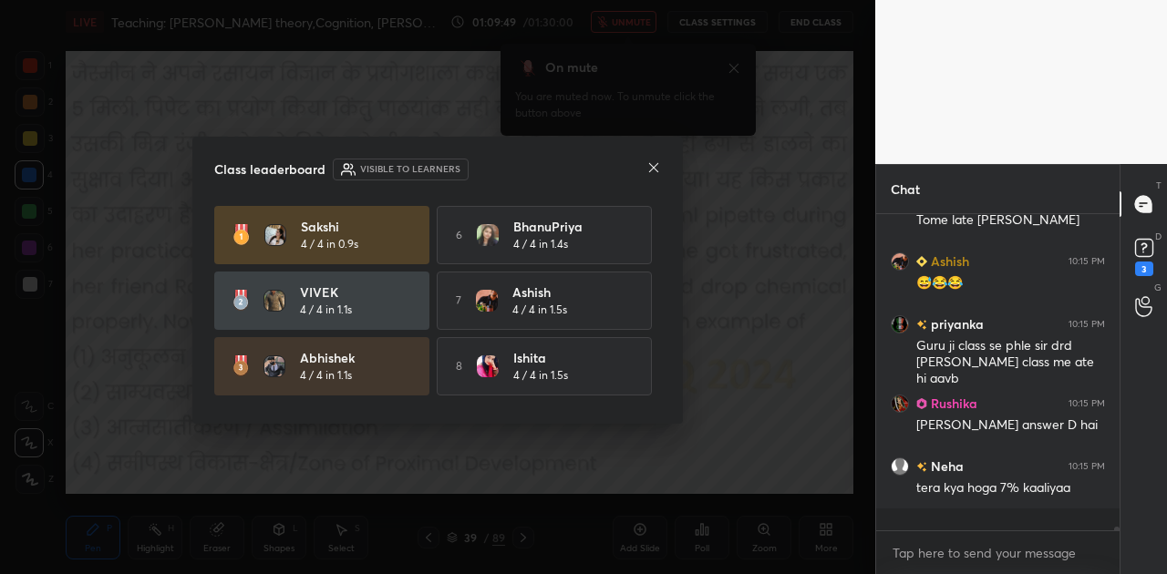
scroll to position [27253, 0]
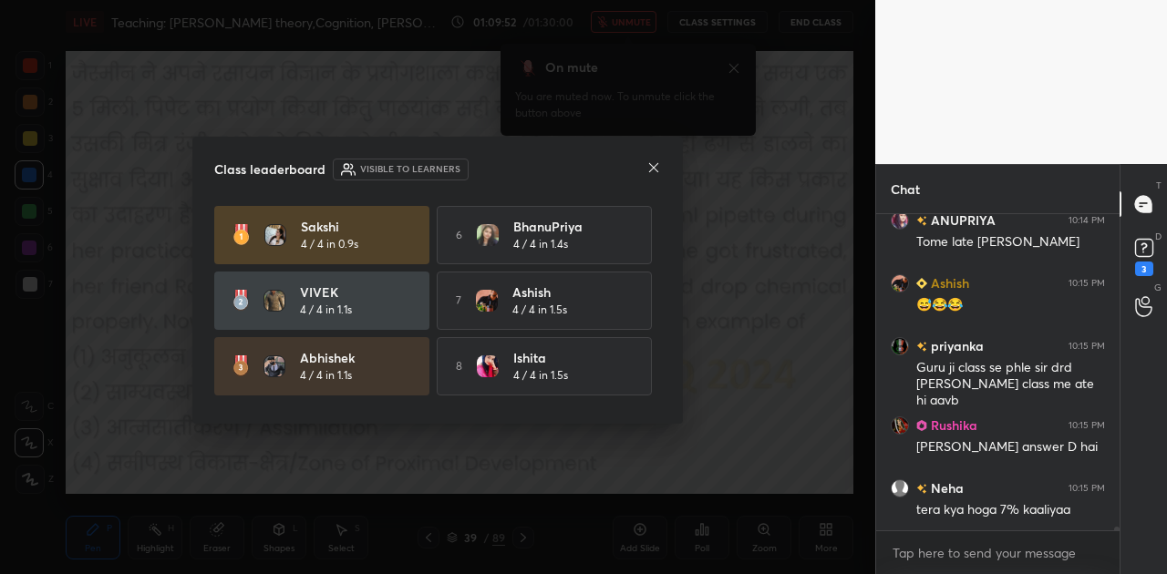
click at [654, 164] on icon at bounding box center [653, 167] width 15 height 15
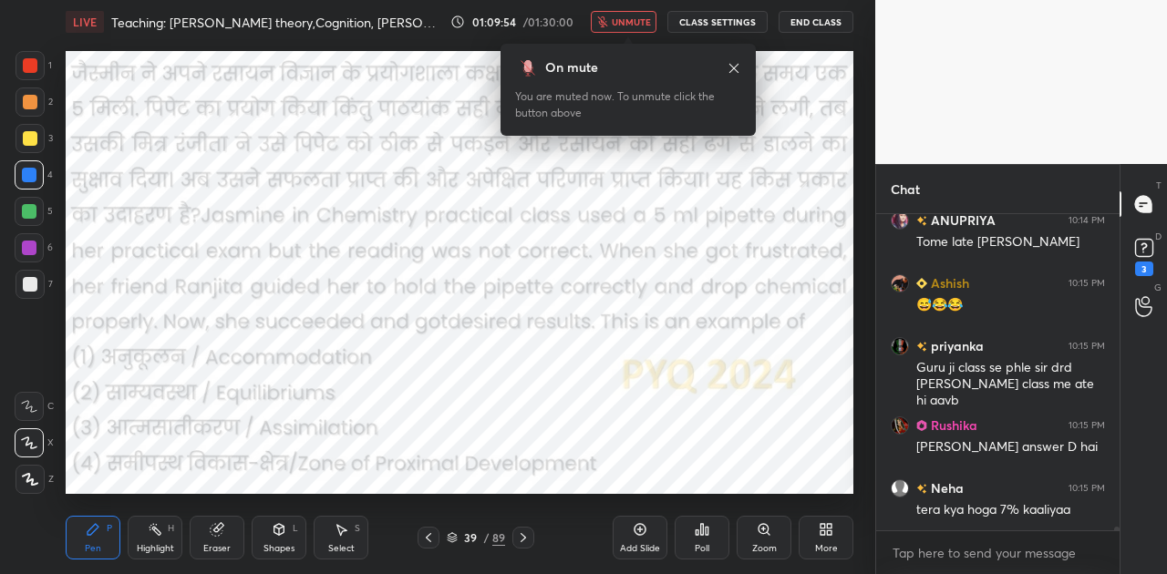
click at [647, 16] on span "unmute" at bounding box center [631, 21] width 39 height 13
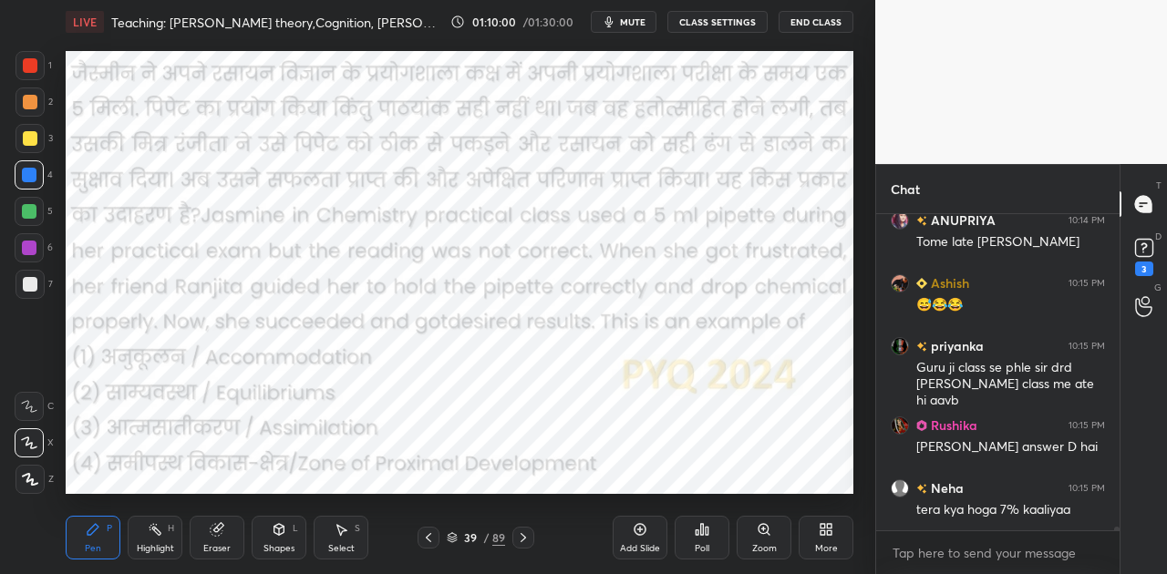
click at [523, 531] on icon at bounding box center [523, 537] width 15 height 15
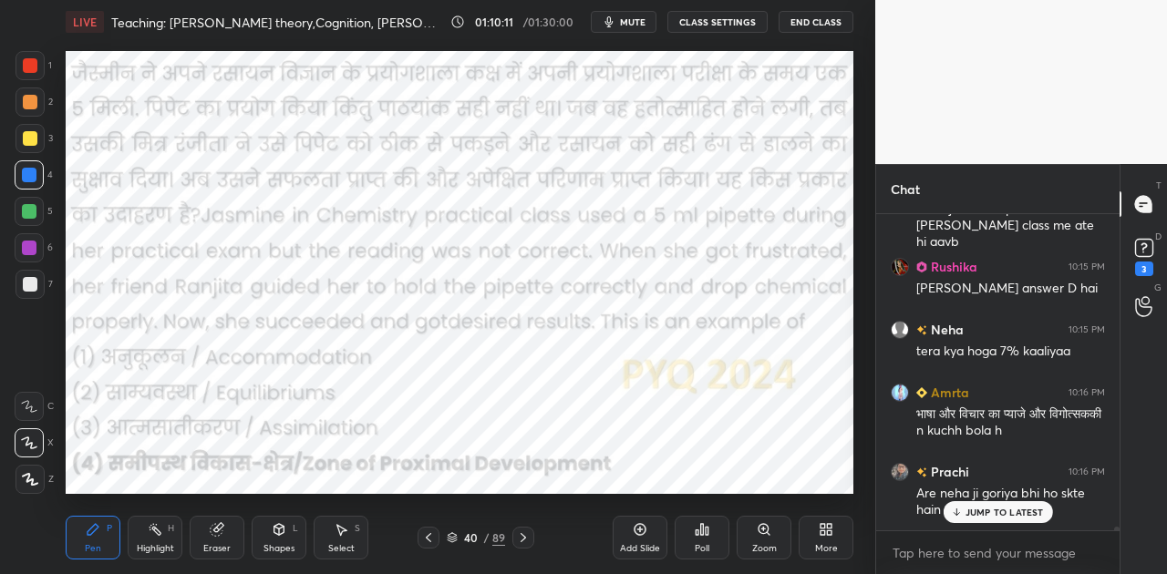
scroll to position [27465, 0]
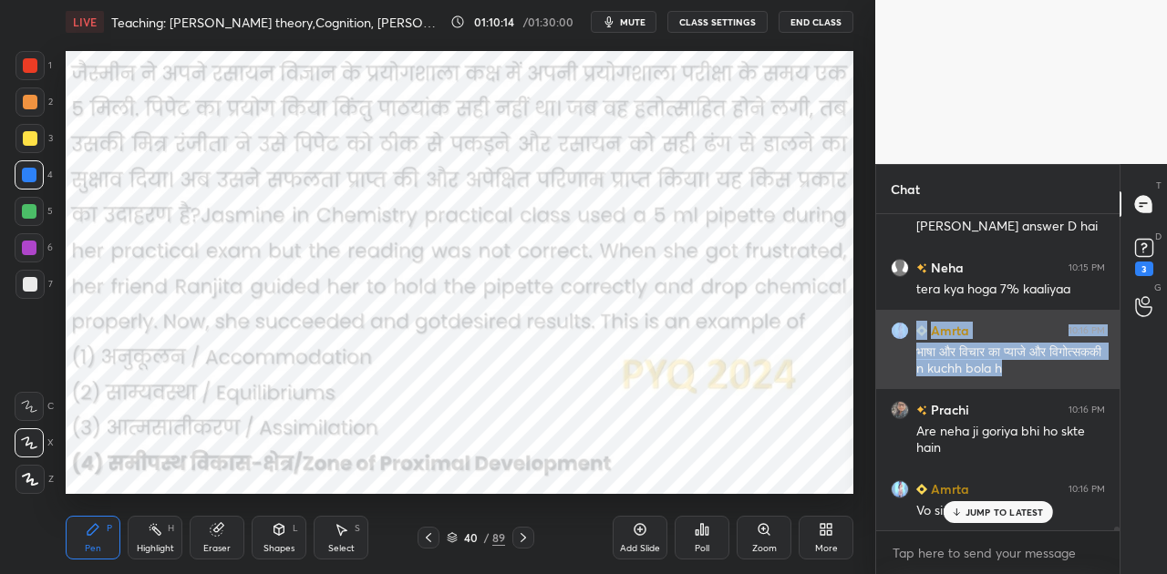
drag, startPoint x: 905, startPoint y: 343, endPoint x: 1074, endPoint y: 368, distance: 170.5
click at [1074, 368] on div "Amrta 10:16 PM भाषा और विचार का प्याजे और विगोत्सककी n kuchh bola h" at bounding box center [997, 349] width 243 height 79
copy div "Amrta 10:16 PM भाषा और विचार का प्याजे और विगोत्सककी n kuchh bola h"
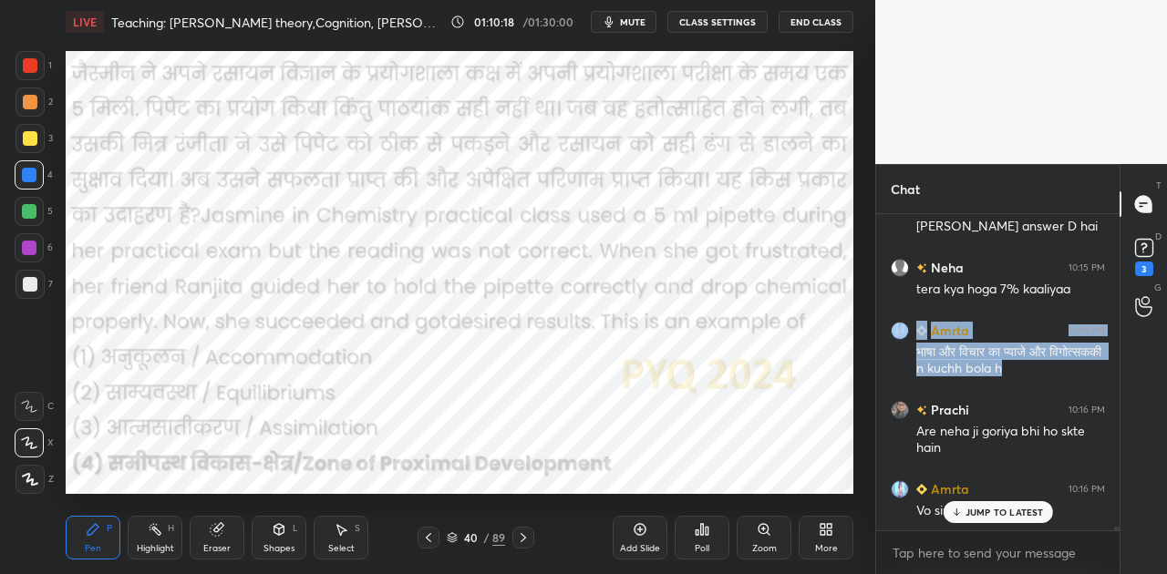
click at [523, 536] on icon at bounding box center [522, 537] width 5 height 9
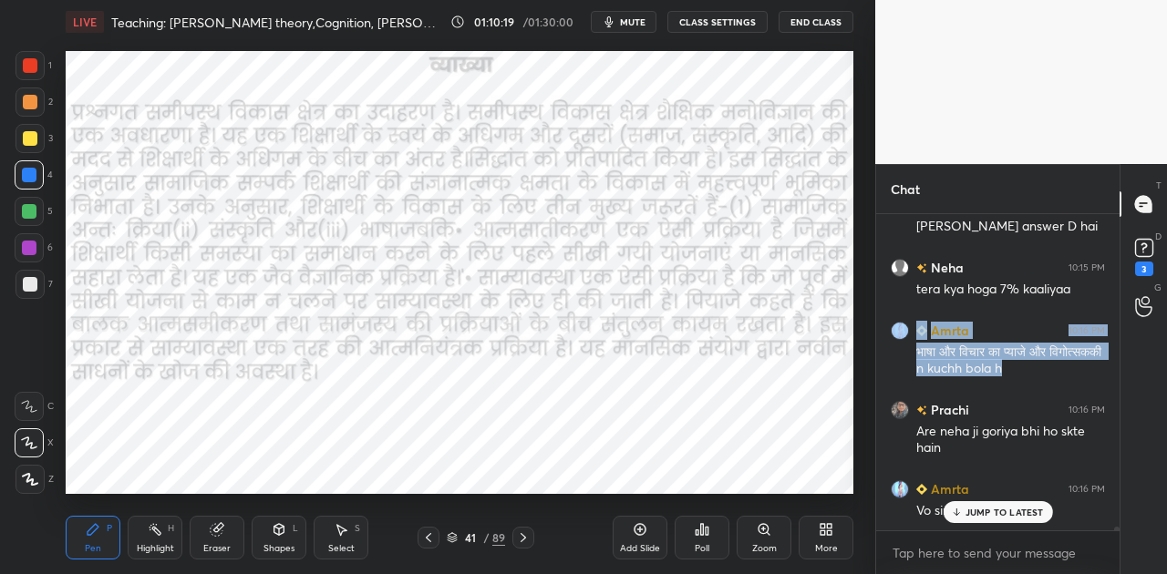
click at [523, 536] on icon at bounding box center [522, 537] width 5 height 9
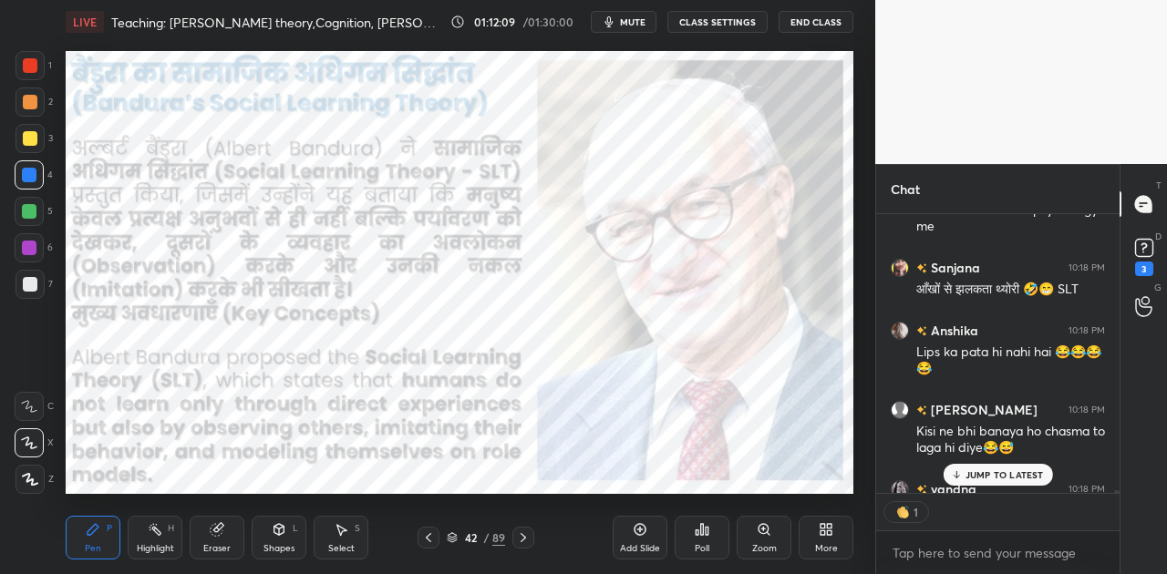
scroll to position [5, 5]
click at [1024, 479] on p "JUMP TO LATEST" at bounding box center [1004, 474] width 78 height 11
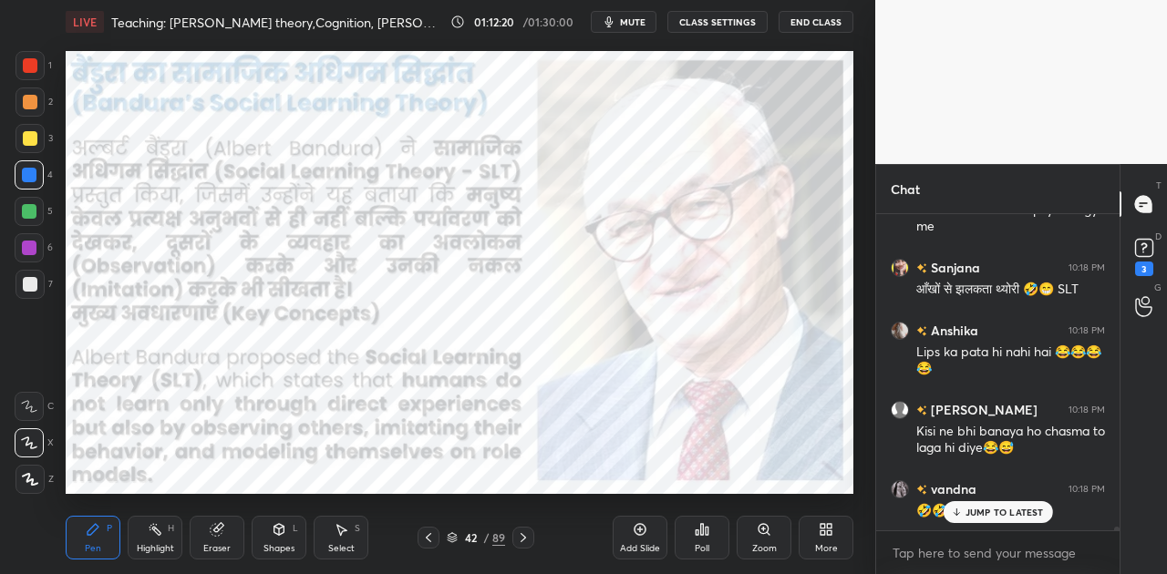
scroll to position [30172, 0]
click at [522, 530] on div at bounding box center [523, 538] width 22 height 22
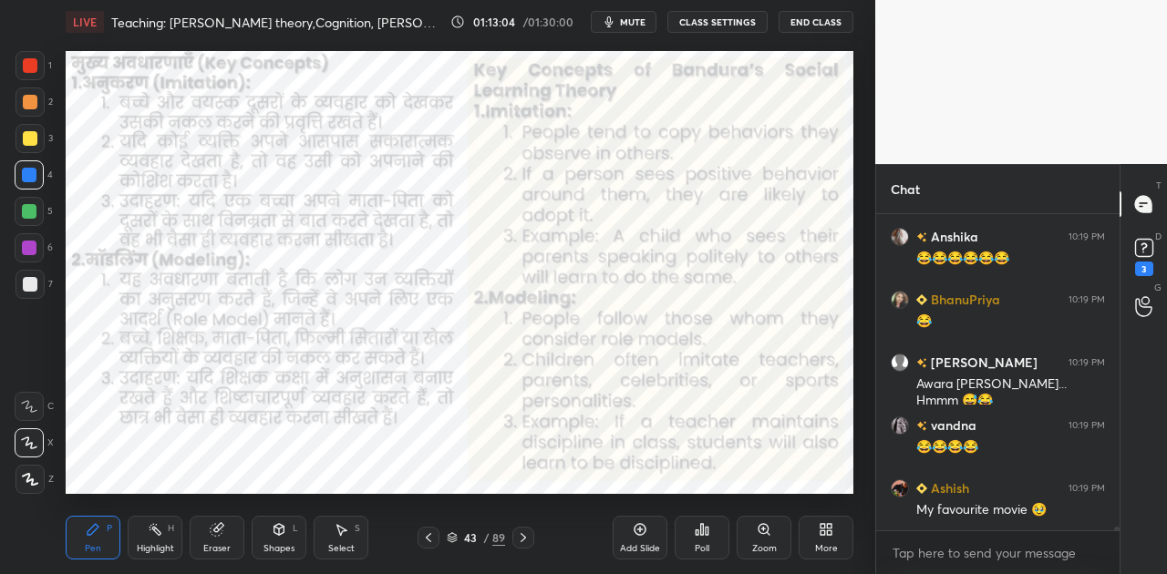
scroll to position [31052, 0]
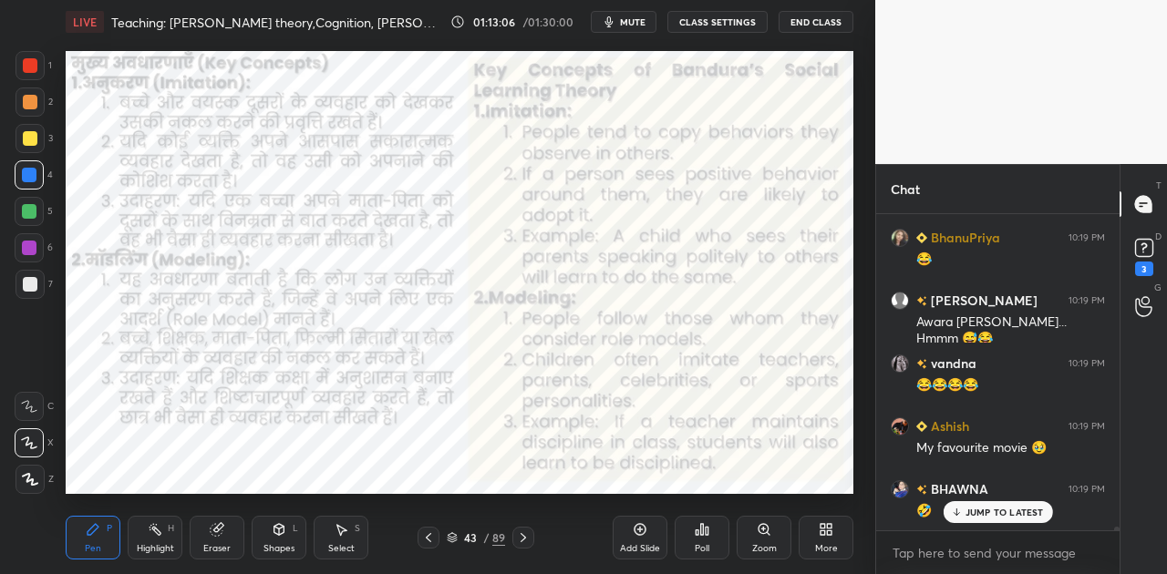
click at [521, 530] on div at bounding box center [523, 538] width 22 height 22
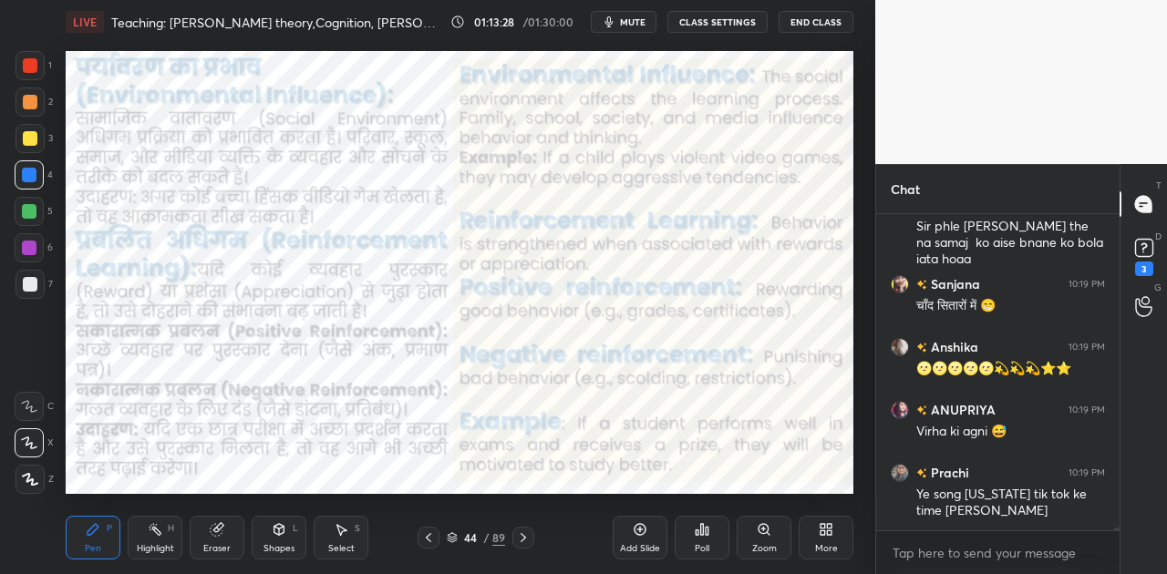
scroll to position [31542, 0]
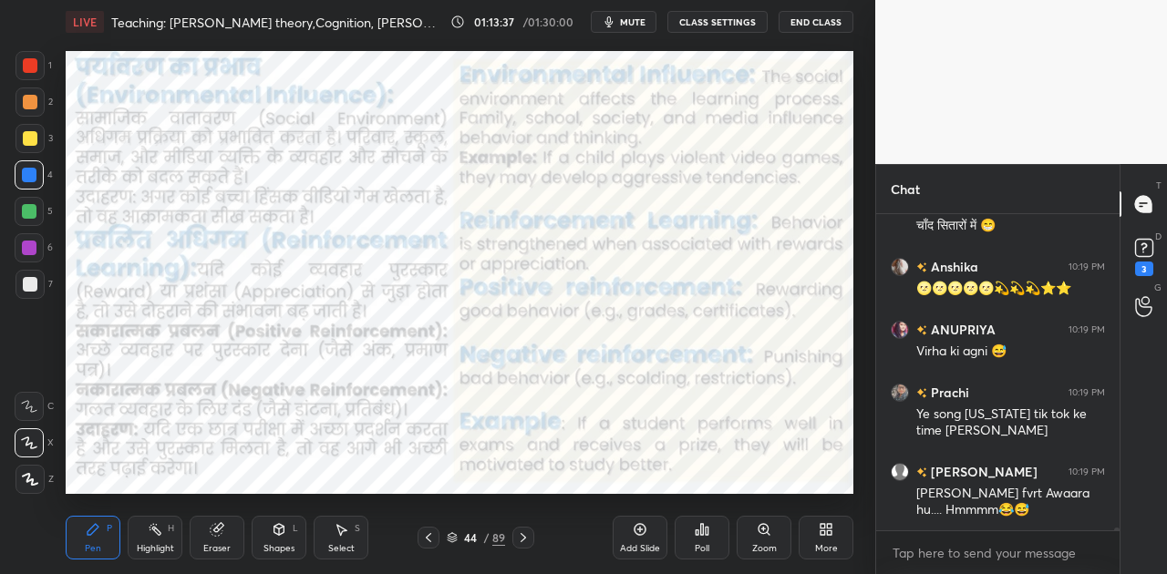
click at [523, 530] on div at bounding box center [523, 538] width 22 height 22
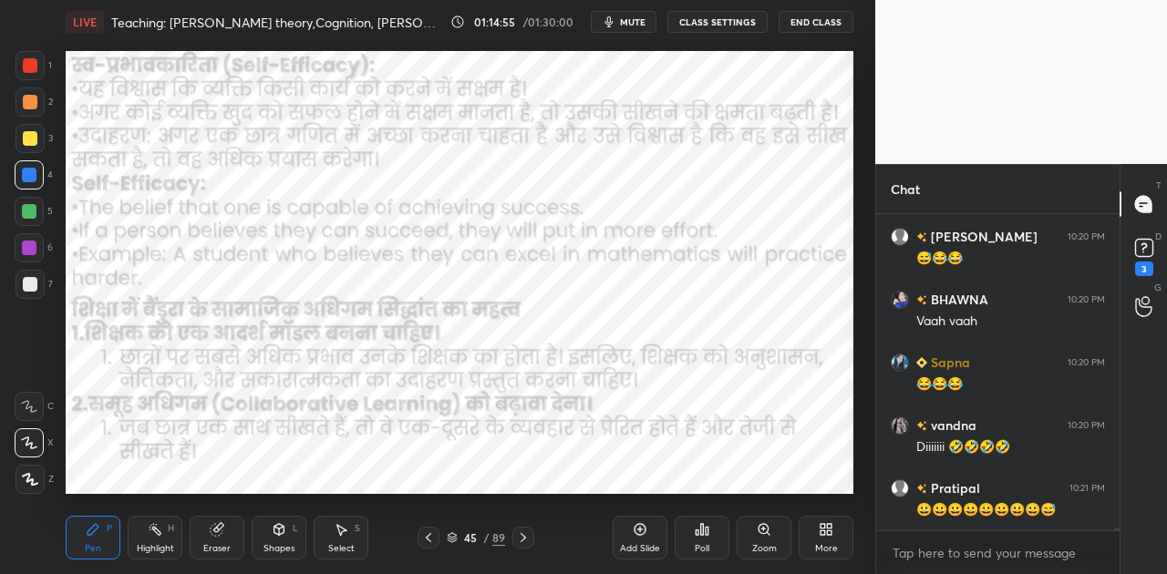
scroll to position [33508, 0]
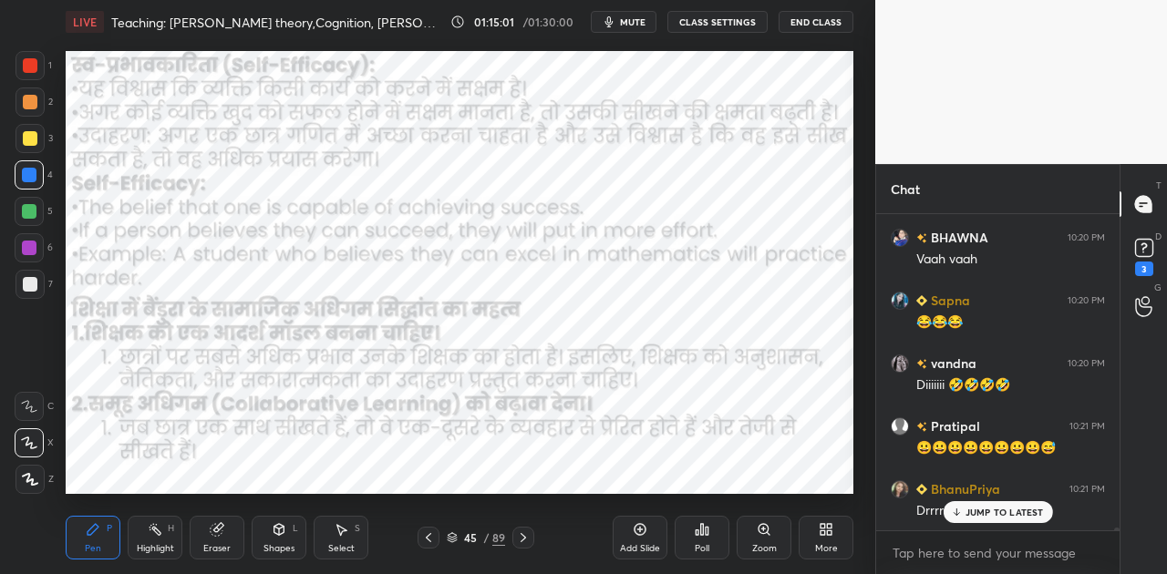
click at [990, 514] on p "JUMP TO LATEST" at bounding box center [1004, 512] width 78 height 11
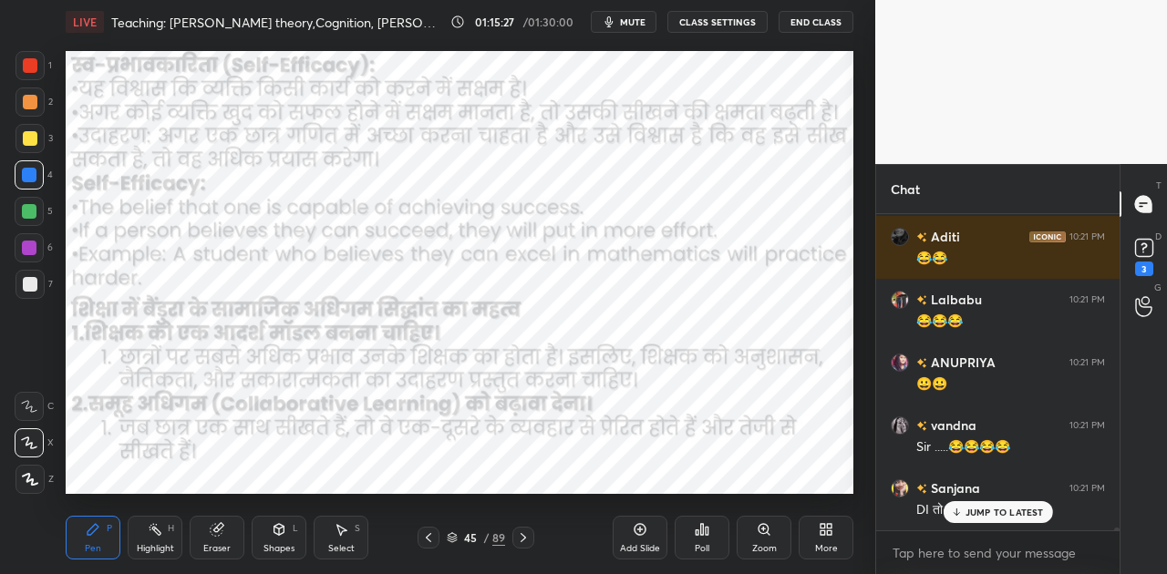
scroll to position [34388, 0]
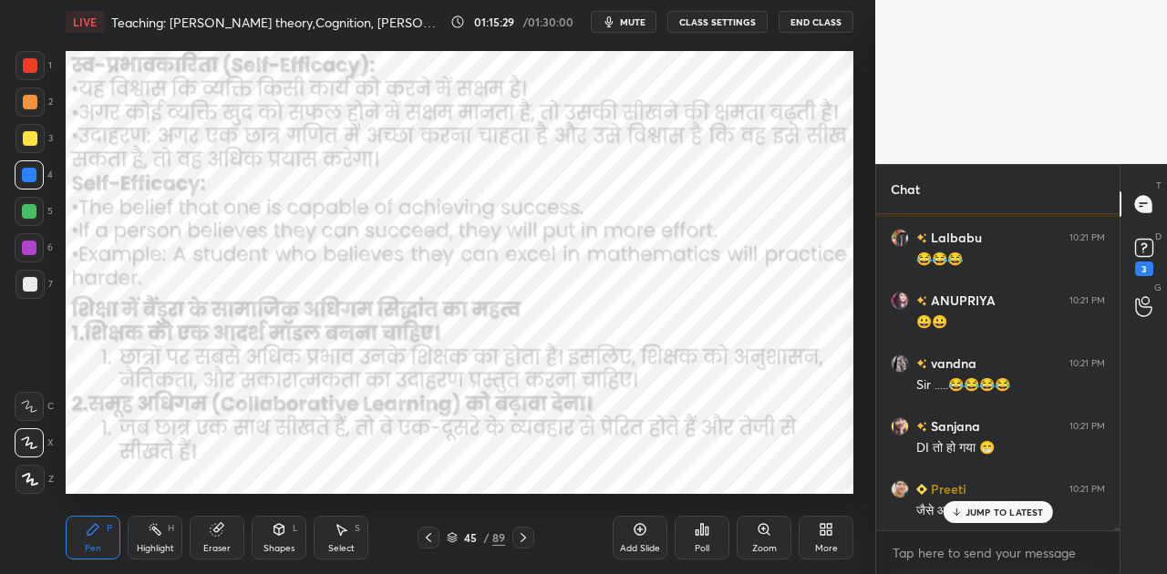
click at [524, 536] on icon at bounding box center [522, 537] width 5 height 9
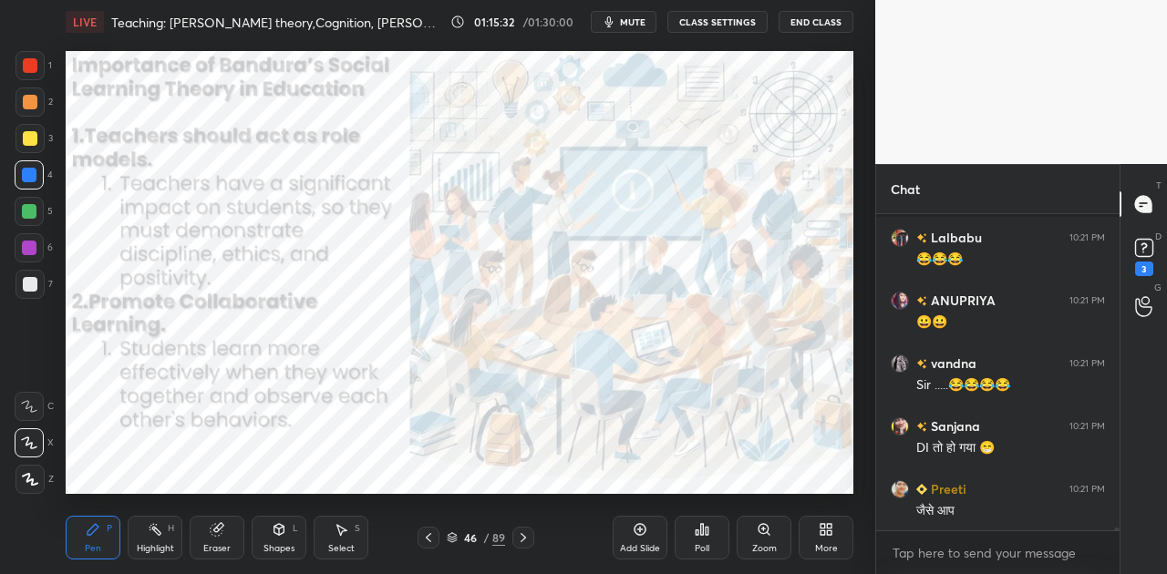
scroll to position [34468, 0]
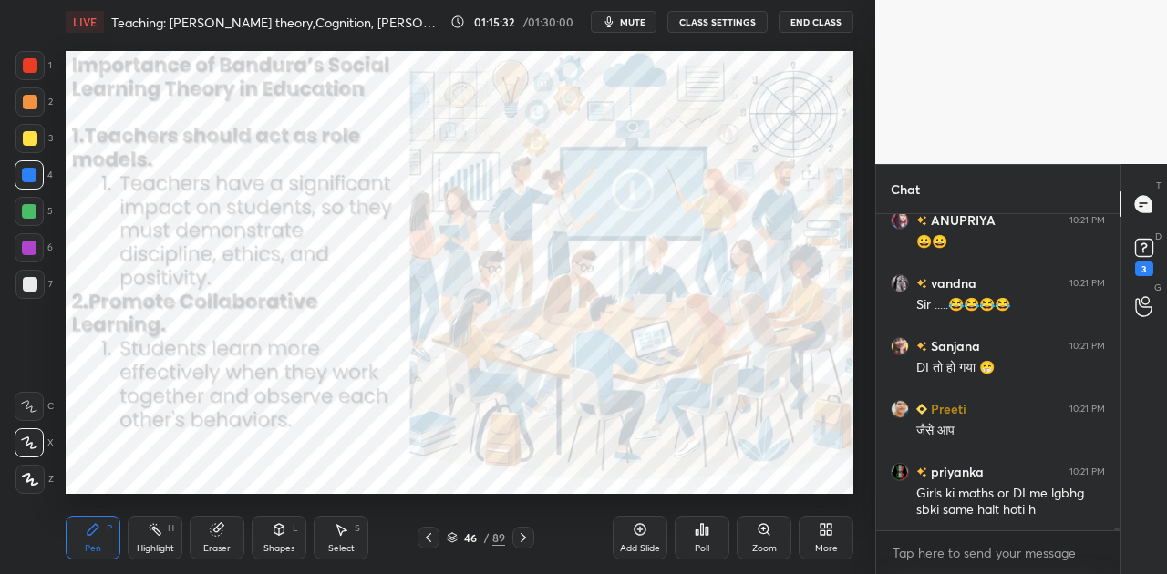
click at [524, 536] on icon at bounding box center [522, 537] width 5 height 9
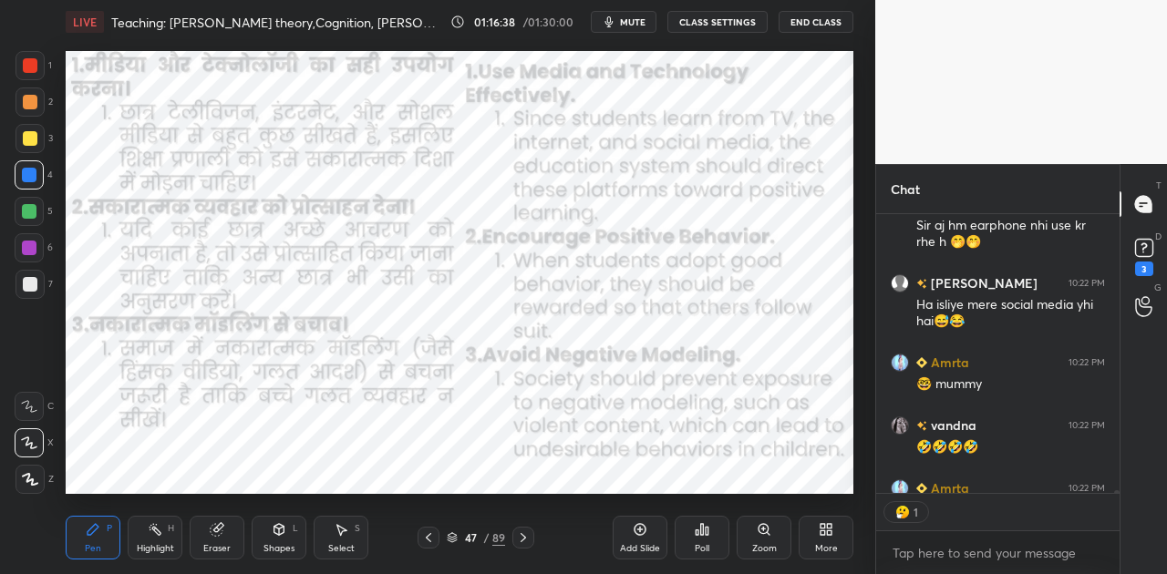
scroll to position [5, 5]
click at [519, 539] on icon at bounding box center [523, 537] width 15 height 15
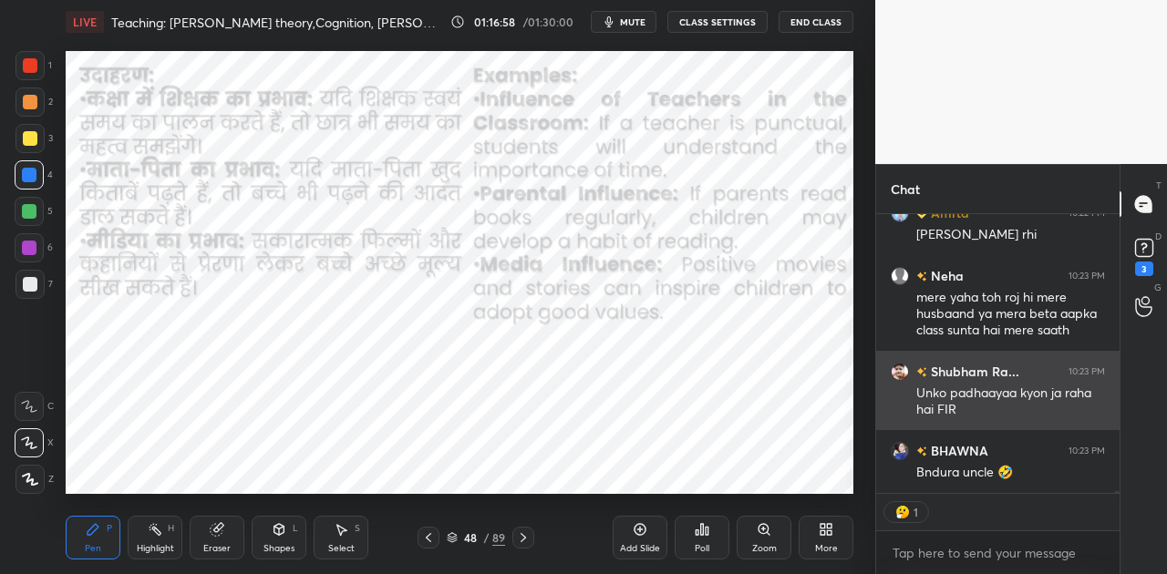
scroll to position [35216, 0]
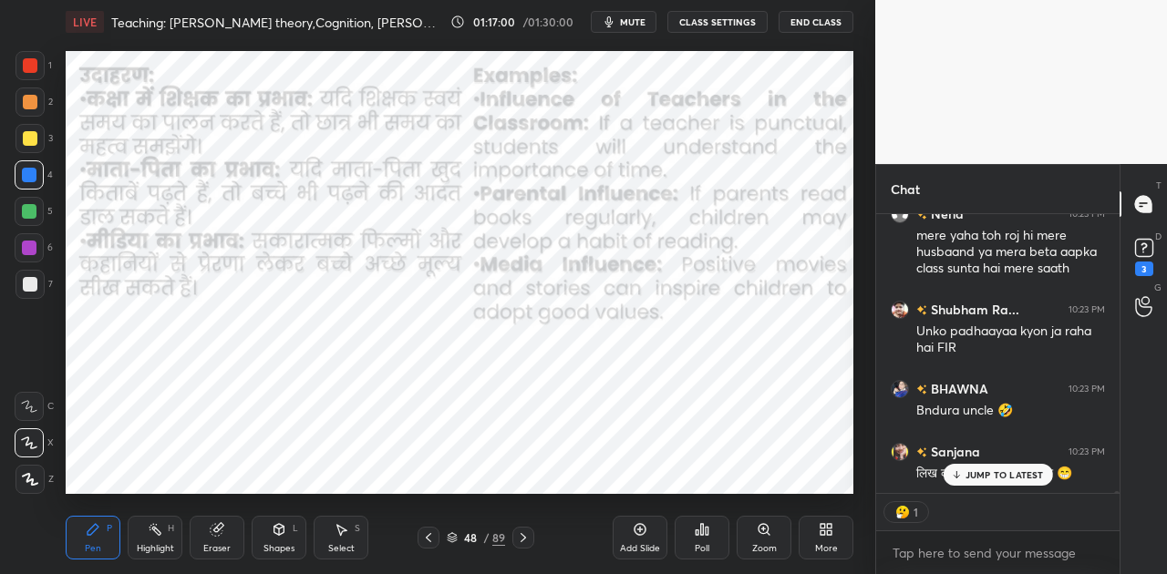
click at [1013, 473] on p "JUMP TO LATEST" at bounding box center [1004, 474] width 78 height 11
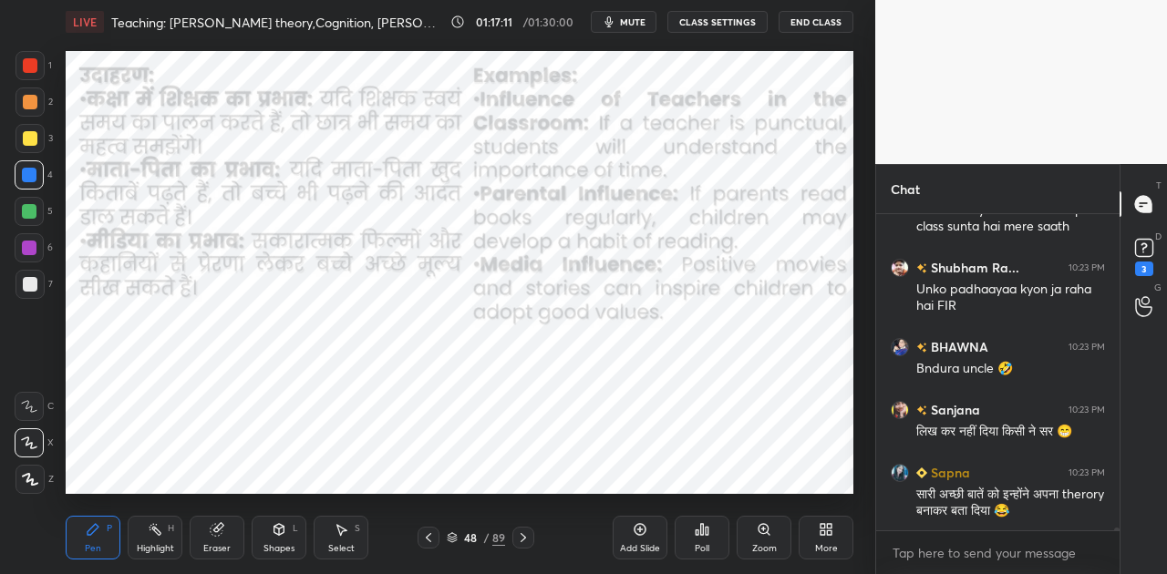
scroll to position [35321, 0]
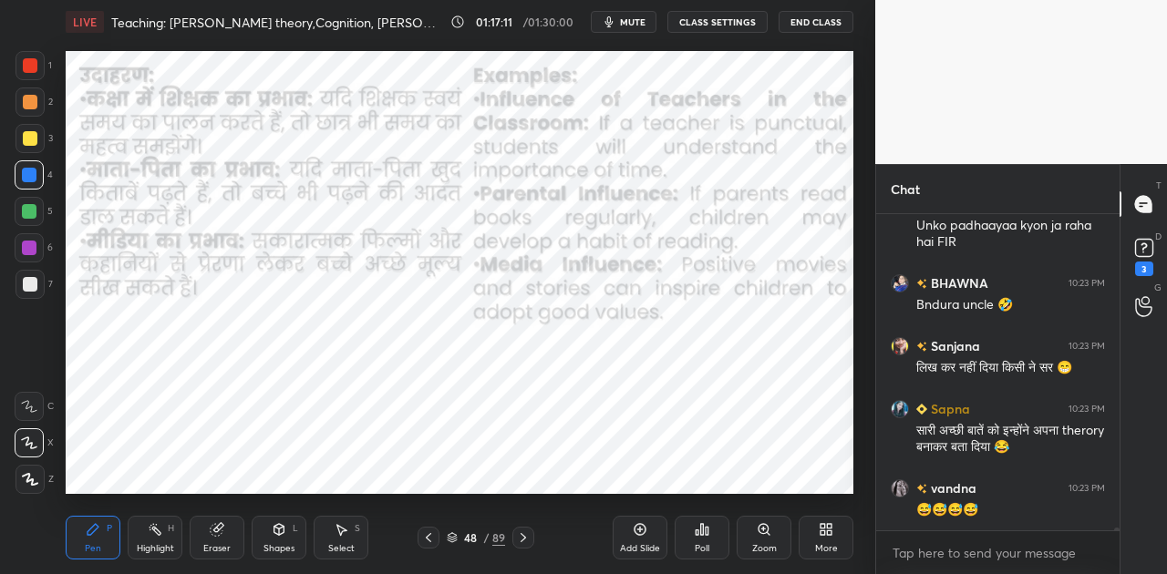
click at [1000, 510] on div "😅😅😅😅" at bounding box center [1010, 510] width 189 height 18
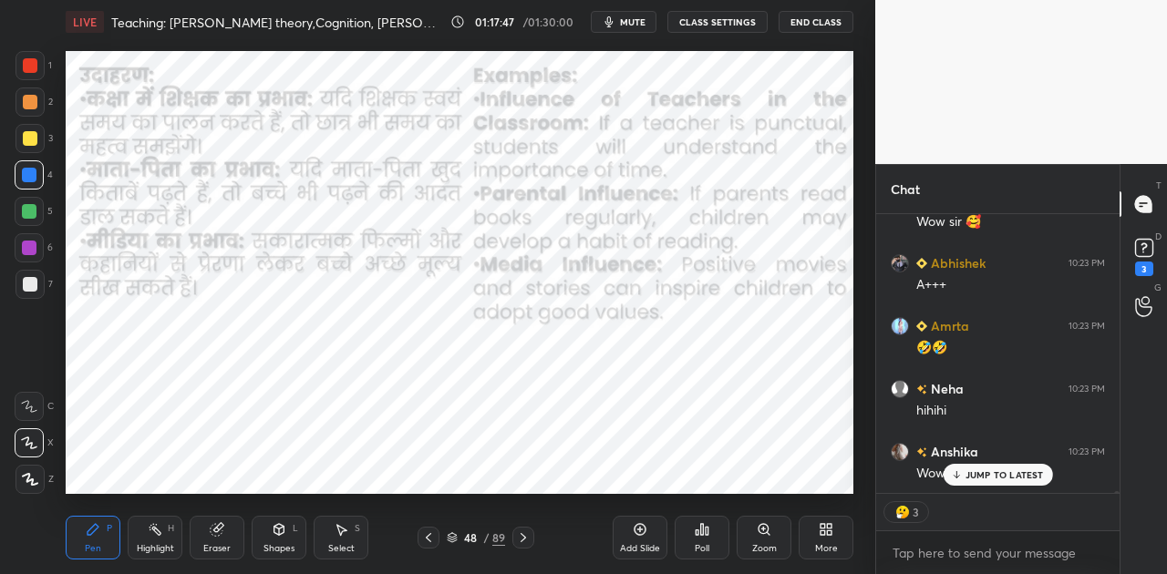
scroll to position [36428, 0]
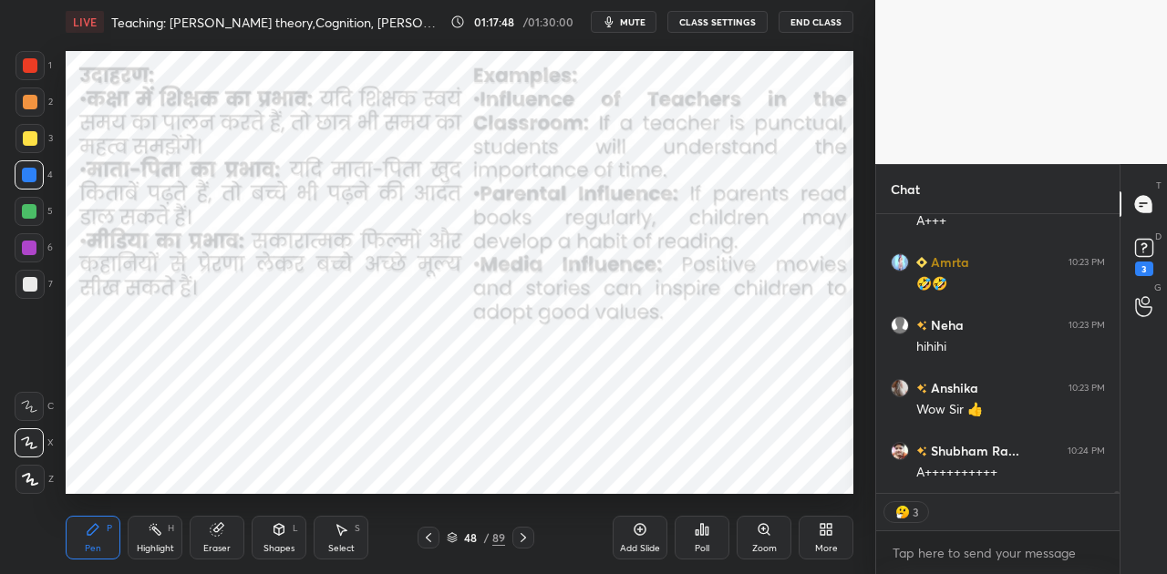
click at [627, 15] on button "mute" at bounding box center [624, 22] width 66 height 22
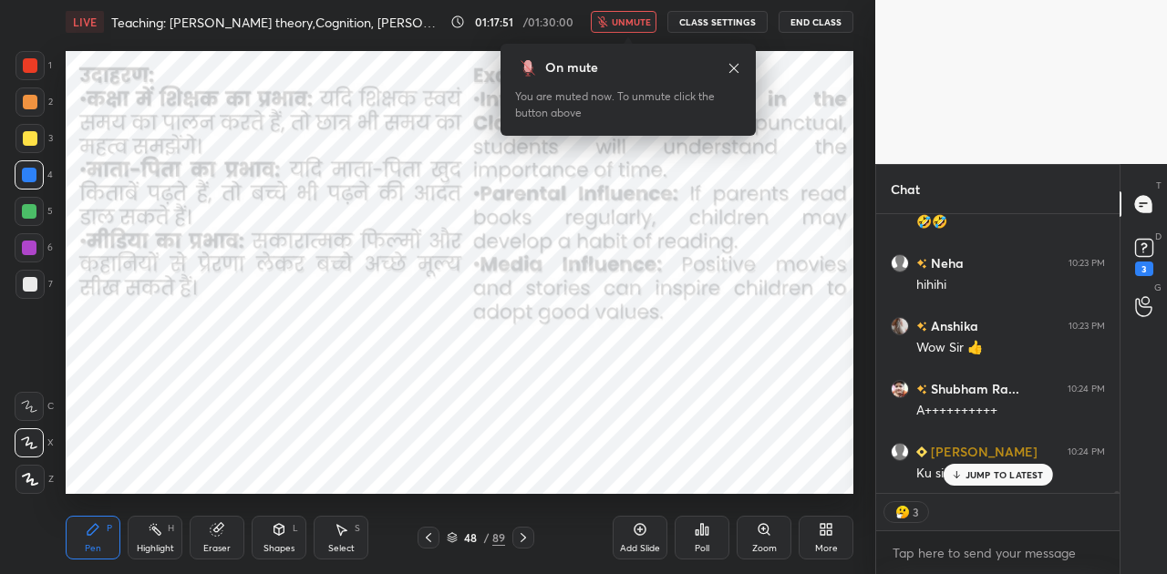
click at [627, 15] on button "unmute" at bounding box center [624, 22] width 66 height 22
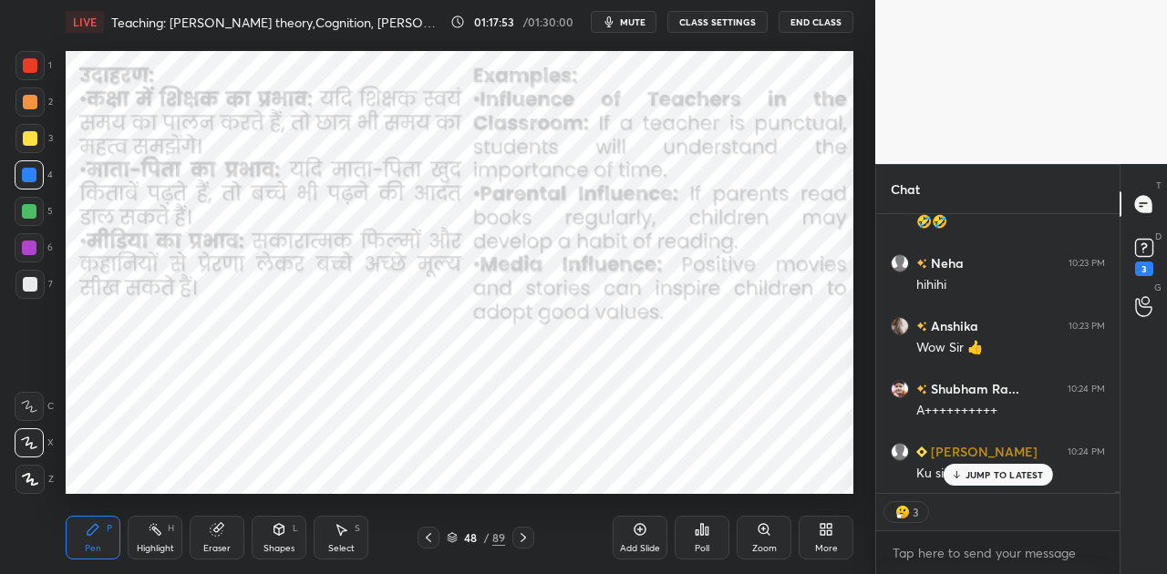
click at [1022, 478] on p "JUMP TO LATEST" at bounding box center [1004, 474] width 78 height 11
click at [526, 540] on icon at bounding box center [523, 537] width 15 height 15
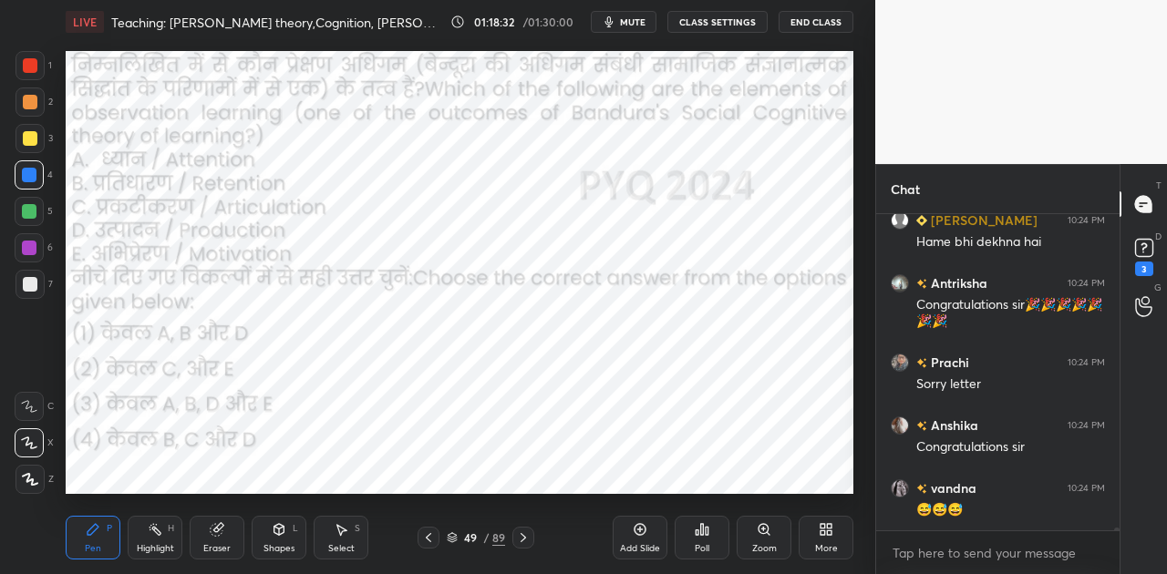
scroll to position [37051, 0]
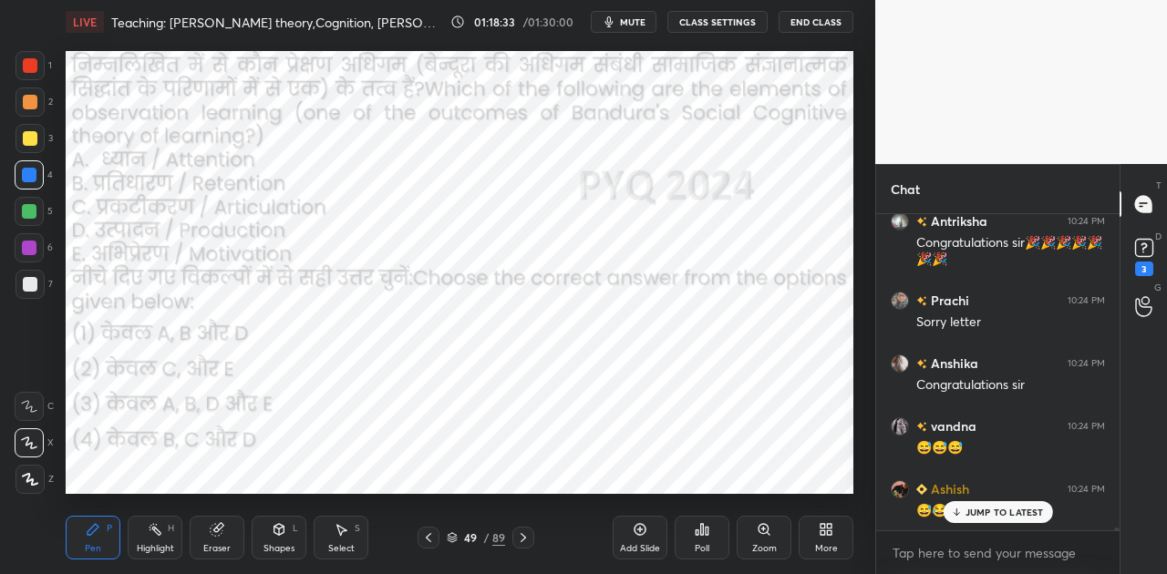
click at [632, 22] on span "mute" at bounding box center [633, 21] width 26 height 13
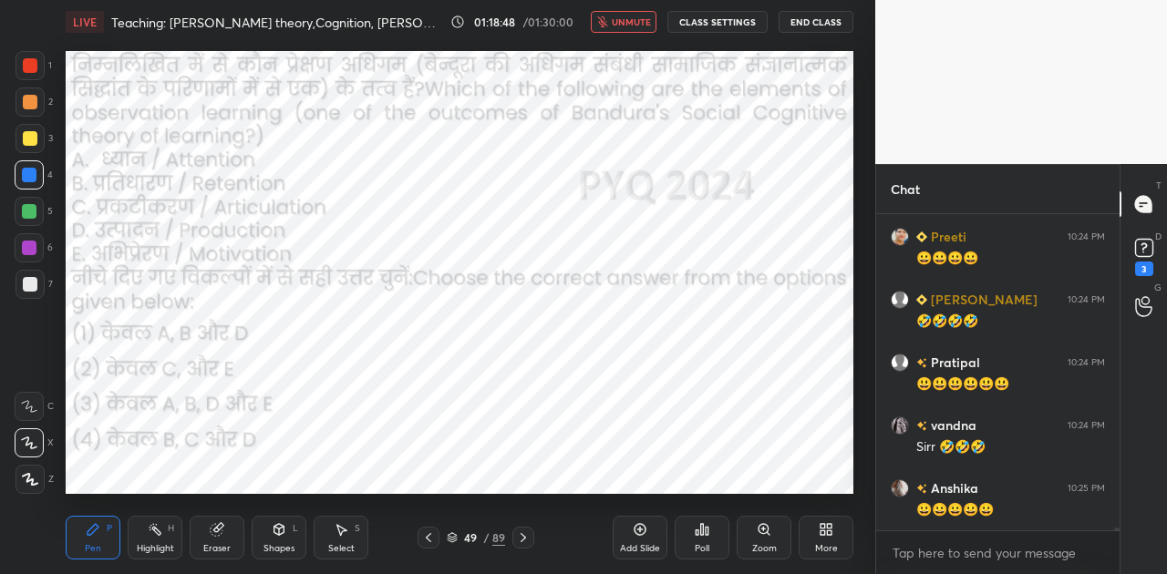
scroll to position [37429, 0]
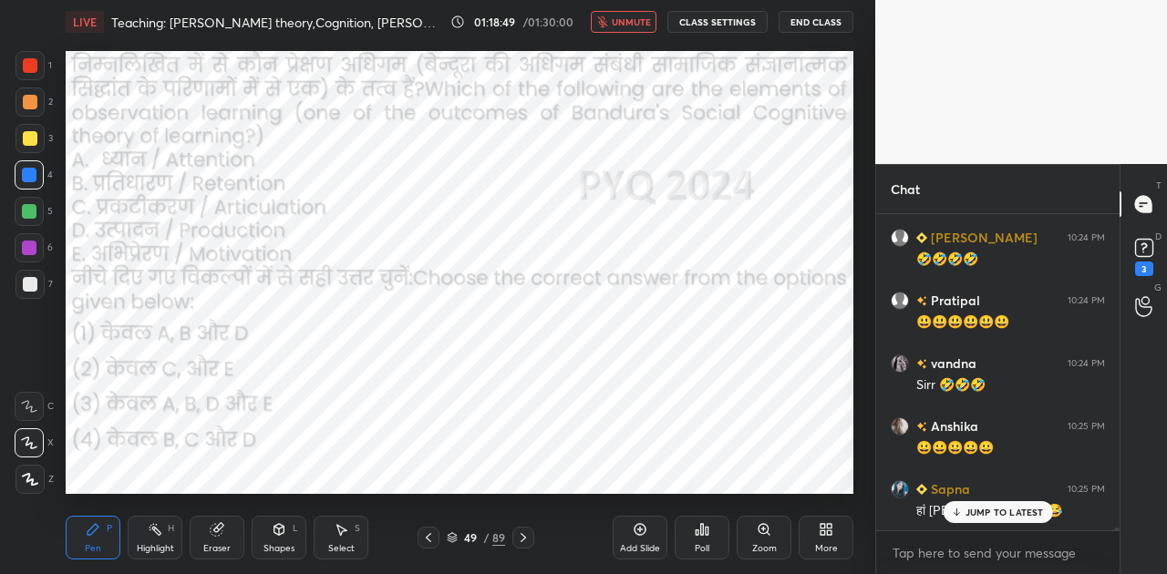
click at [1014, 512] on p "JUMP TO LATEST" at bounding box center [1004, 512] width 78 height 11
click at [706, 536] on icon at bounding box center [702, 529] width 15 height 15
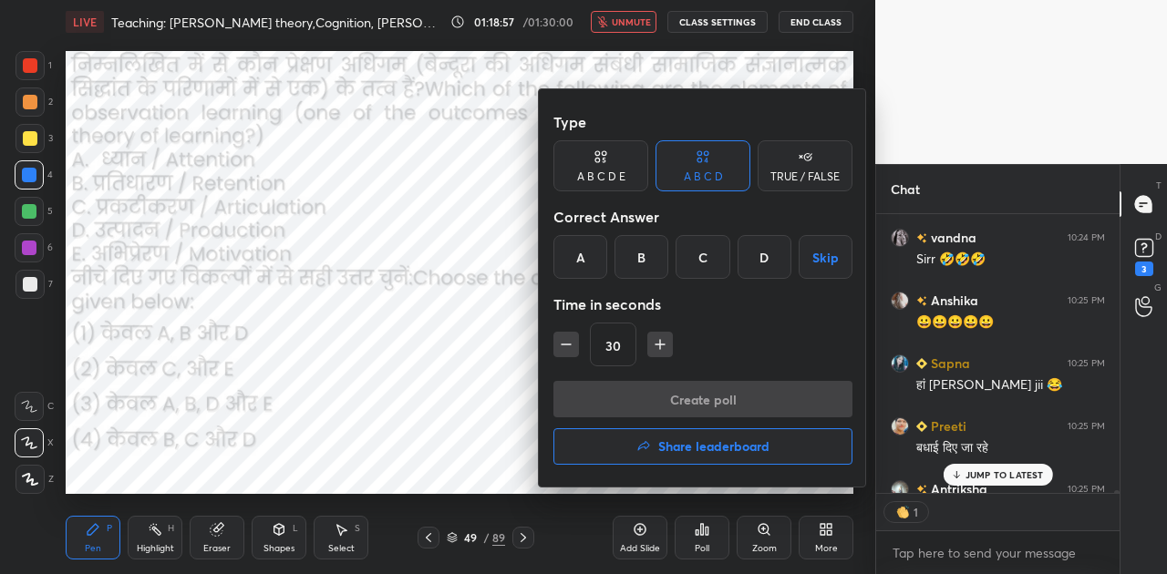
scroll to position [5, 5]
click at [700, 258] on div "C" at bounding box center [702, 257] width 54 height 44
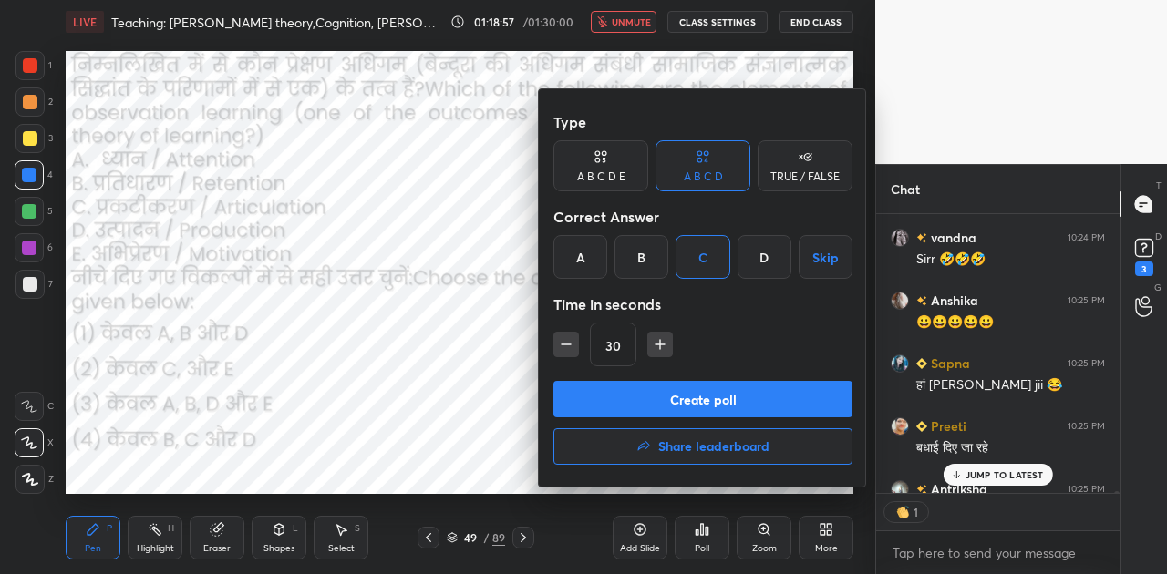
scroll to position [37655, 0]
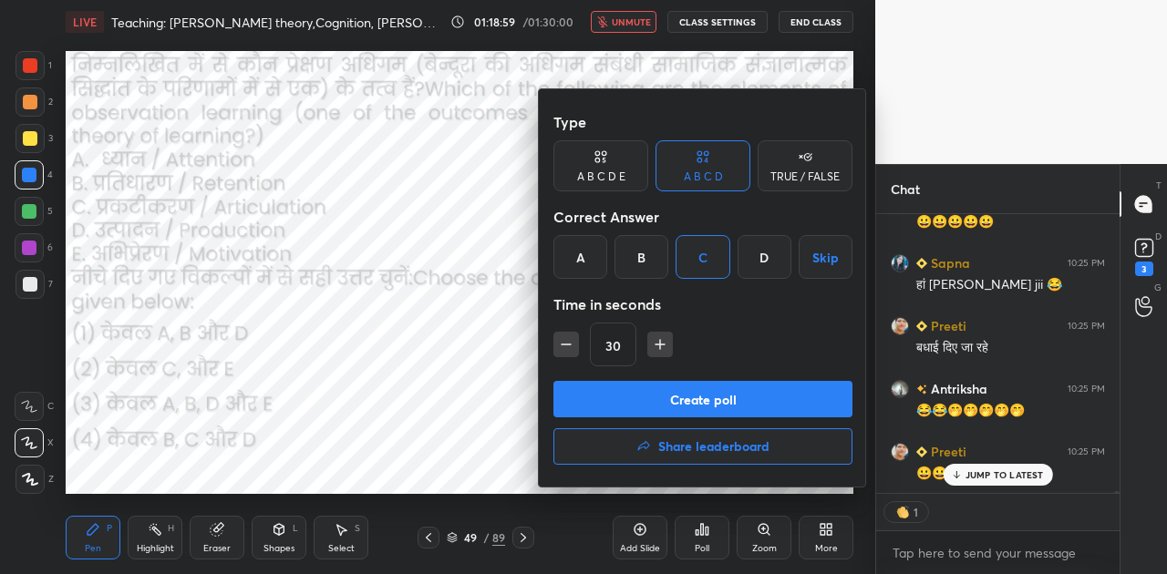
click at [727, 394] on button "Create poll" at bounding box center [702, 399] width 299 height 36
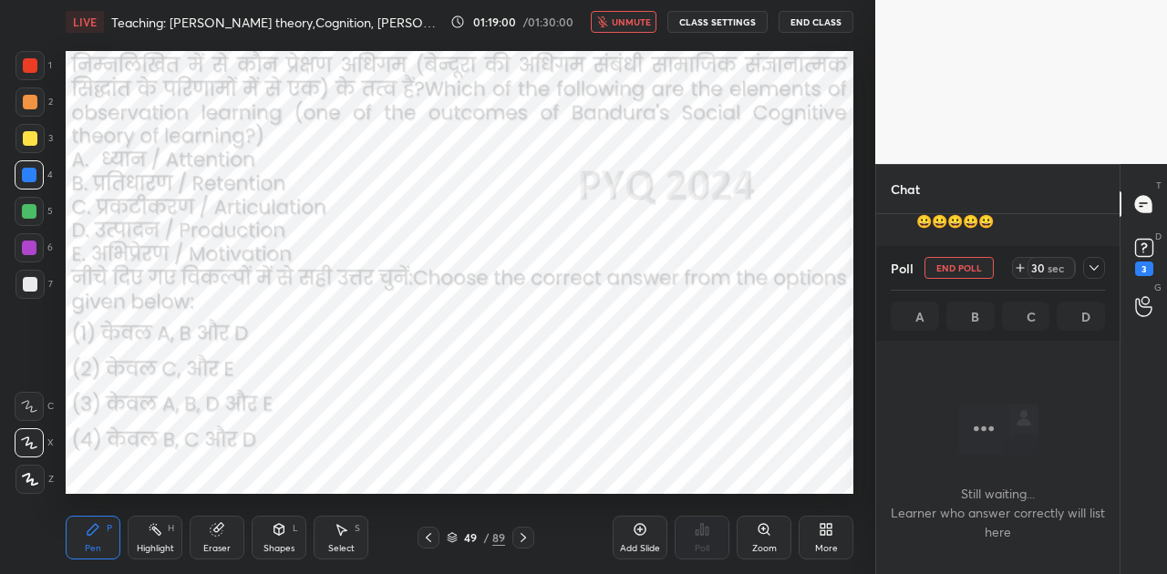
scroll to position [260, 238]
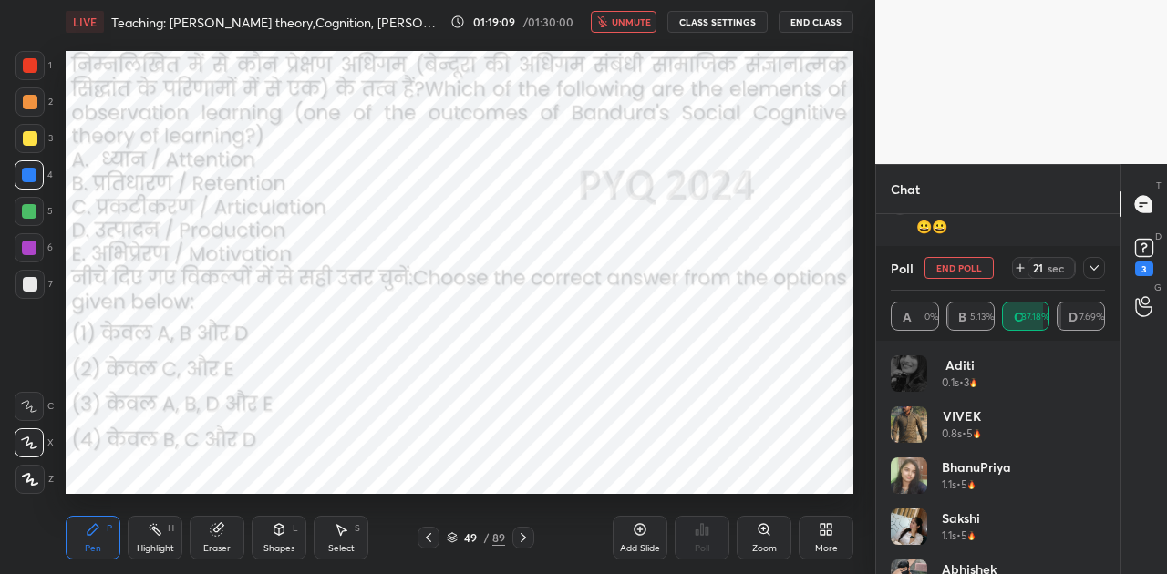
click at [638, 24] on span "unmute" at bounding box center [631, 21] width 39 height 13
click at [631, 18] on span "mute" at bounding box center [633, 21] width 26 height 13
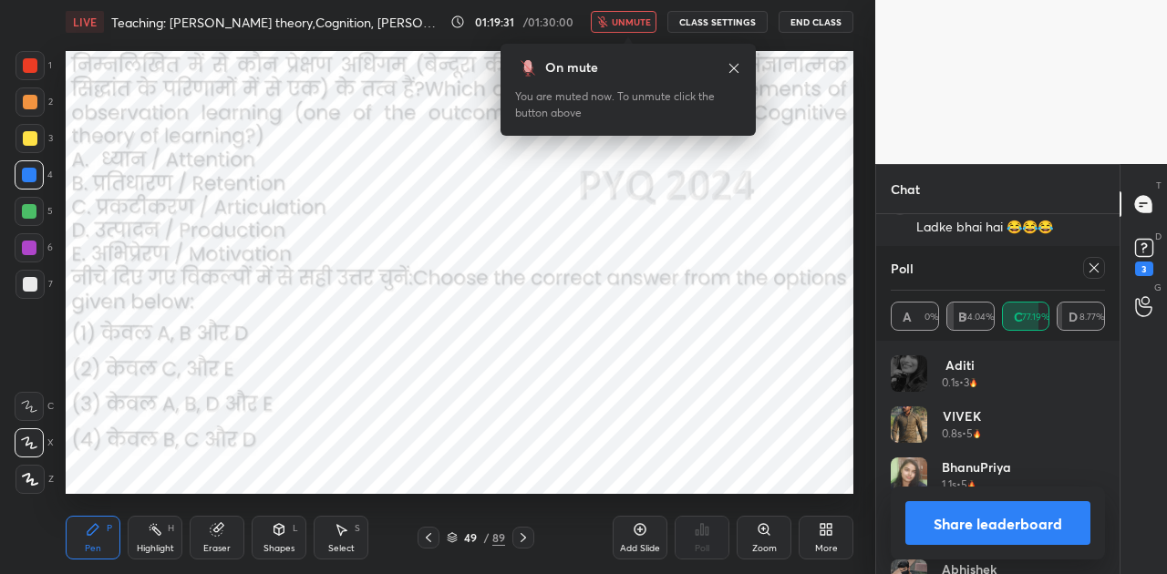
click at [631, 18] on span "unmute" at bounding box center [631, 21] width 39 height 13
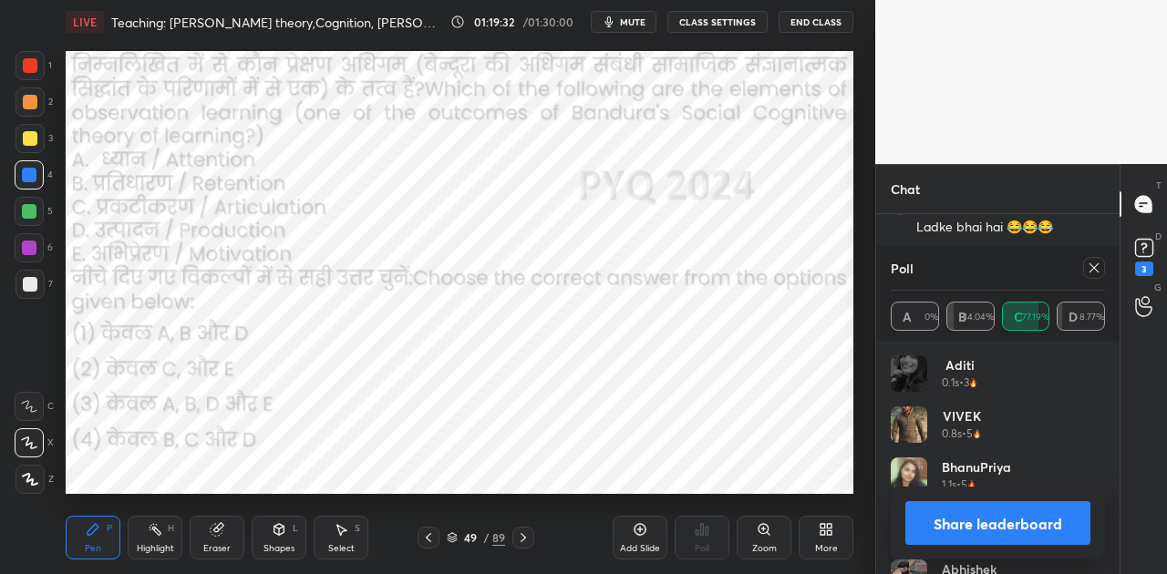
click at [1044, 516] on button "Share leaderboard" at bounding box center [997, 523] width 185 height 44
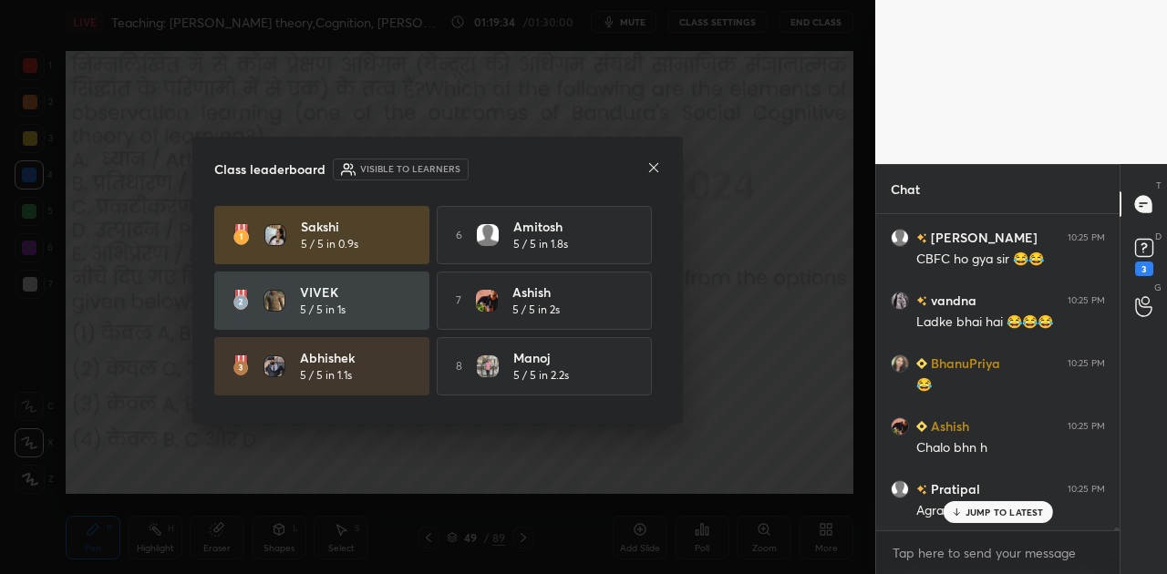
click at [655, 164] on icon at bounding box center [653, 167] width 9 height 9
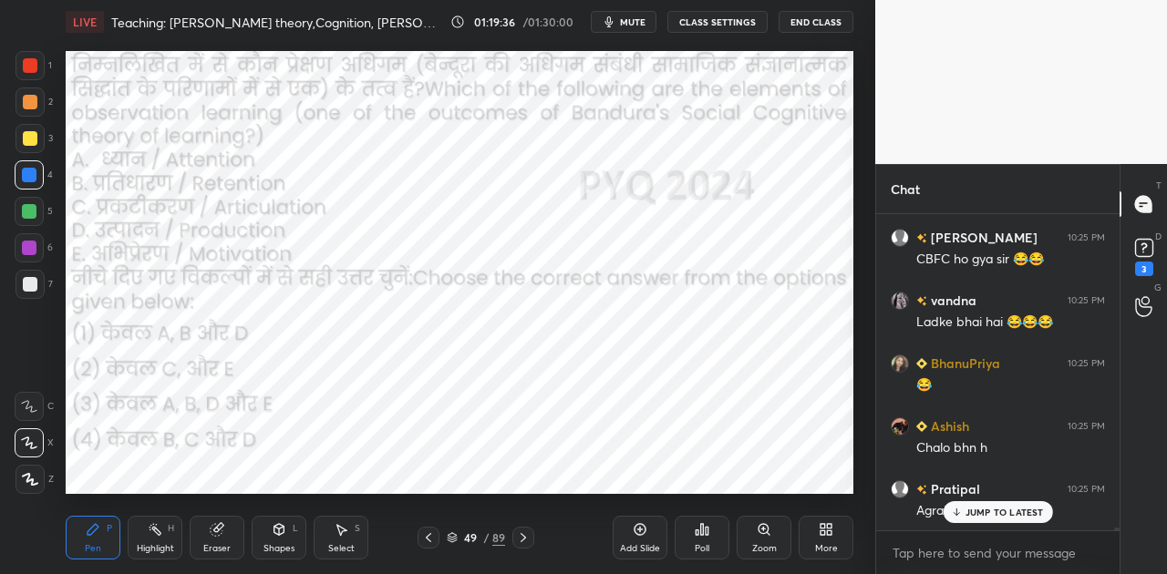
click at [1016, 518] on div "JUMP TO LATEST" at bounding box center [996, 512] width 109 height 22
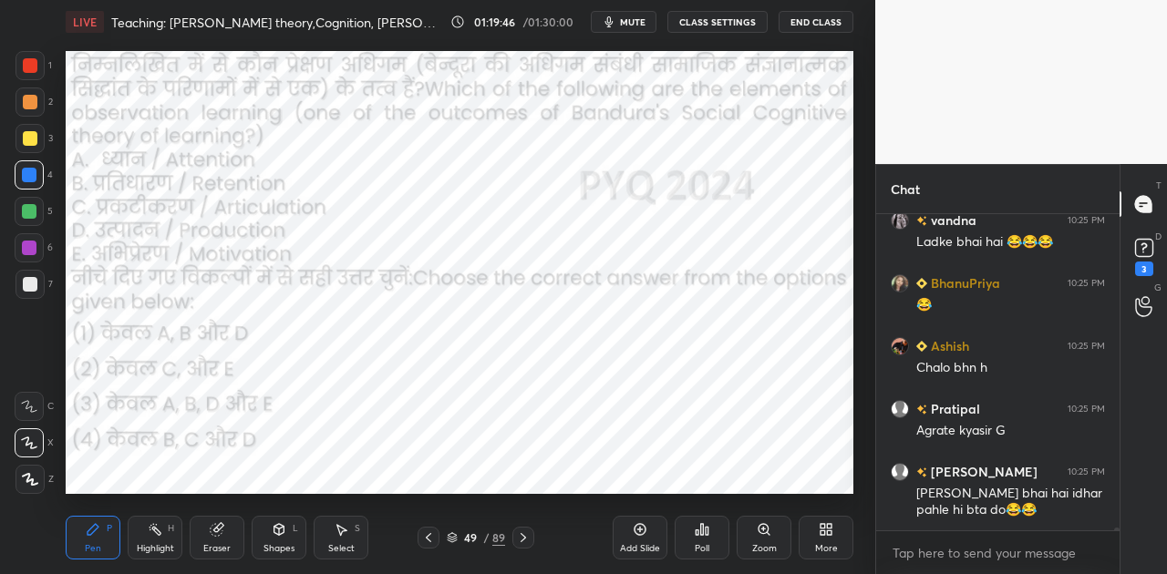
click at [522, 538] on icon at bounding box center [523, 537] width 15 height 15
click at [1141, 248] on rect at bounding box center [1143, 248] width 17 height 17
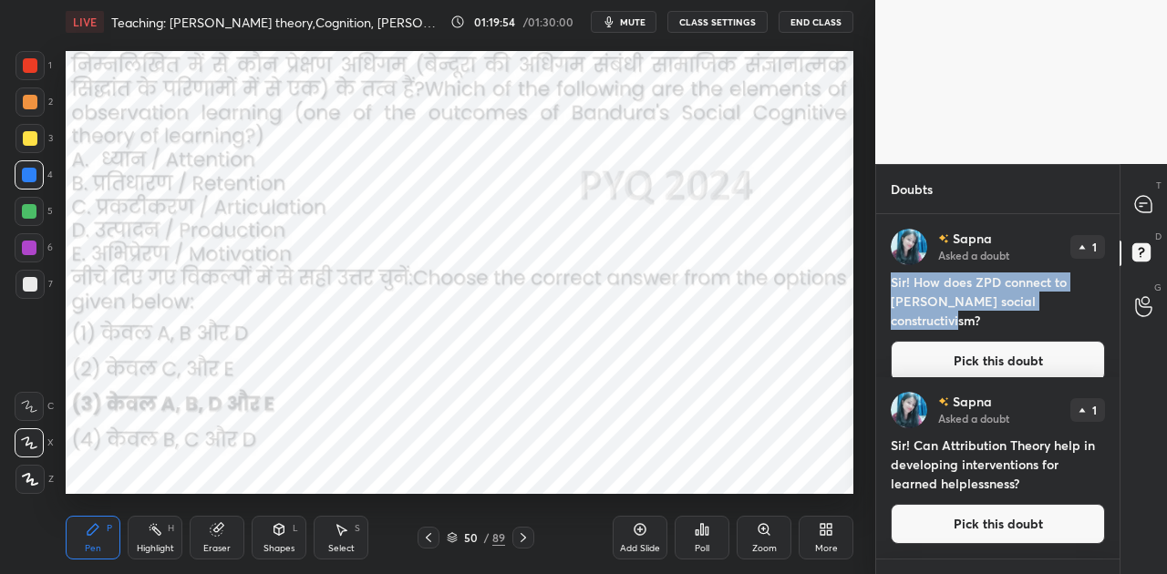
drag, startPoint x: 891, startPoint y: 280, endPoint x: 1092, endPoint y: 304, distance: 202.9
click at [1092, 304] on h4 "Sir! How does ZPD connect to [PERSON_NAME] social constructivism?" at bounding box center [998, 301] width 214 height 57
copy h4 "Sir! How does ZPD connect to [PERSON_NAME] social constructivism?"
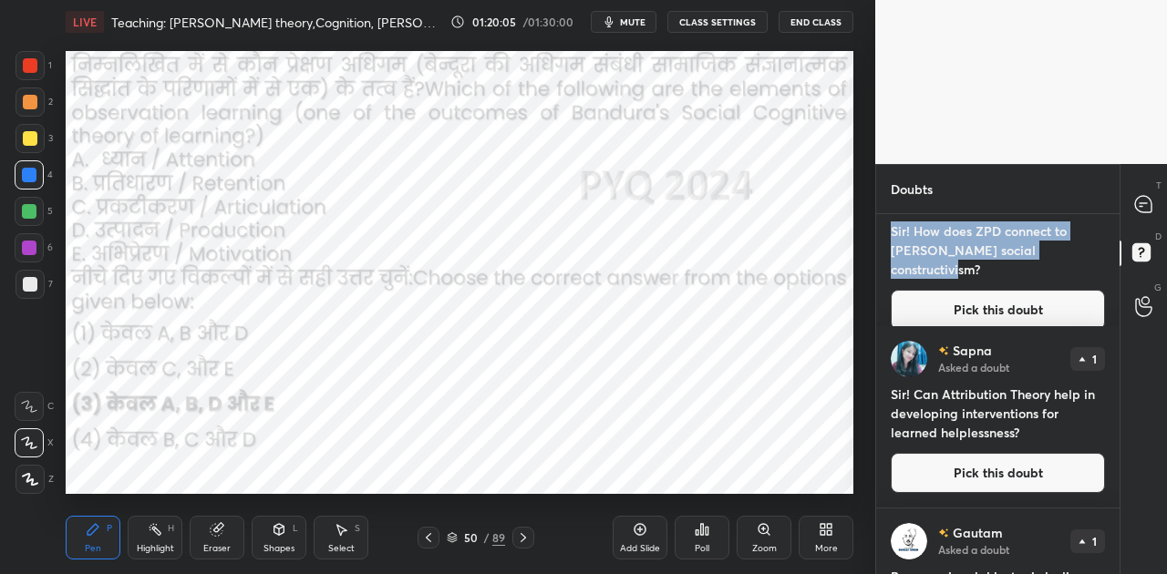
scroll to position [121, 0]
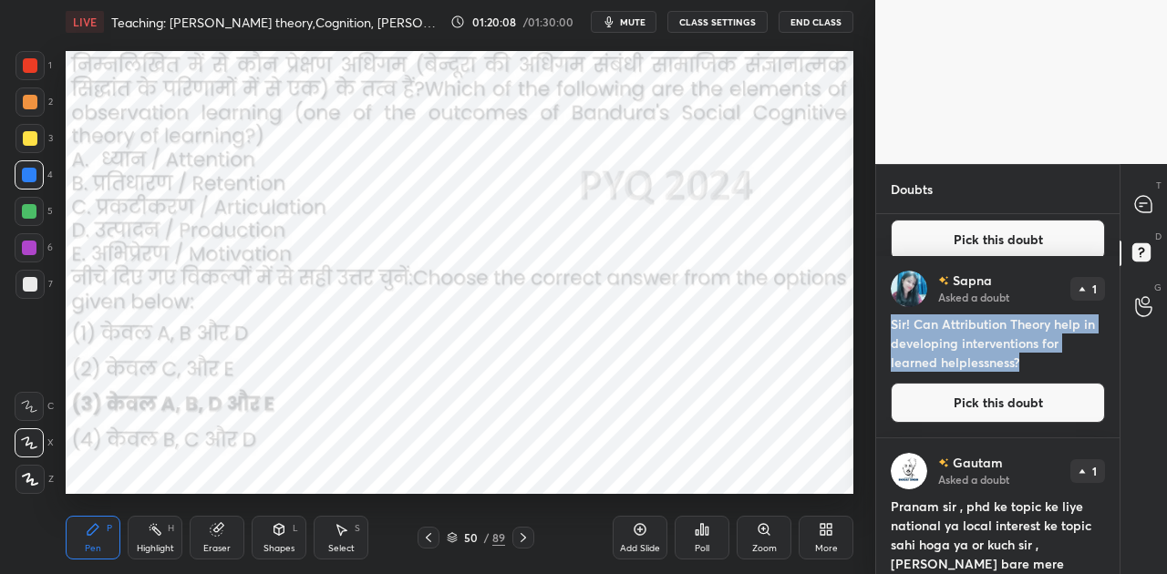
drag, startPoint x: 892, startPoint y: 323, endPoint x: 1004, endPoint y: 346, distance: 114.6
click at [1023, 363] on h4 "Sir! Can Attribution Theory help in developing interventions for learned helple…" at bounding box center [998, 342] width 214 height 57
copy h4 "Sir! Can Attribution Theory help in developing interventions for learned helple…"
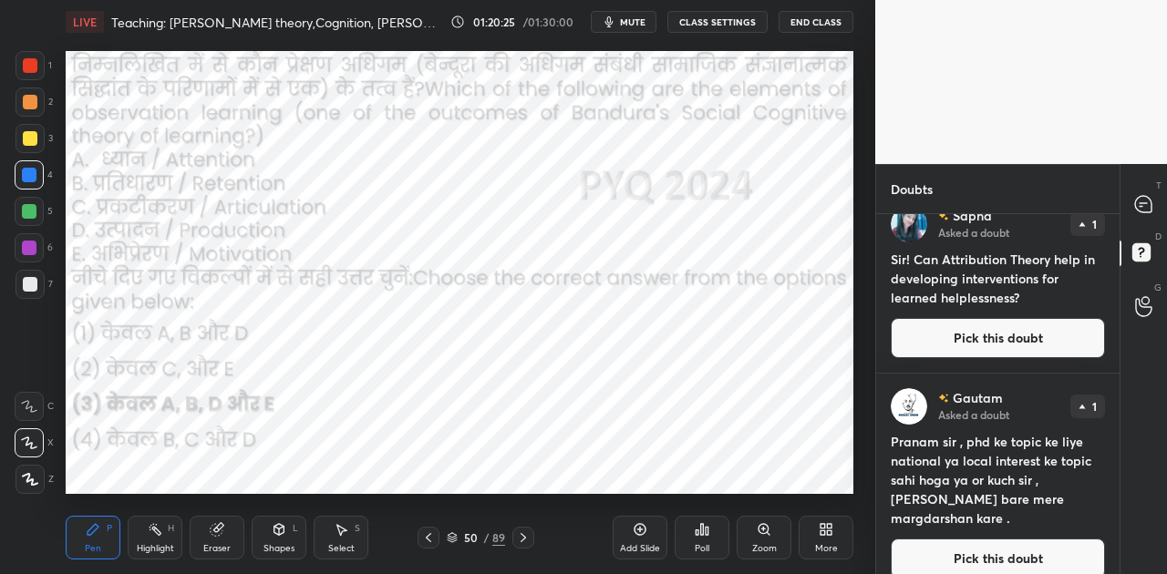
click at [1000, 544] on button "Pick this doubt" at bounding box center [998, 559] width 214 height 40
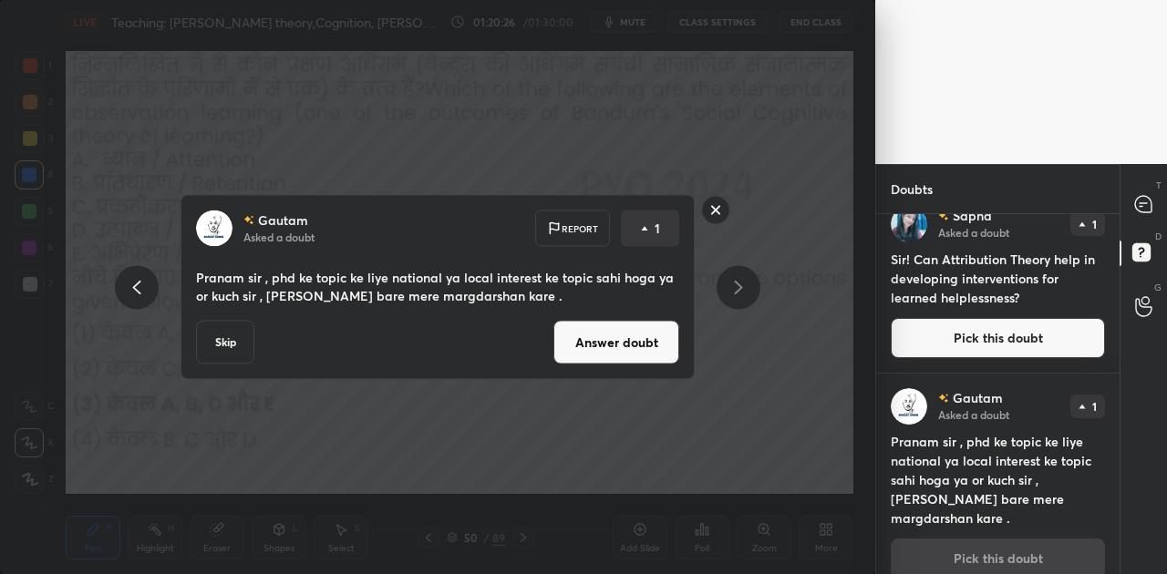
click at [642, 348] on button "Answer doubt" at bounding box center [616, 343] width 126 height 44
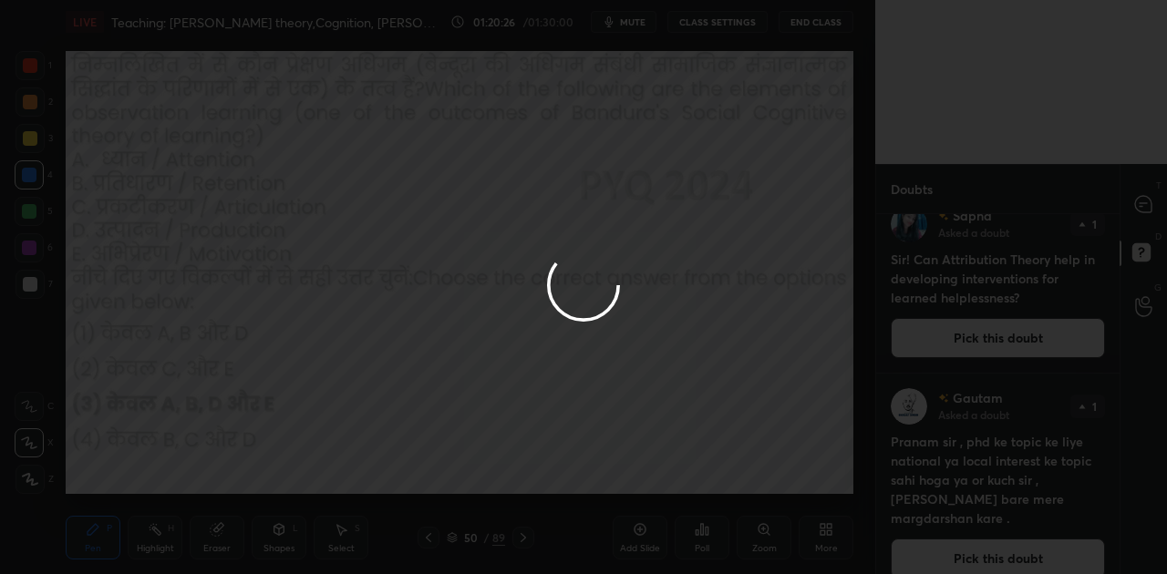
scroll to position [0, 0]
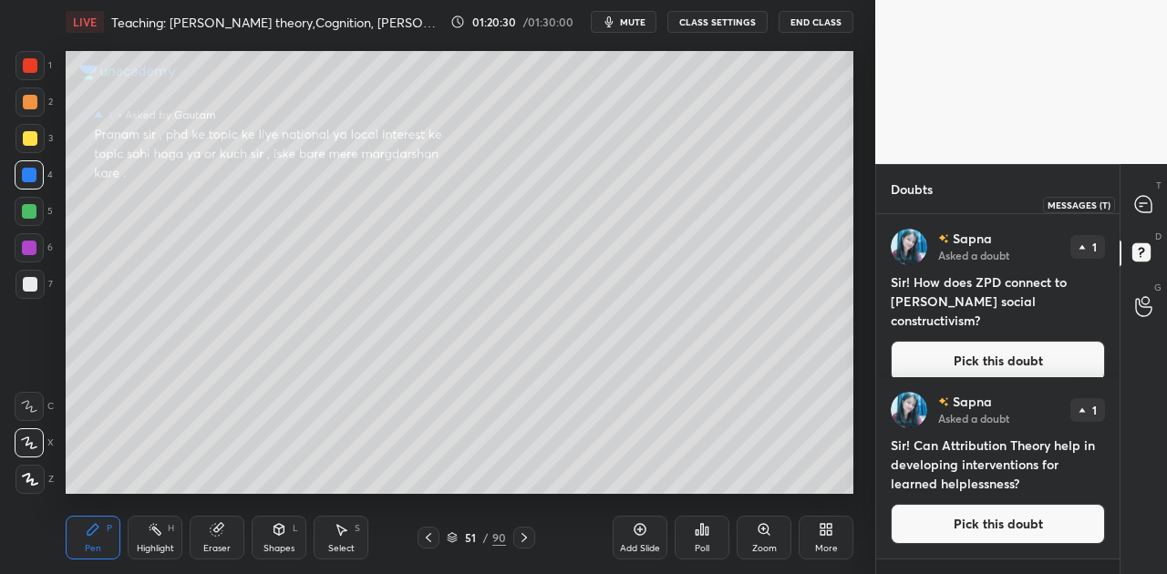
click at [1148, 195] on icon at bounding box center [1143, 204] width 19 height 19
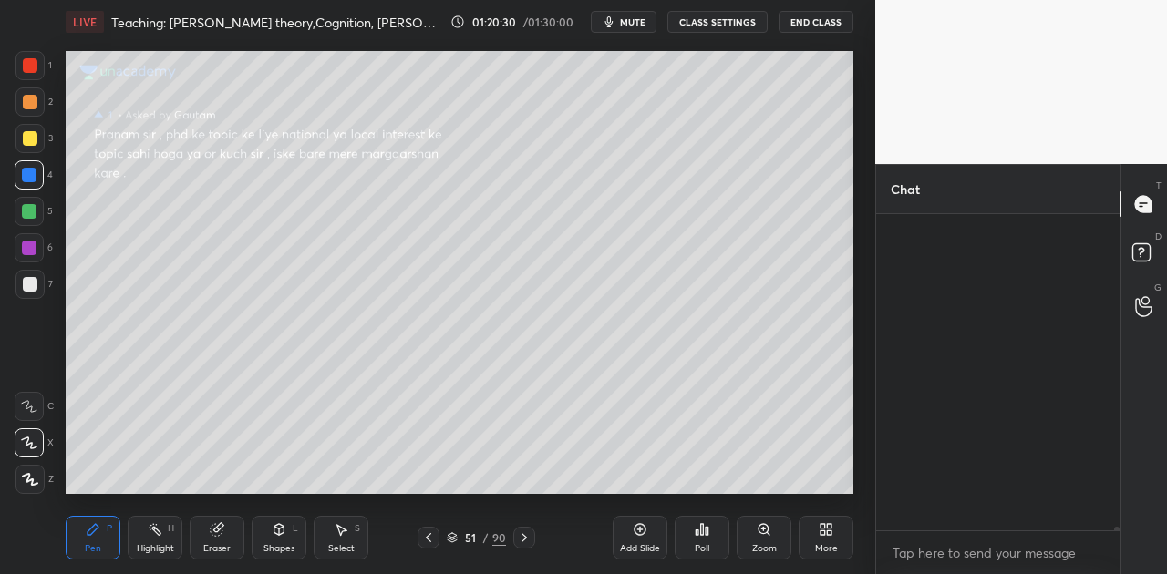
scroll to position [311, 238]
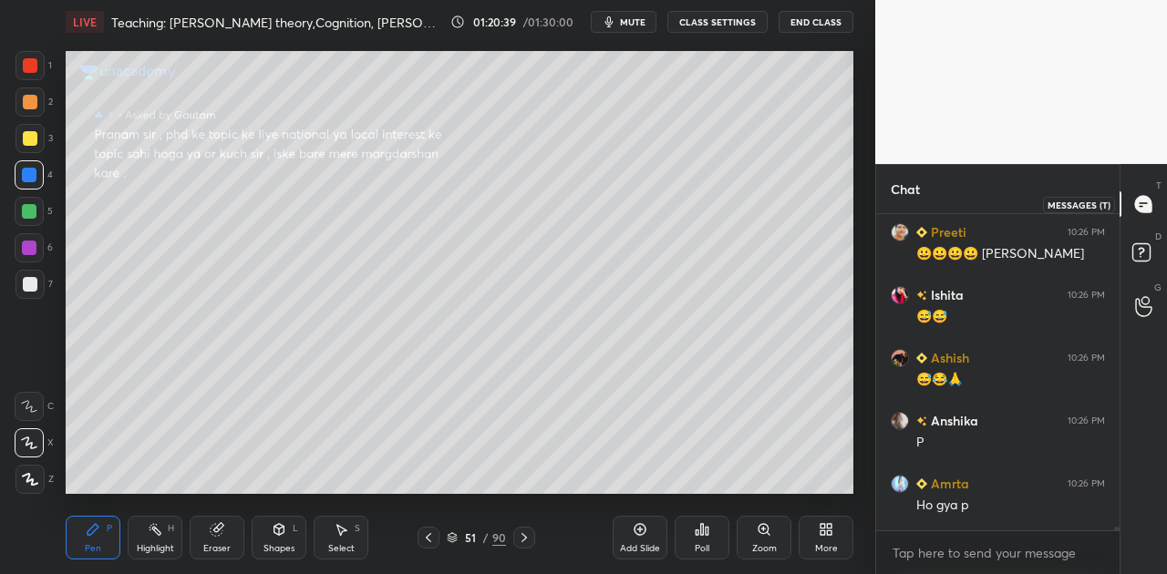
click at [1145, 209] on icon at bounding box center [1143, 204] width 16 height 16
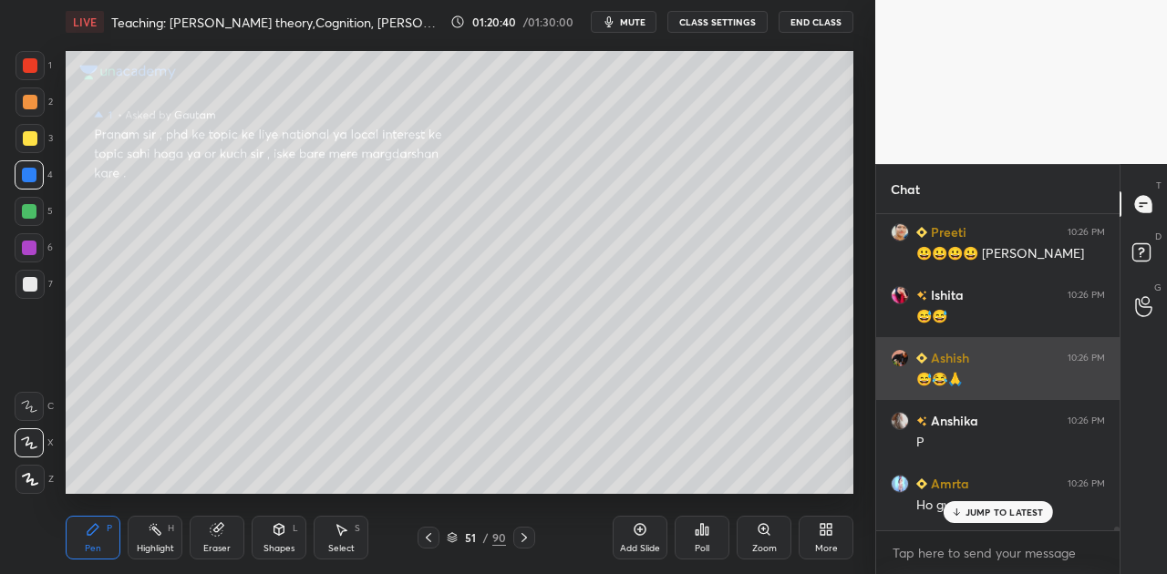
scroll to position [38714, 0]
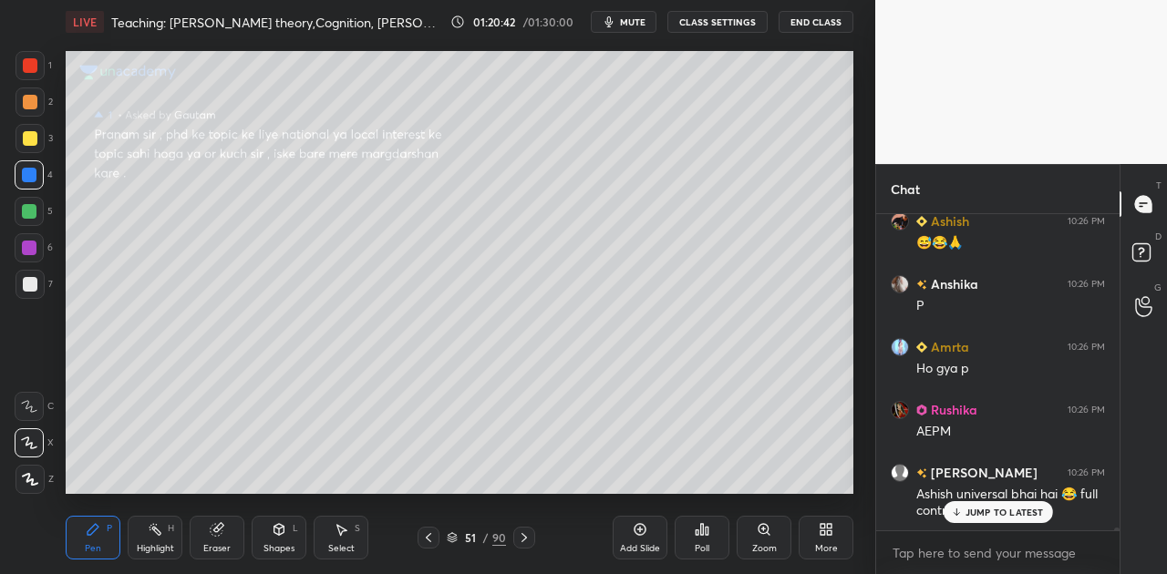
click at [1023, 509] on p "JUMP TO LATEST" at bounding box center [1004, 512] width 78 height 11
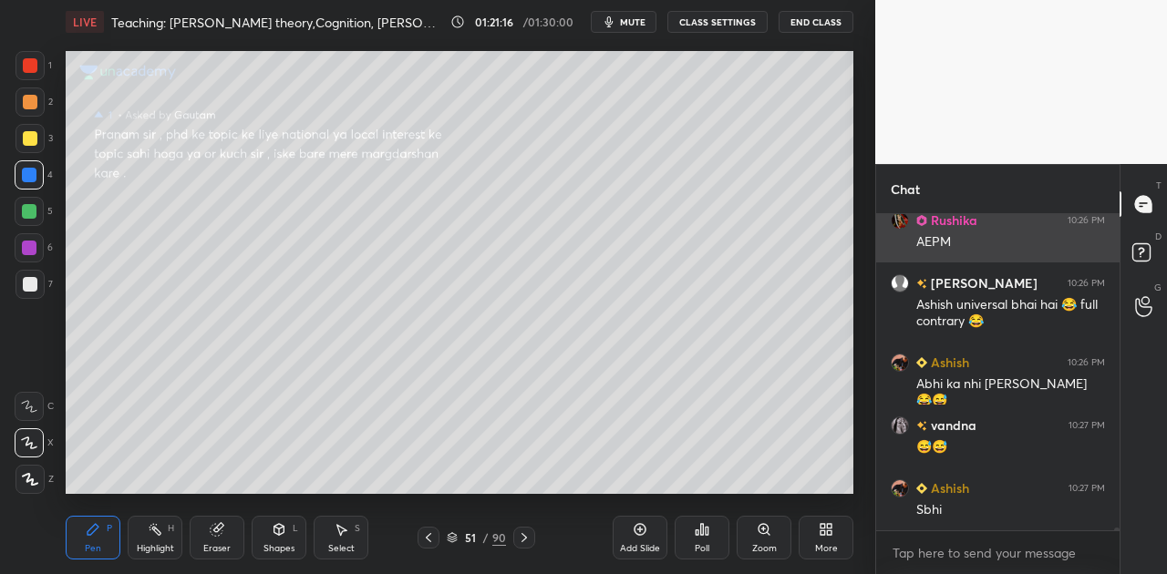
scroll to position [38966, 0]
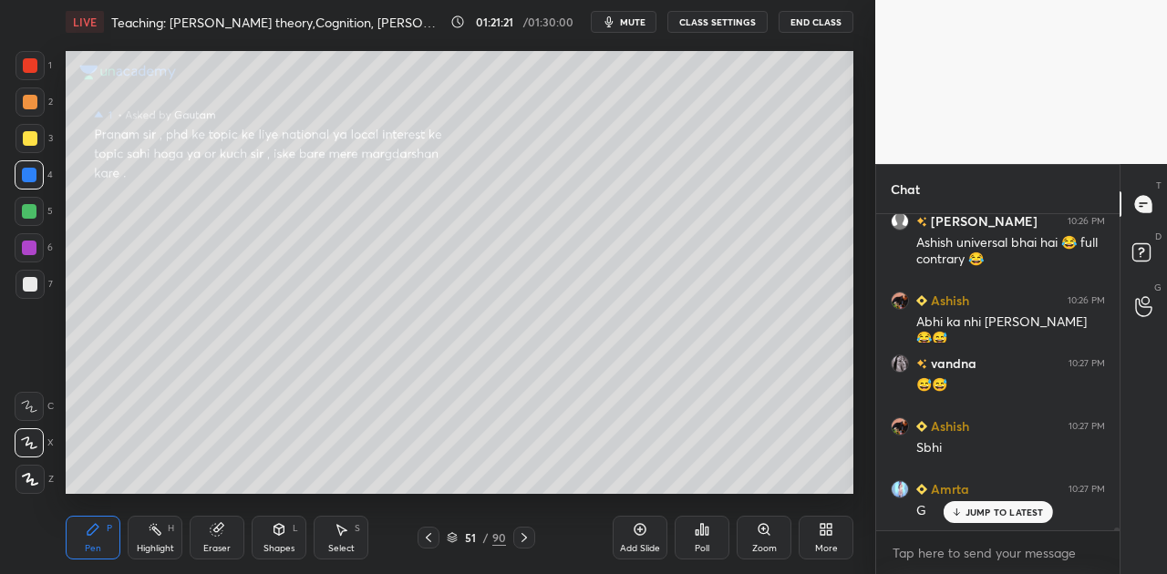
click at [31, 288] on div at bounding box center [30, 284] width 15 height 15
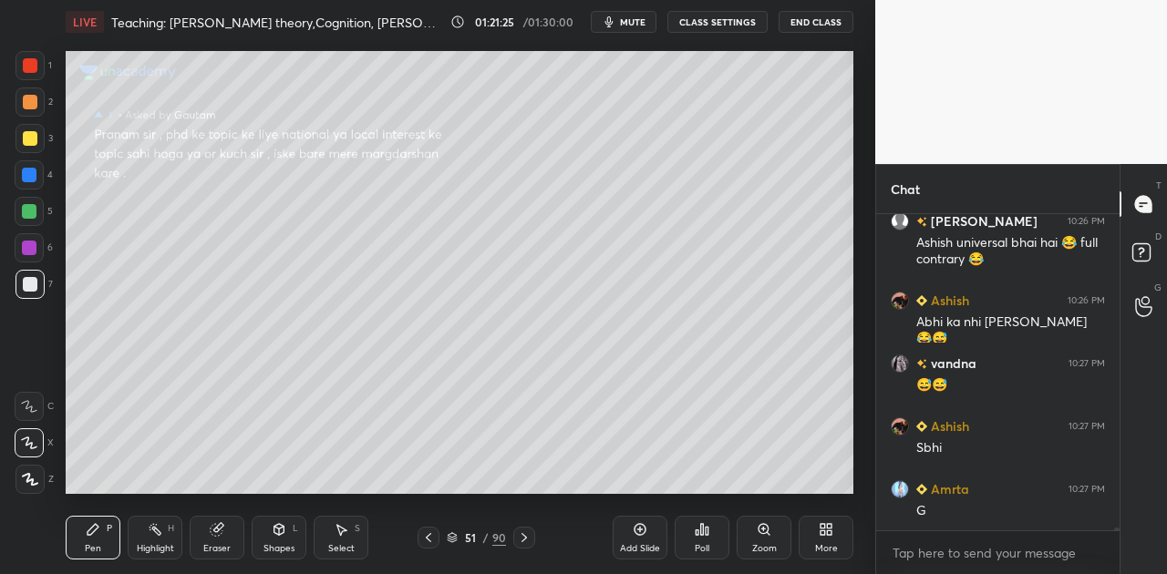
scroll to position [39046, 0]
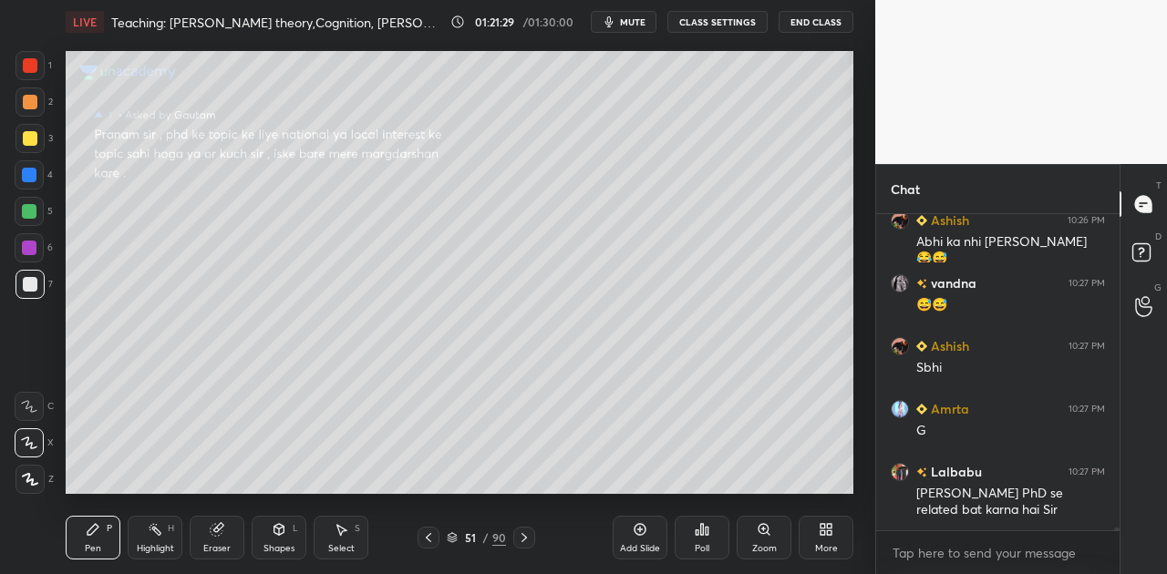
click at [33, 404] on icon at bounding box center [29, 406] width 16 height 13
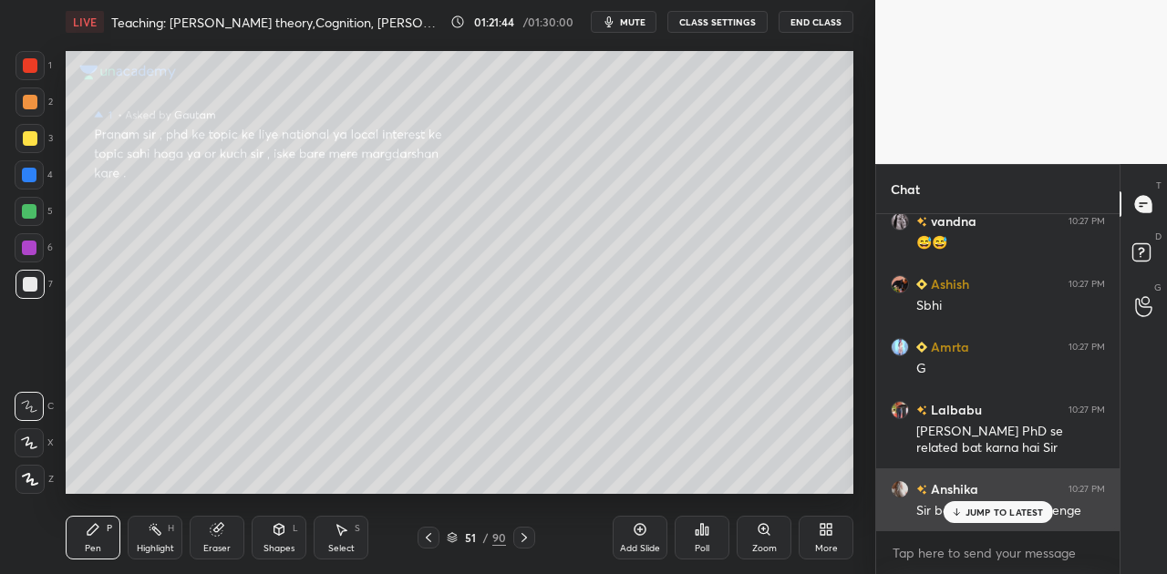
click at [992, 512] on p "JUMP TO LATEST" at bounding box center [1004, 512] width 78 height 11
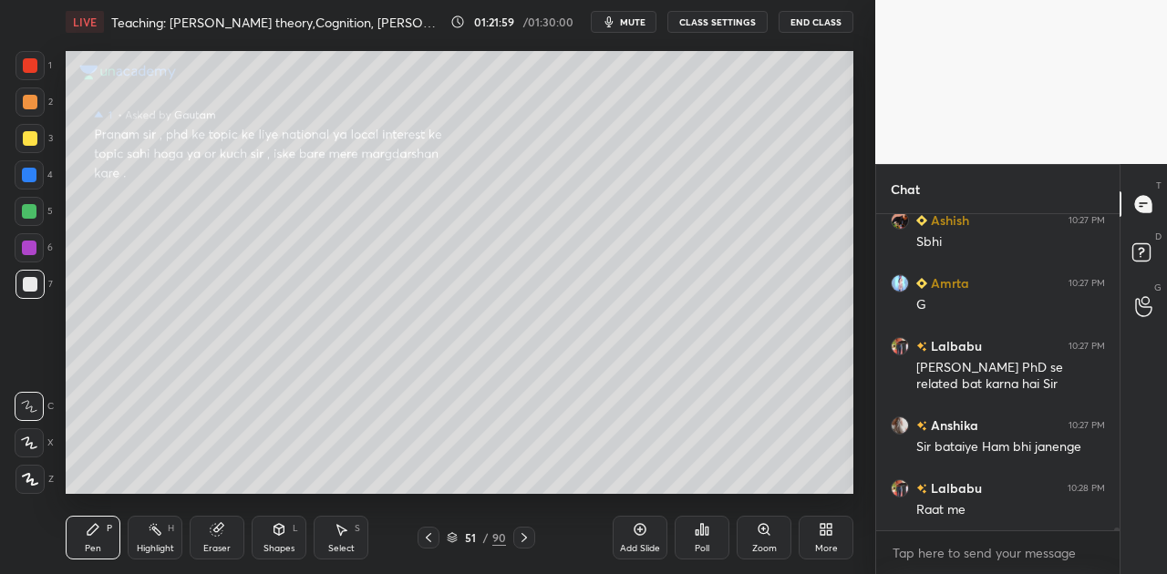
scroll to position [39250, 0]
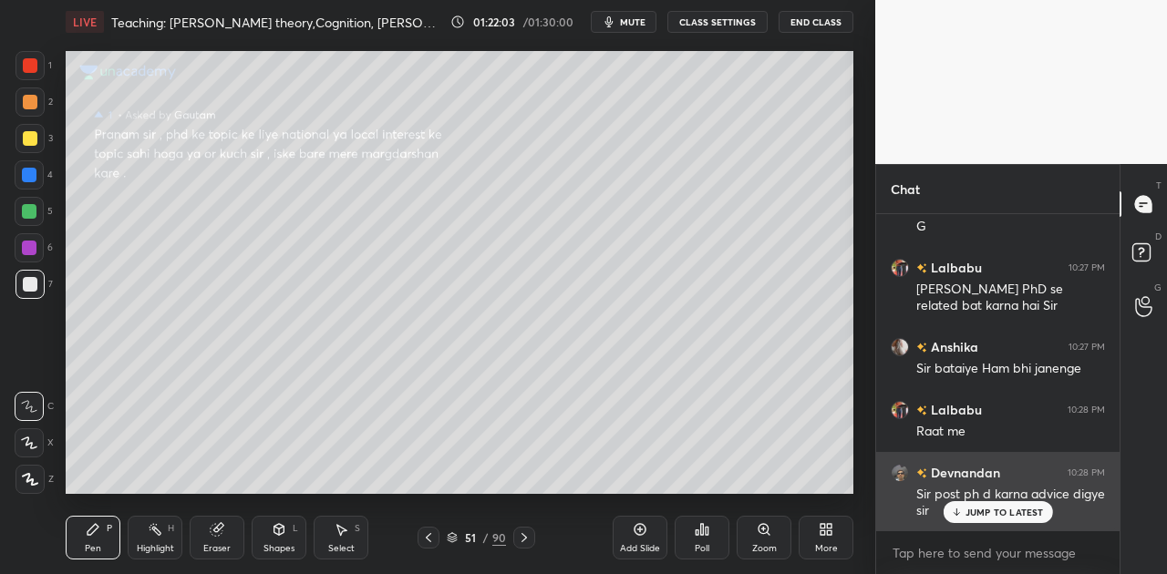
click at [993, 520] on div "JUMP TO LATEST" at bounding box center [996, 512] width 109 height 22
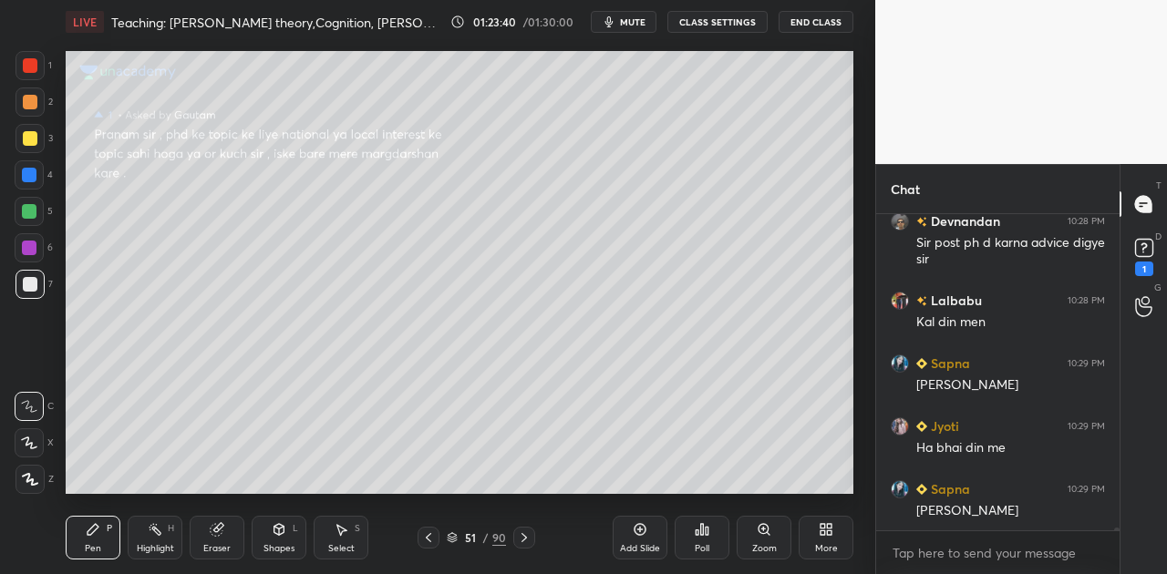
scroll to position [39565, 0]
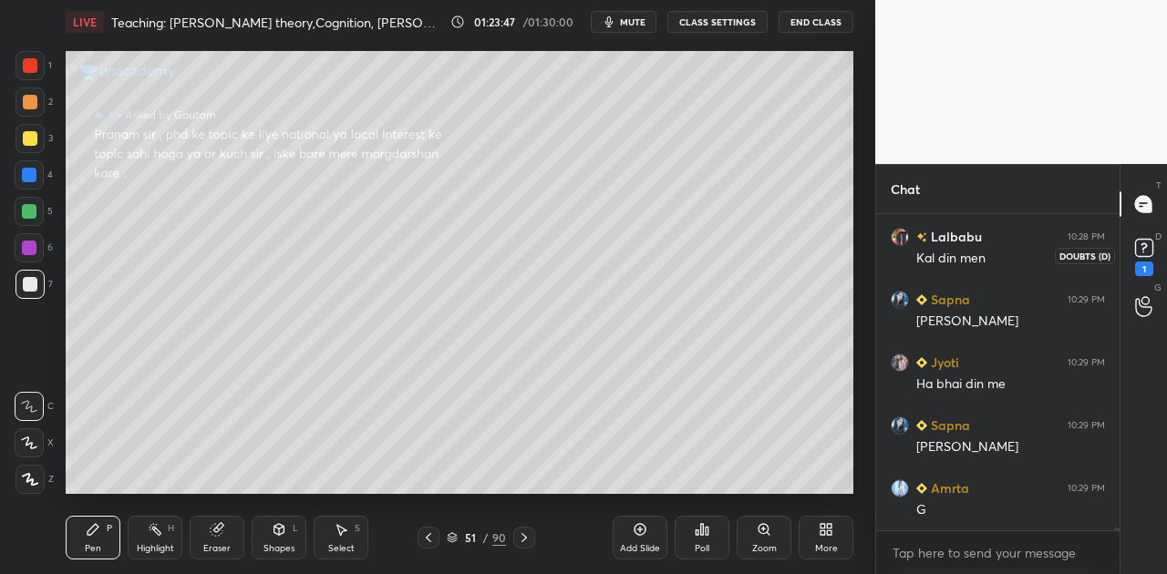
click at [1145, 250] on rect at bounding box center [1143, 248] width 17 height 17
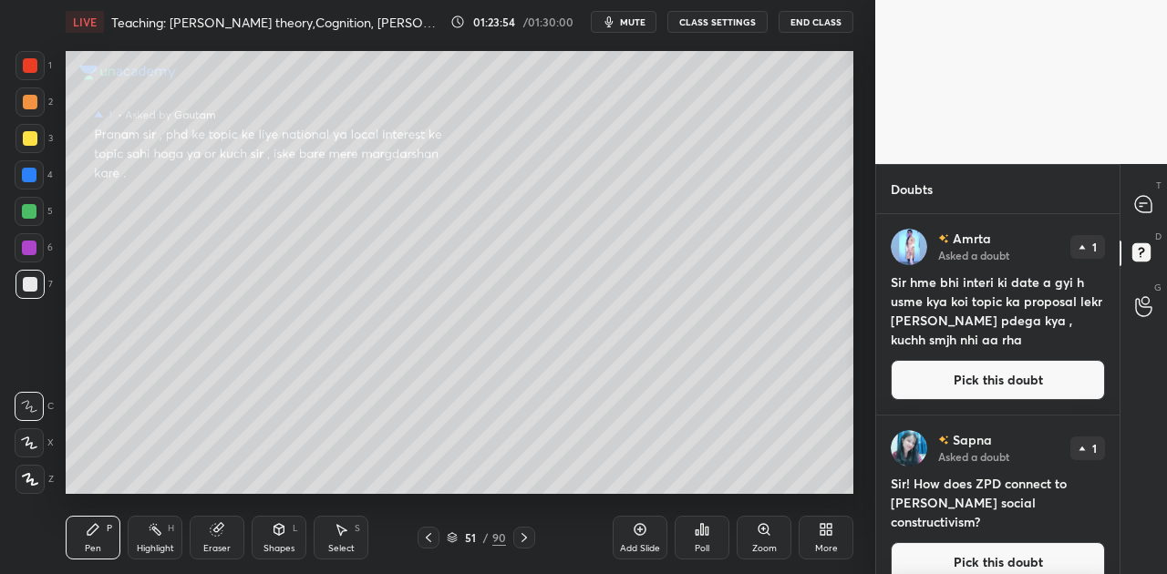
click at [988, 378] on button "Pick this doubt" at bounding box center [998, 380] width 214 height 40
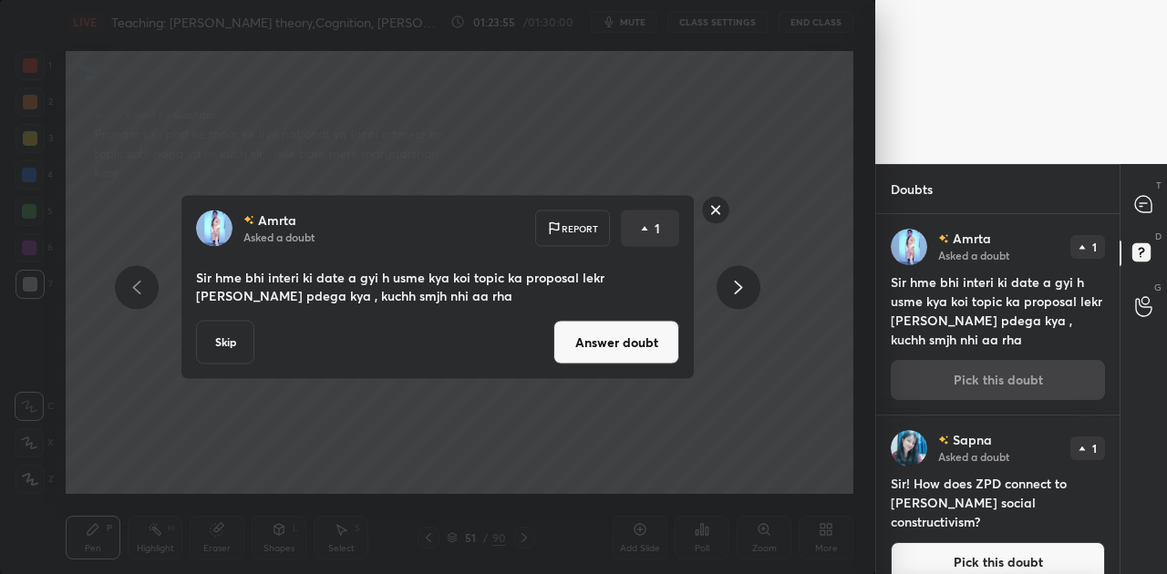
click at [611, 341] on button "Answer doubt" at bounding box center [616, 343] width 126 height 44
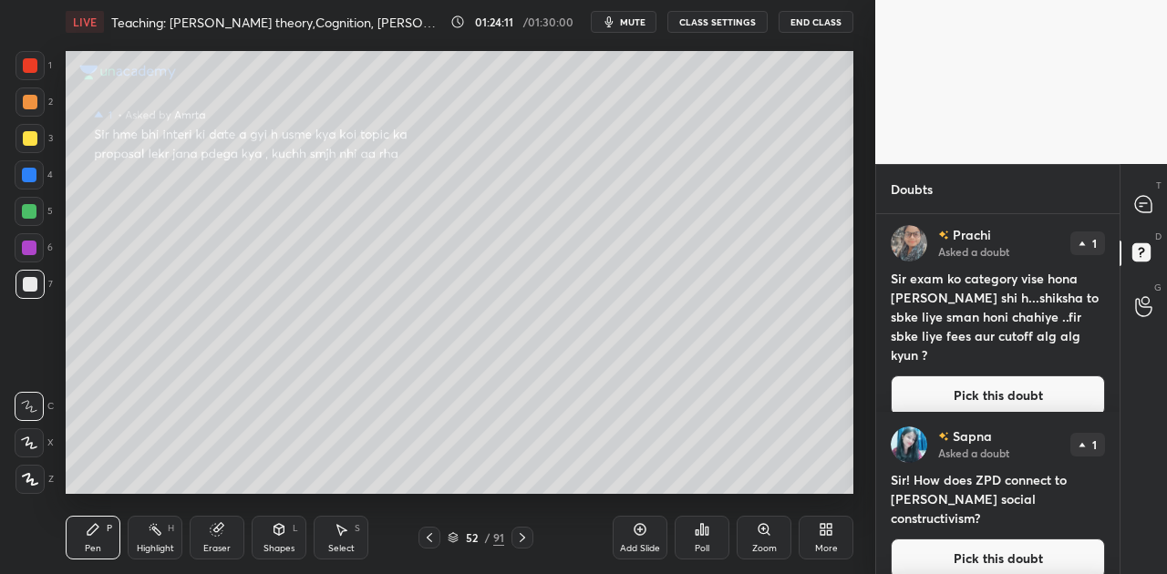
scroll to position [0, 0]
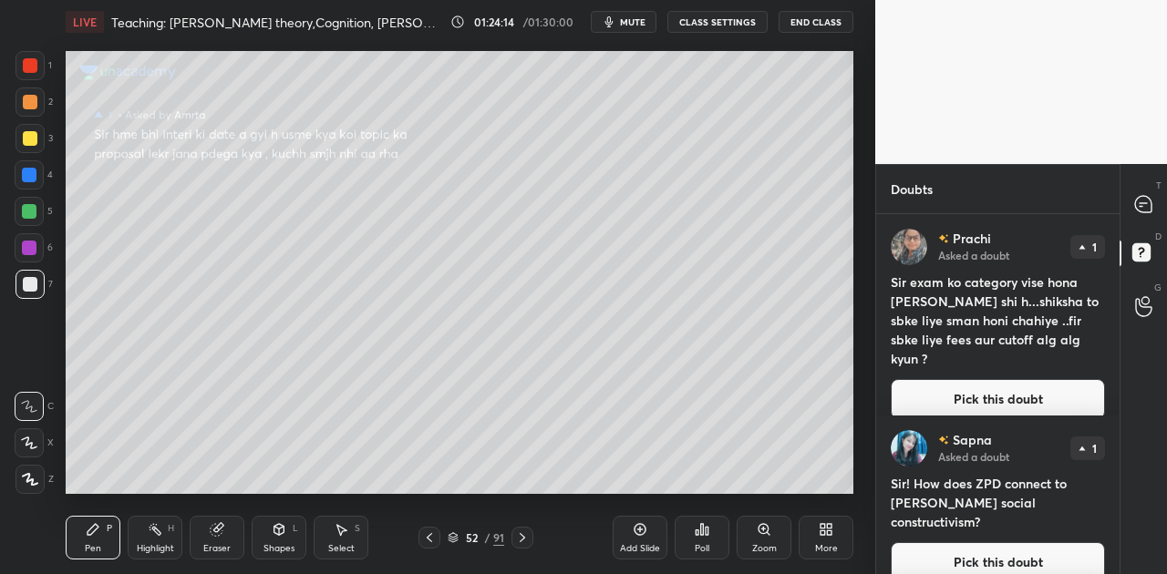
click at [984, 379] on button "Pick this doubt" at bounding box center [998, 399] width 214 height 40
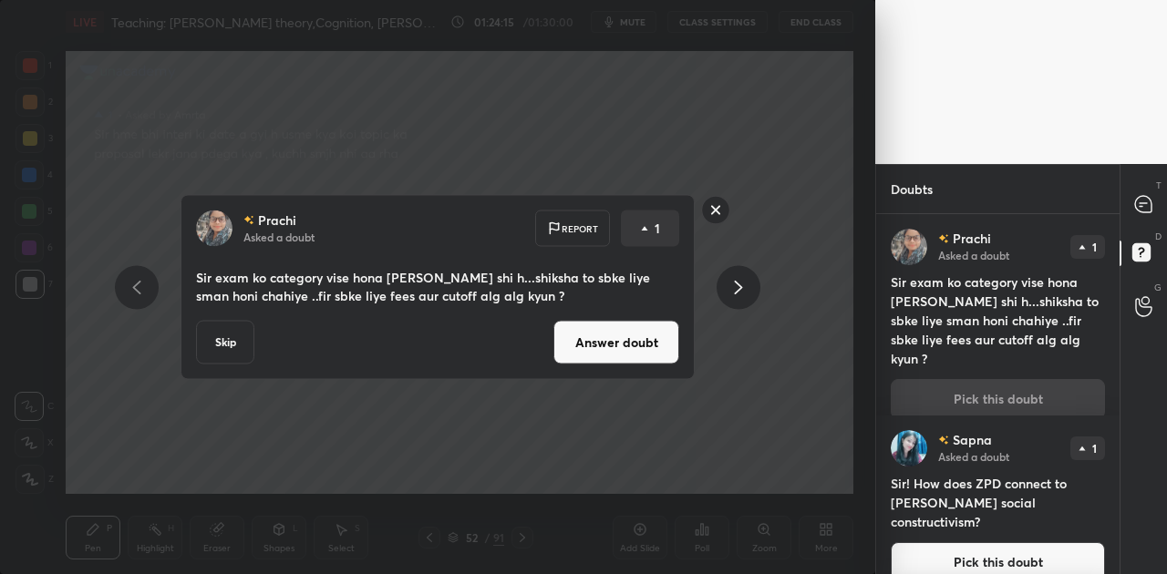
click at [580, 351] on button "Answer doubt" at bounding box center [616, 343] width 126 height 44
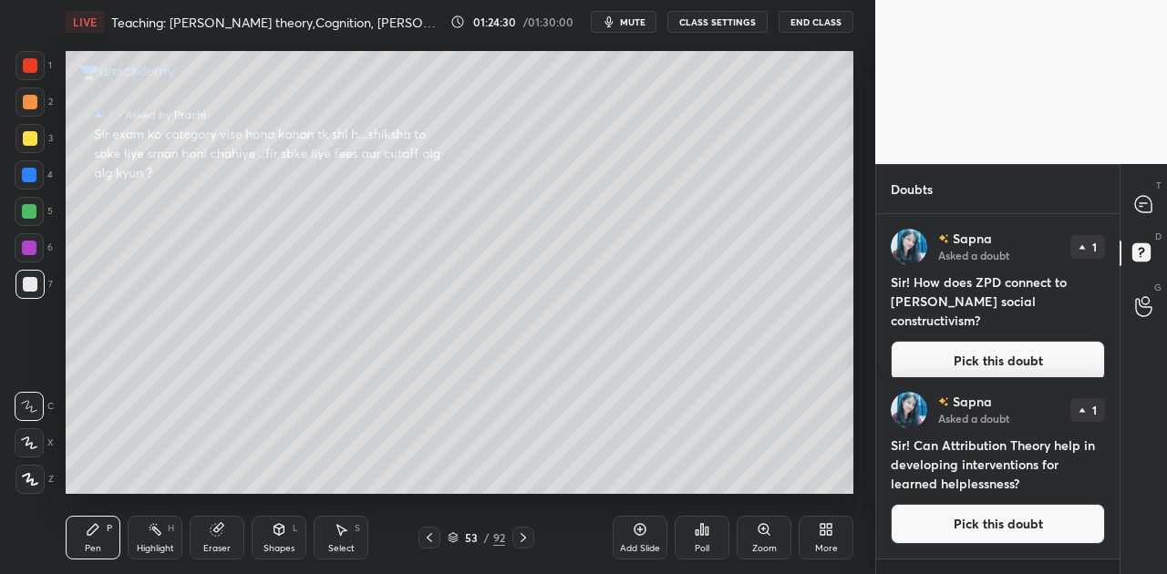
click at [970, 348] on button "Pick this doubt" at bounding box center [998, 361] width 214 height 40
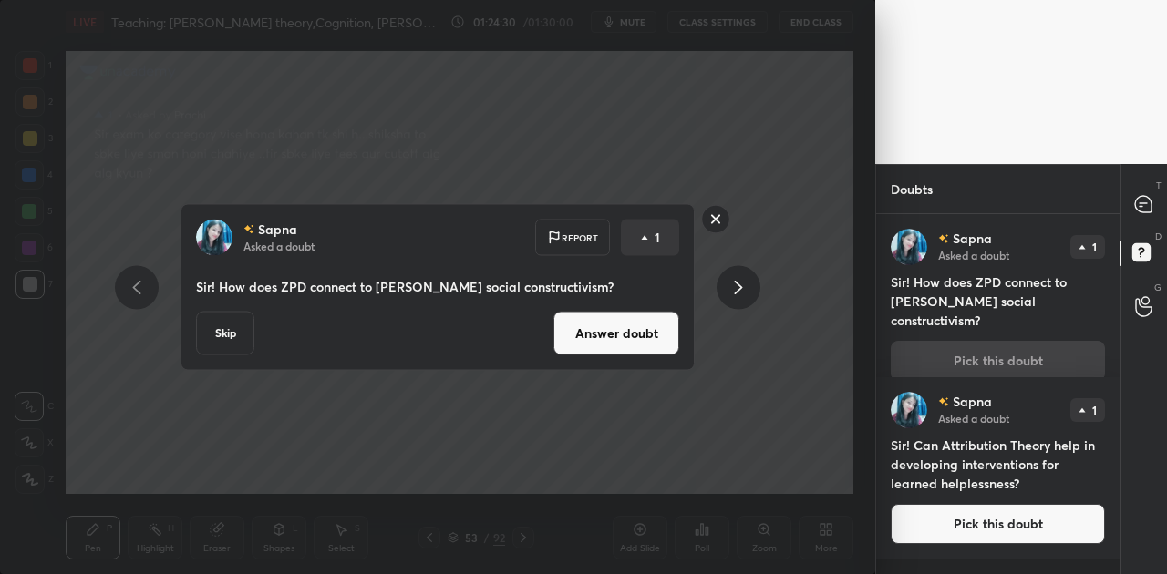
click at [570, 323] on button "Answer doubt" at bounding box center [616, 334] width 126 height 44
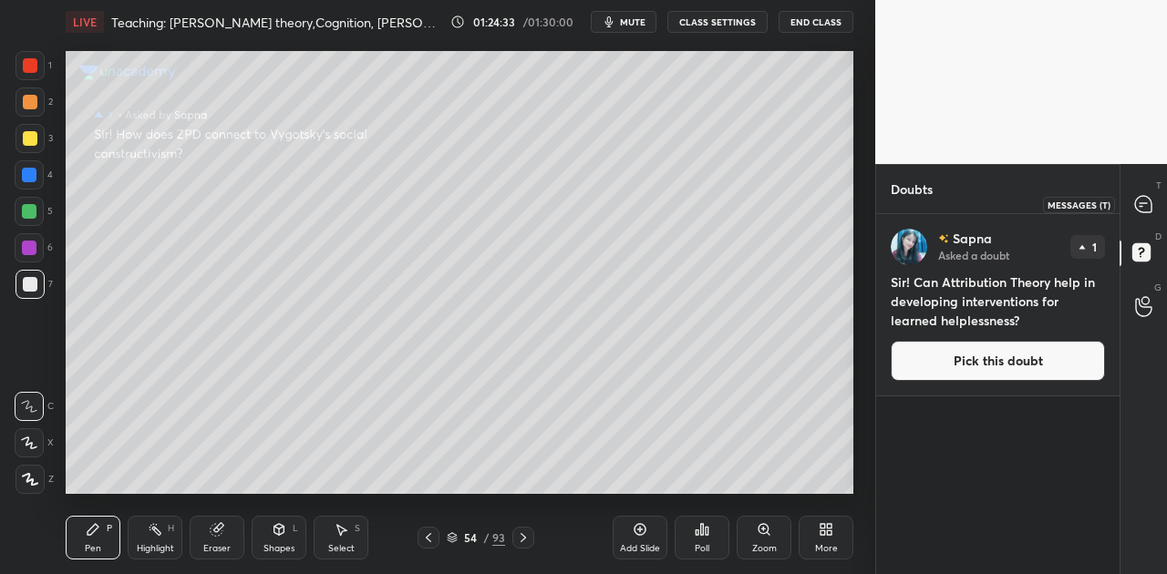
click at [1141, 199] on icon at bounding box center [1143, 204] width 16 height 16
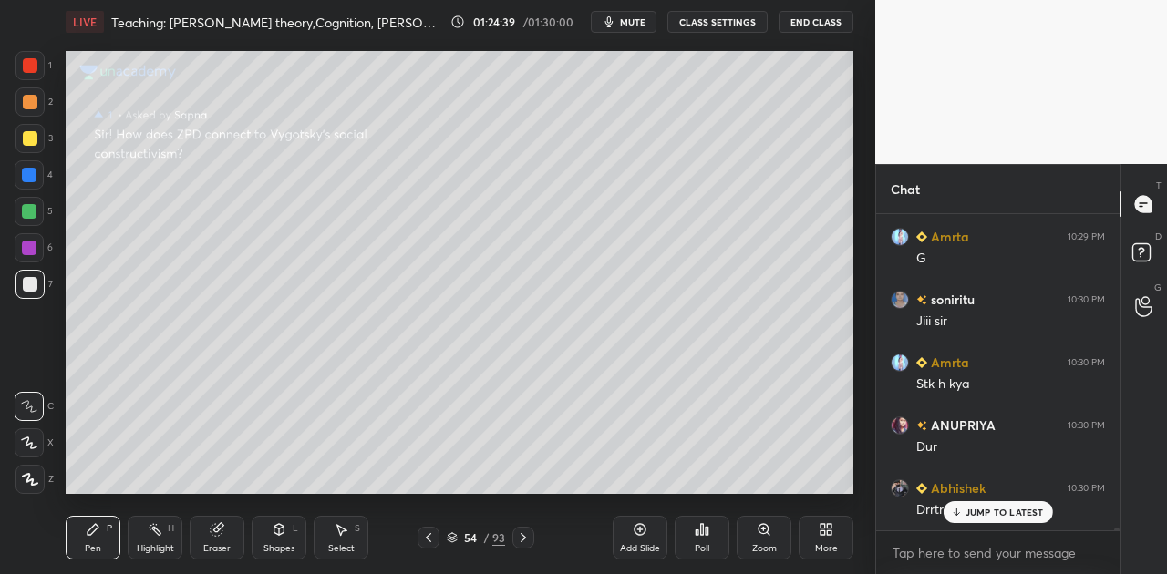
scroll to position [39879, 0]
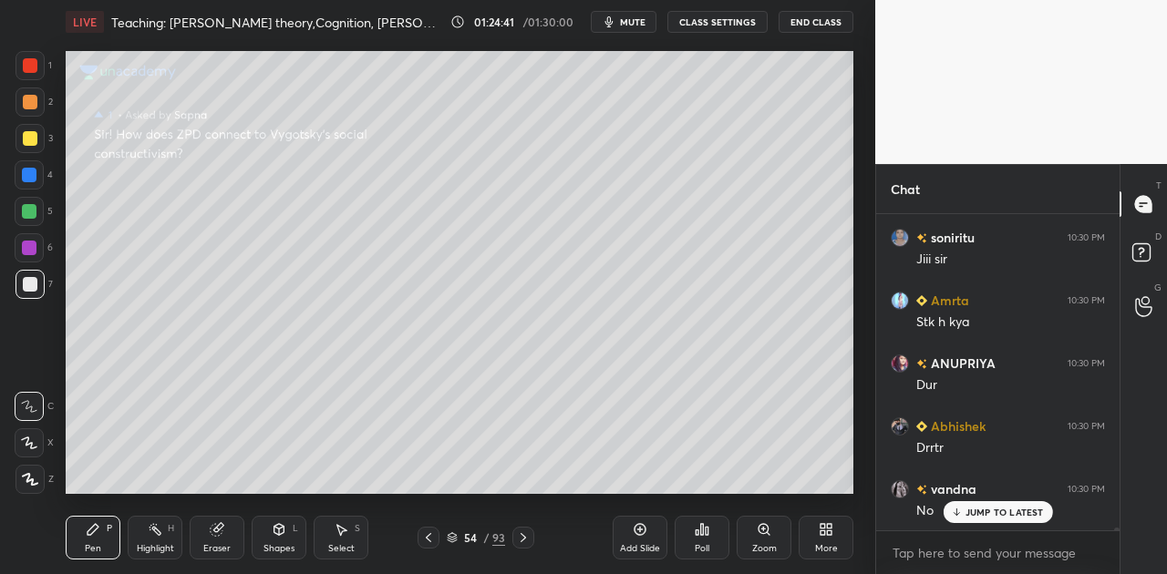
click at [985, 507] on p "JUMP TO LATEST" at bounding box center [1004, 512] width 78 height 11
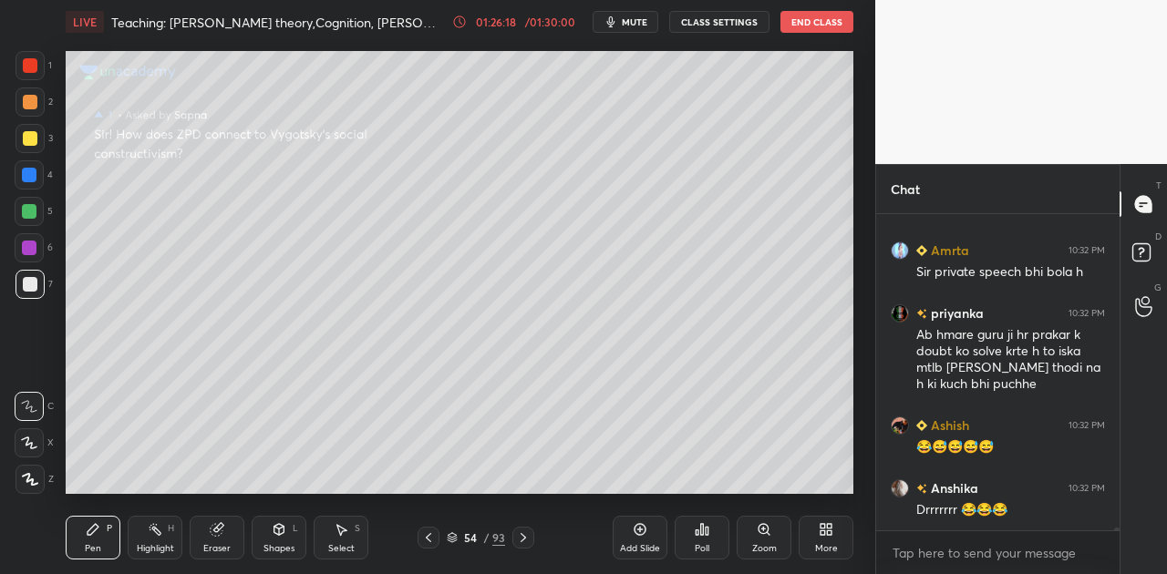
scroll to position [41252, 0]
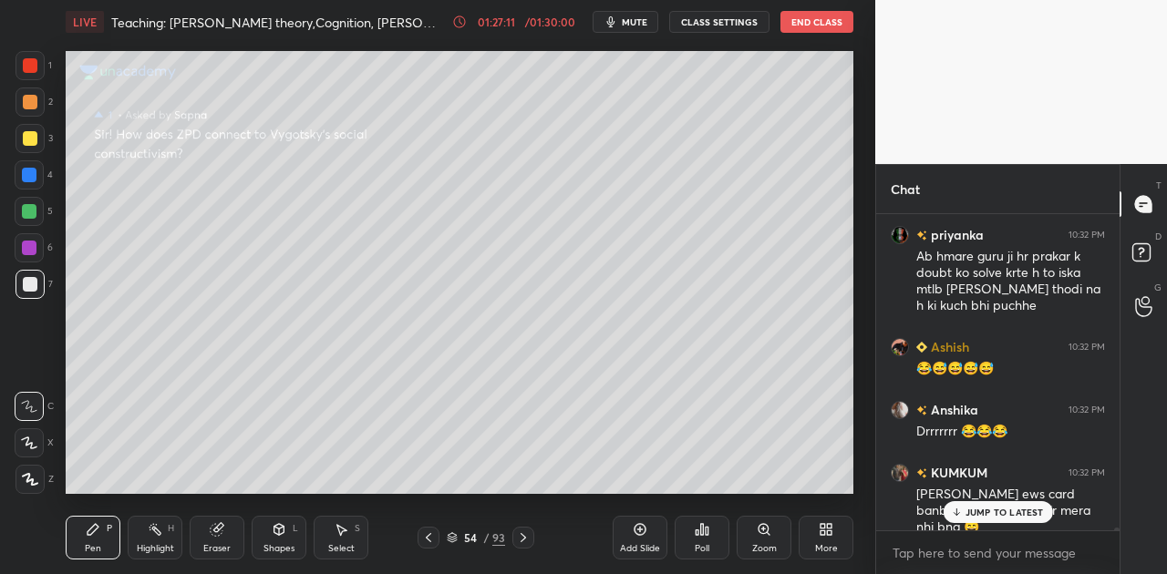
click at [1032, 510] on p "JUMP TO LATEST" at bounding box center [1004, 512] width 78 height 11
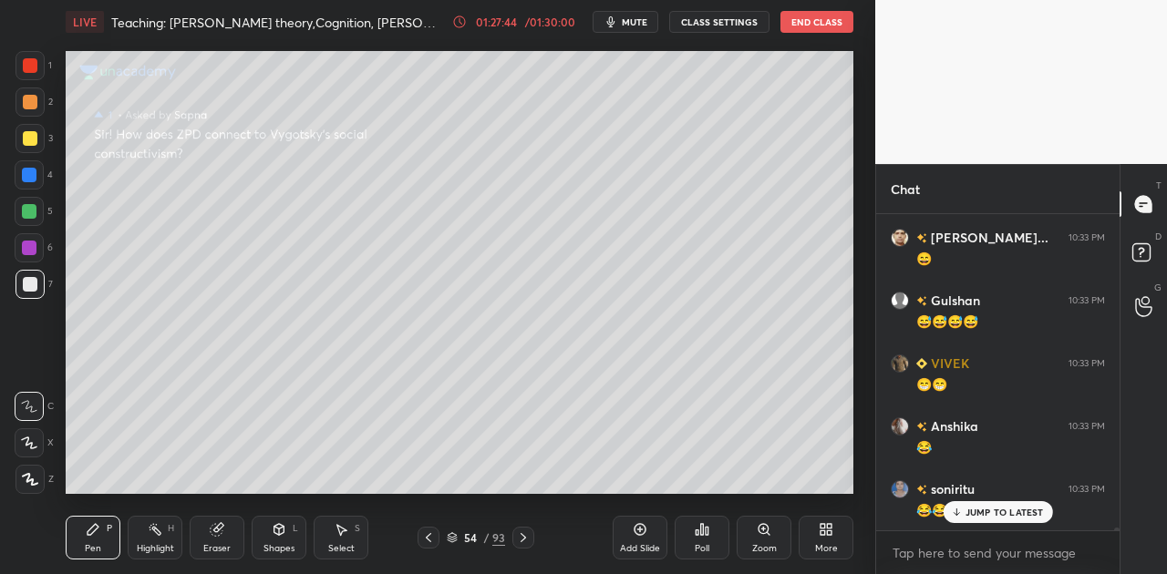
scroll to position [42070, 0]
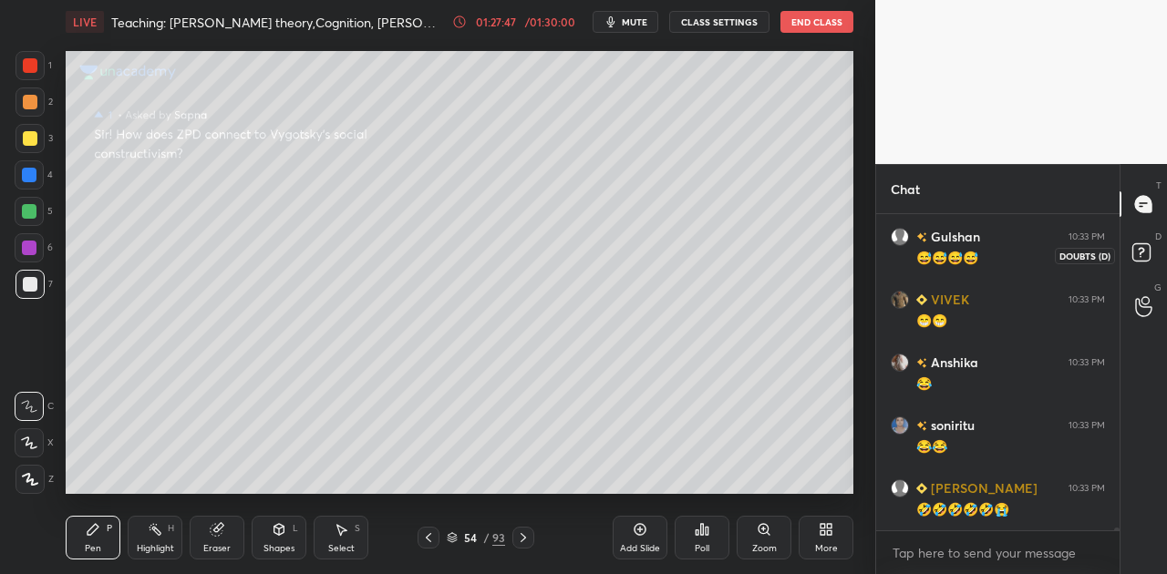
click at [1141, 248] on icon at bounding box center [1141, 251] width 6 height 7
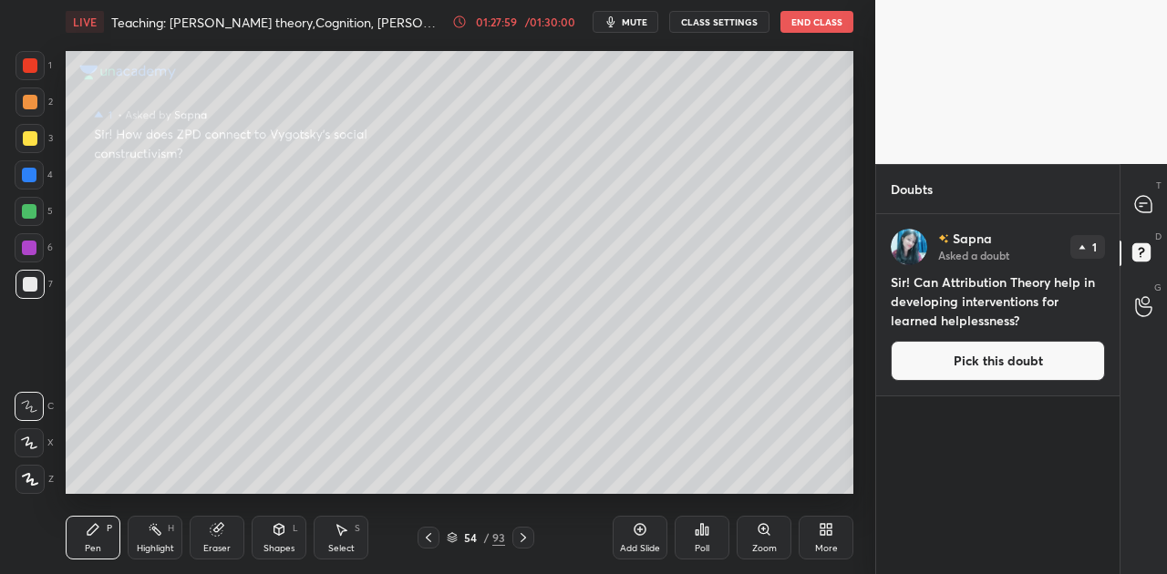
click at [995, 362] on button "Pick this doubt" at bounding box center [998, 361] width 214 height 40
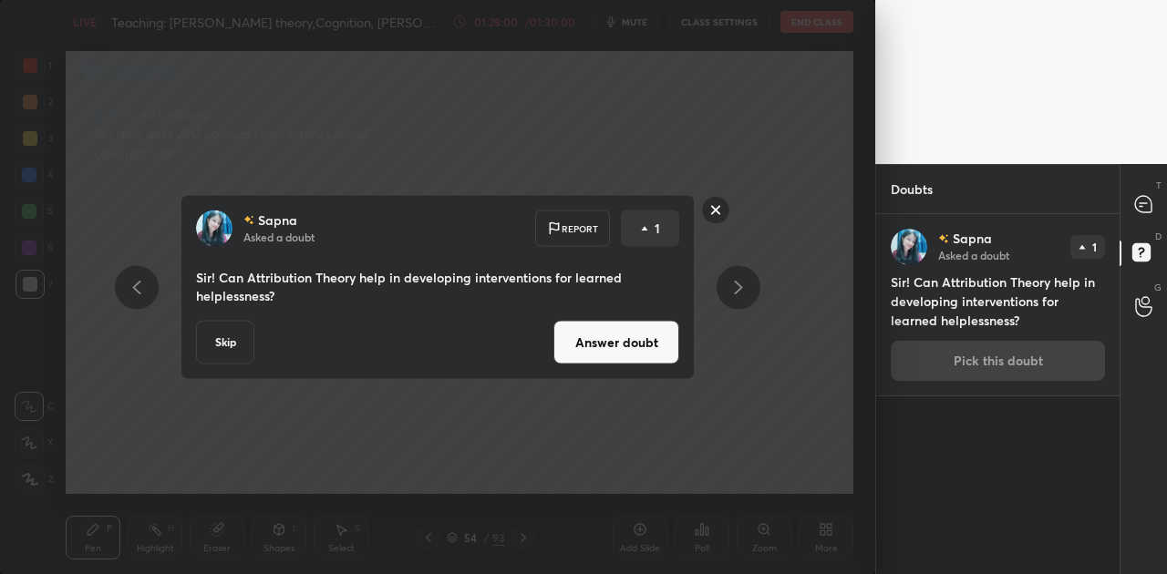
click at [664, 345] on button "Answer doubt" at bounding box center [616, 343] width 126 height 44
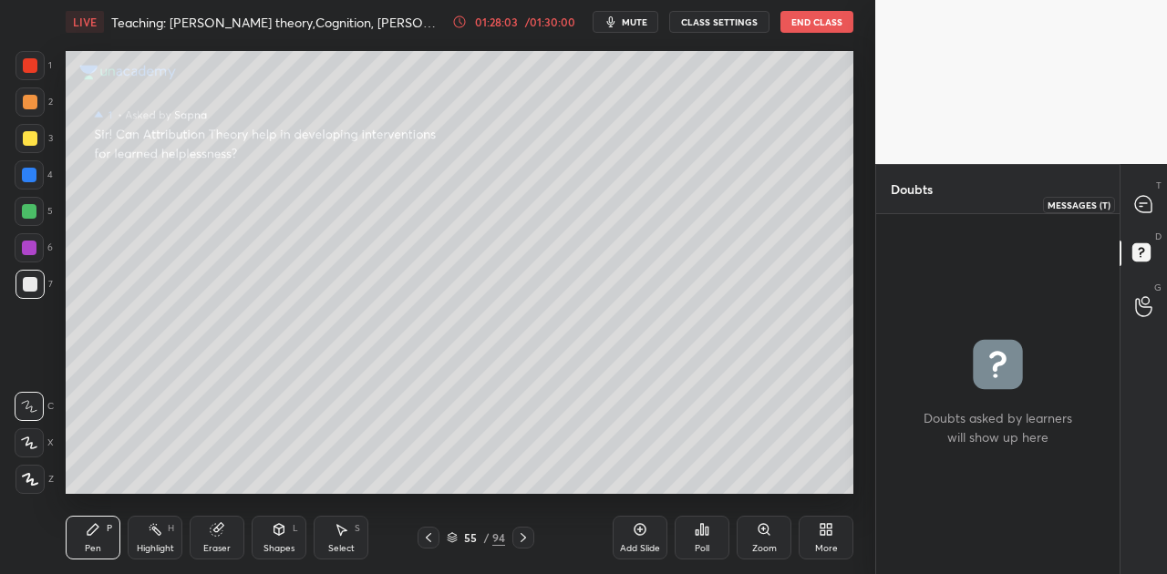
click at [1143, 199] on icon at bounding box center [1143, 204] width 16 height 16
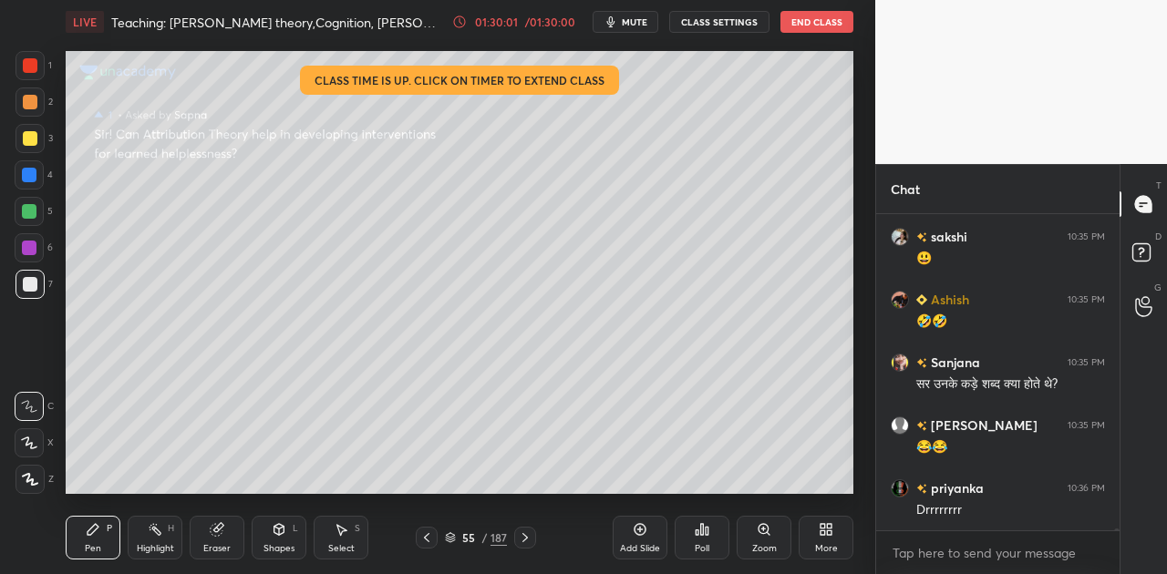
scroll to position [311, 238]
click at [460, 22] on icon at bounding box center [459, 22] width 15 height 15
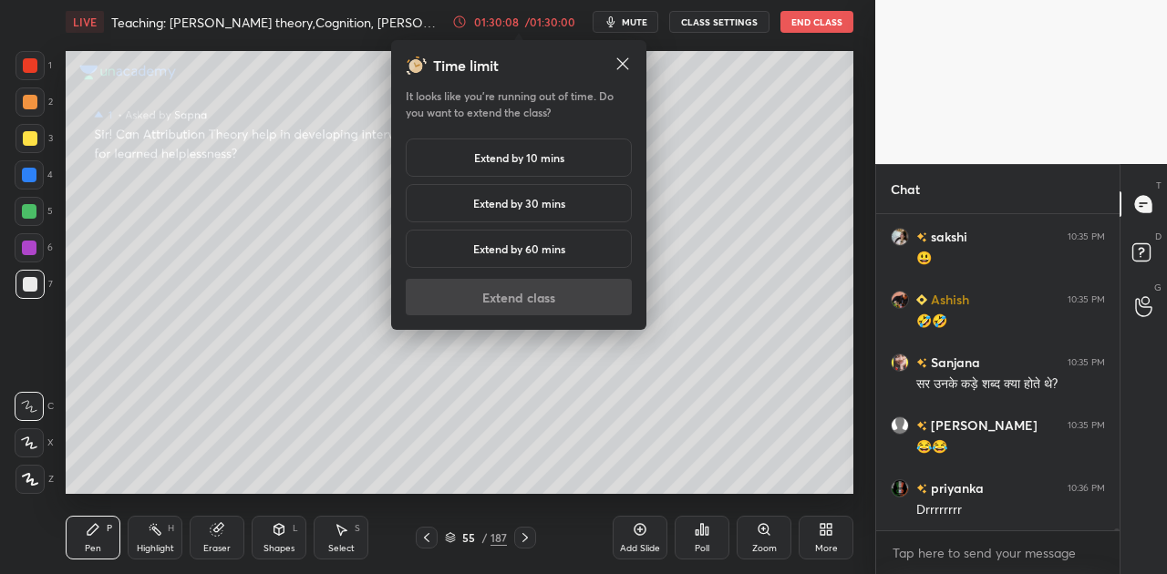
click at [518, 147] on div "Extend by 10 mins" at bounding box center [519, 158] width 226 height 38
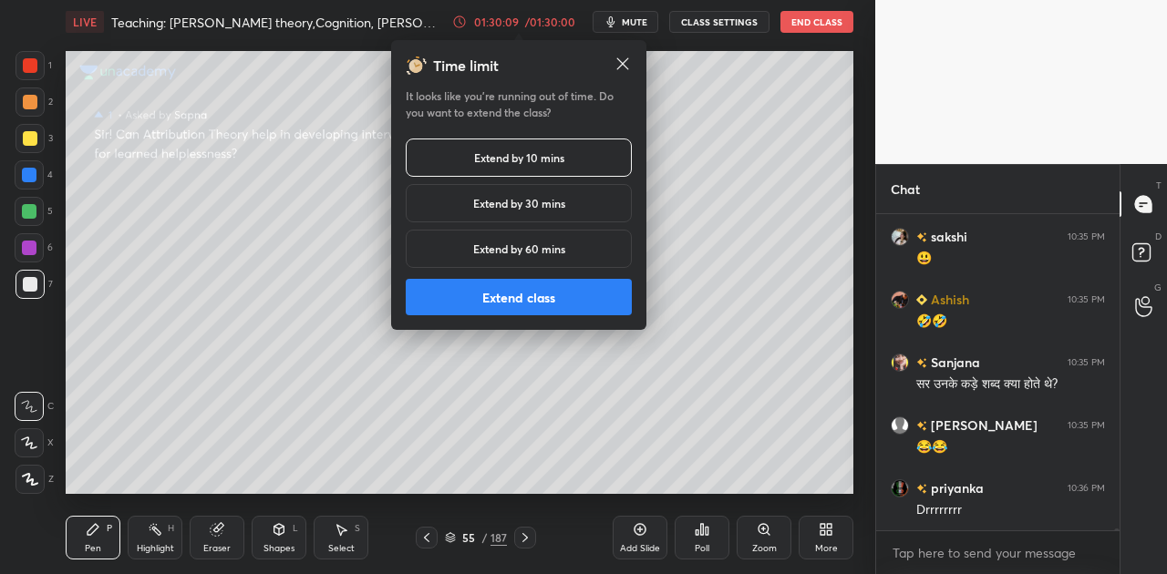
click at [549, 295] on button "Extend class" at bounding box center [519, 297] width 226 height 36
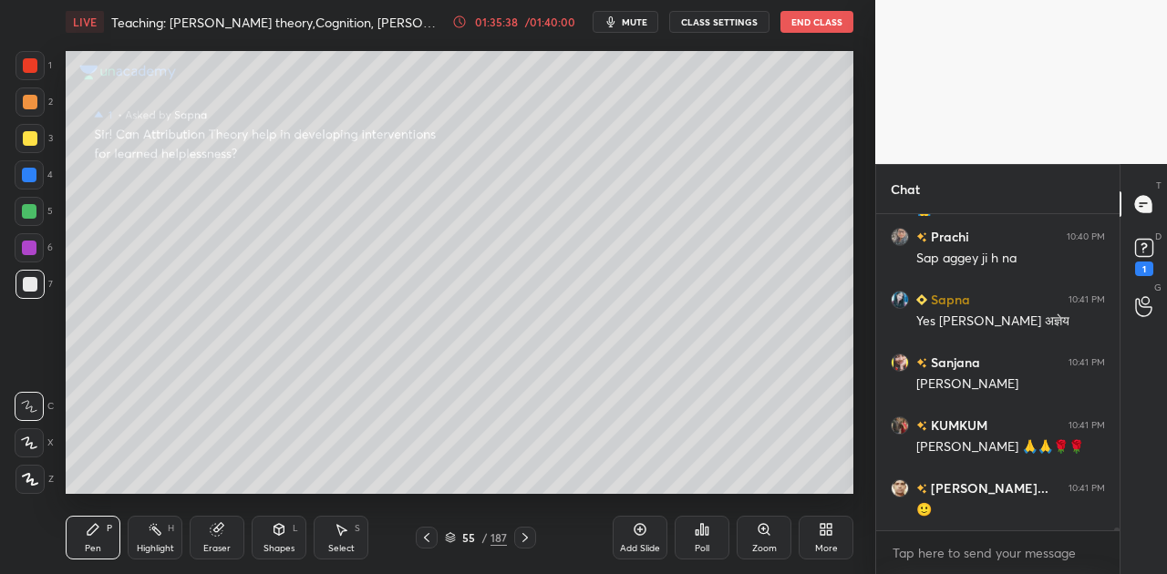
scroll to position [39195, 0]
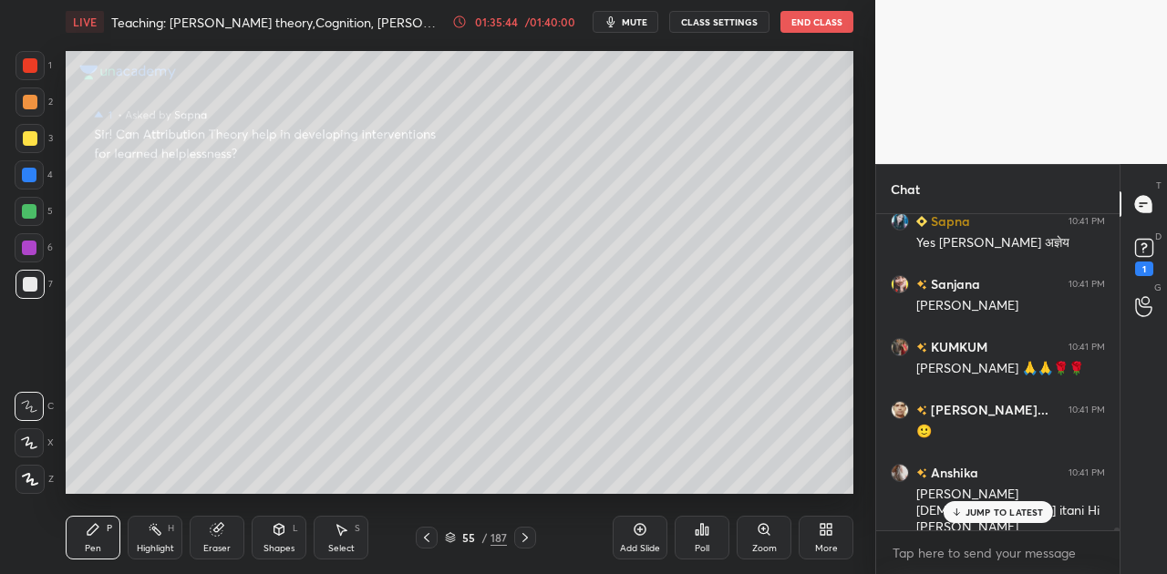
click at [997, 505] on div "JUMP TO LATEST" at bounding box center [996, 512] width 109 height 22
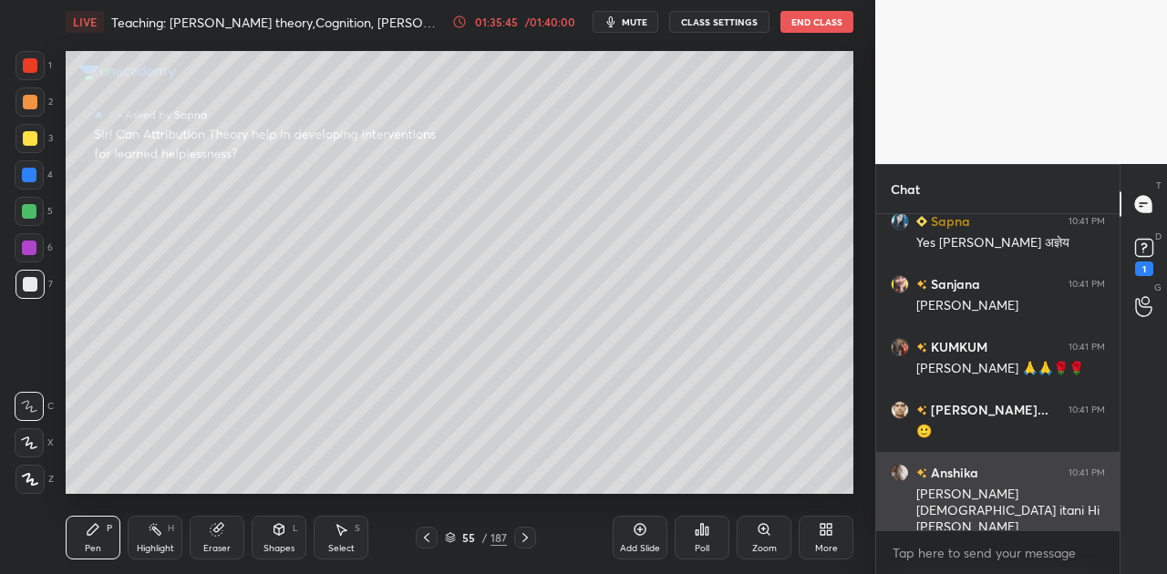
scroll to position [39259, 0]
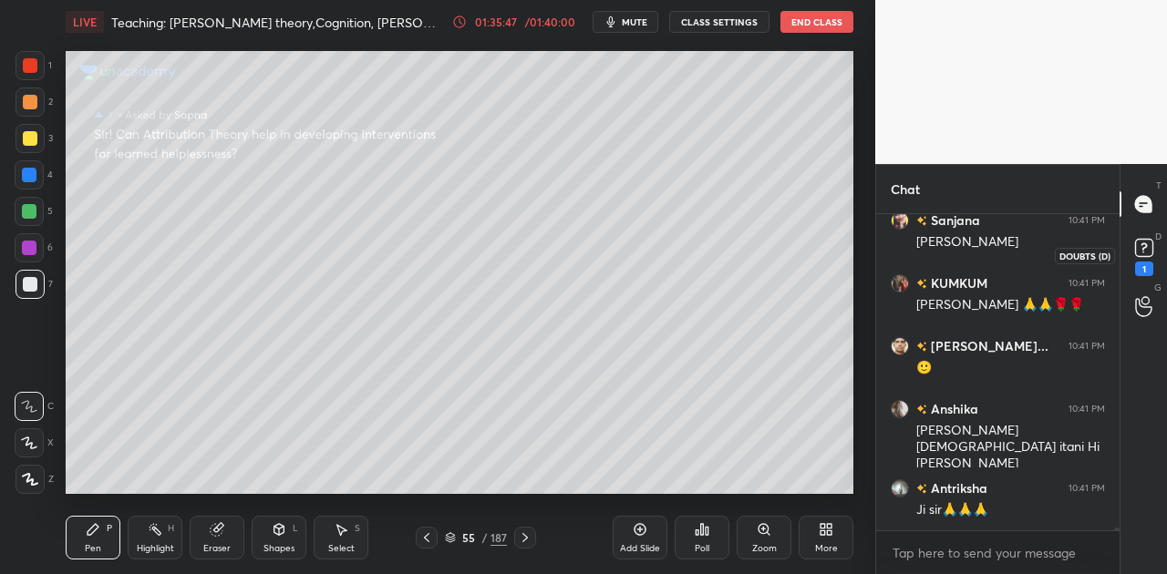
click at [1145, 253] on rect at bounding box center [1143, 248] width 17 height 17
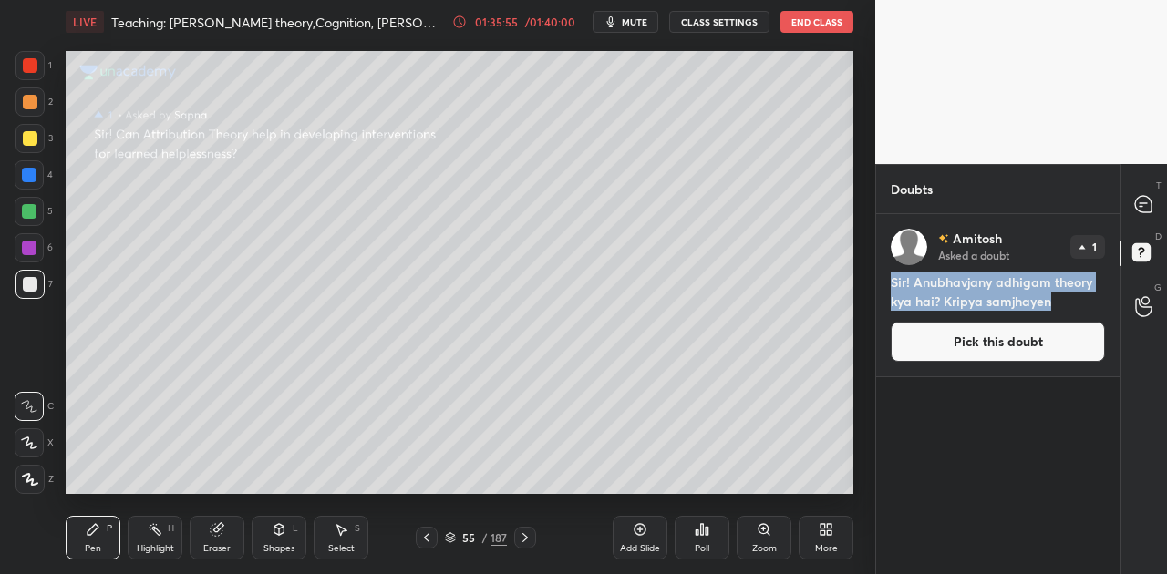
drag, startPoint x: 891, startPoint y: 279, endPoint x: 1055, endPoint y: 305, distance: 166.2
click at [1055, 305] on h4 "Sir! Anubhavjany adhigam theory kya hai? Kripya samjhayen" at bounding box center [998, 292] width 214 height 38
click at [1002, 344] on button "Pick this doubt" at bounding box center [998, 342] width 214 height 40
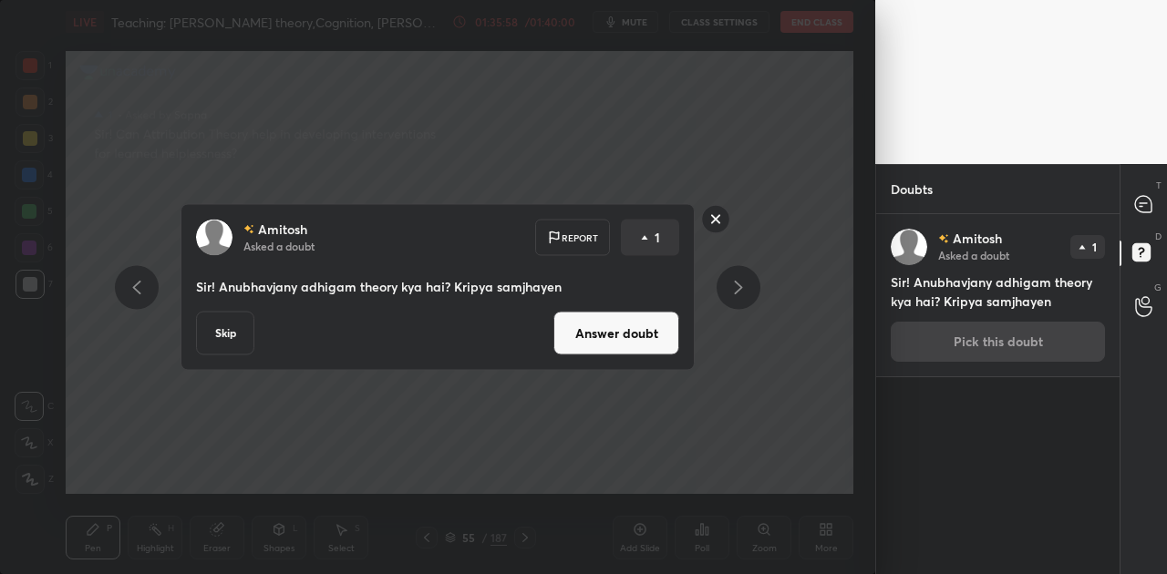
click at [649, 331] on button "Answer doubt" at bounding box center [616, 334] width 126 height 44
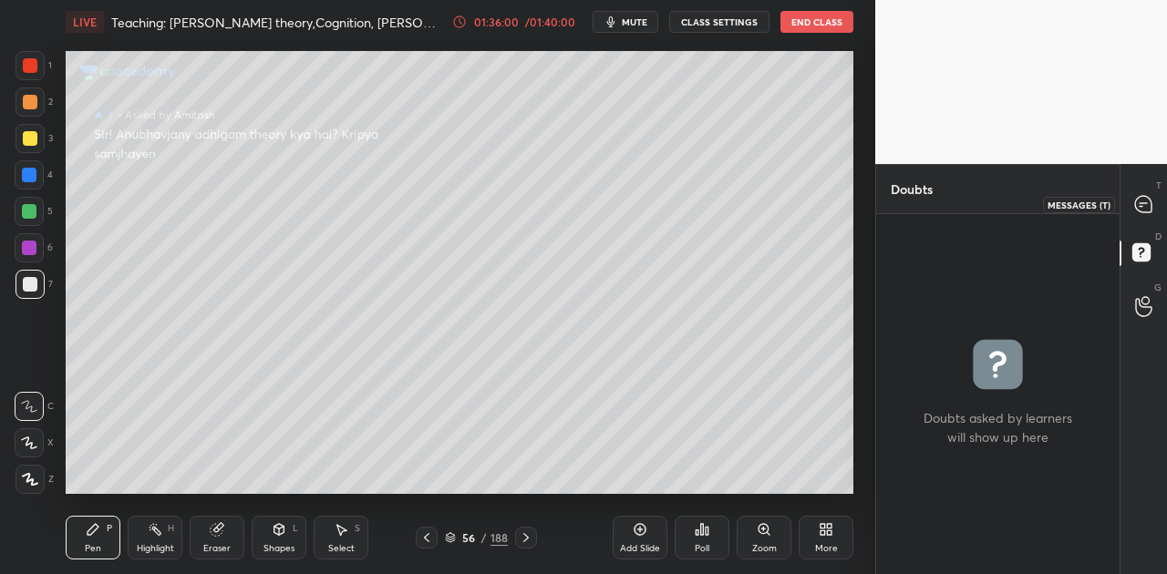
click at [1144, 205] on icon at bounding box center [1143, 204] width 16 height 16
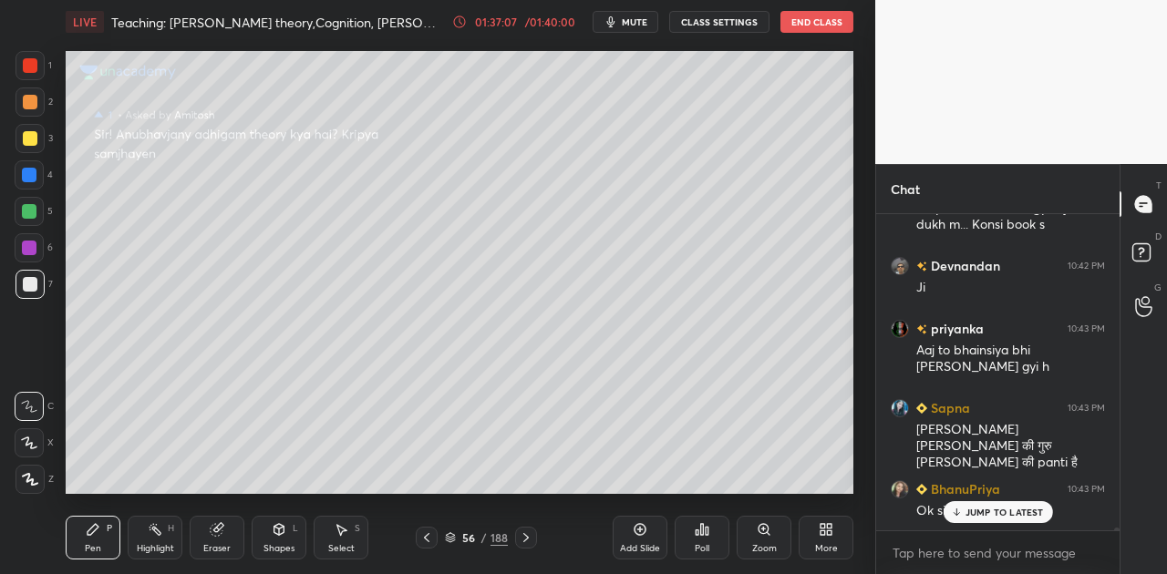
scroll to position [40384, 0]
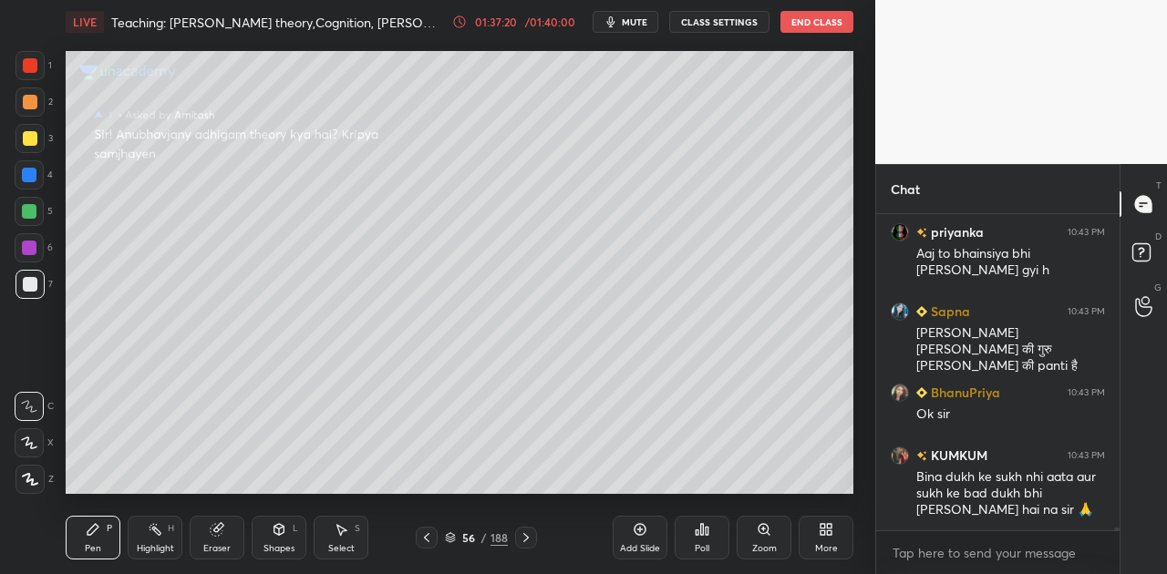
click at [452, 541] on icon at bounding box center [450, 541] width 9 height 3
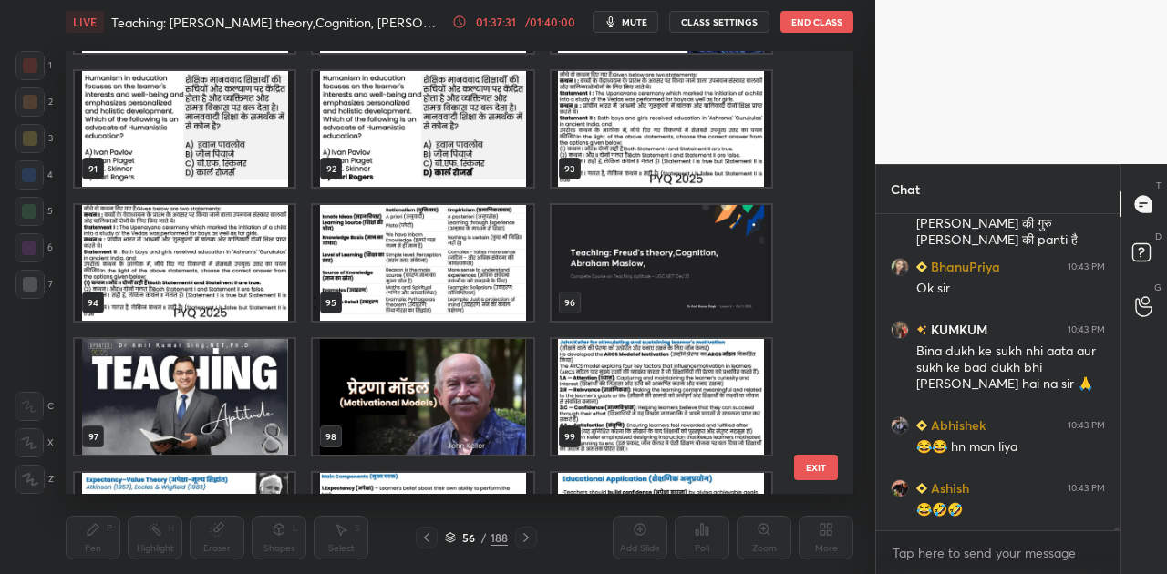
scroll to position [40572, 0]
click at [171, 403] on img "grid" at bounding box center [185, 397] width 220 height 116
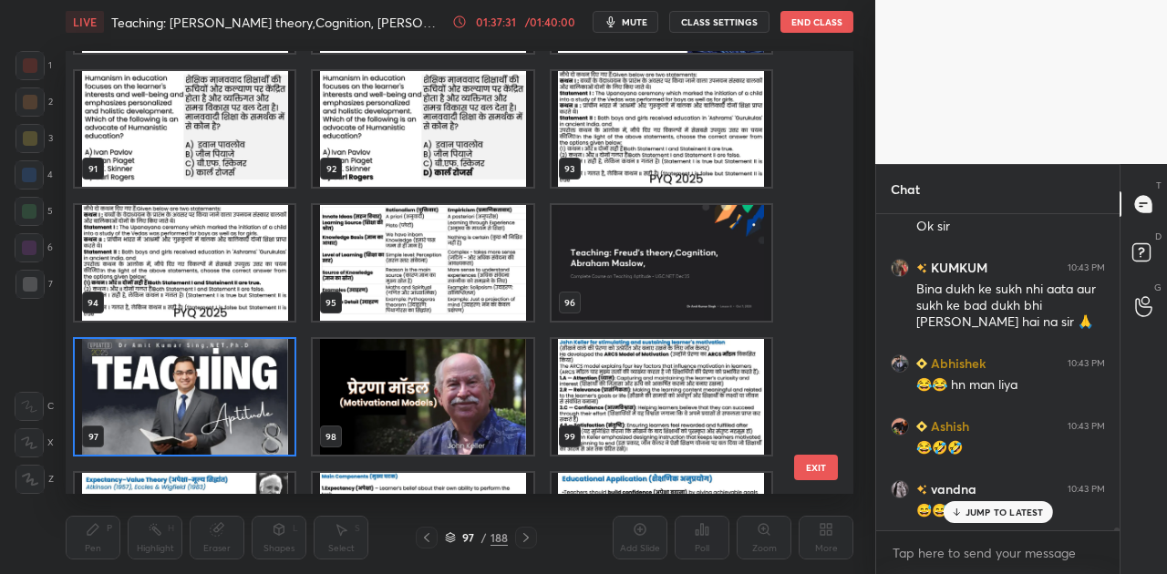
click at [171, 403] on img "grid" at bounding box center [185, 397] width 220 height 116
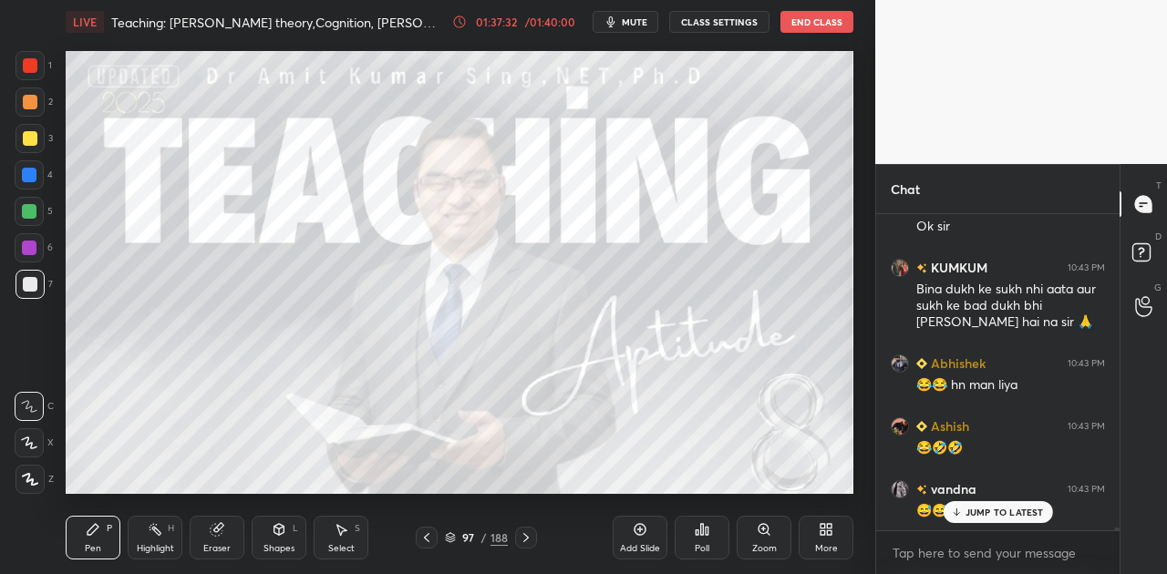
click at [171, 403] on img "grid" at bounding box center [185, 397] width 220 height 116
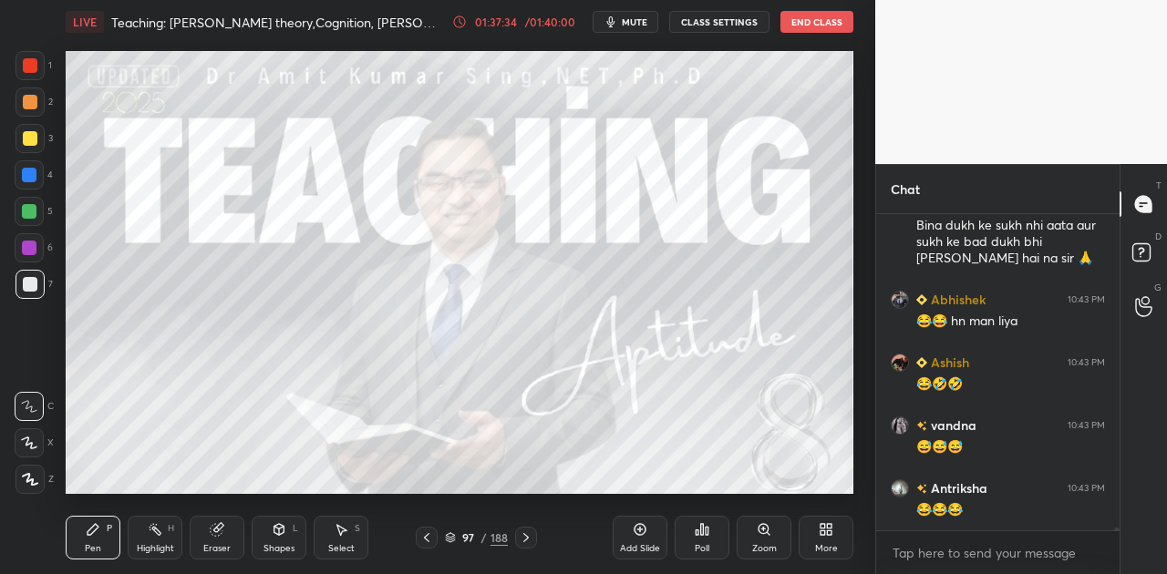
click at [699, 540] on div "Poll" at bounding box center [701, 538] width 55 height 44
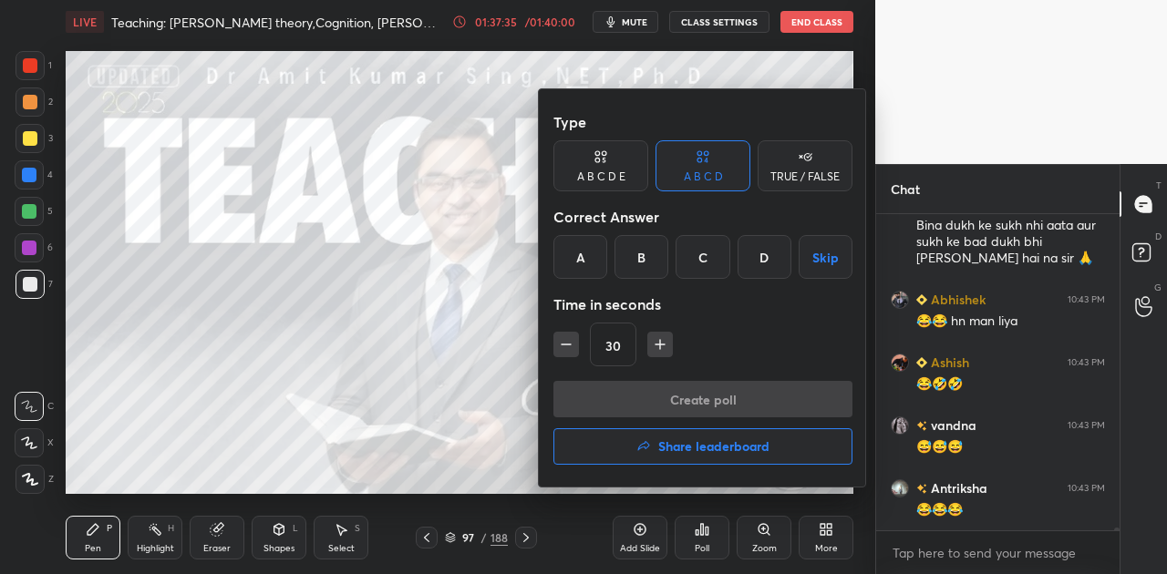
click at [699, 454] on button "Share leaderboard" at bounding box center [702, 446] width 299 height 36
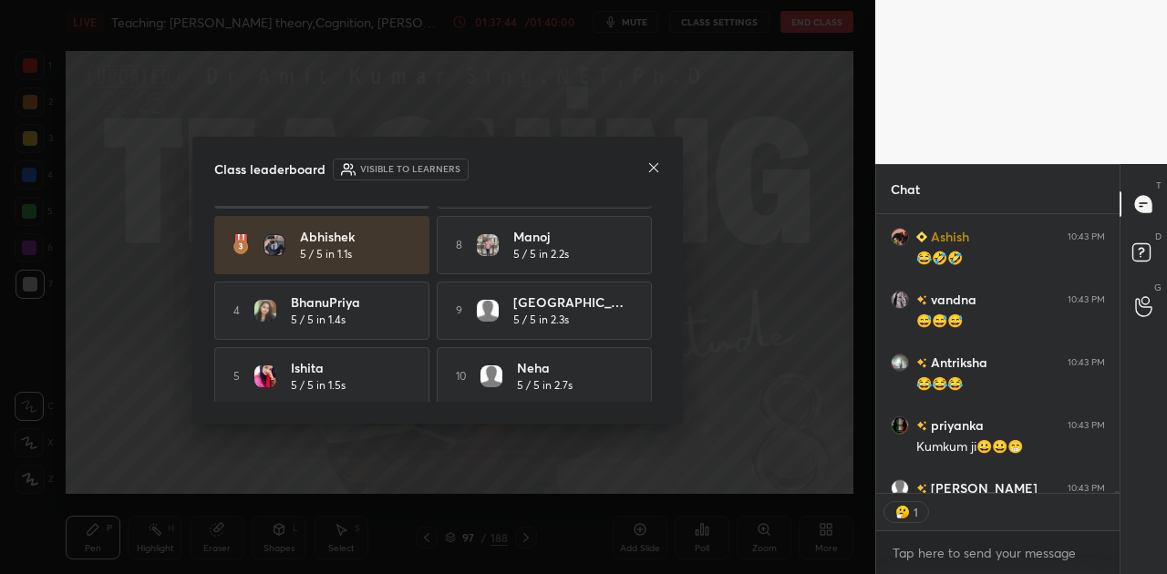
scroll to position [5, 5]
click at [655, 162] on icon at bounding box center [653, 167] width 15 height 15
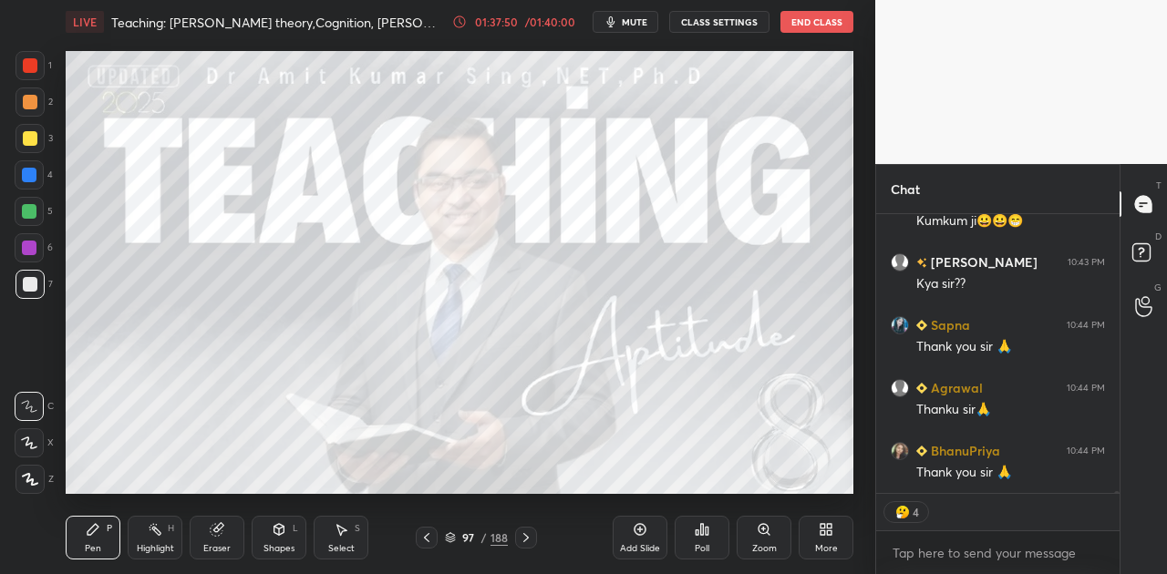
scroll to position [41049, 0]
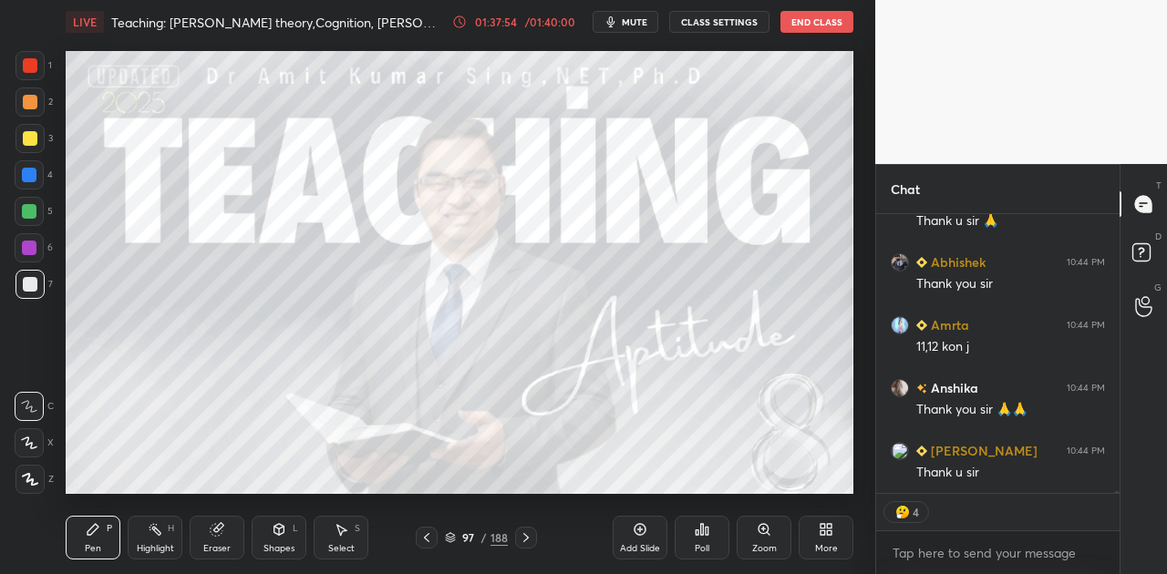
click at [815, 27] on button "End Class" at bounding box center [816, 22] width 73 height 22
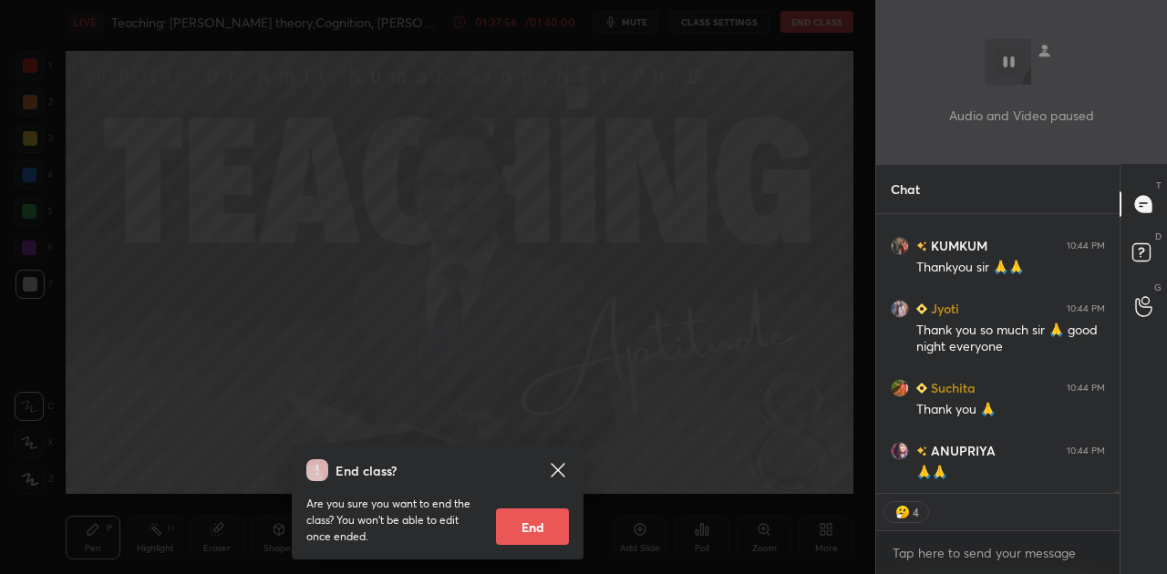
scroll to position [42136, 0]
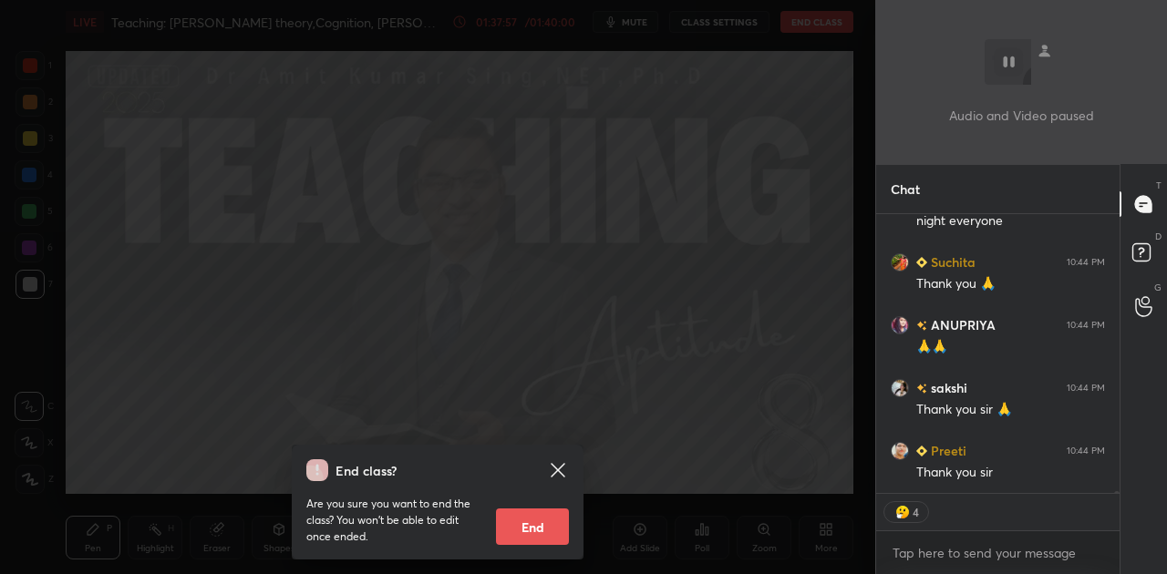
click at [549, 520] on button "End" at bounding box center [532, 527] width 73 height 36
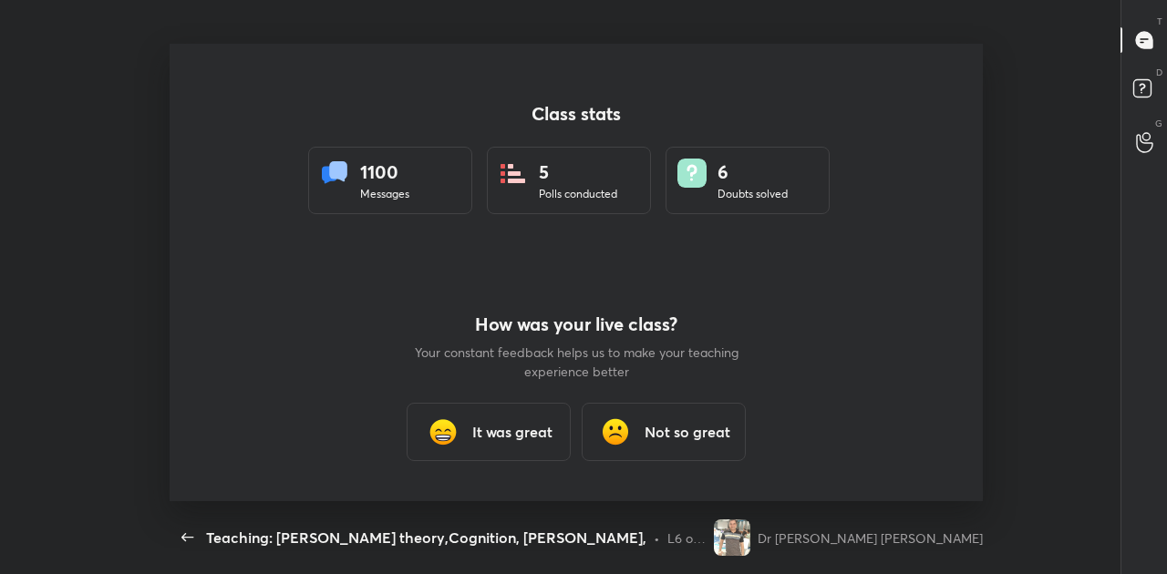
type textarea "x"
click at [523, 432] on h3 "It was great" at bounding box center [512, 432] width 80 height 22
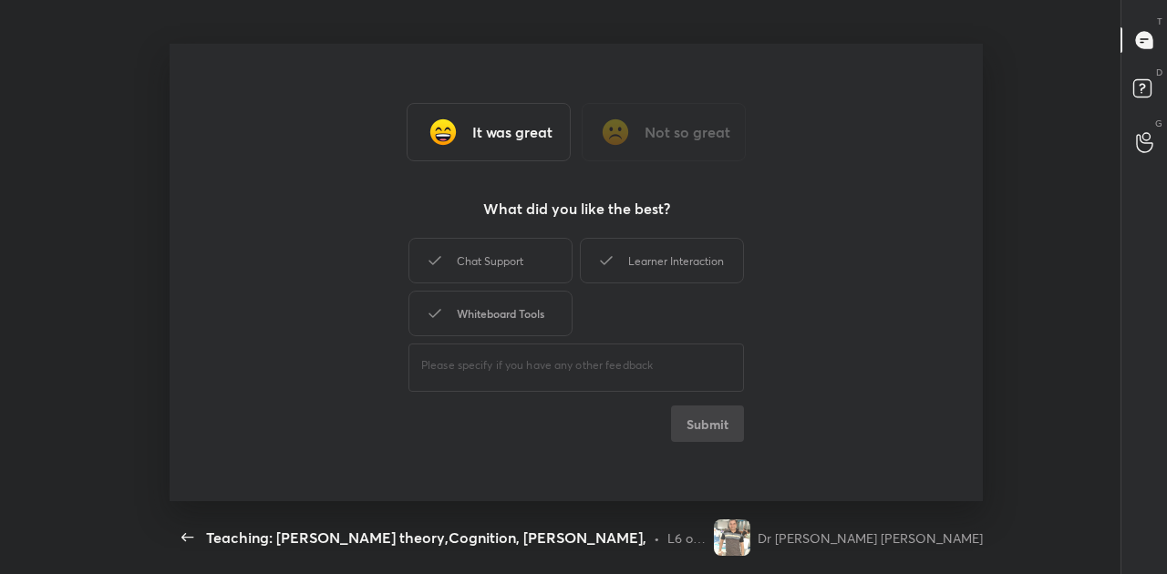
click at [507, 306] on div "Whiteboard Tools" at bounding box center [490, 314] width 164 height 46
click at [716, 434] on button "Submit" at bounding box center [707, 424] width 73 height 36
